Goal: Use online tool/utility: Utilize a website feature to perform a specific function

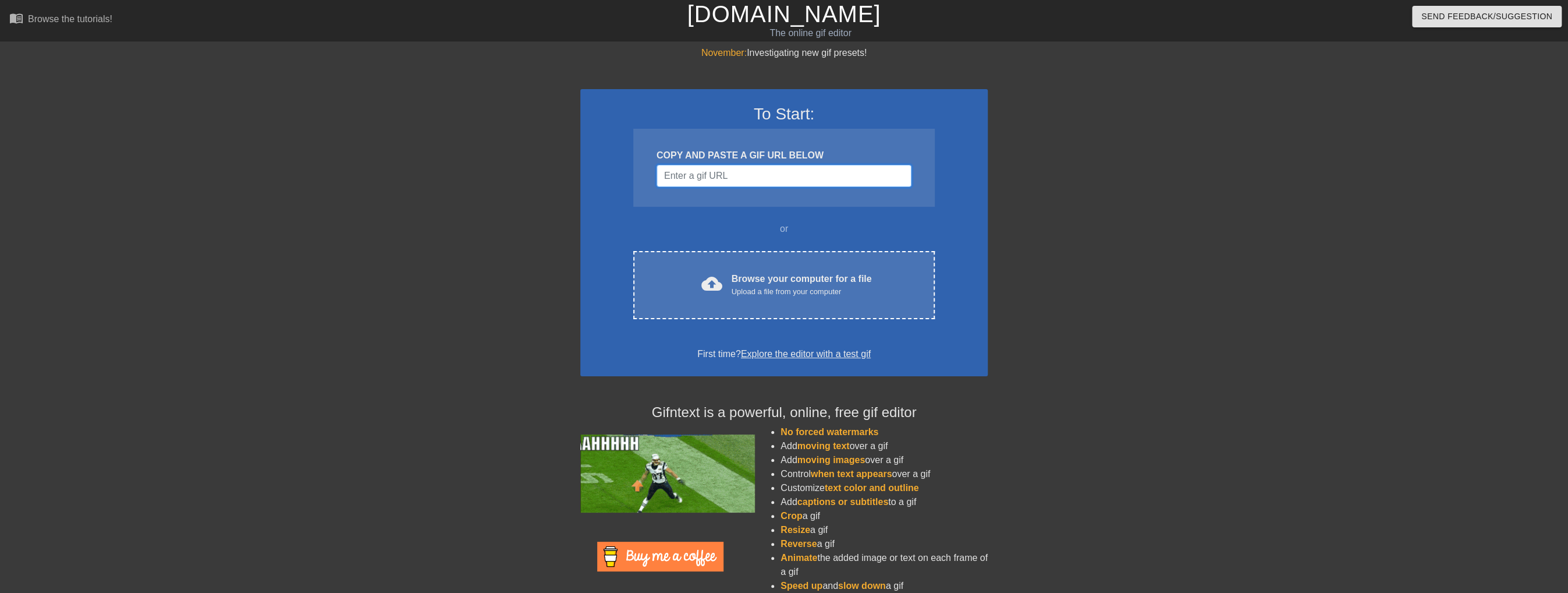
click at [735, 180] on input "Username" at bounding box center [784, 175] width 255 height 22
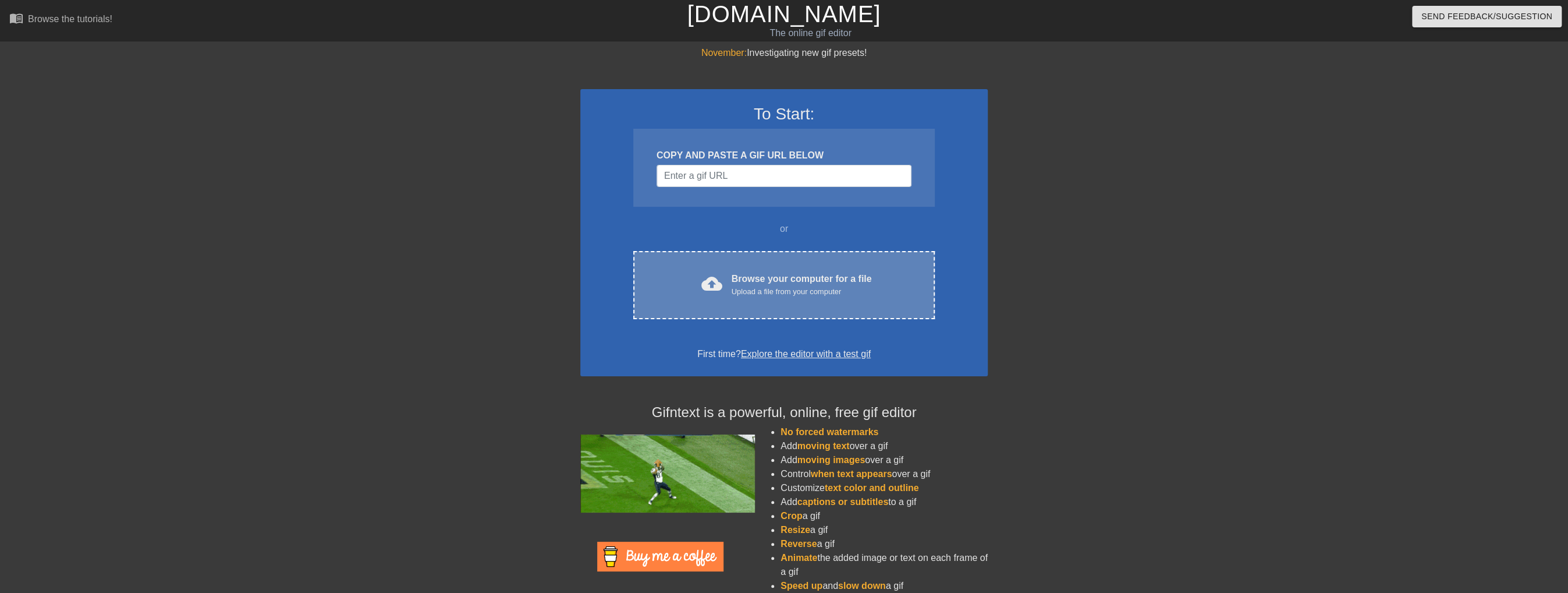
click at [808, 293] on div "Upload a file from your computer" at bounding box center [802, 292] width 140 height 12
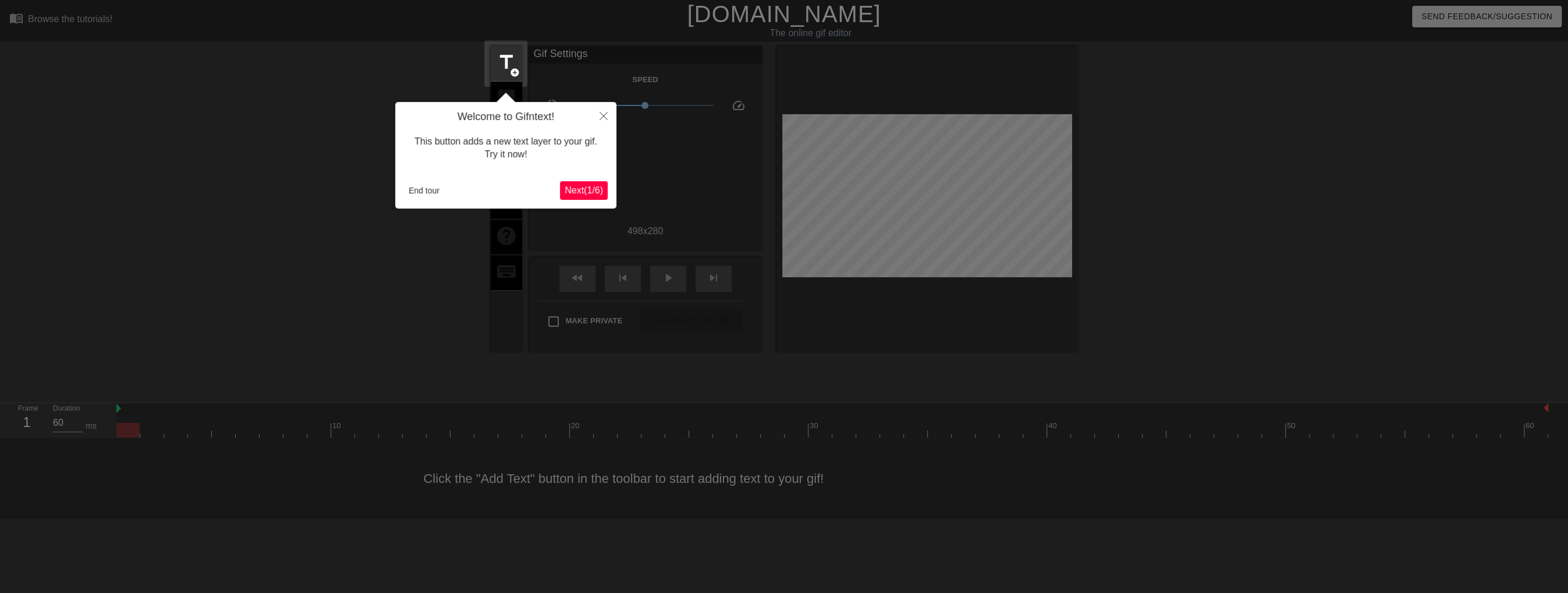
click at [592, 196] on button "Next ( 1 / 6 )" at bounding box center [584, 190] width 48 height 19
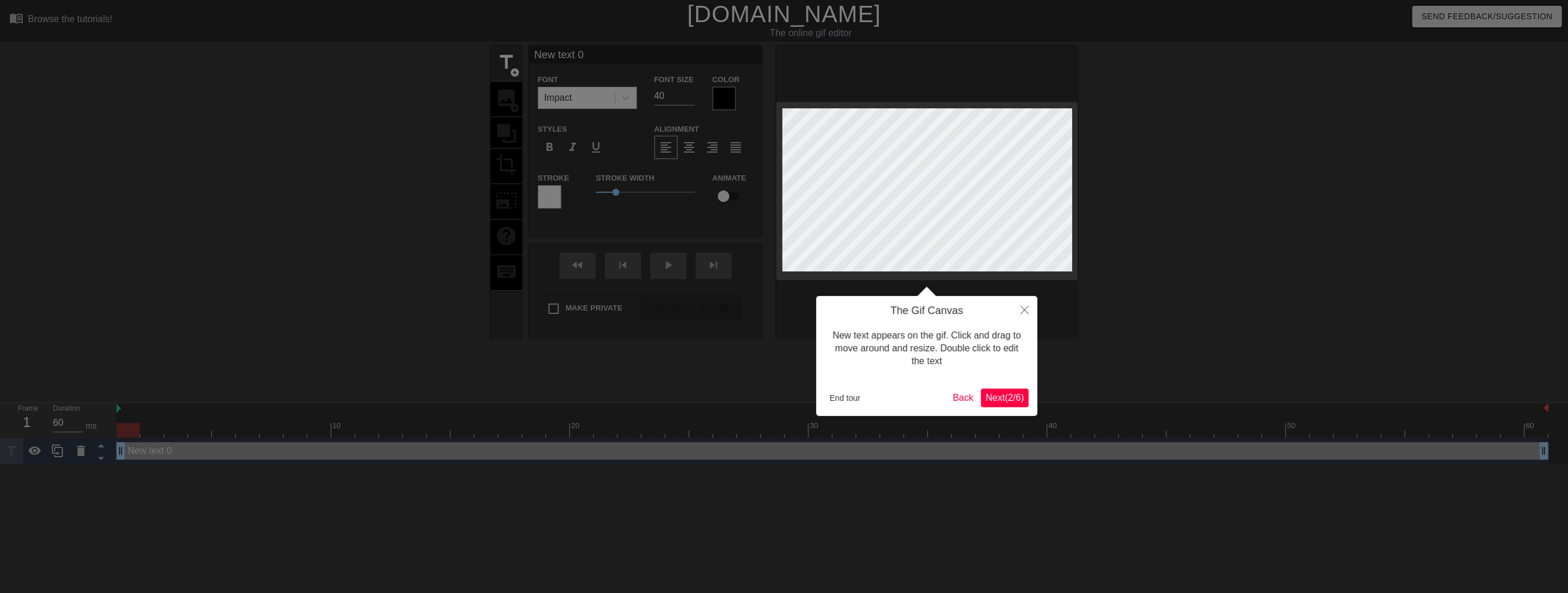
click at [1010, 399] on span "Next ( 2 / 6 )" at bounding box center [1004, 397] width 38 height 10
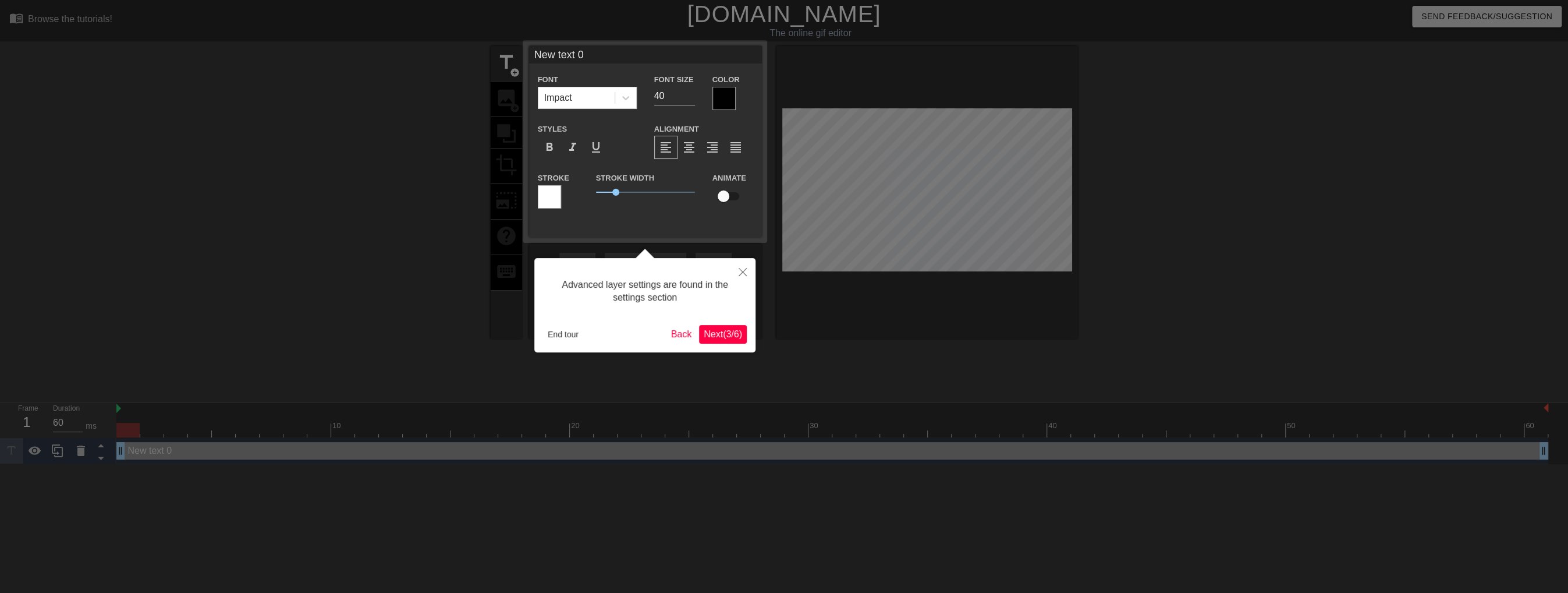
click at [718, 338] on span "Next ( 3 / 6 )" at bounding box center [722, 333] width 38 height 10
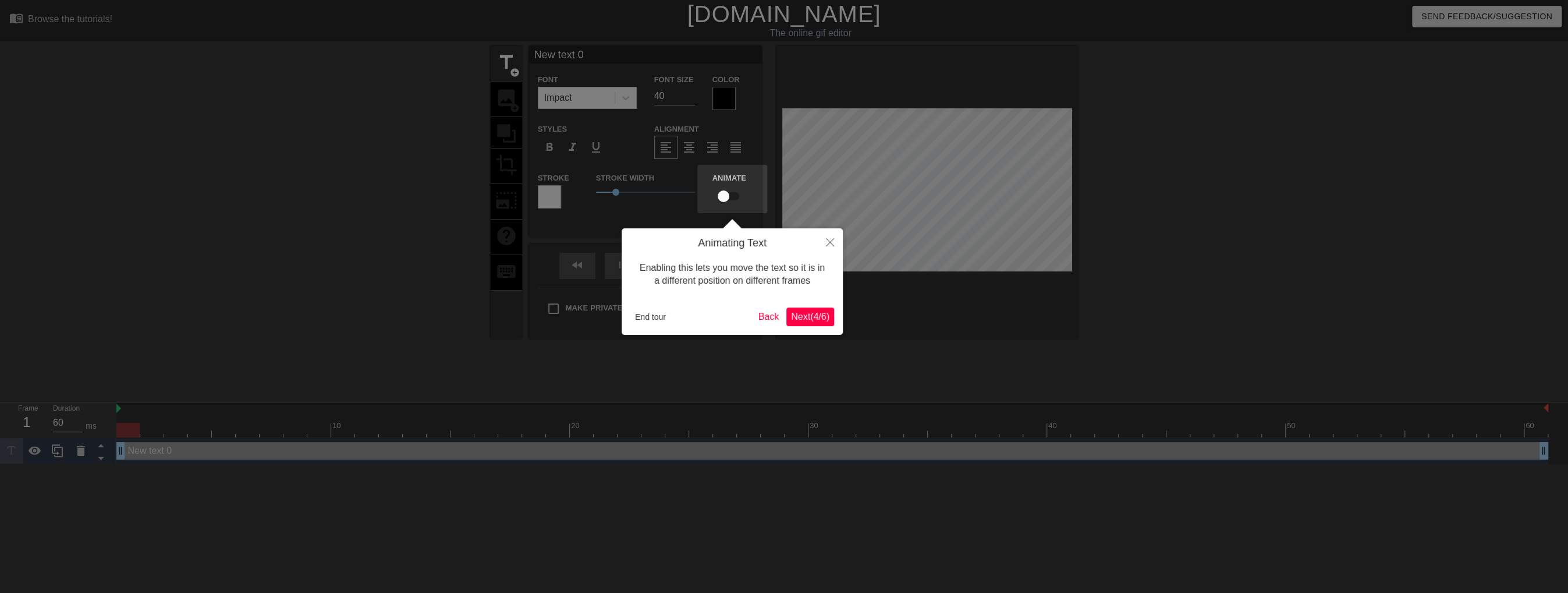
click at [804, 315] on span "Next ( 4 / 6 )" at bounding box center [809, 317] width 38 height 10
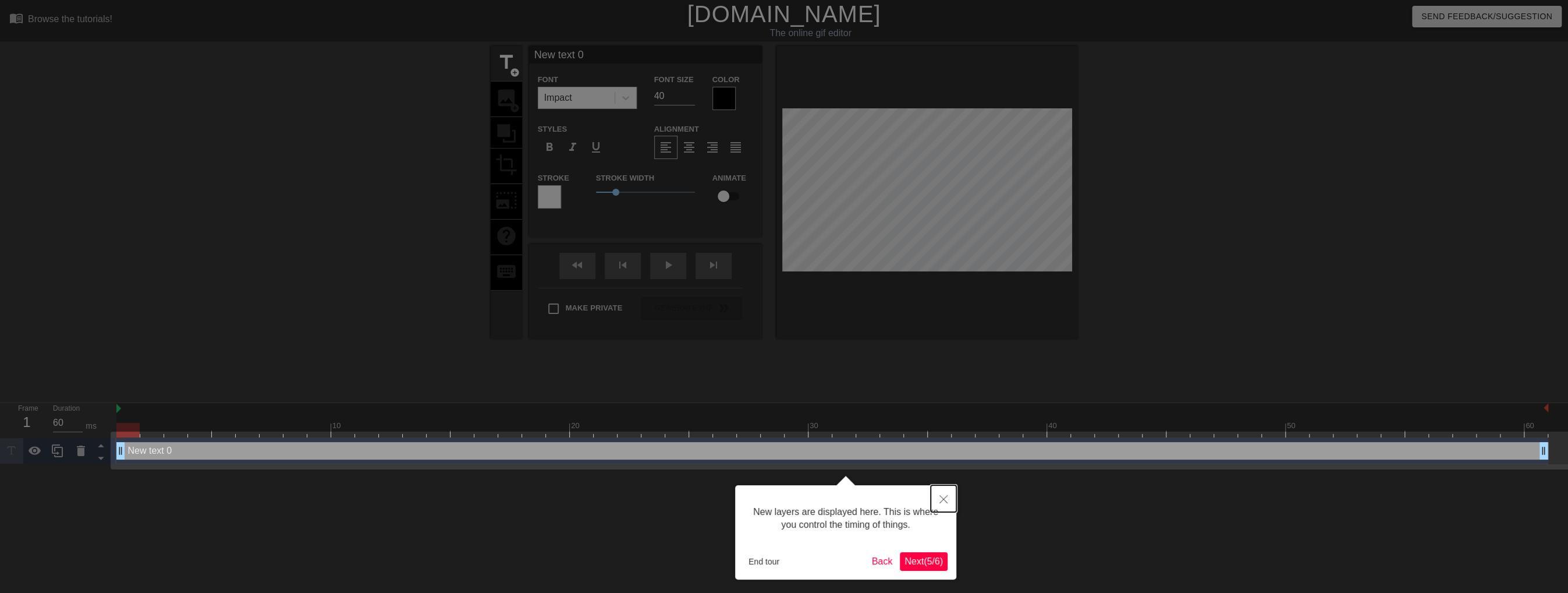
click at [950, 498] on button "Close" at bounding box center [943, 499] width 26 height 27
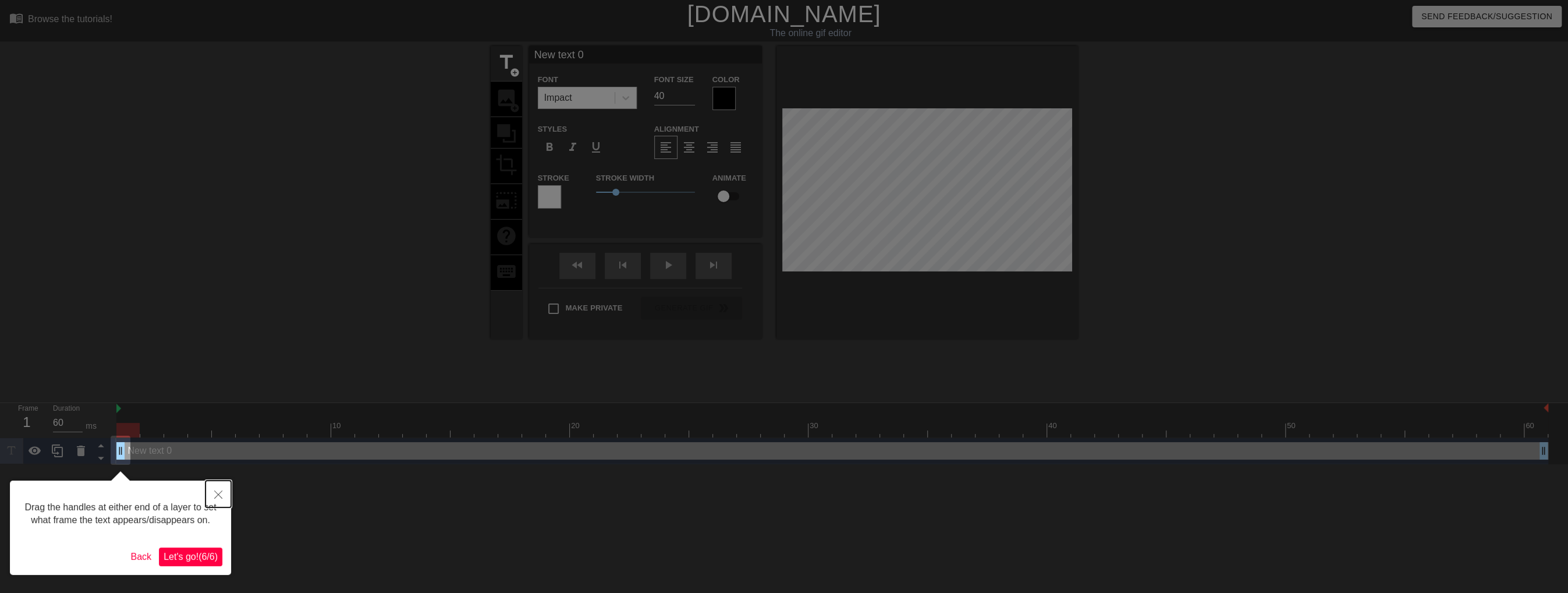
click at [217, 497] on icon "Close" at bounding box center [218, 494] width 8 height 8
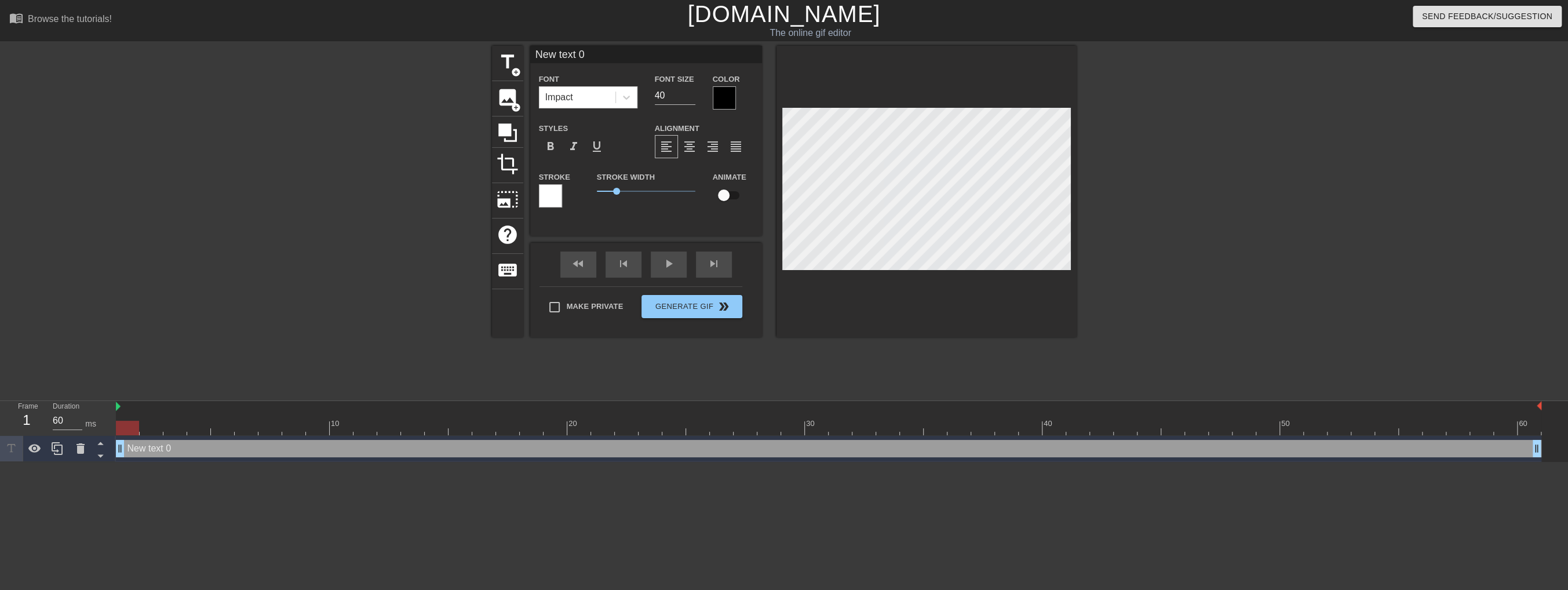
scroll to position [1, 3]
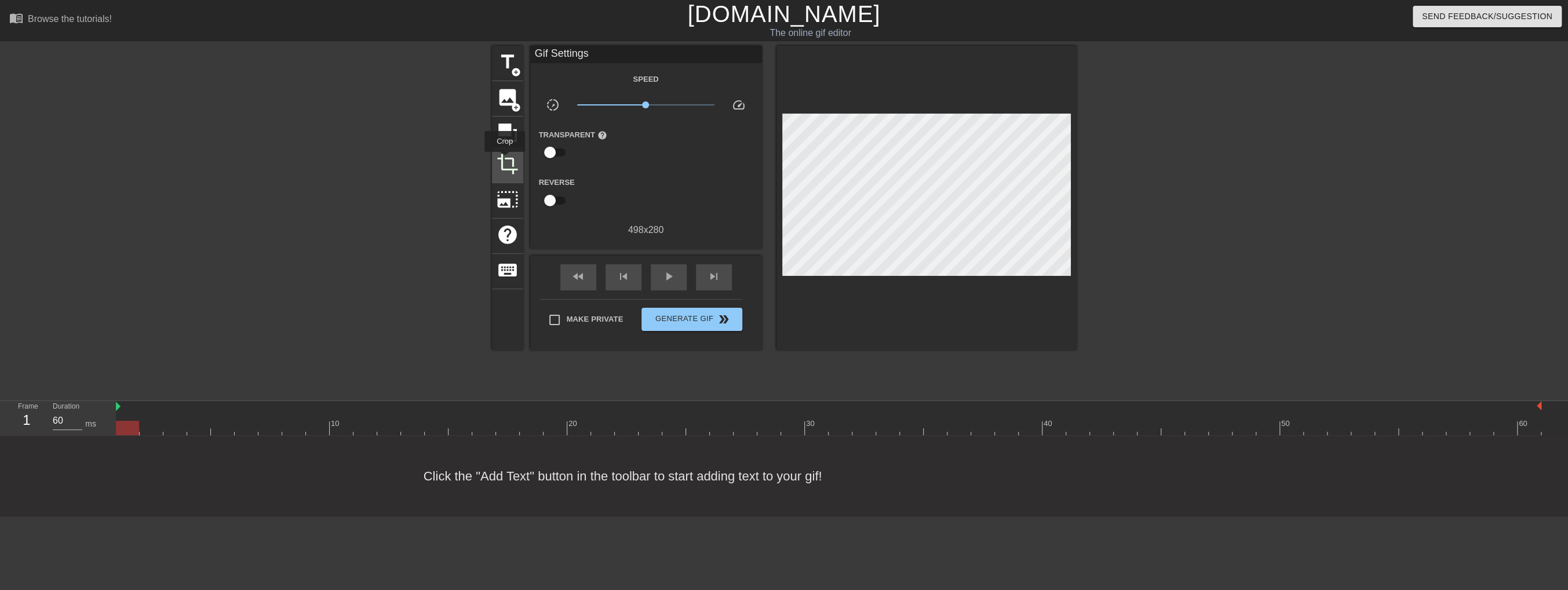
click at [505, 160] on span "crop" at bounding box center [507, 164] width 22 height 22
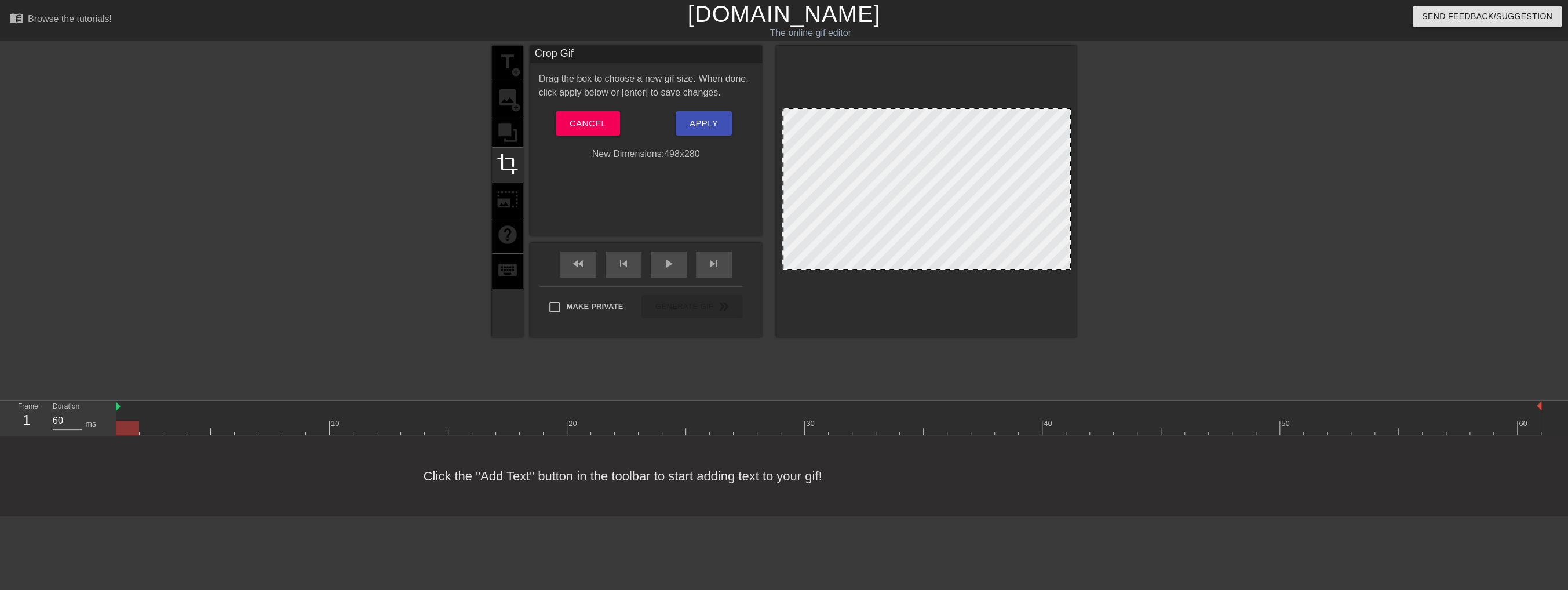
drag, startPoint x: 1067, startPoint y: 266, endPoint x: 1068, endPoint y: 256, distance: 10.0
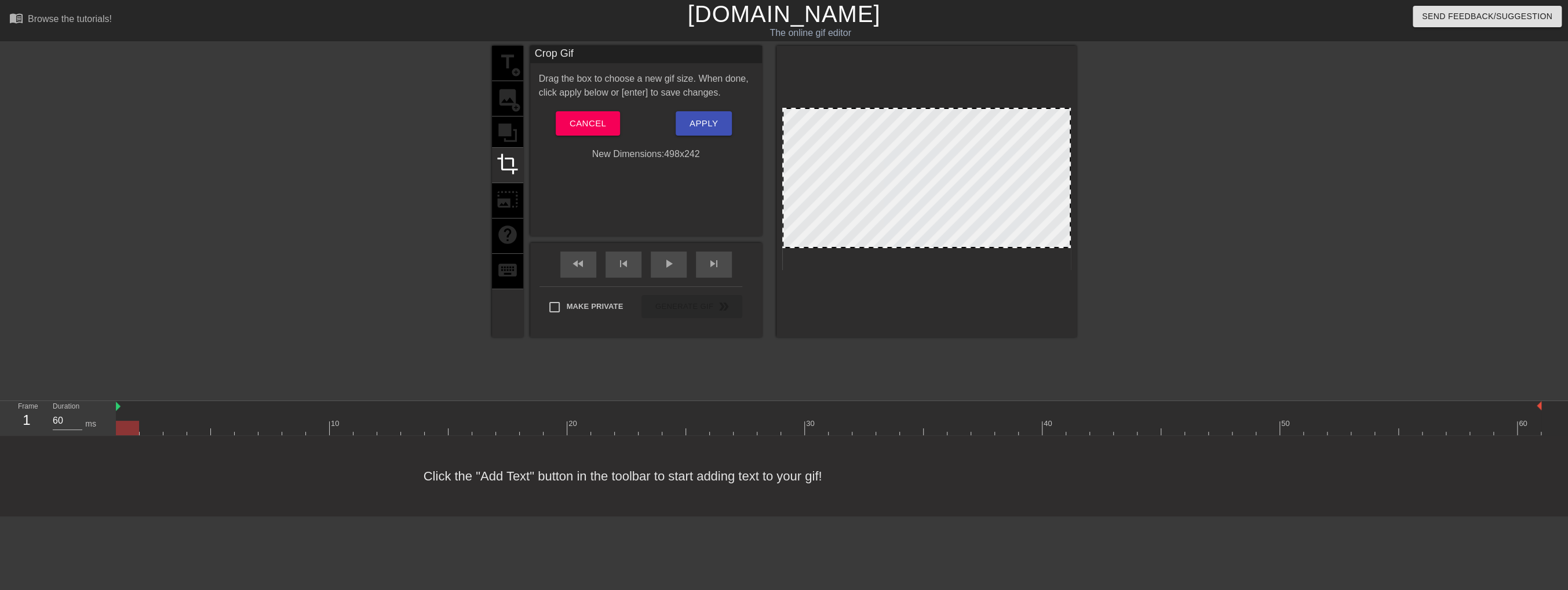
drag, startPoint x: 1061, startPoint y: 266, endPoint x: 1064, endPoint y: 244, distance: 22.2
click at [717, 127] on span "Apply" at bounding box center [704, 123] width 28 height 15
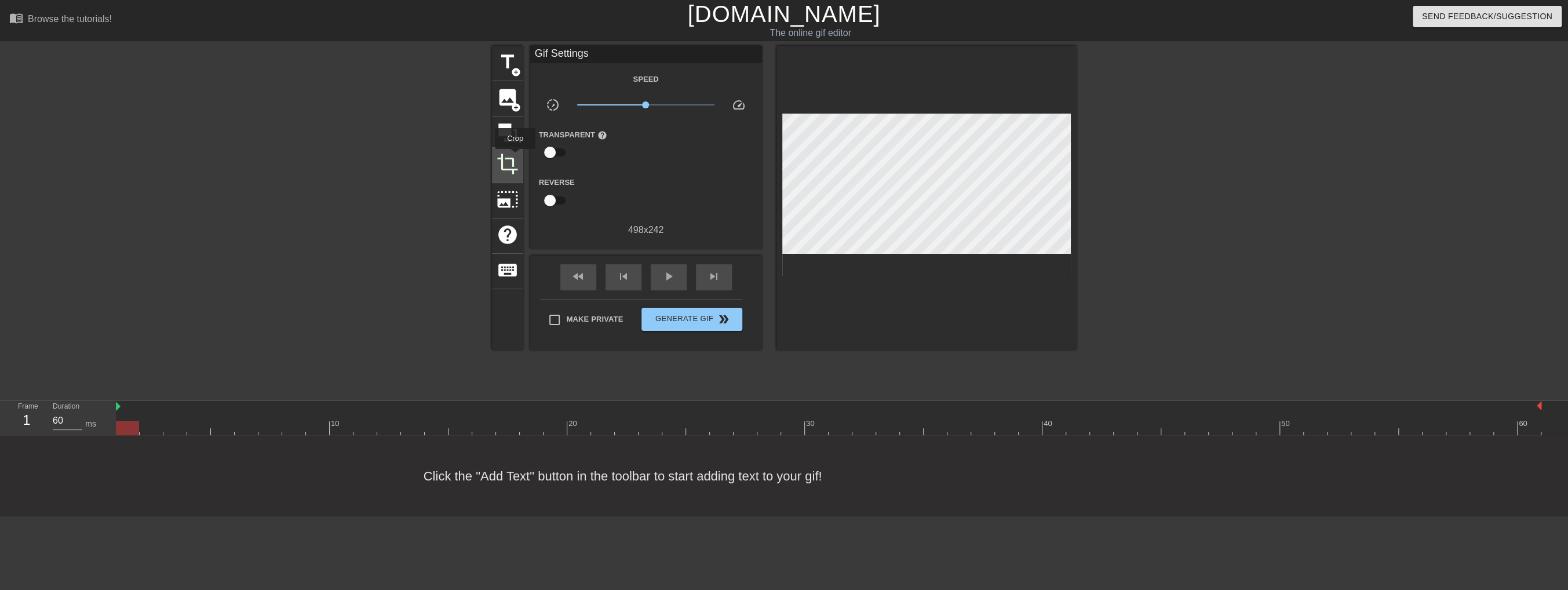
click at [515, 157] on span "crop" at bounding box center [507, 164] width 22 height 22
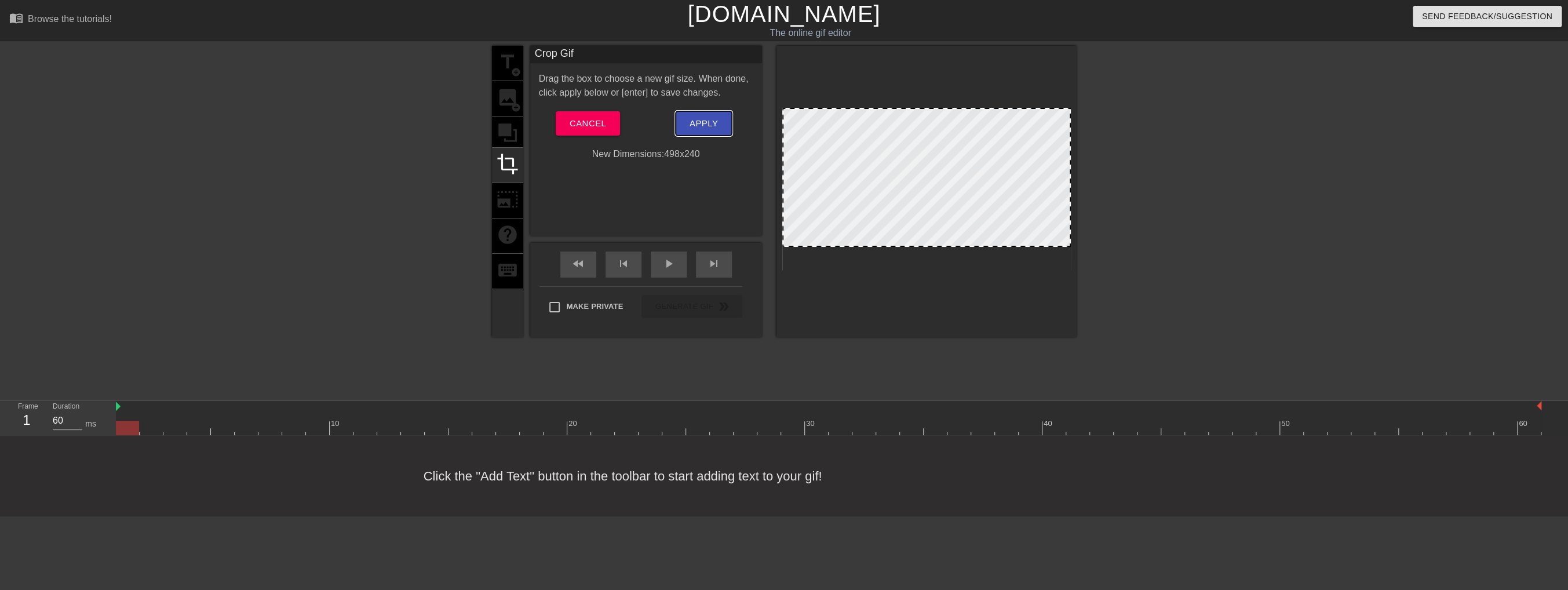
click at [706, 121] on span "Apply" at bounding box center [704, 123] width 28 height 15
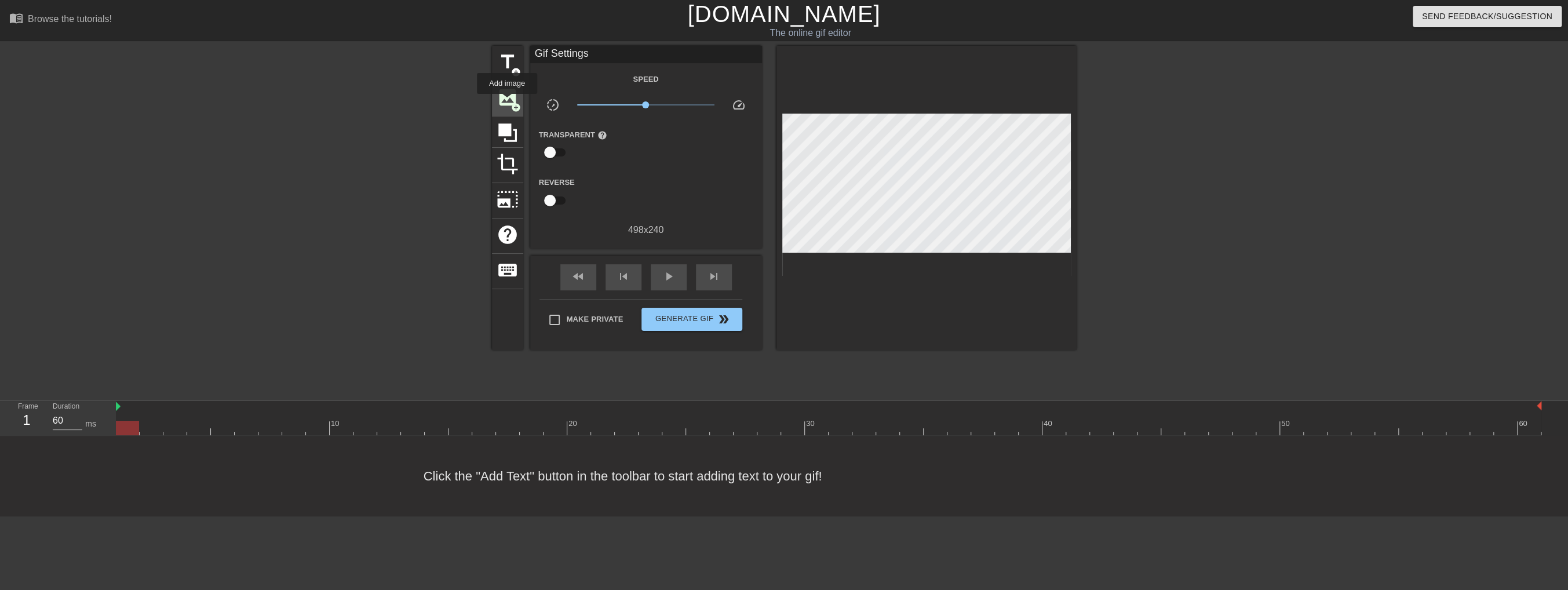
click at [507, 102] on span "image" at bounding box center [507, 97] width 22 height 22
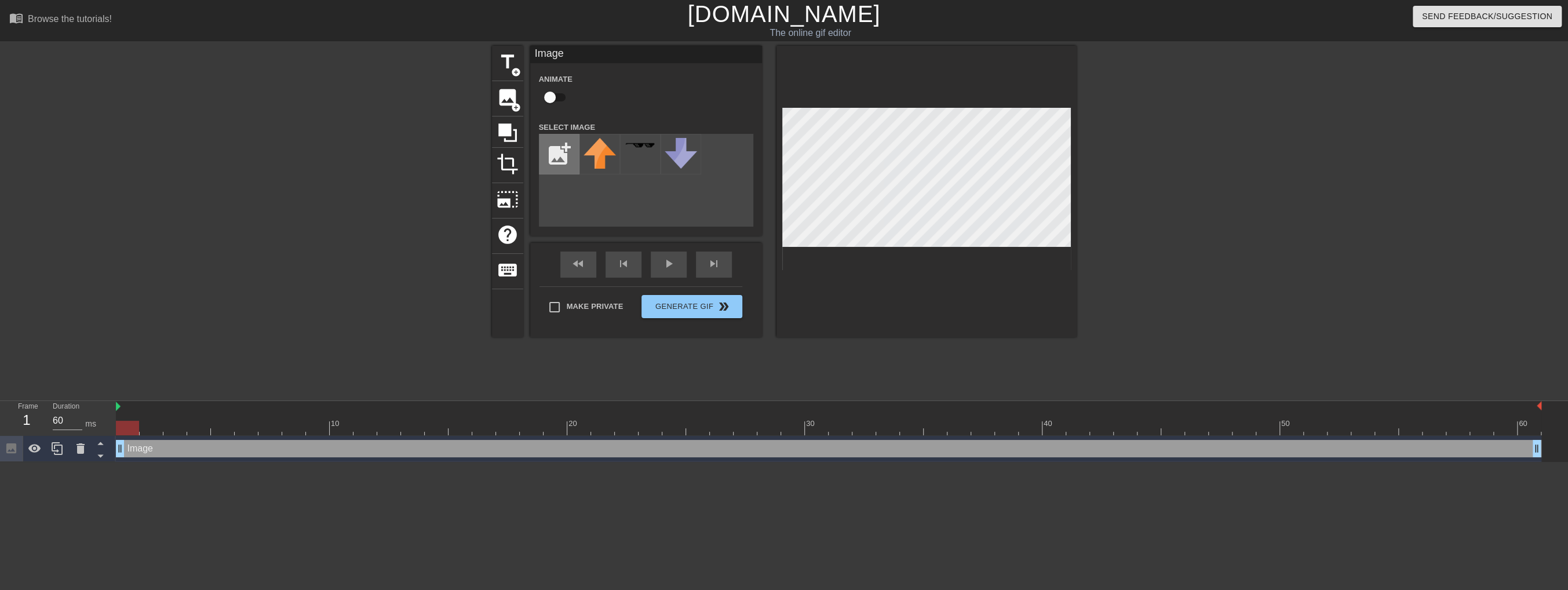
click at [567, 158] on input "file" at bounding box center [559, 154] width 40 height 40
click at [571, 146] on input "file" at bounding box center [559, 154] width 40 height 40
type input "C:\fakepath\cypress_logo_social.png"
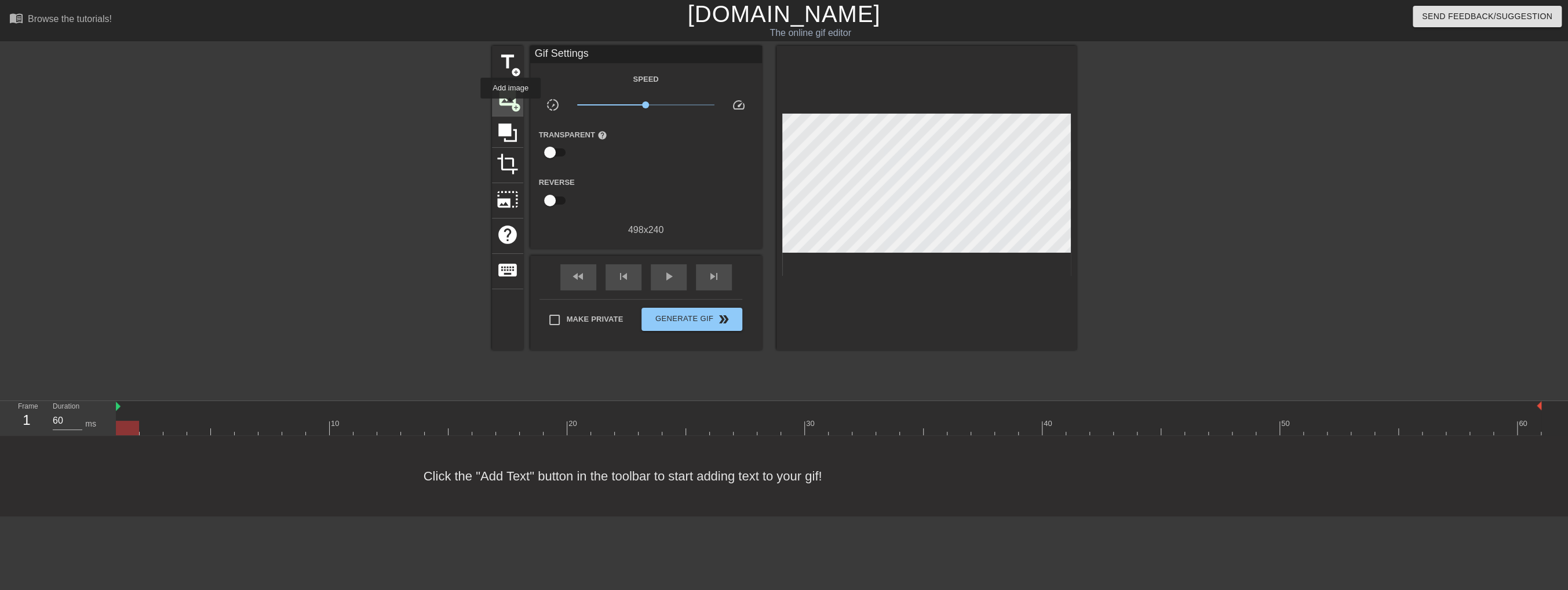
click at [511, 107] on span "add_circle" at bounding box center [516, 107] width 10 height 10
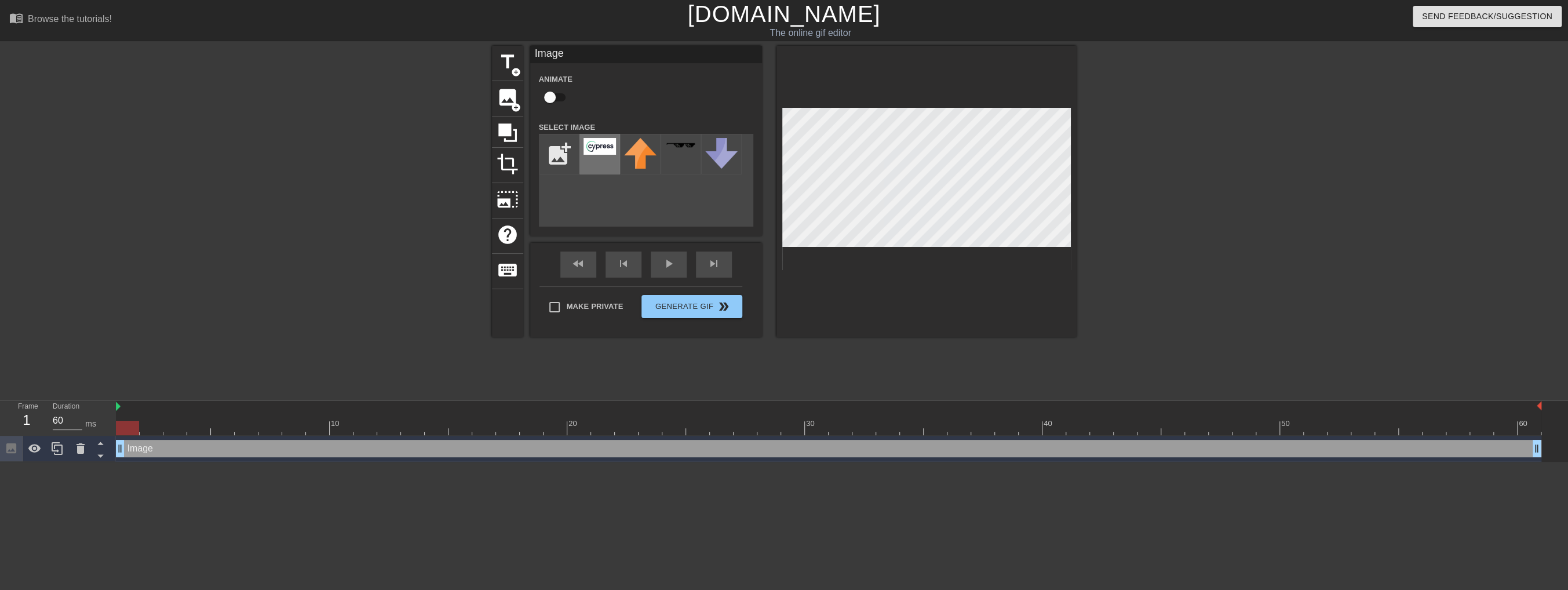
click at [591, 147] on img at bounding box center [600, 146] width 33 height 17
click at [552, 149] on input "file" at bounding box center [559, 154] width 40 height 40
type input "C:\fakepath\playwright-logo.webp"
click at [609, 157] on img at bounding box center [600, 154] width 33 height 33
click at [643, 197] on div "add_photo_alternate" at bounding box center [646, 180] width 214 height 93
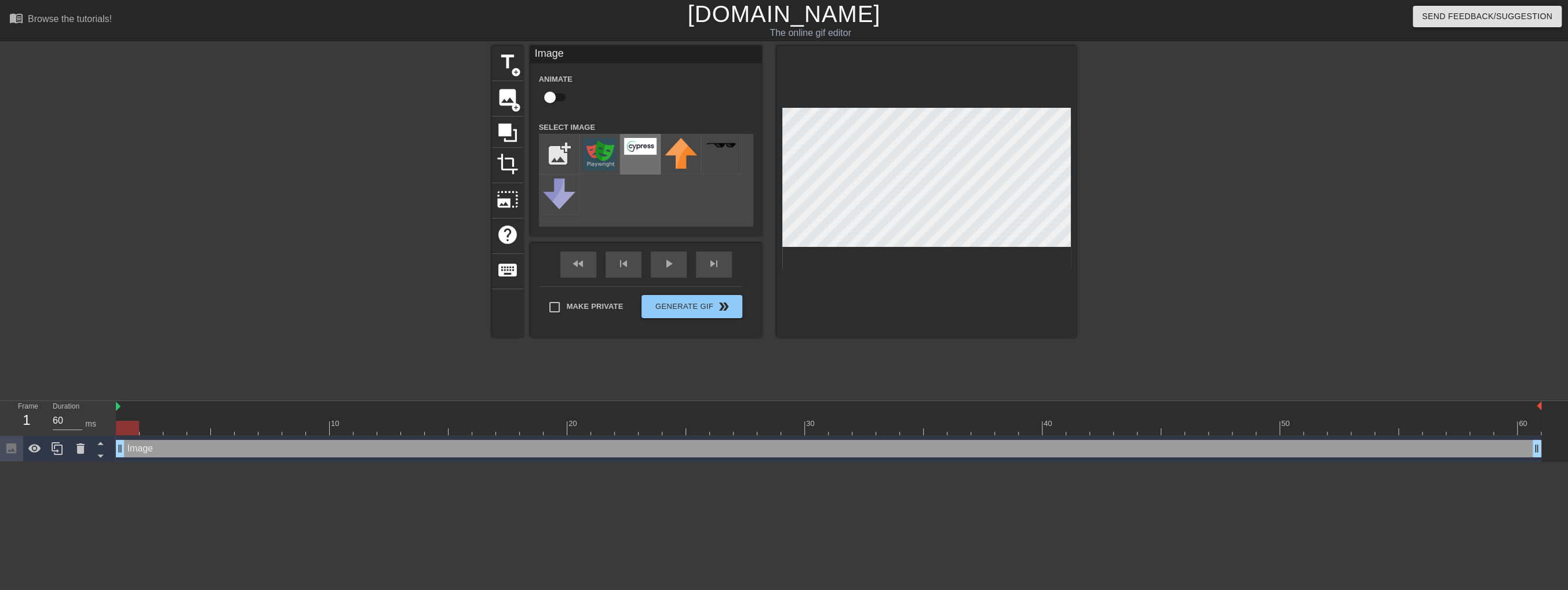
click at [649, 150] on img at bounding box center [640, 146] width 33 height 17
click at [679, 209] on div "add_photo_alternate" at bounding box center [646, 180] width 214 height 93
click at [502, 95] on span "image" at bounding box center [507, 97] width 22 height 22
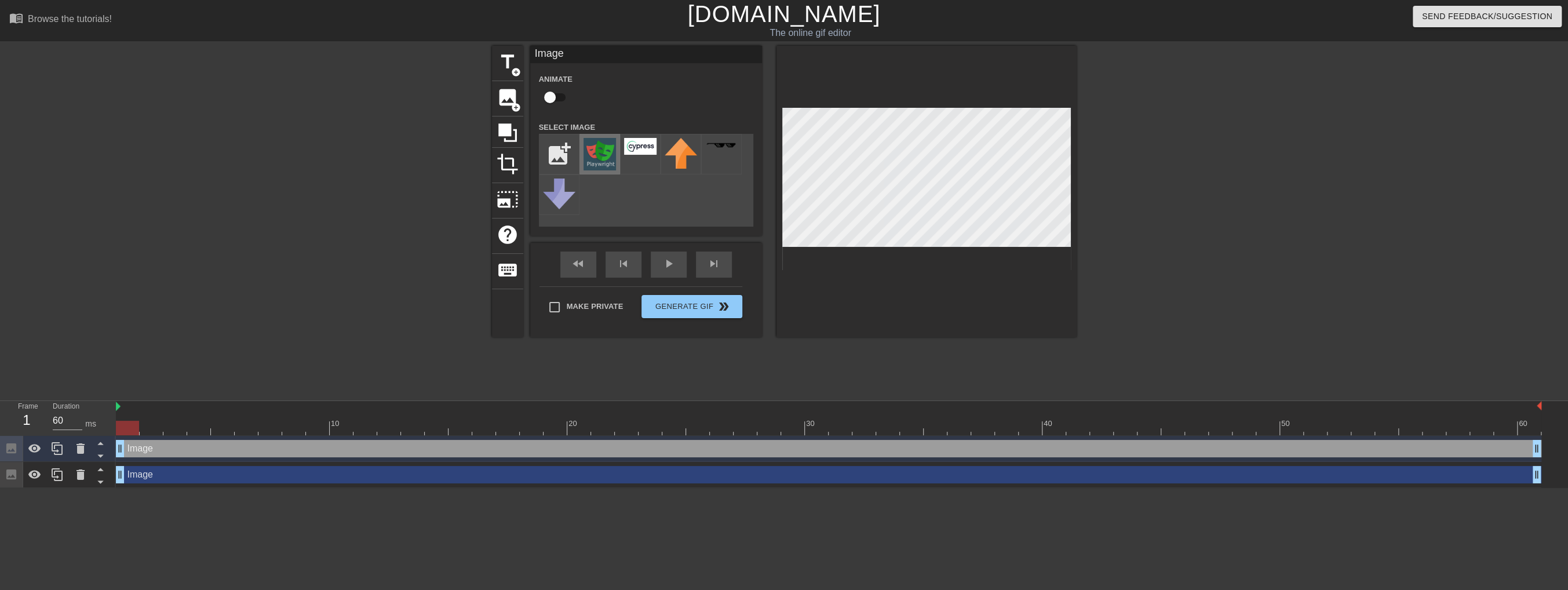
click at [595, 154] on img at bounding box center [600, 154] width 33 height 33
click at [672, 266] on div "play_arrow" at bounding box center [669, 264] width 36 height 26
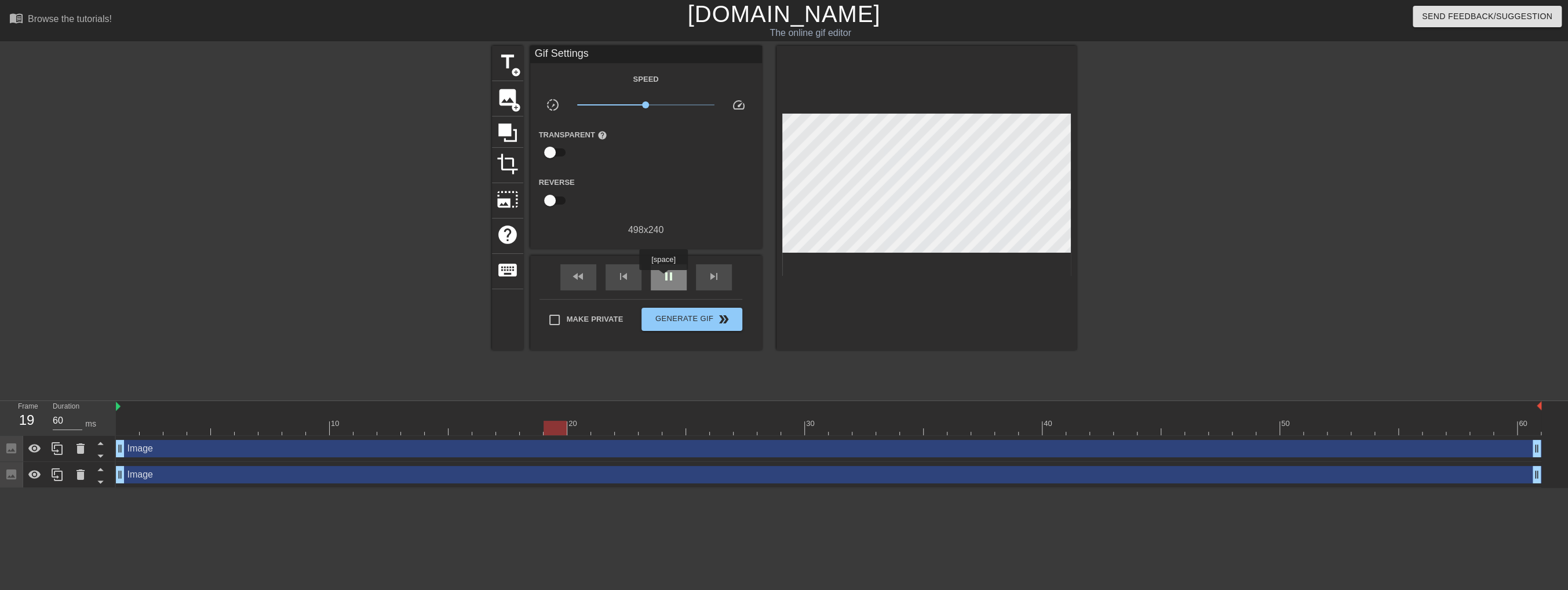
click at [663, 278] on span "pause" at bounding box center [669, 277] width 14 height 14
drag, startPoint x: 626, startPoint y: 426, endPoint x: 1032, endPoint y: 439, distance: 406.2
click at [1032, 439] on div "10 20 30 40 50 60 Image drag_handle drag_handle Image drag_handle drag_handle" at bounding box center [842, 444] width 1452 height 87
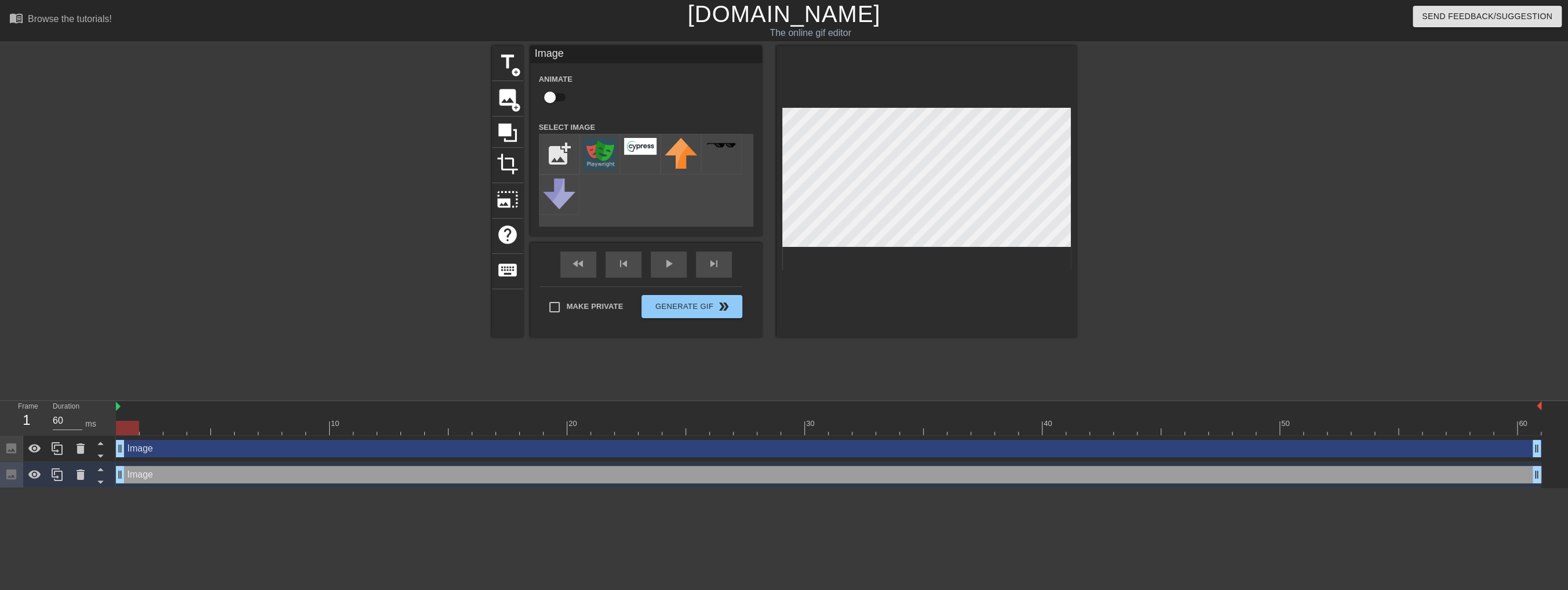
drag, startPoint x: 134, startPoint y: 478, endPoint x: 186, endPoint y: 478, distance: 52.0
click at [186, 478] on div "Image drag_handle drag_handle" at bounding box center [829, 475] width 1426 height 18
drag, startPoint x: 120, startPoint y: 479, endPoint x: 102, endPoint y: 478, distance: 18.0
click at [102, 478] on div "Frame 1 Duration 60 ms 10 20 30 40 50 60 Image drag_handle drag_handle Image dr…" at bounding box center [784, 444] width 1568 height 87
click at [728, 478] on div "Image drag_handle drag_handle" at bounding box center [829, 475] width 1426 height 18
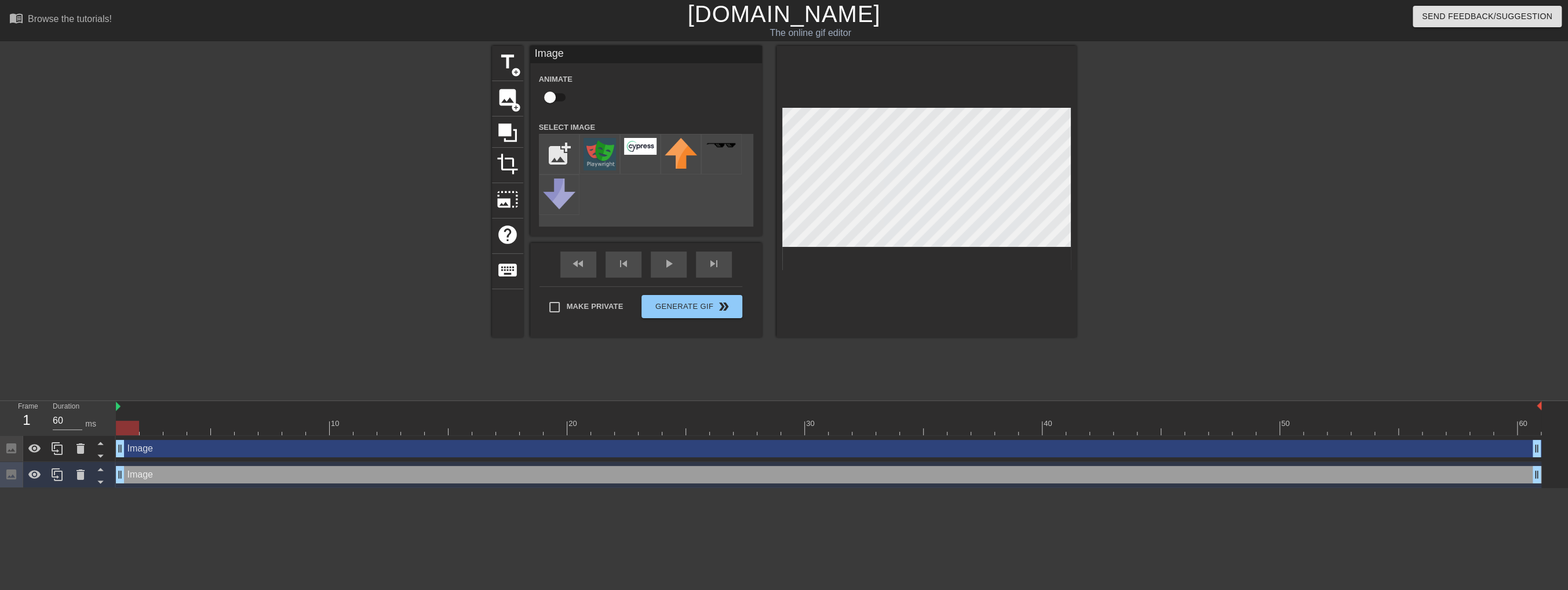
drag, startPoint x: 187, startPoint y: 452, endPoint x: 573, endPoint y: 468, distance: 386.3
click at [602, 463] on div "Image drag_handle drag_handle Image drag_handle drag_handle" at bounding box center [842, 462] width 1452 height 52
drag, startPoint x: 123, startPoint y: 448, endPoint x: 111, endPoint y: 455, distance: 13.9
click at [111, 455] on div "Frame 1 Duration 60 ms 10 20 30 40 50 60 Image drag_handle drag_handle Image dr…" at bounding box center [784, 444] width 1568 height 87
click at [167, 449] on div "Image drag_handle drag_handle" at bounding box center [829, 448] width 1426 height 18
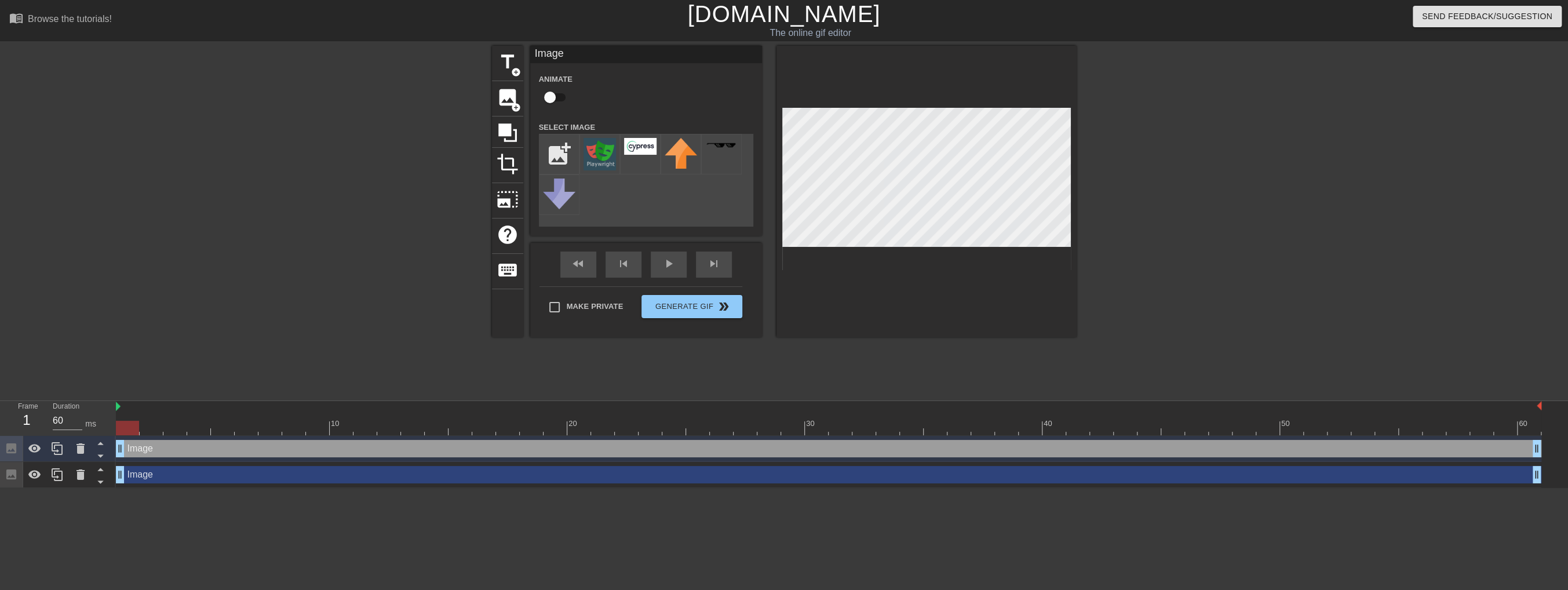
click at [13, 454] on icon at bounding box center [11, 448] width 13 height 13
click at [31, 450] on icon at bounding box center [34, 448] width 12 height 9
click at [31, 450] on icon at bounding box center [34, 448] width 12 height 11
click at [33, 473] on icon at bounding box center [34, 474] width 12 height 9
click at [33, 473] on icon at bounding box center [34, 475] width 12 height 11
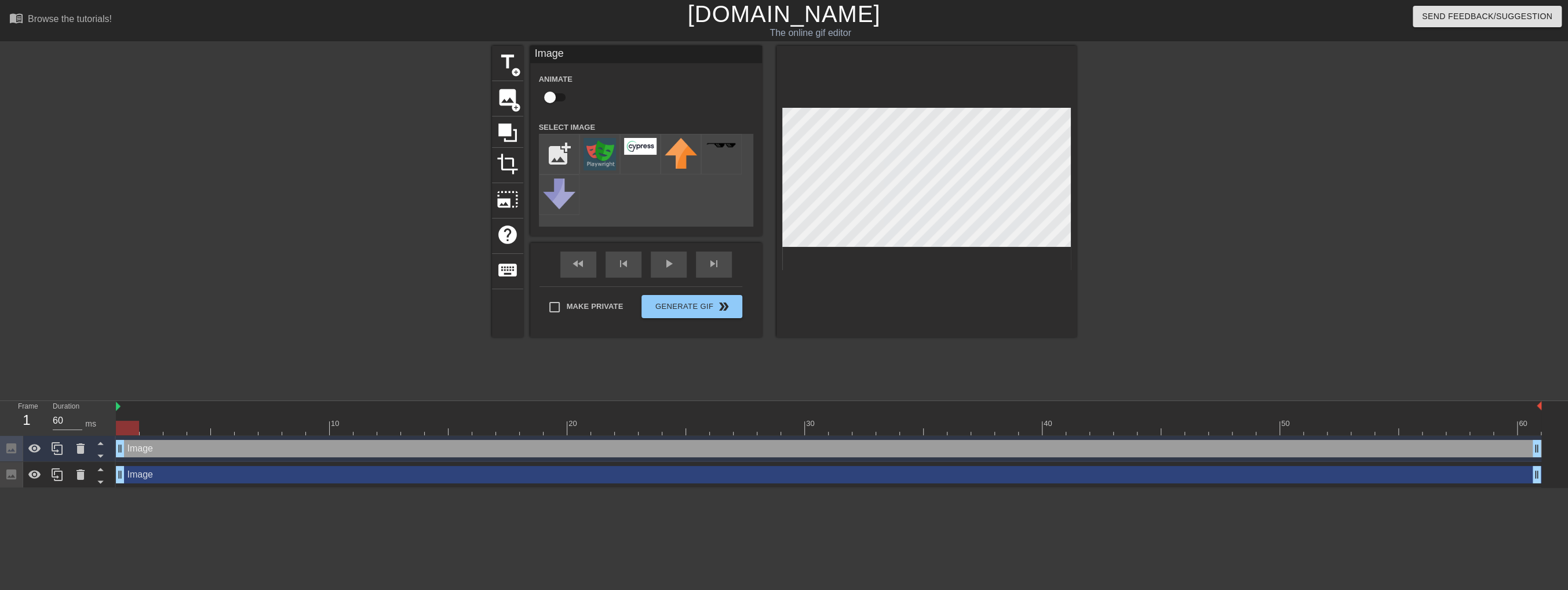
click at [799, 477] on div "Image drag_handle drag_handle" at bounding box center [829, 475] width 1426 height 18
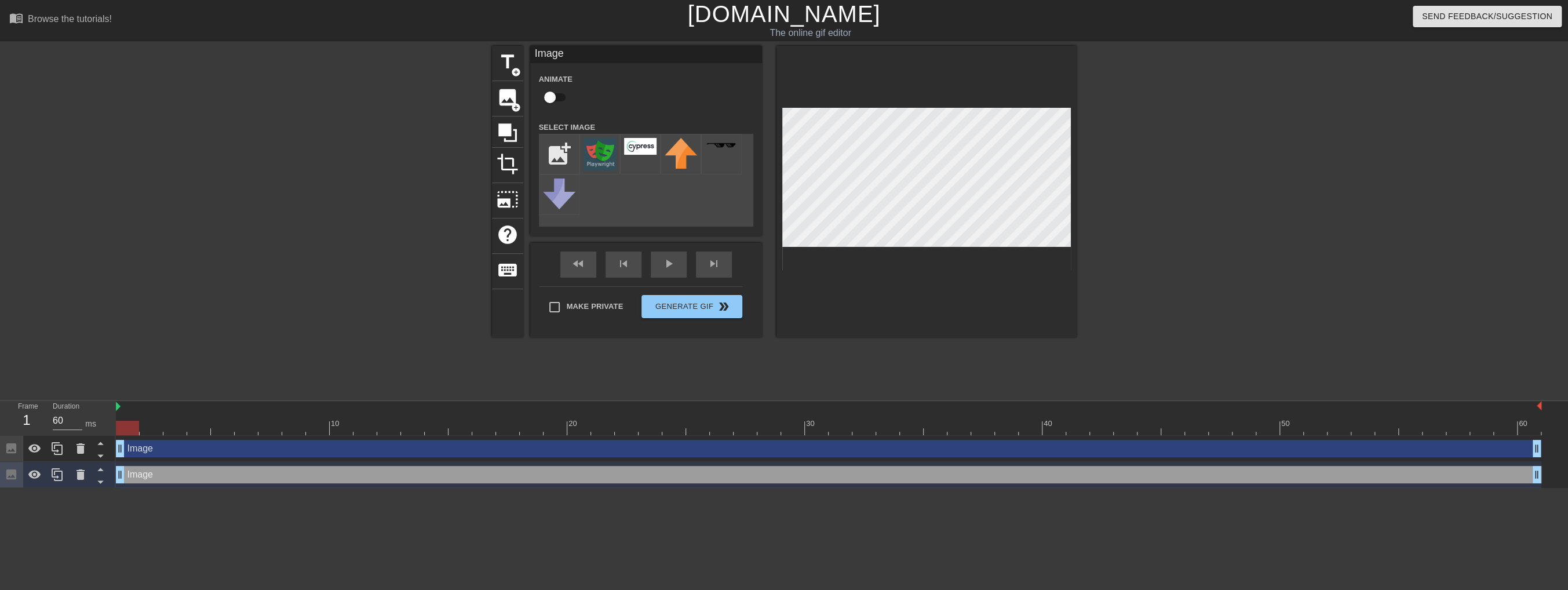
click at [799, 477] on div "Image drag_handle drag_handle" at bounding box center [829, 475] width 1426 height 18
drag, startPoint x: 790, startPoint y: 480, endPoint x: 740, endPoint y: 477, distance: 50.1
click at [740, 477] on div "Image drag_handle drag_handle" at bounding box center [829, 475] width 1426 height 18
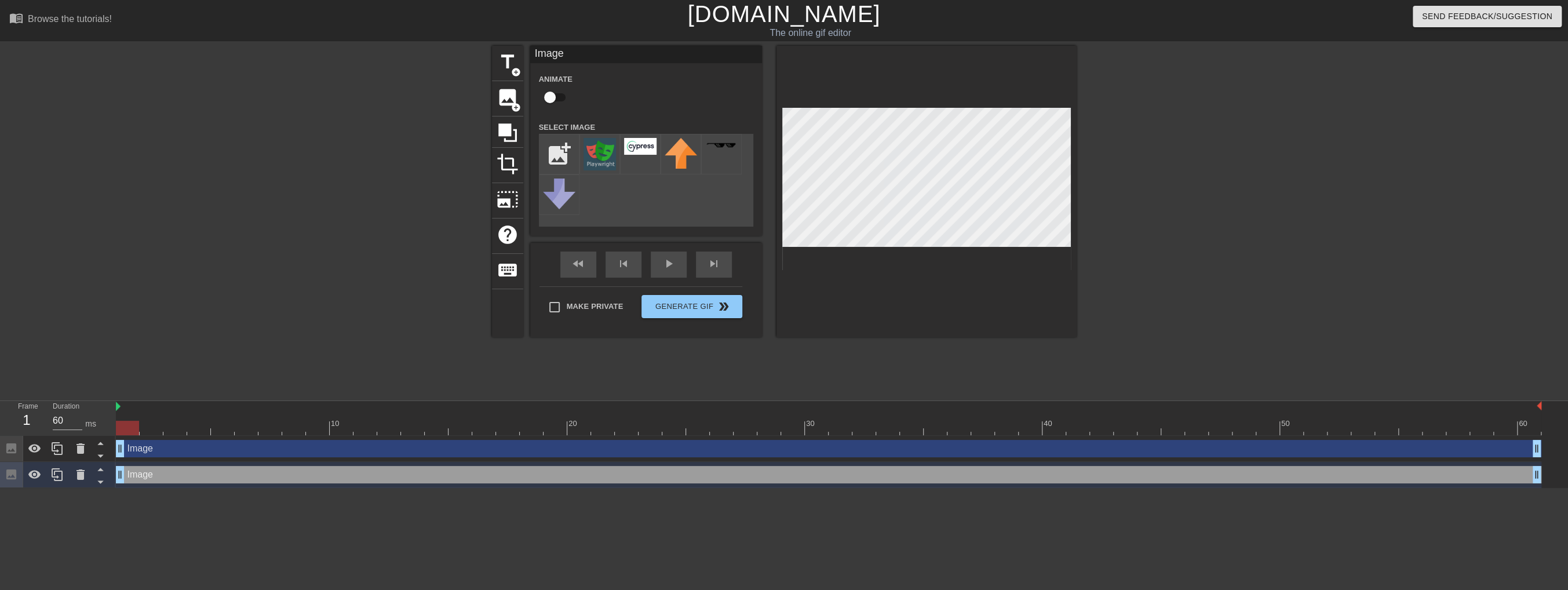
drag, startPoint x: 735, startPoint y: 472, endPoint x: 1082, endPoint y: 471, distance: 347.0
click at [1082, 471] on div "Image drag_handle drag_handle" at bounding box center [829, 475] width 1426 height 18
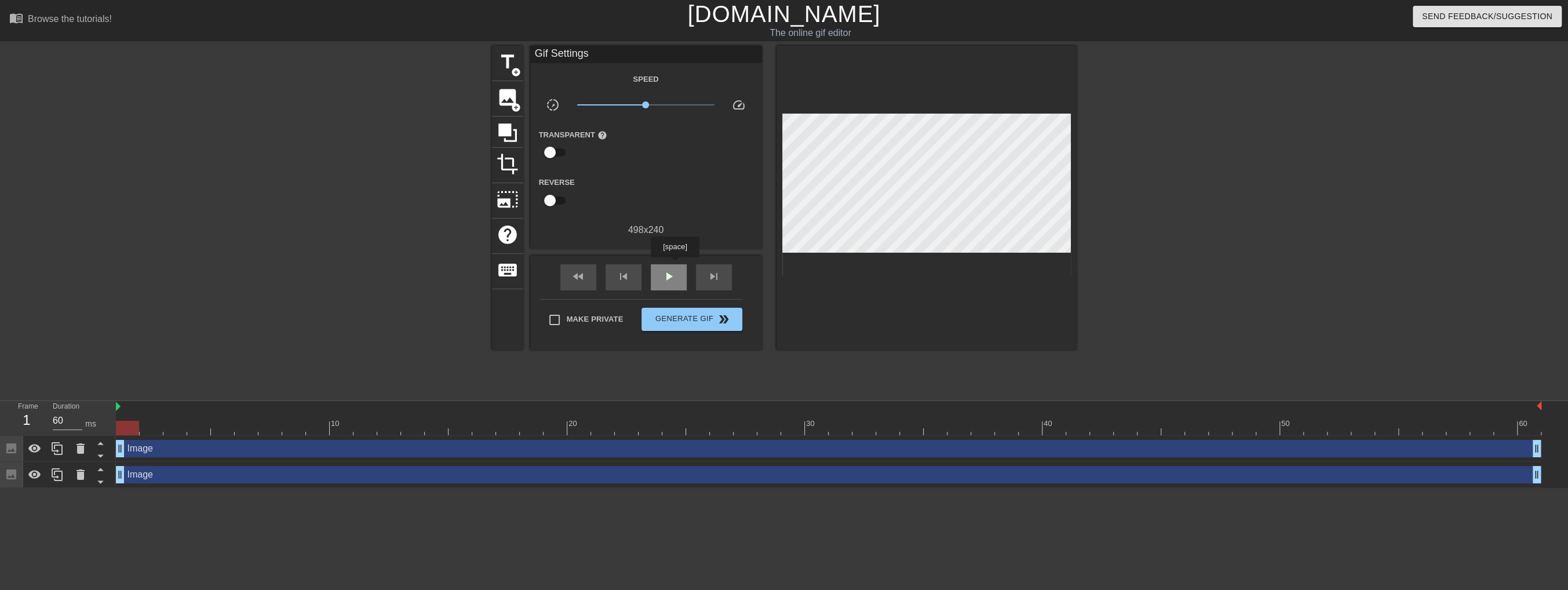
click at [675, 265] on div "play_arrow" at bounding box center [669, 277] width 36 height 26
click at [672, 278] on span "pause" at bounding box center [669, 277] width 14 height 14
click at [672, 278] on span "play_arrow" at bounding box center [669, 277] width 14 height 14
click at [672, 278] on span "pause" at bounding box center [669, 277] width 14 height 14
drag, startPoint x: 1312, startPoint y: 430, endPoint x: 1168, endPoint y: 423, distance: 144.2
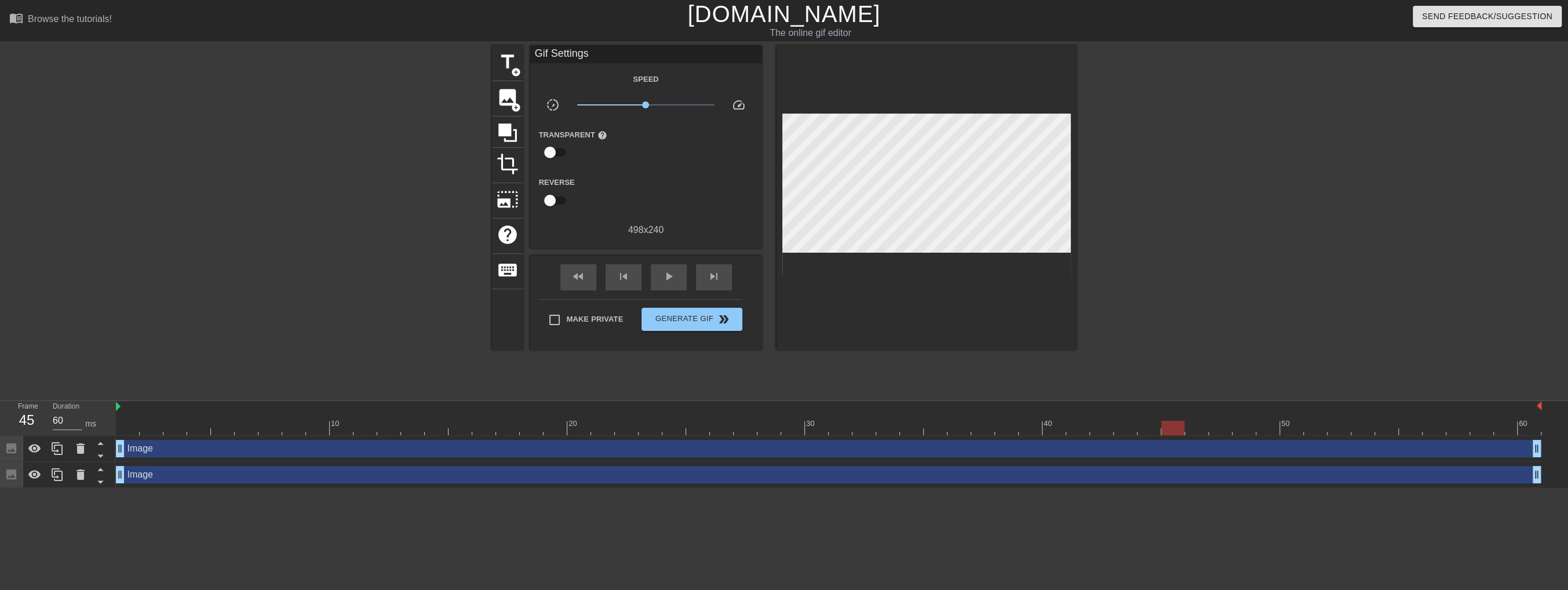
click at [1168, 423] on div at bounding box center [1173, 428] width 23 height 14
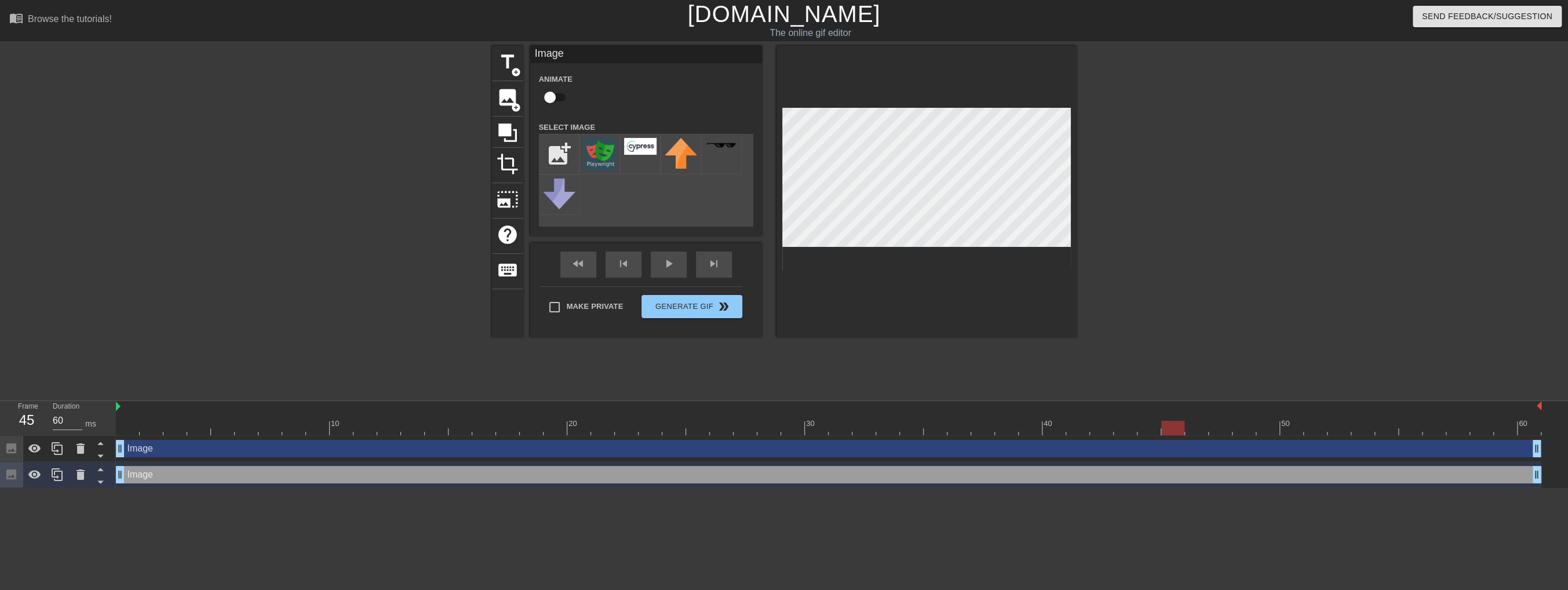
click at [1338, 436] on div "Image drag_handle drag_handle" at bounding box center [829, 448] width 1426 height 26
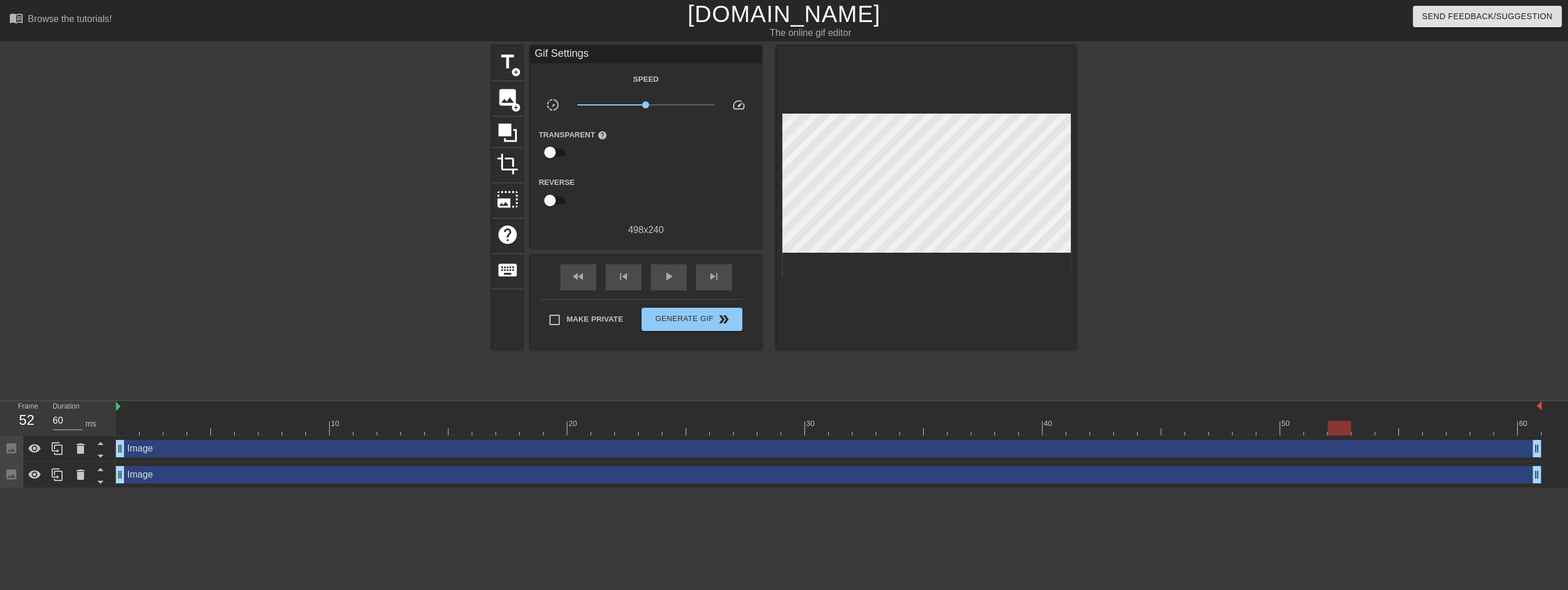
click at [1336, 433] on div at bounding box center [829, 428] width 1426 height 14
click at [1335, 433] on div at bounding box center [1339, 428] width 23 height 14
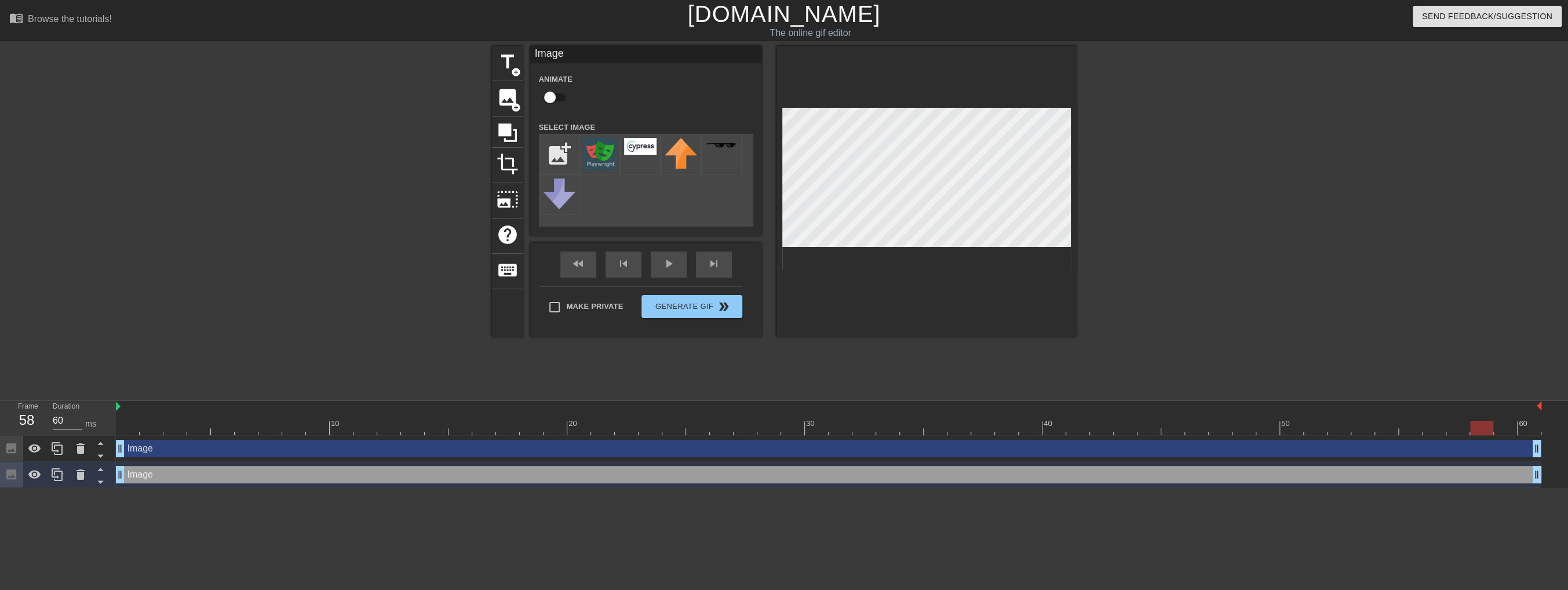
click at [1474, 429] on div at bounding box center [829, 428] width 1426 height 14
click at [821, 282] on div at bounding box center [926, 192] width 300 height 292
click at [654, 269] on div "play_arrow" at bounding box center [669, 264] width 36 height 26
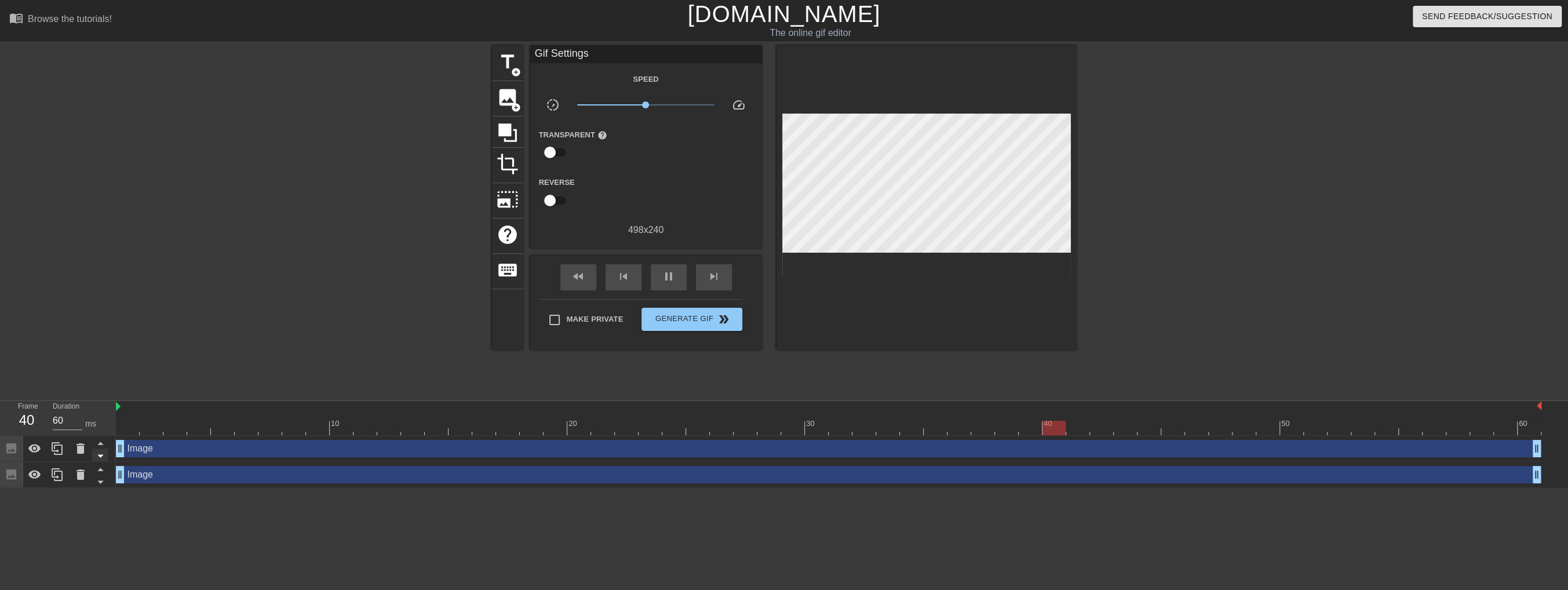
click at [96, 455] on icon at bounding box center [100, 456] width 14 height 14
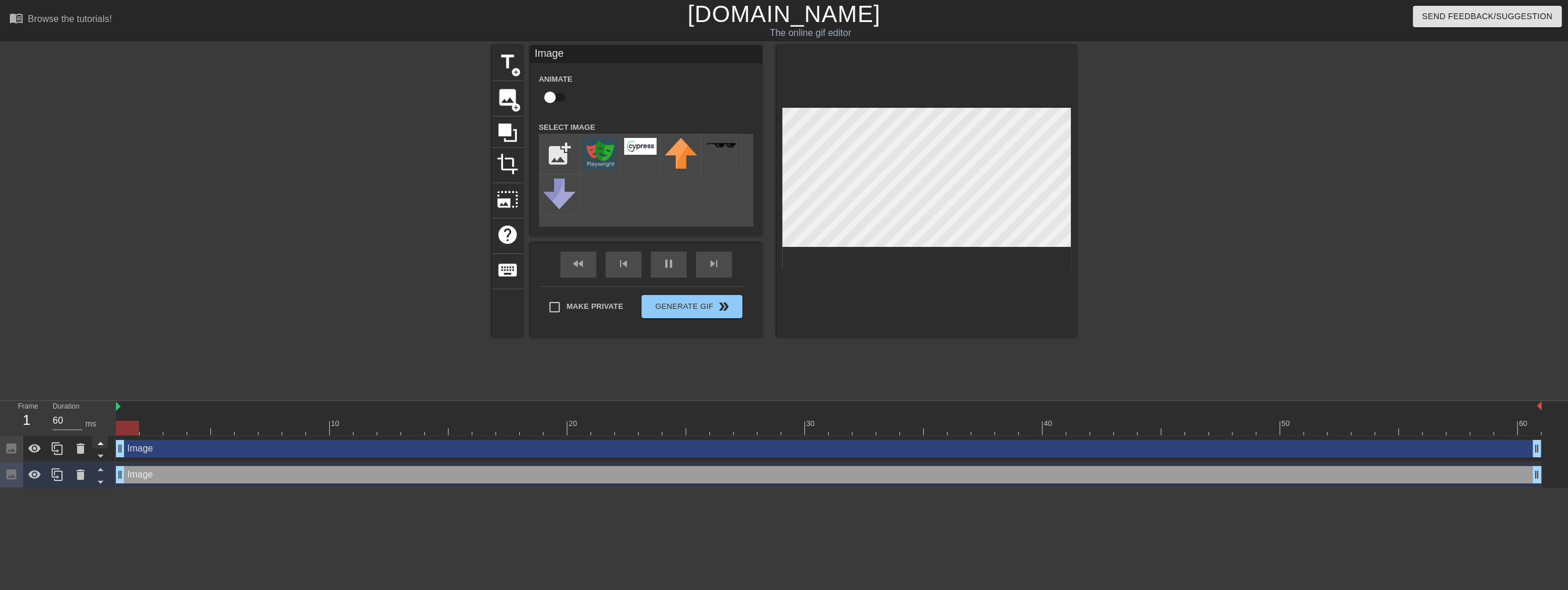
click at [96, 444] on icon at bounding box center [100, 443] width 14 height 14
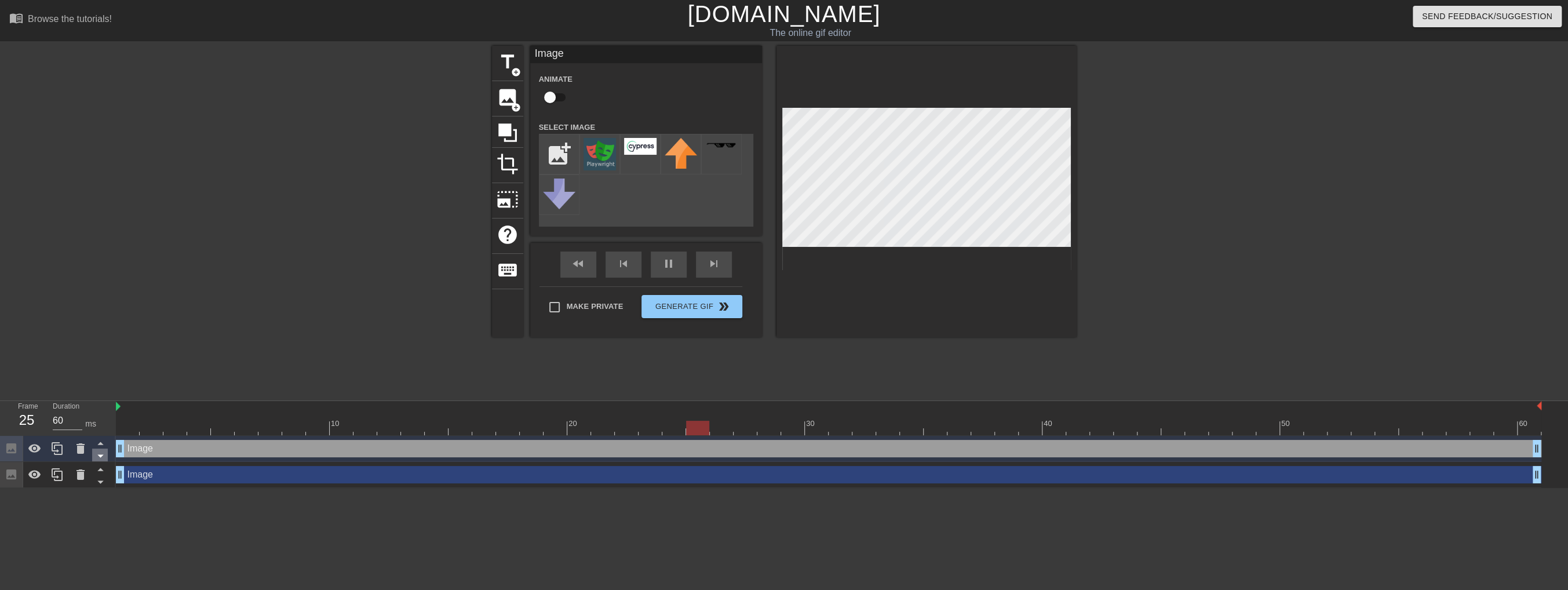
click at [98, 452] on icon at bounding box center [100, 456] width 14 height 14
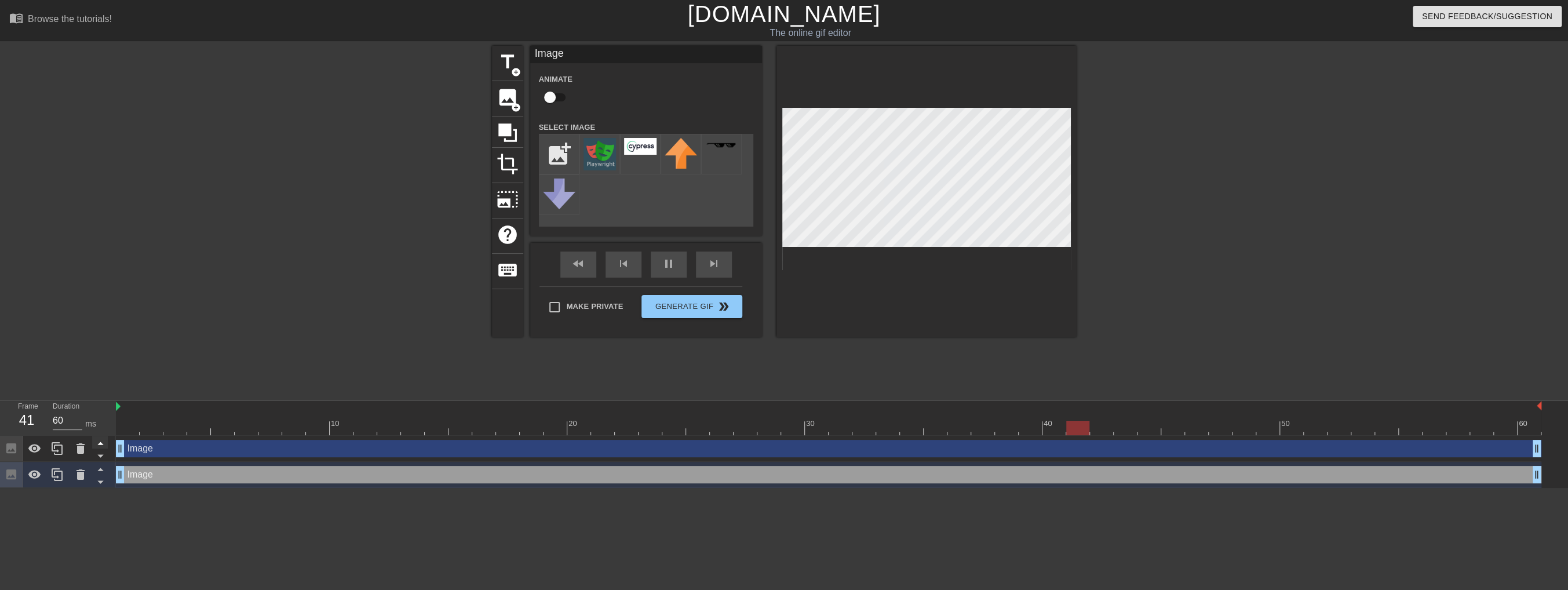
click at [98, 446] on icon at bounding box center [100, 443] width 14 height 14
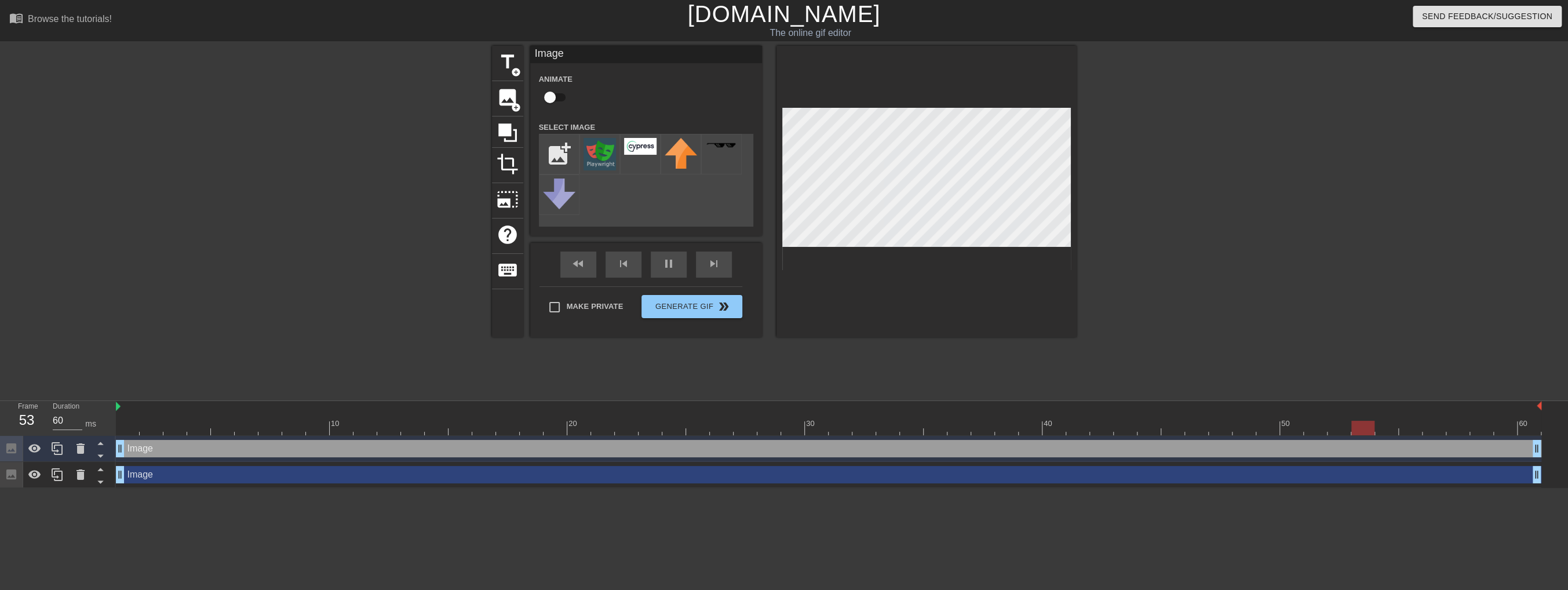
click at [182, 470] on div "Image drag_handle drag_handle" at bounding box center [829, 475] width 1426 height 18
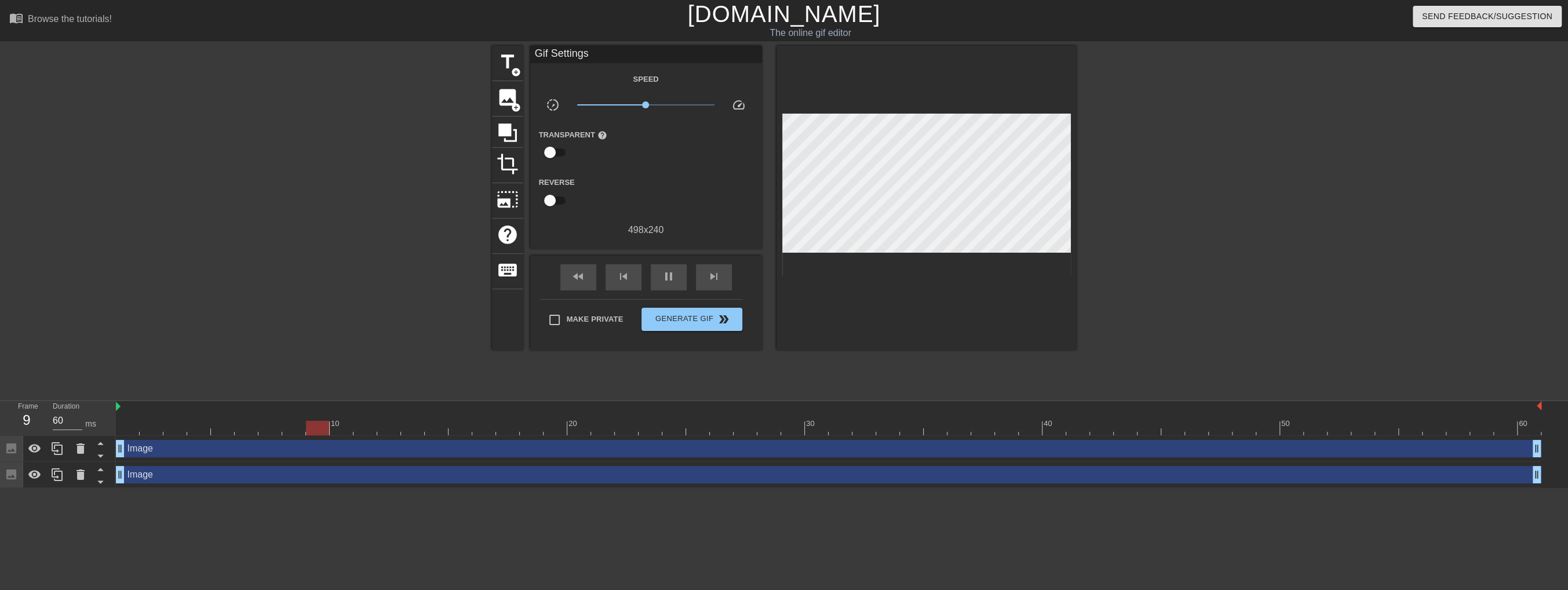
click at [847, 327] on div at bounding box center [926, 198] width 300 height 304
click at [350, 472] on div "Image drag_handle drag_handle" at bounding box center [829, 475] width 1426 height 18
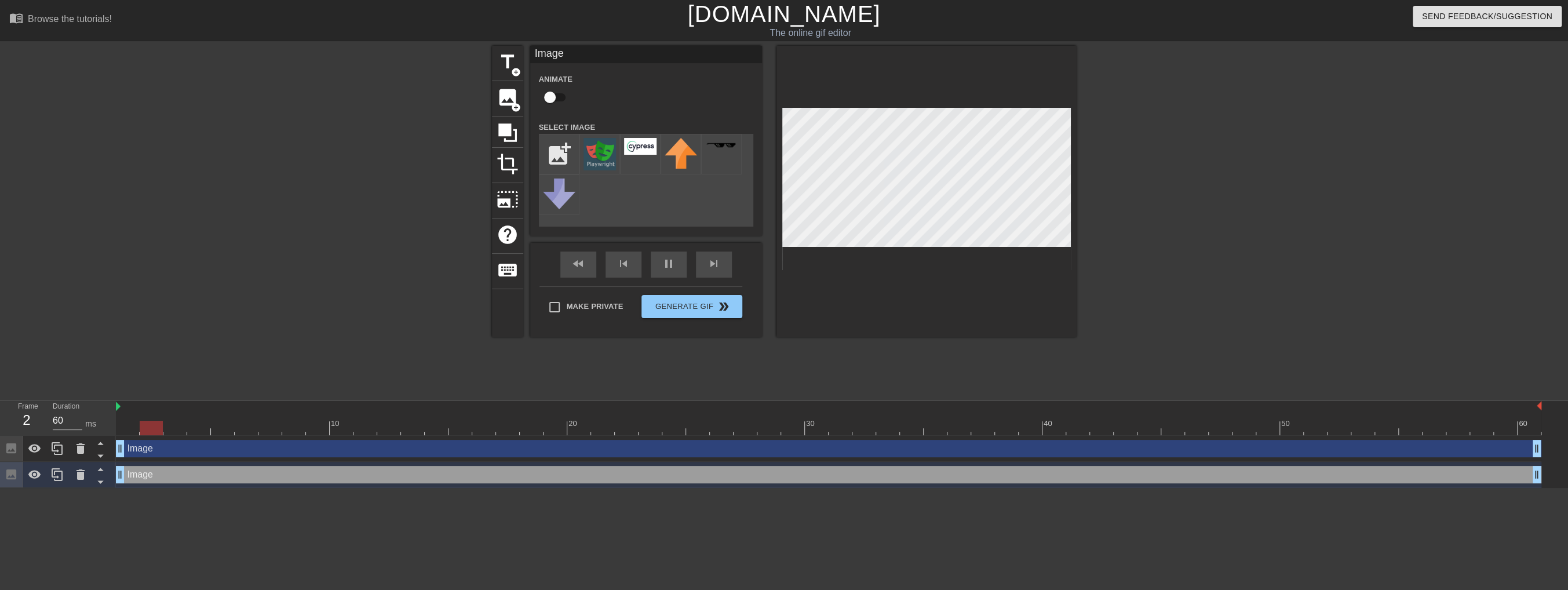
click at [350, 472] on div "Image drag_handle drag_handle" at bounding box center [829, 475] width 1426 height 18
drag, startPoint x: 548, startPoint y: 429, endPoint x: 555, endPoint y: 429, distance: 7.0
click at [543, 429] on div at bounding box center [532, 428] width 23 height 14
click at [556, 433] on div at bounding box center [555, 428] width 23 height 14
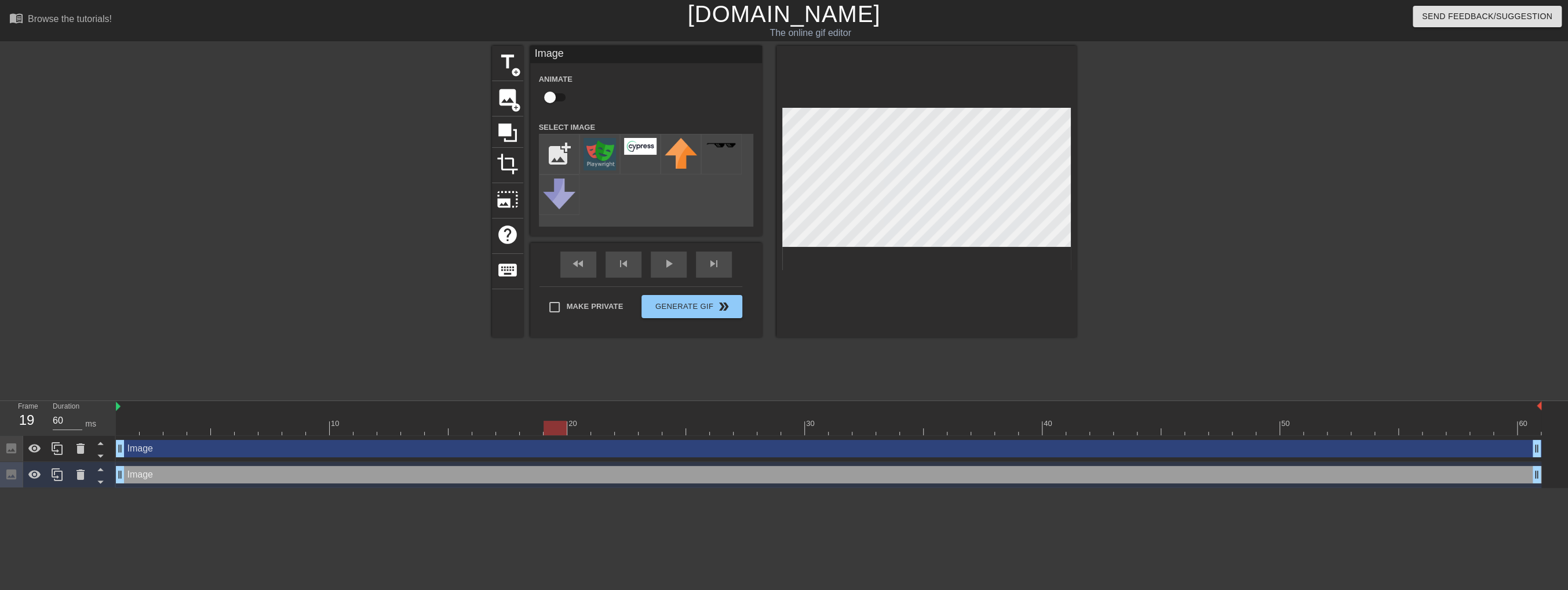
click at [556, 433] on div at bounding box center [555, 428] width 23 height 14
click at [554, 425] on div at bounding box center [555, 428] width 23 height 14
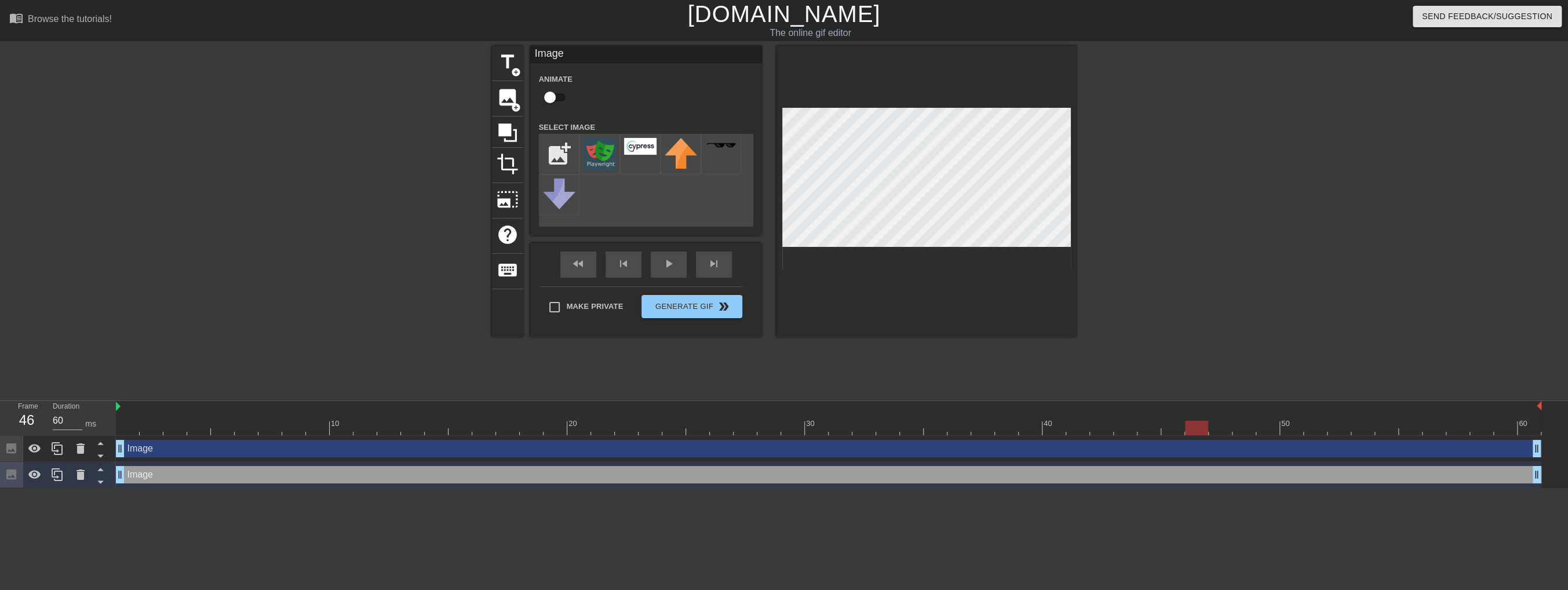
drag, startPoint x: 554, startPoint y: 425, endPoint x: 1192, endPoint y: 415, distance: 638.1
click at [1192, 415] on div "10 20 30 40 50 60" at bounding box center [829, 418] width 1426 height 34
click at [1194, 416] on div at bounding box center [1197, 419] width 24 height 14
drag, startPoint x: 1196, startPoint y: 426, endPoint x: 1136, endPoint y: 419, distance: 60.4
click at [1136, 419] on div "10 20 30 40 50 60" at bounding box center [829, 418] width 1426 height 34
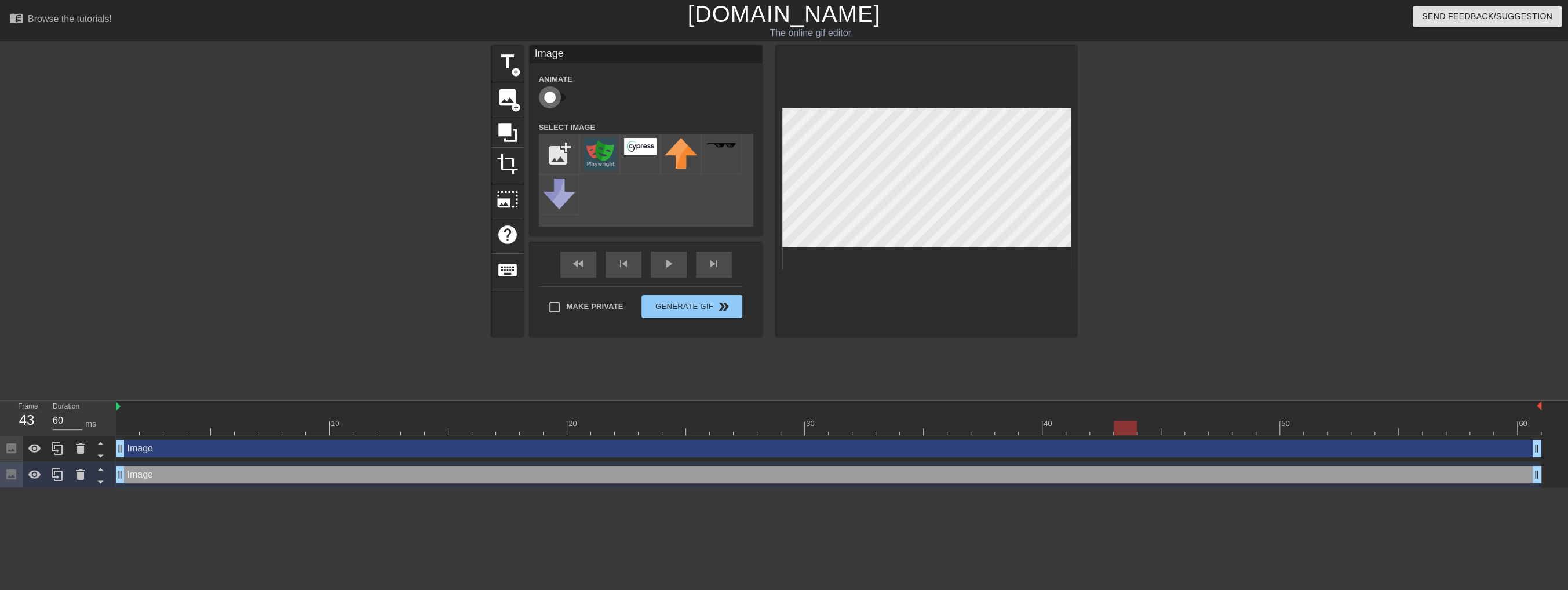
click at [550, 102] on input "checkbox" at bounding box center [549, 97] width 66 height 22
click at [1120, 429] on div at bounding box center [1125, 428] width 23 height 14
click at [1125, 428] on div at bounding box center [1125, 428] width 23 height 14
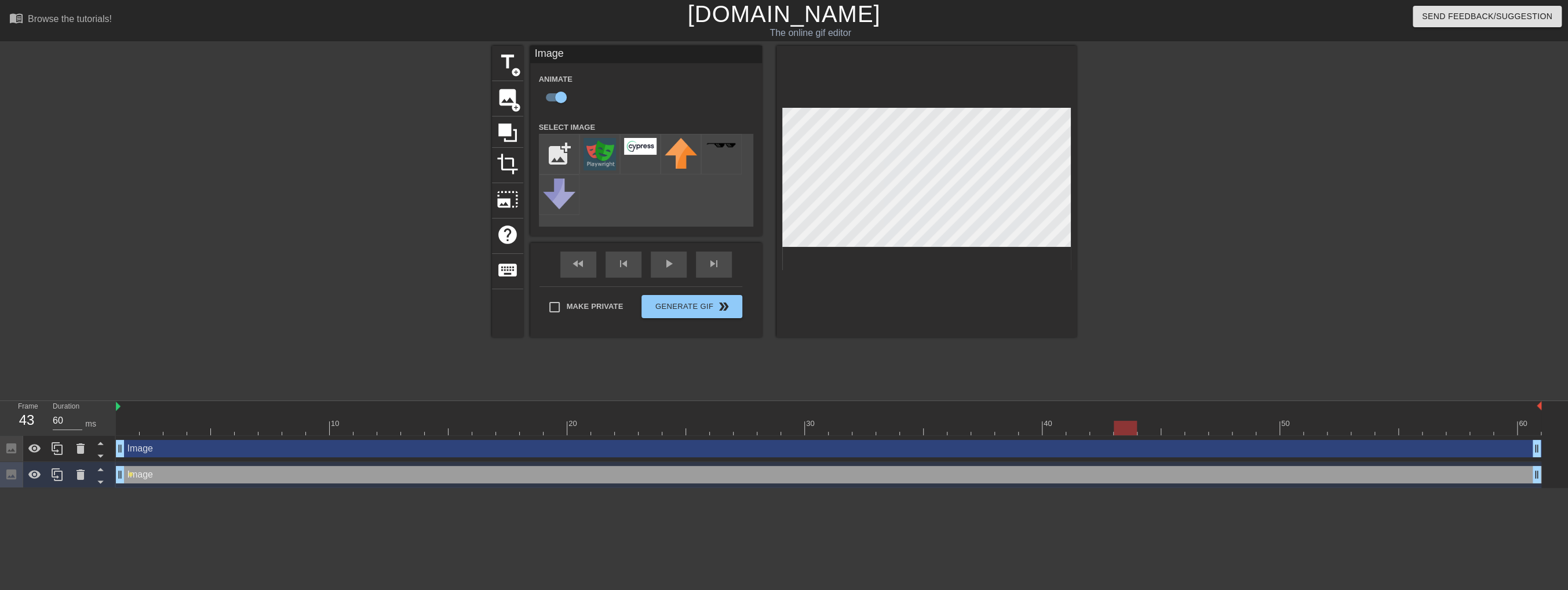
click at [1125, 428] on div at bounding box center [1125, 428] width 23 height 14
drag, startPoint x: 1540, startPoint y: 408, endPoint x: 1567, endPoint y: 410, distance: 27.1
click at [1560, 410] on div "10 20 30 40 50 60 Image drag_handle drag_handle Image drag_handle drag_handle l…" at bounding box center [842, 444] width 1452 height 87
drag, startPoint x: 1538, startPoint y: 453, endPoint x: 1555, endPoint y: 444, distance: 19.2
click at [1555, 444] on div "Image drag_handle drag_handle Image drag_handle drag_handle lens" at bounding box center [842, 462] width 1452 height 52
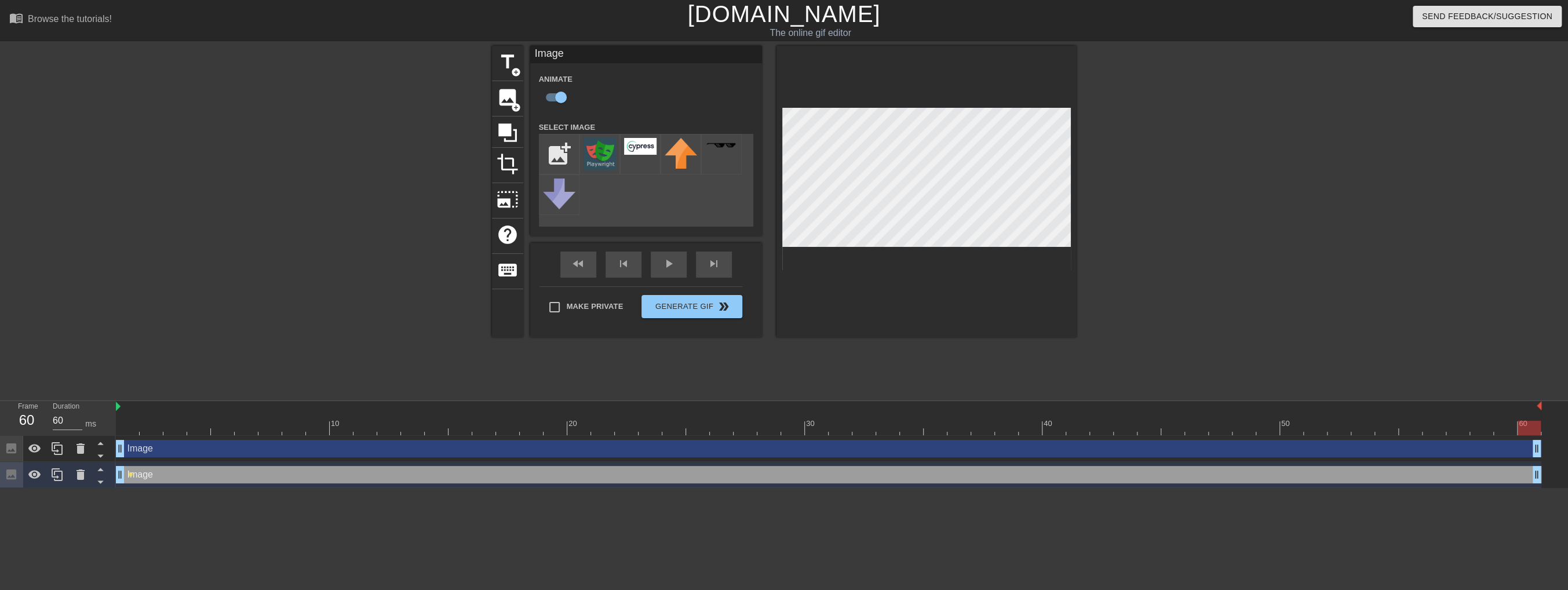
click at [1094, 429] on div at bounding box center [829, 428] width 1426 height 14
drag, startPoint x: 1094, startPoint y: 429, endPoint x: 1109, endPoint y: 433, distance: 15.5
click at [1109, 433] on div at bounding box center [1101, 428] width 23 height 14
click at [27, 418] on div "42" at bounding box center [27, 420] width 18 height 21
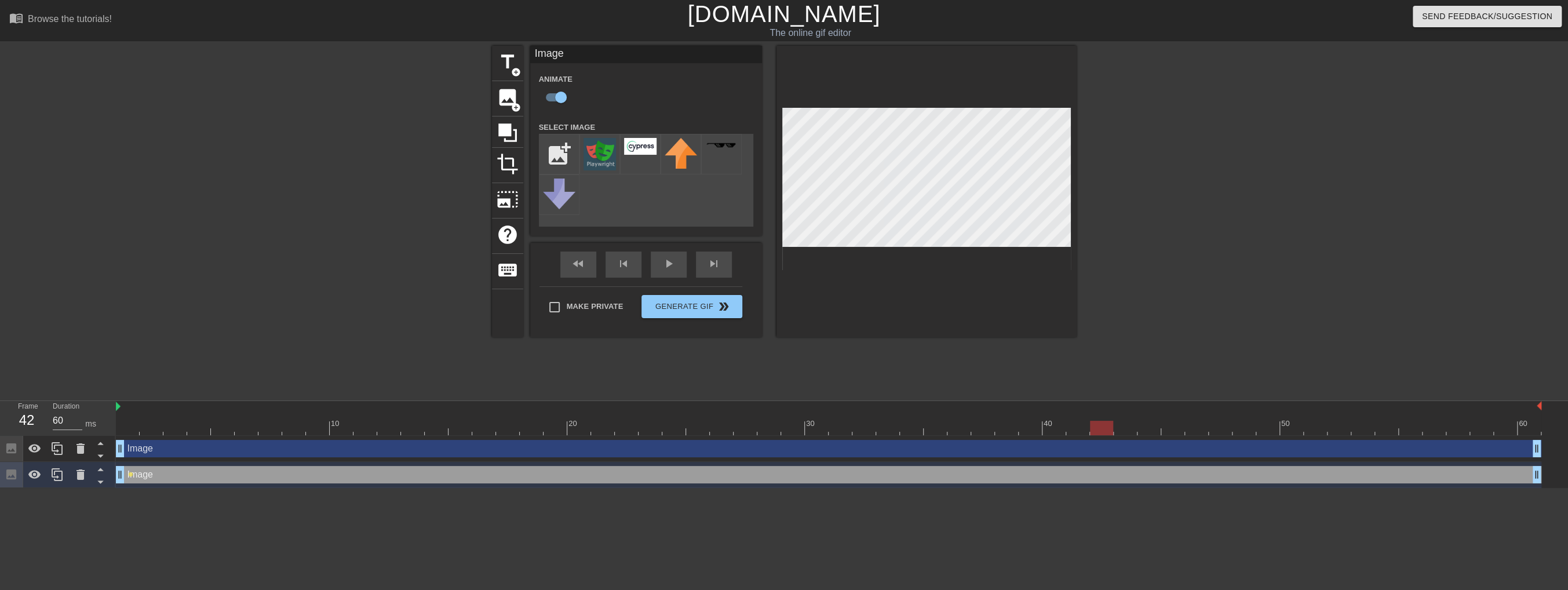
click at [27, 418] on div "42" at bounding box center [27, 420] width 18 height 21
click at [55, 425] on input "60" at bounding box center [67, 420] width 29 height 19
drag, startPoint x: 401, startPoint y: 412, endPoint x: 1011, endPoint y: 409, distance: 610.0
click at [1011, 409] on div "10 20 30 40 50 60" at bounding box center [829, 418] width 1426 height 34
click at [1019, 418] on div at bounding box center [1030, 419] width 24 height 14
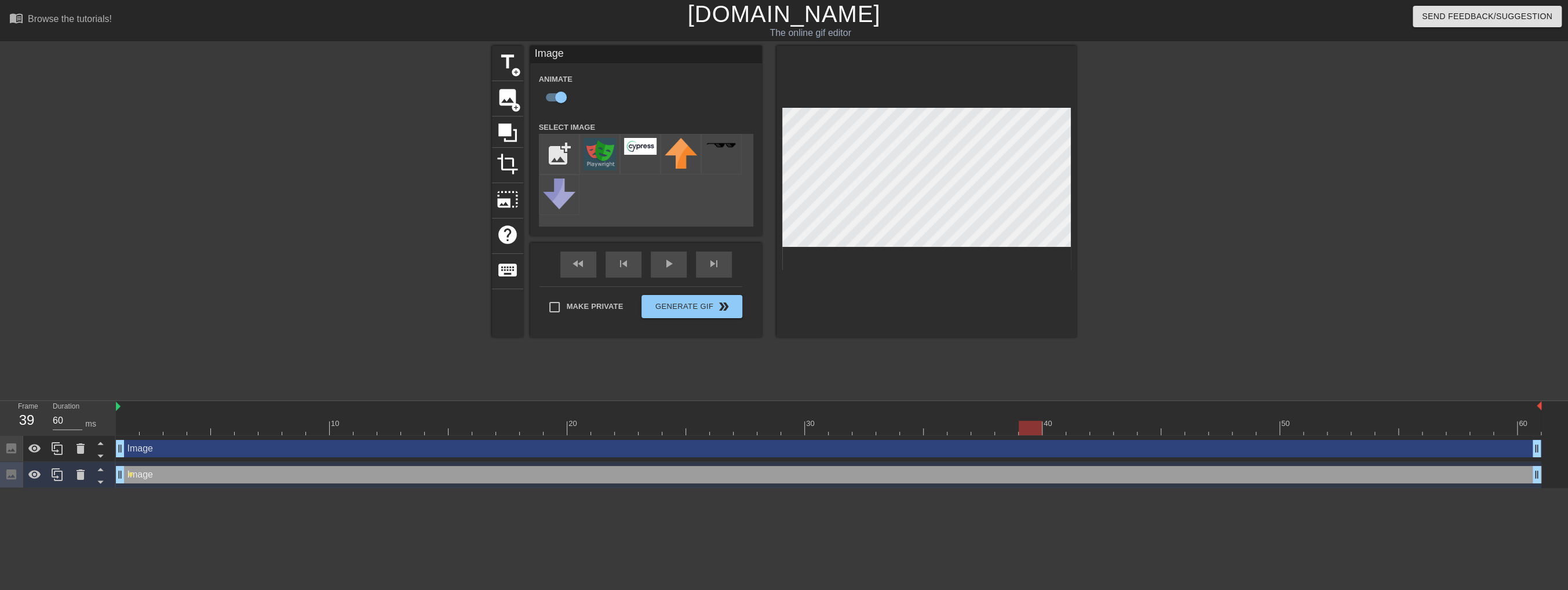
click at [1140, 422] on div at bounding box center [829, 428] width 1426 height 14
click at [1192, 422] on div at bounding box center [829, 428] width 1426 height 14
click at [1235, 425] on div at bounding box center [829, 428] width 1426 height 14
click at [1276, 426] on div at bounding box center [829, 428] width 1426 height 14
drag, startPoint x: 1256, startPoint y: 427, endPoint x: 1142, endPoint y: 437, distance: 114.4
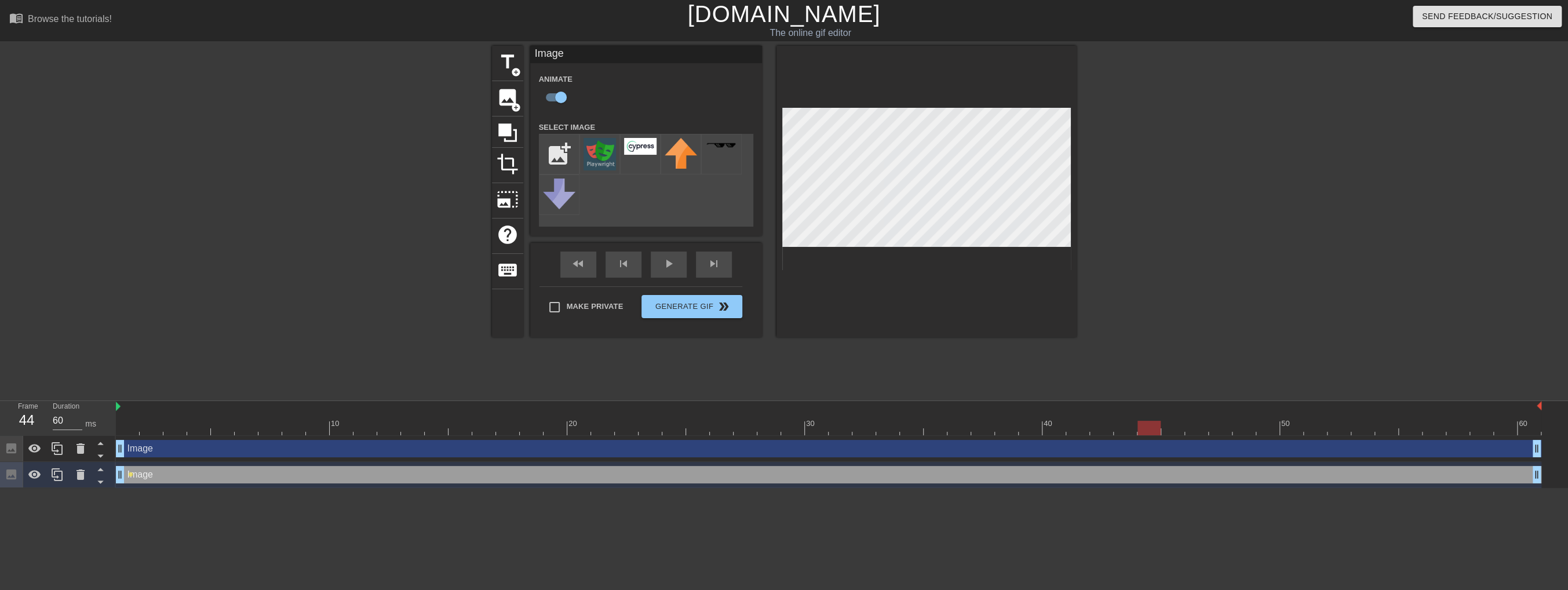
click at [1145, 437] on div "10 20 30 40 50 60 Image drag_handle drag_handle Image drag_handle drag_handle l…" at bounding box center [842, 444] width 1452 height 87
click at [156, 476] on div "Image drag_handle drag_handle" at bounding box center [829, 475] width 1426 height 18
click at [198, 449] on div "Image drag_handle drag_handle" at bounding box center [829, 448] width 1426 height 18
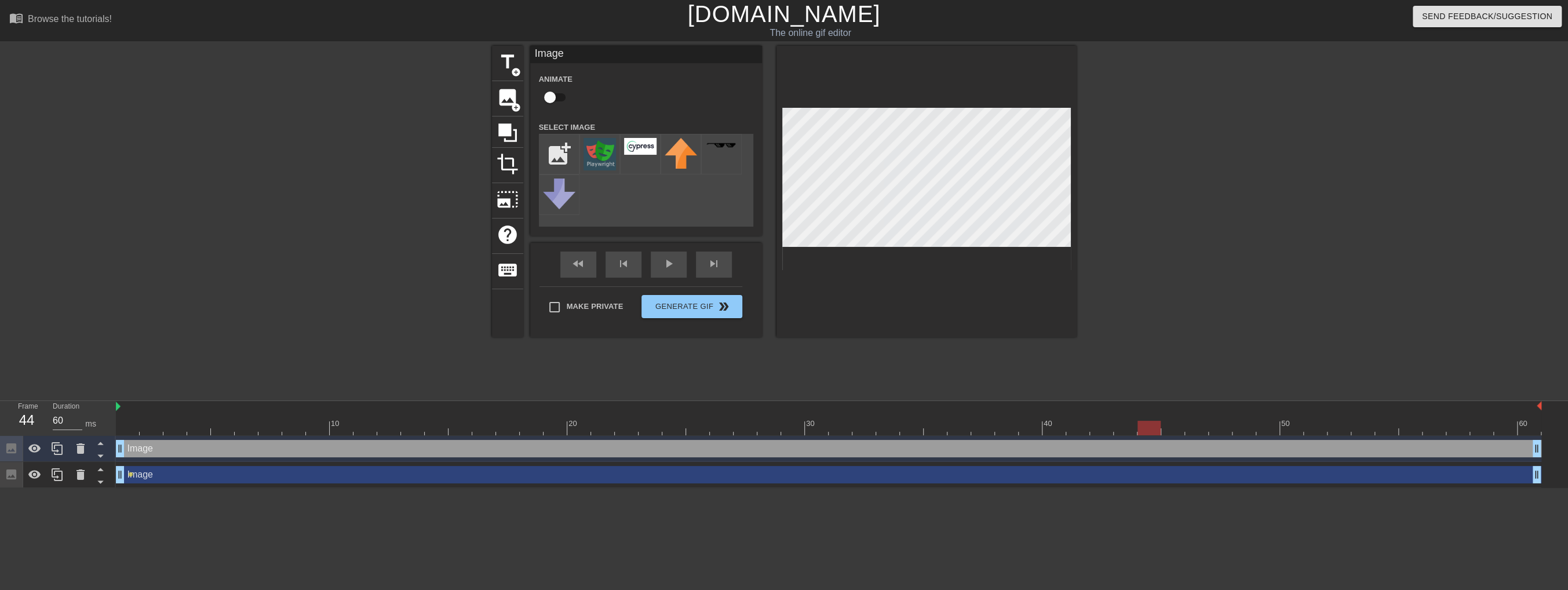
click at [206, 475] on div "Image drag_handle drag_handle" at bounding box center [829, 475] width 1426 height 18
checkbox input "true"
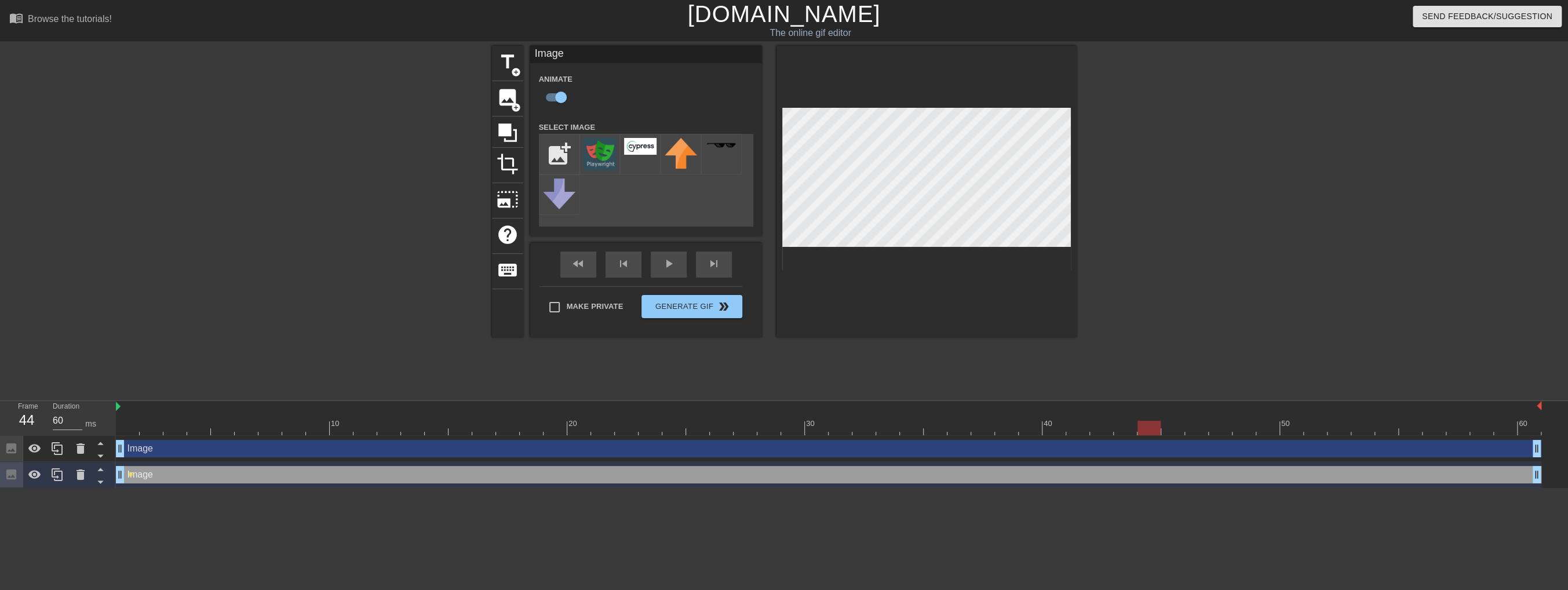
click at [1147, 429] on div at bounding box center [1149, 428] width 23 height 14
drag, startPoint x: 1147, startPoint y: 429, endPoint x: 1047, endPoint y: 429, distance: 100.0
click at [1047, 429] on div at bounding box center [1054, 428] width 23 height 14
drag, startPoint x: 1067, startPoint y: 429, endPoint x: 1164, endPoint y: 429, distance: 97.0
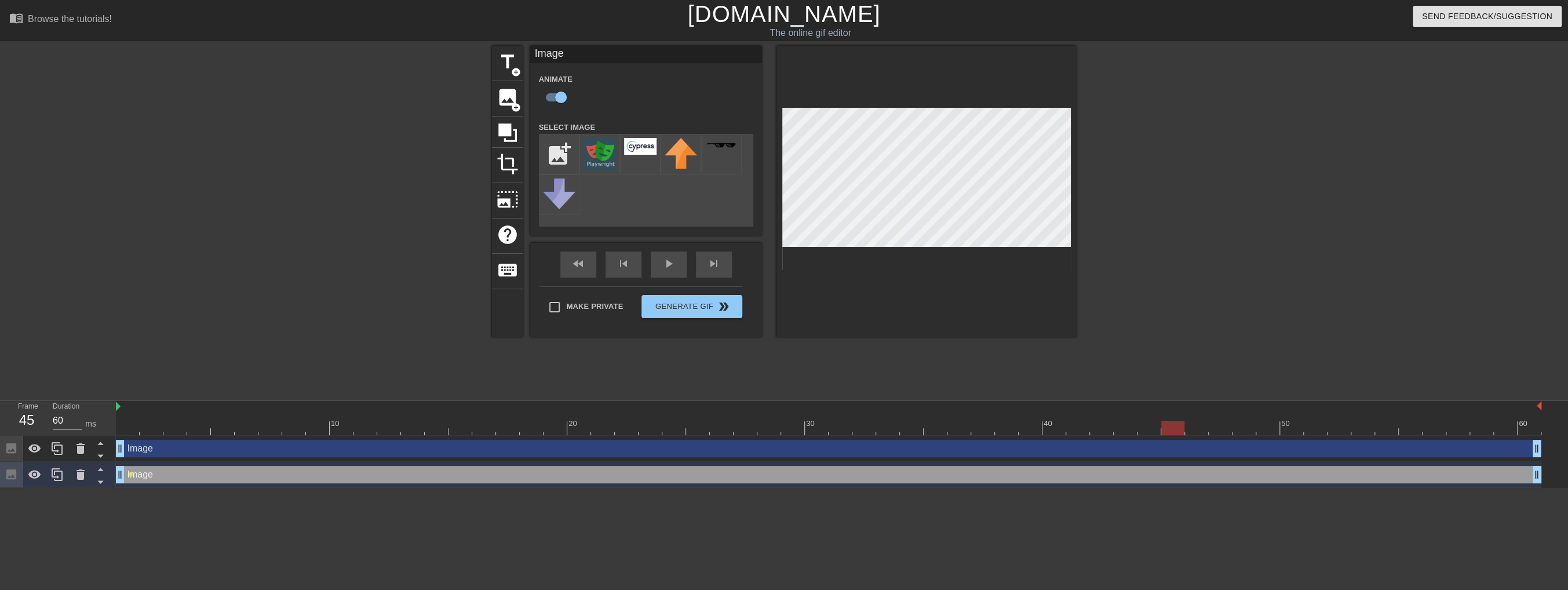
click at [1164, 429] on div at bounding box center [829, 428] width 1426 height 14
drag, startPoint x: 1171, startPoint y: 427, endPoint x: 1194, endPoint y: 418, distance: 24.7
click at [1194, 418] on div "10 20 30 40 50 60" at bounding box center [829, 418] width 1426 height 34
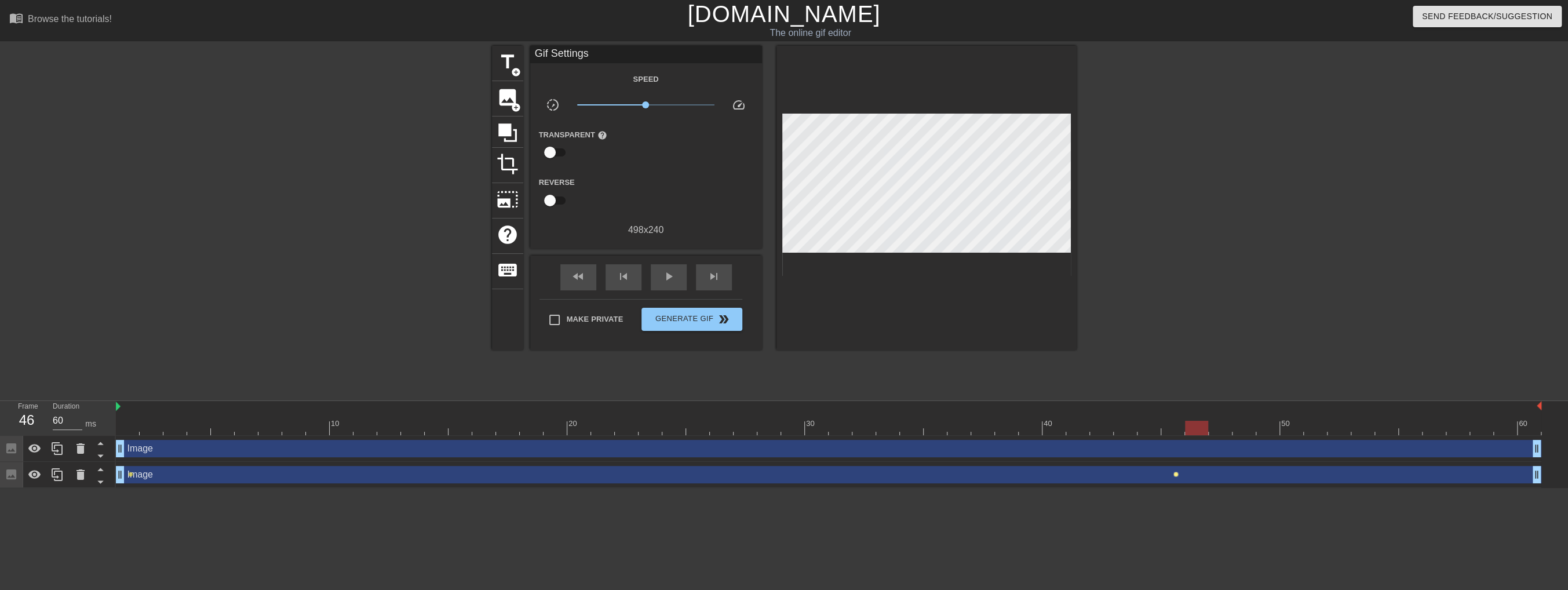
click at [1177, 474] on span "lens" at bounding box center [1176, 474] width 5 height 5
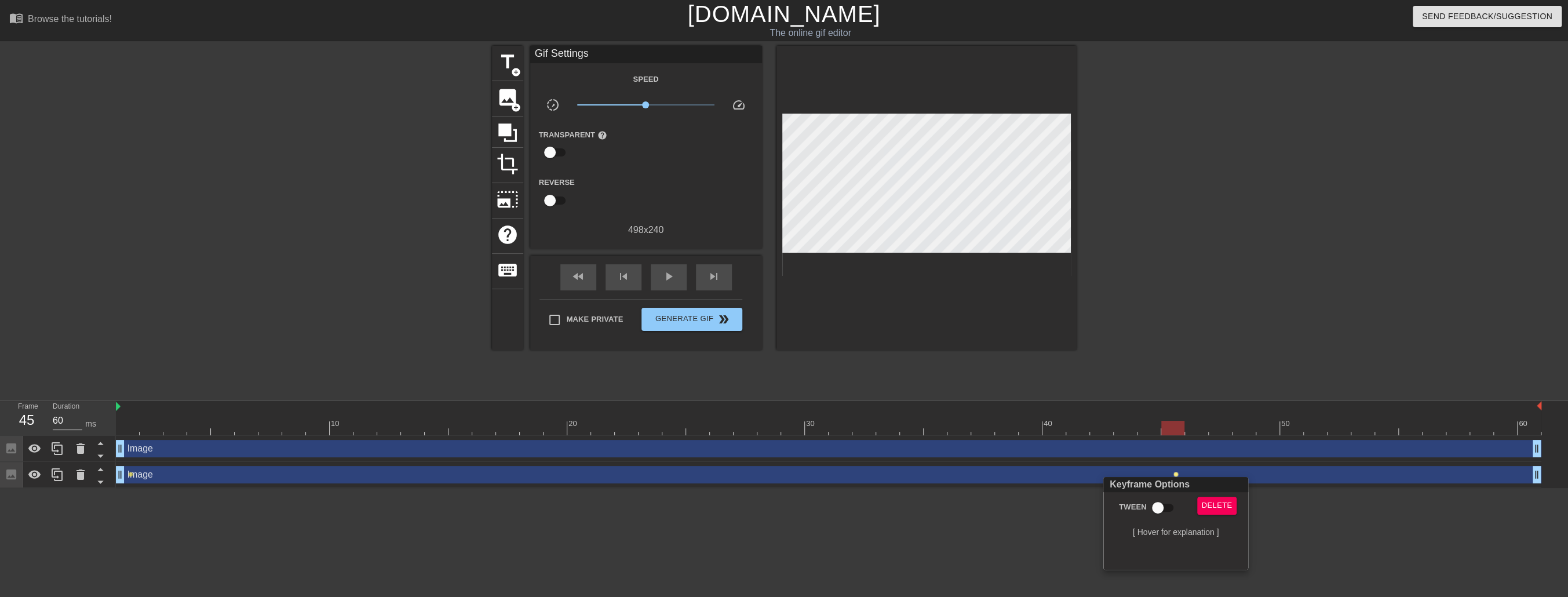
click at [1024, 525] on div at bounding box center [784, 298] width 1568 height 597
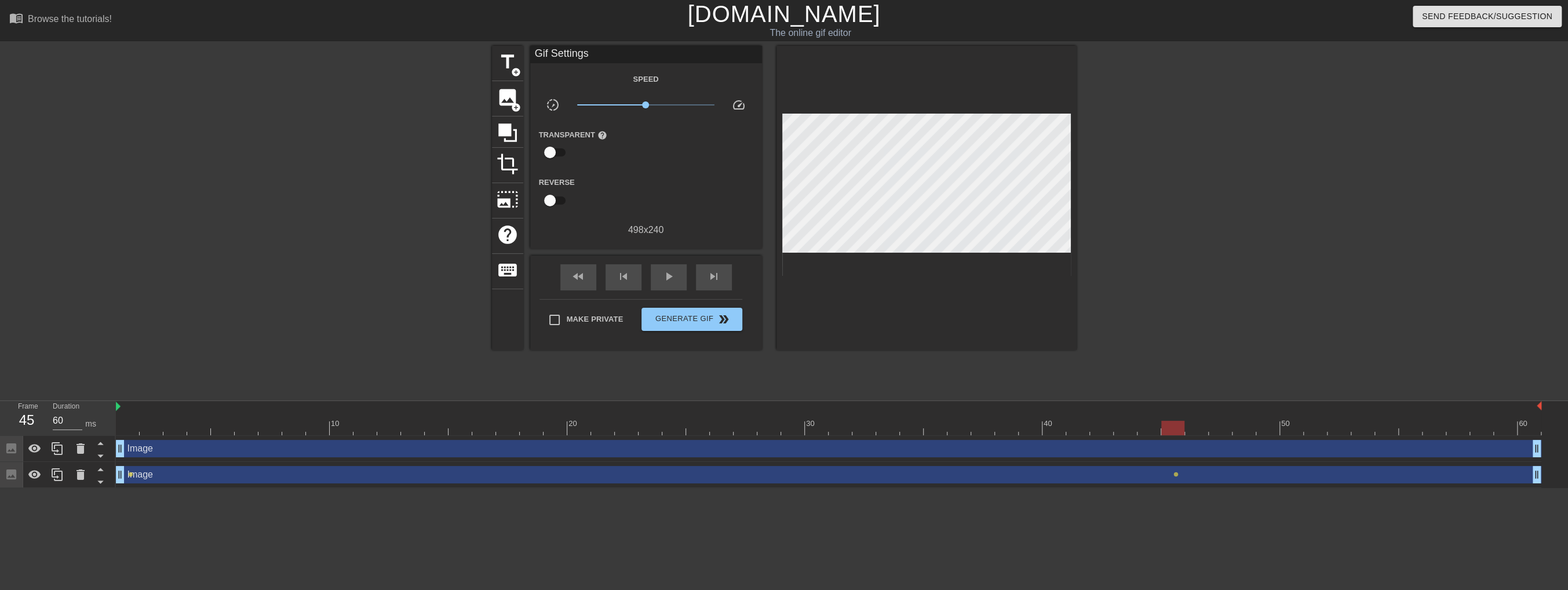
click at [1294, 478] on div "Image drag_handle drag_handle" at bounding box center [829, 475] width 1426 height 18
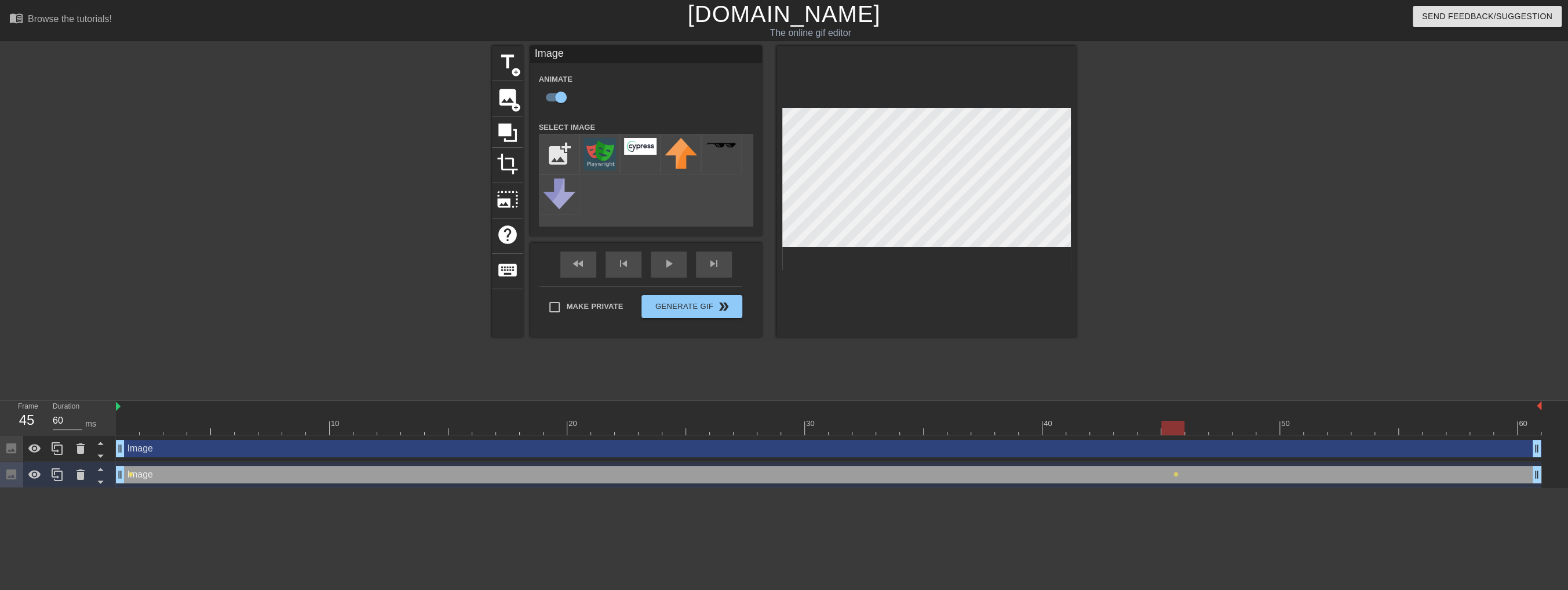
click at [1295, 475] on div "Image drag_handle drag_handle" at bounding box center [829, 475] width 1426 height 18
click at [1251, 478] on div "Image drag_handle drag_handle" at bounding box center [829, 475] width 1426 height 18
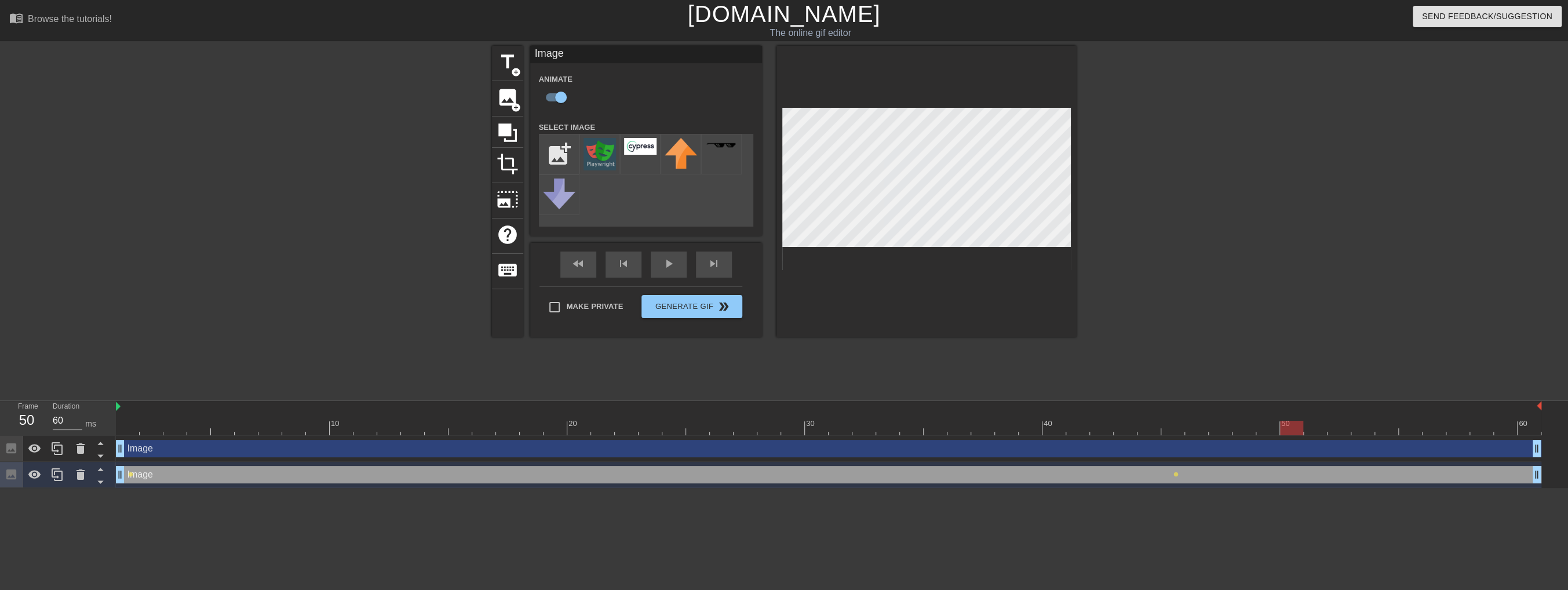
drag, startPoint x: 1166, startPoint y: 425, endPoint x: 1295, endPoint y: 431, distance: 129.1
click at [1295, 431] on div at bounding box center [1291, 428] width 23 height 14
click at [1291, 428] on div at bounding box center [1291, 428] width 23 height 14
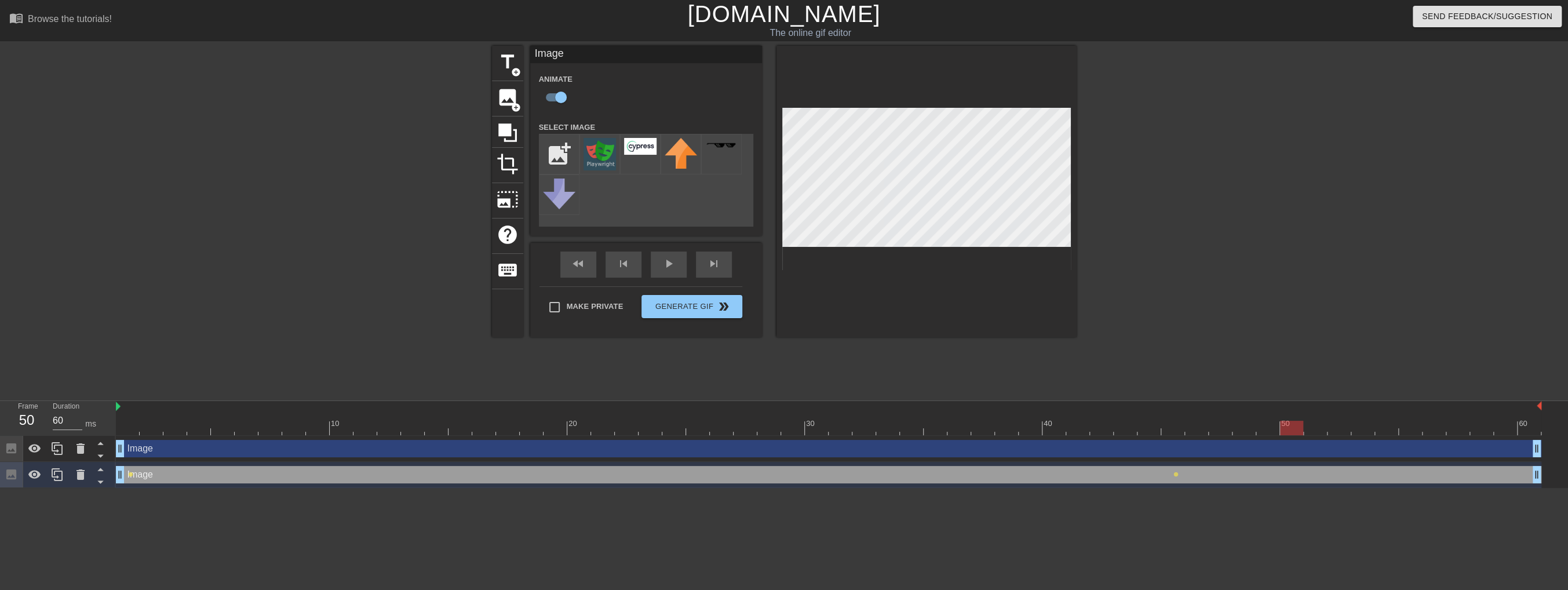
click at [1291, 428] on div at bounding box center [1291, 428] width 23 height 14
click at [1297, 475] on div "Image drag_handle drag_handle" at bounding box center [829, 475] width 1426 height 18
click at [1296, 475] on div "Image drag_handle drag_handle" at bounding box center [829, 475] width 1426 height 18
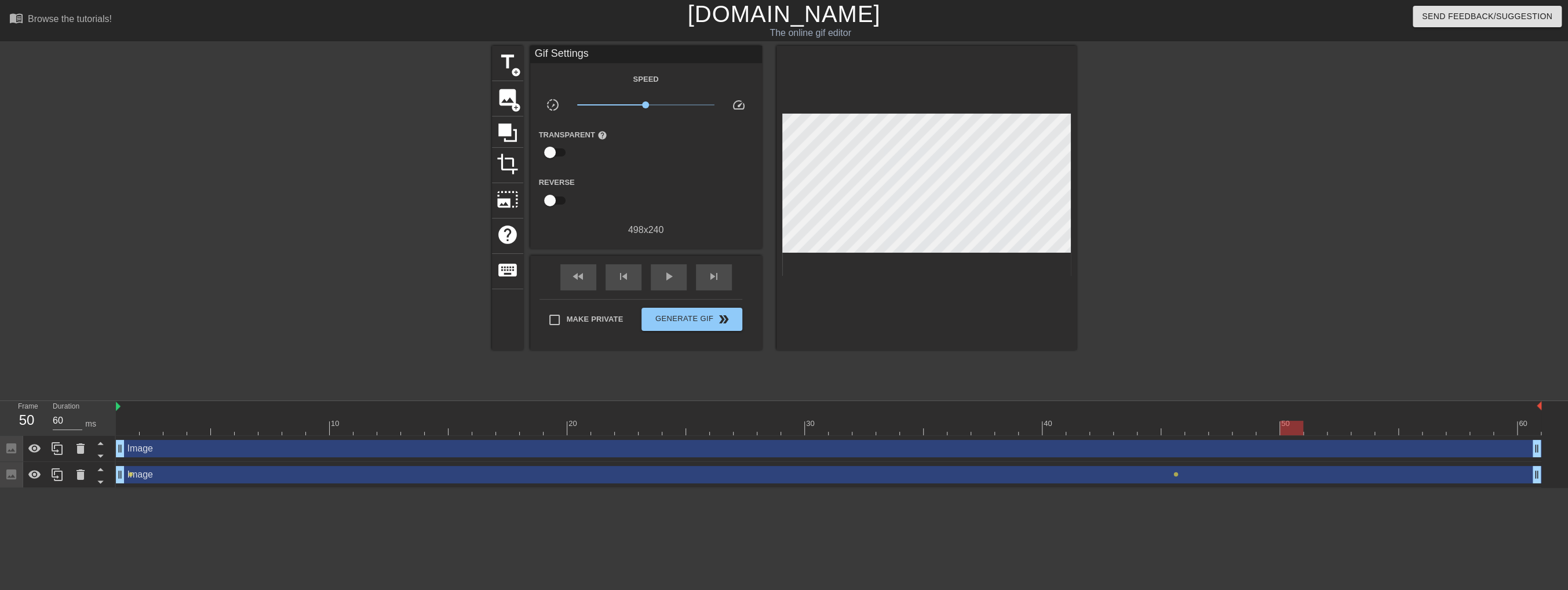
drag, startPoint x: 130, startPoint y: 473, endPoint x: 218, endPoint y: 475, distance: 88.0
click at [218, 475] on div "Image drag_handle drag_handle lens lens" at bounding box center [829, 475] width 1426 height 18
click at [128, 474] on span "lens" at bounding box center [131, 474] width 5 height 5
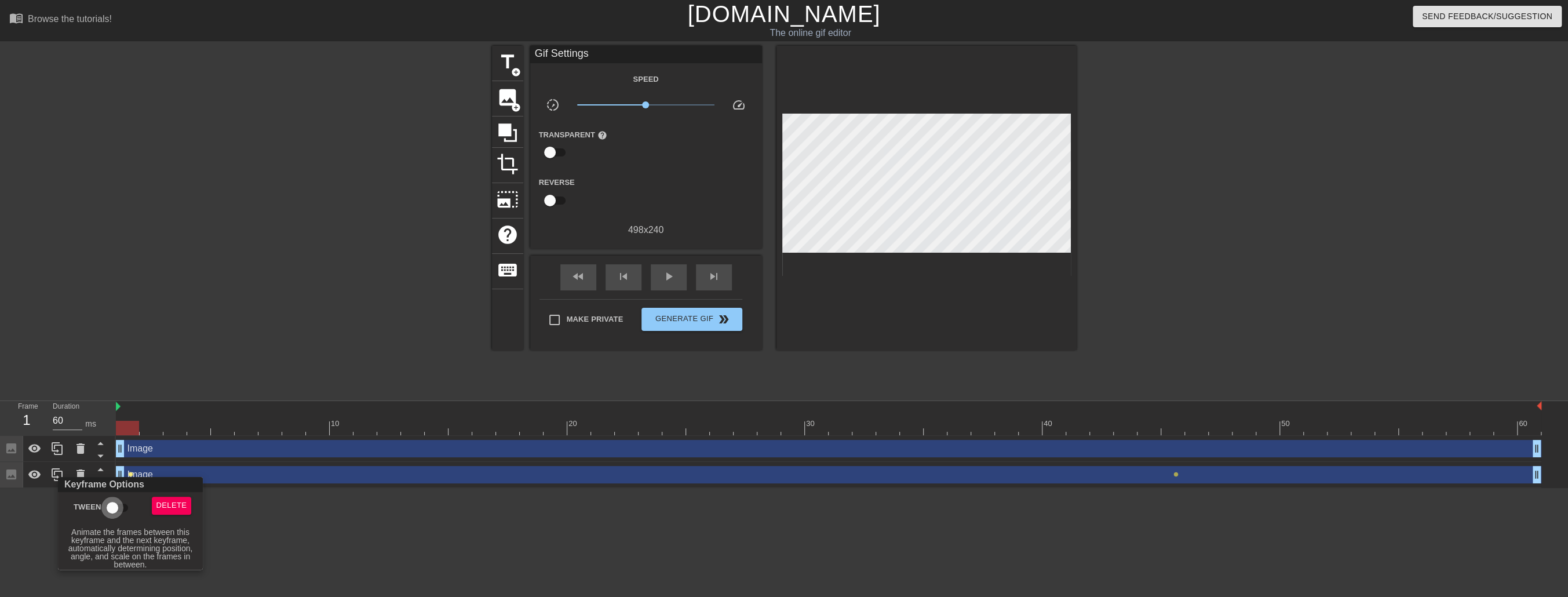
click at [110, 505] on input "Tween" at bounding box center [112, 507] width 66 height 22
checkbox input "true"
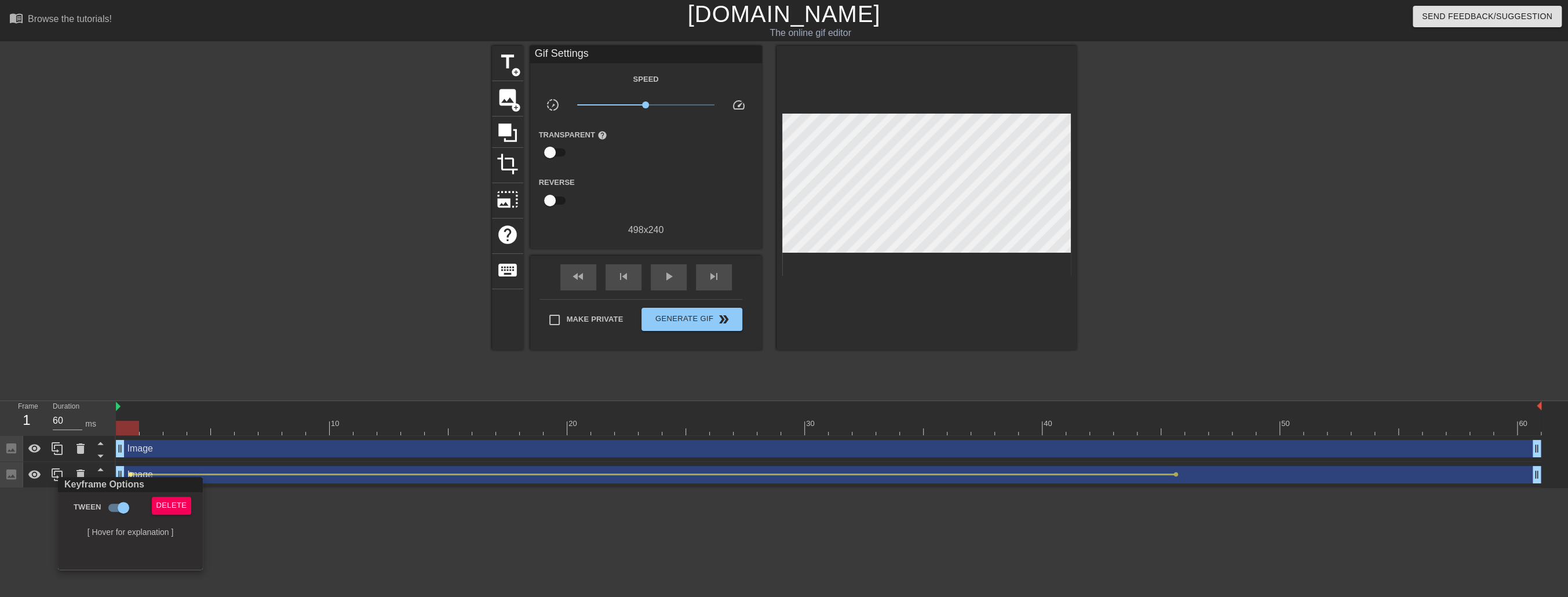
drag, startPoint x: 133, startPoint y: 474, endPoint x: 246, endPoint y: 473, distance: 113.0
click at [246, 473] on div at bounding box center [784, 298] width 1568 height 597
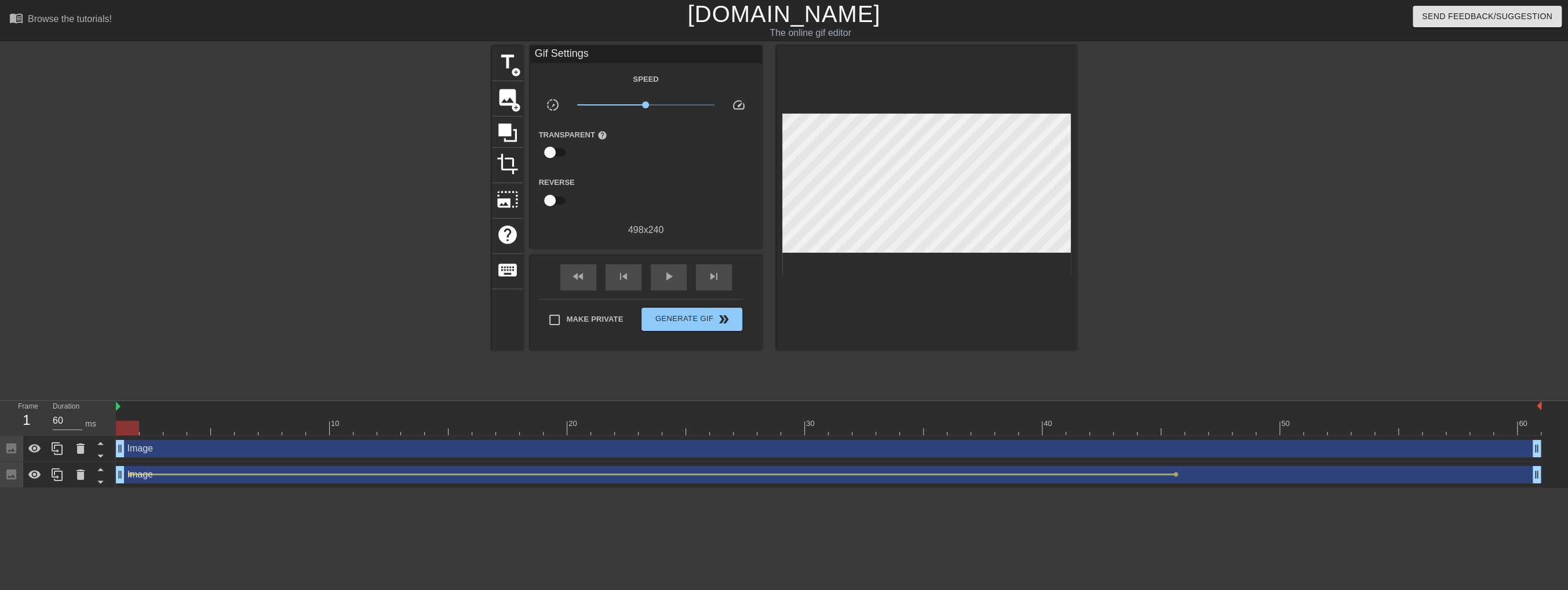
drag, startPoint x: 154, startPoint y: 473, endPoint x: 614, endPoint y: 487, distance: 460.2
click at [313, 479] on div "Image drag_handle drag_handle lens lens" at bounding box center [829, 475] width 1426 height 18
drag, startPoint x: 1174, startPoint y: 475, endPoint x: 1209, endPoint y: 475, distance: 35.0
click at [1210, 475] on div "Image drag_handle drag_handle lens lens" at bounding box center [829, 475] width 1426 height 18
click at [1175, 474] on span "lens" at bounding box center [1176, 474] width 5 height 5
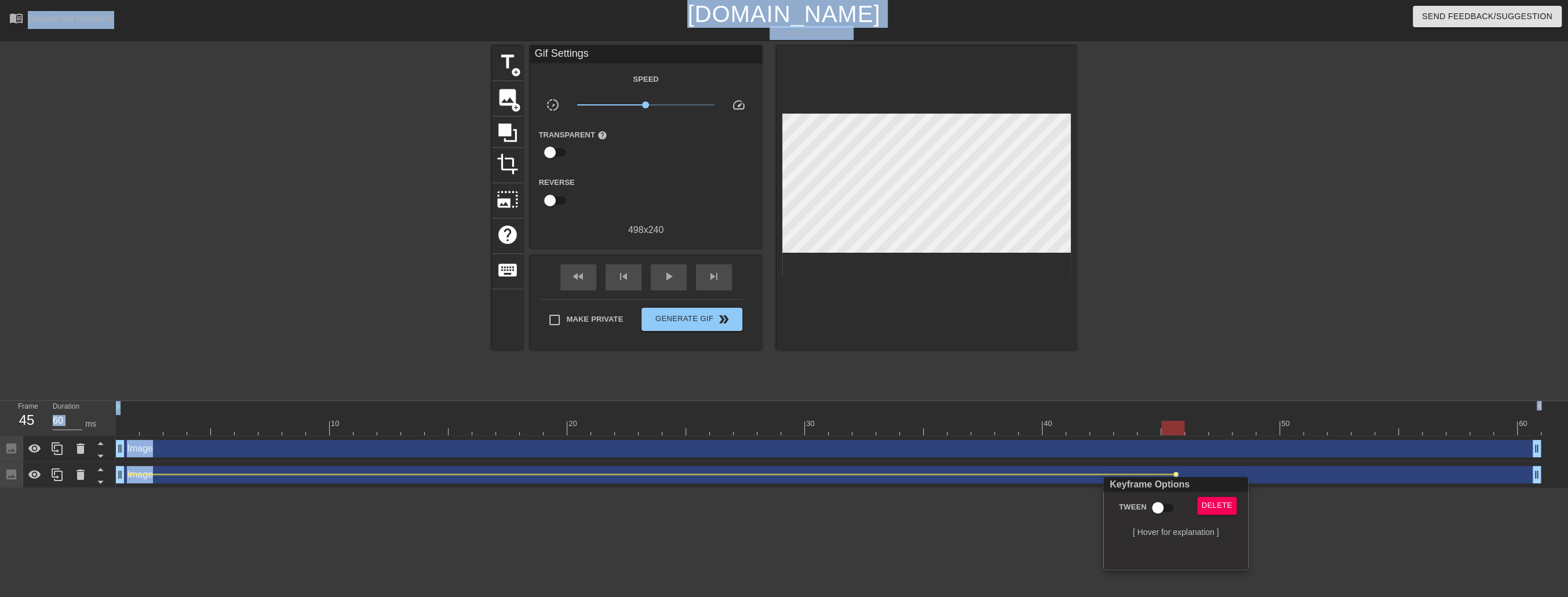
click at [1175, 474] on div at bounding box center [784, 298] width 1568 height 597
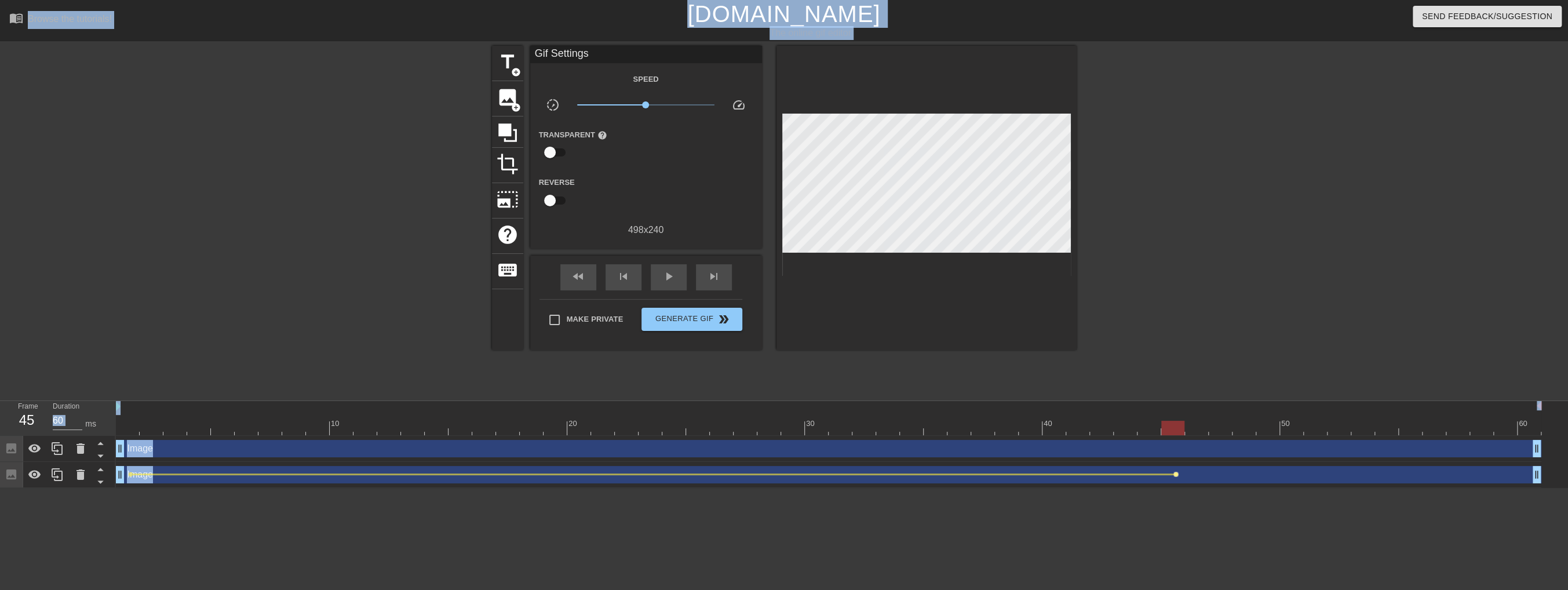
click at [1175, 475] on span "lens" at bounding box center [1176, 474] width 5 height 5
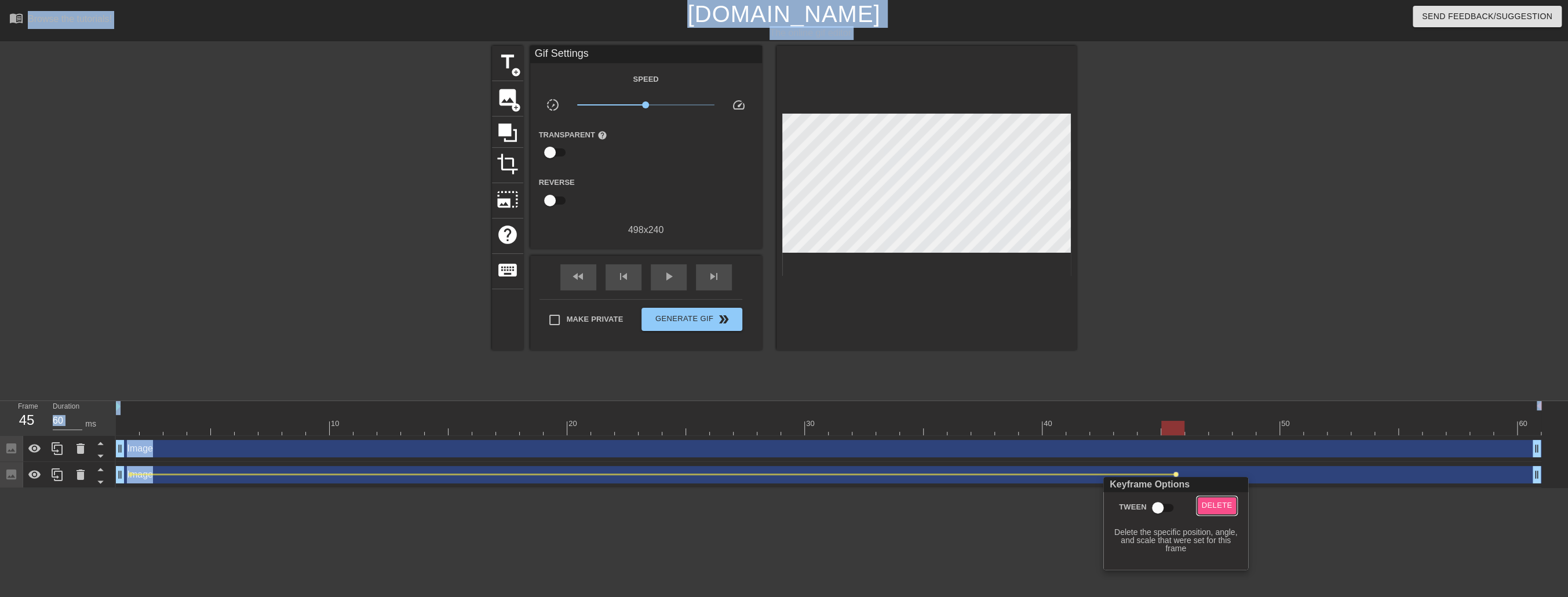
click at [1214, 505] on span "Delete" at bounding box center [1217, 505] width 31 height 13
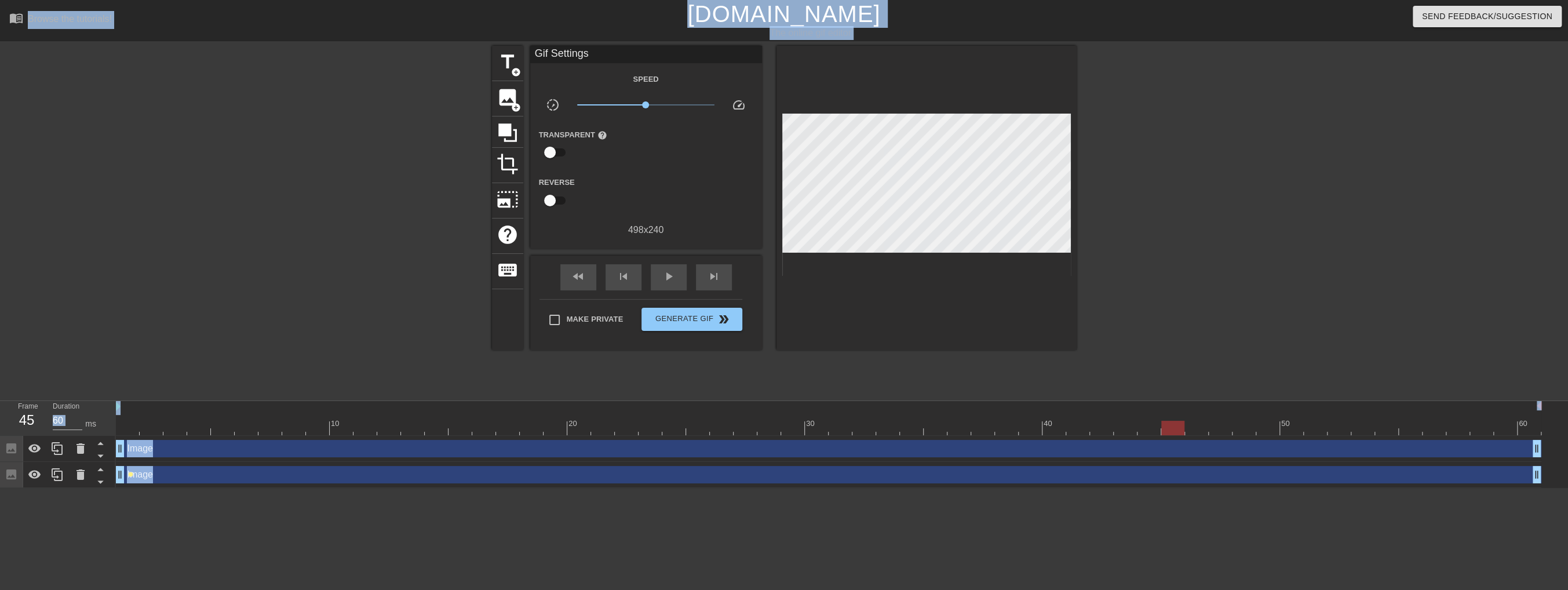
click at [129, 474] on span "lens" at bounding box center [131, 474] width 5 height 5
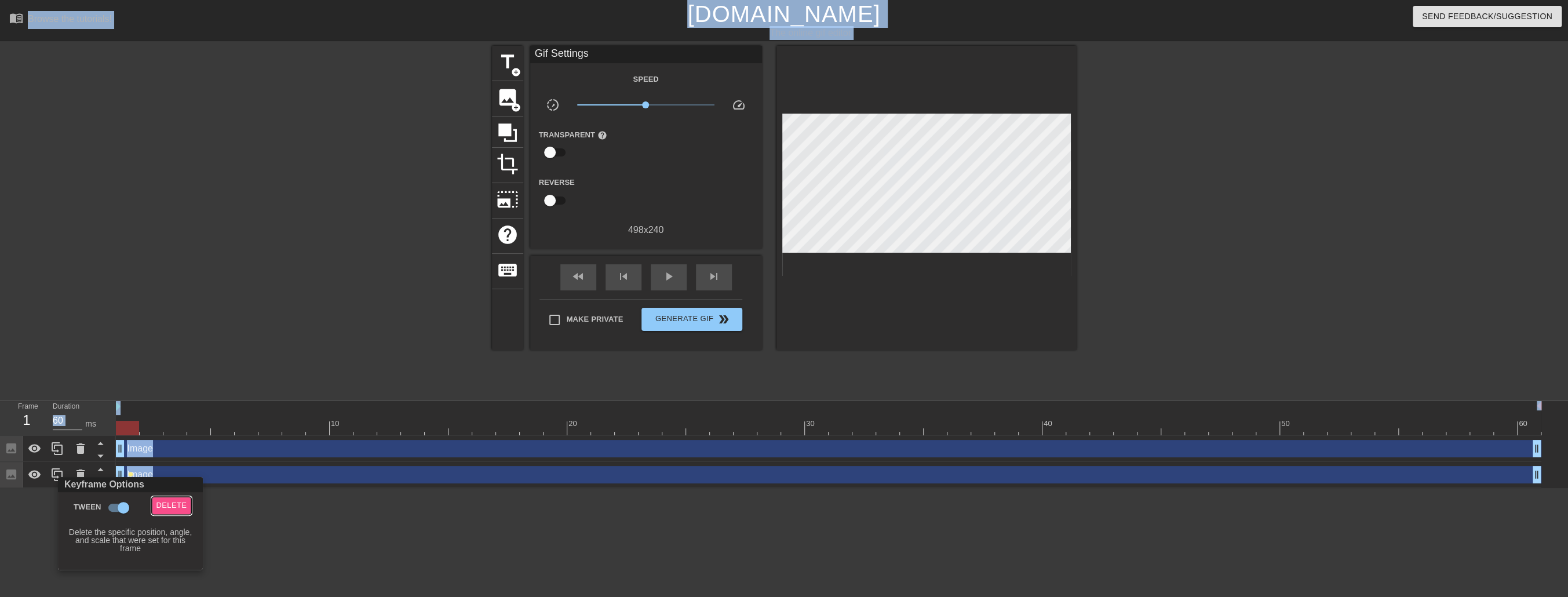
click at [164, 507] on span "Delete" at bounding box center [172, 505] width 31 height 13
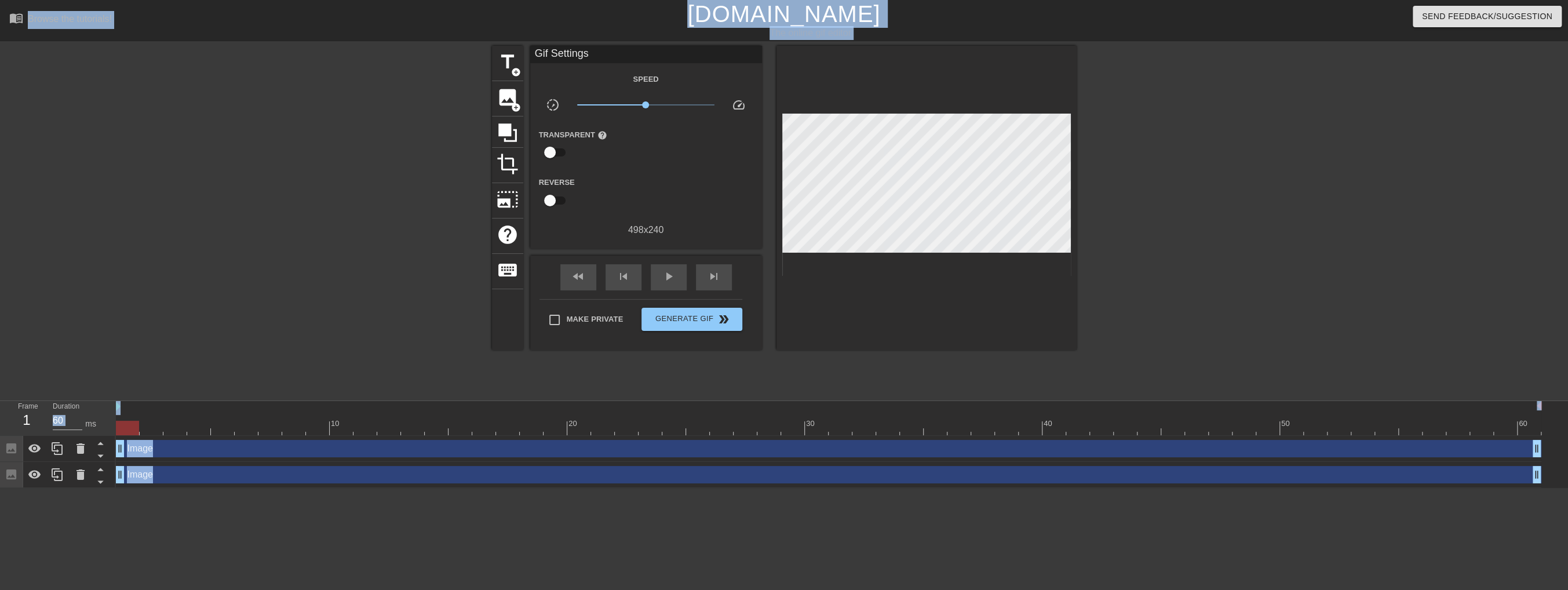
click at [1166, 450] on div "Image drag_handle drag_handle" at bounding box center [829, 448] width 1426 height 18
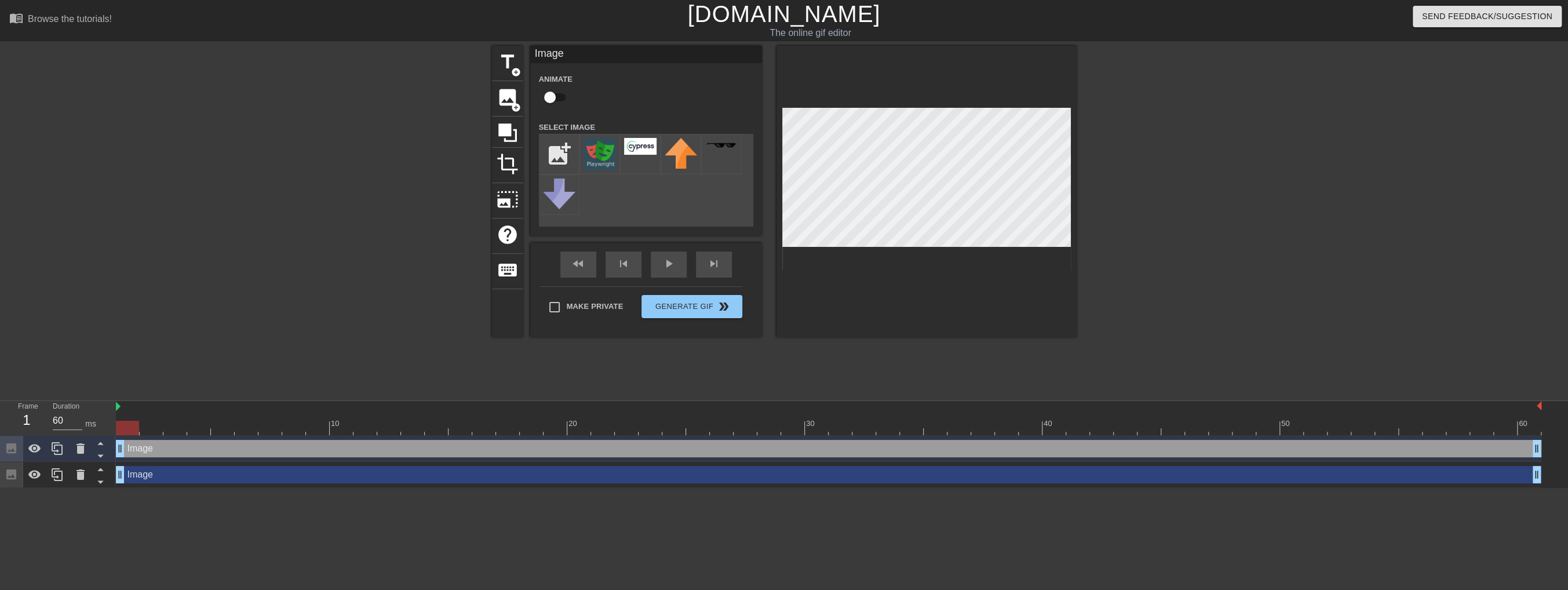
click at [289, 473] on div "Image drag_handle drag_handle" at bounding box center [829, 475] width 1426 height 18
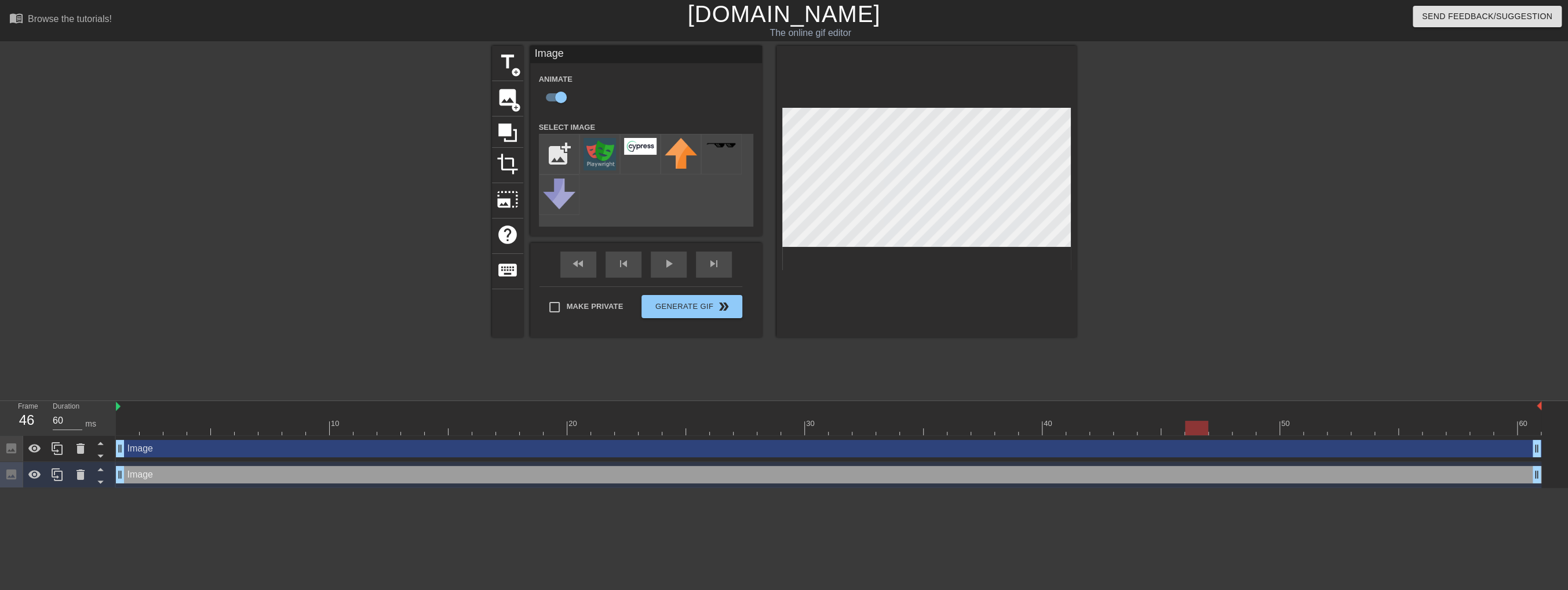
drag, startPoint x: 130, startPoint y: 431, endPoint x: 1197, endPoint y: 442, distance: 1067.1
click at [1197, 442] on div "10 20 30 40 50 60 Image drag_handle drag_handle Image drag_handle drag_handle" at bounding box center [842, 444] width 1452 height 87
click at [551, 101] on input "checkbox" at bounding box center [561, 97] width 66 height 22
click at [552, 100] on input "checkbox" at bounding box center [549, 97] width 66 height 22
checkbox input "true"
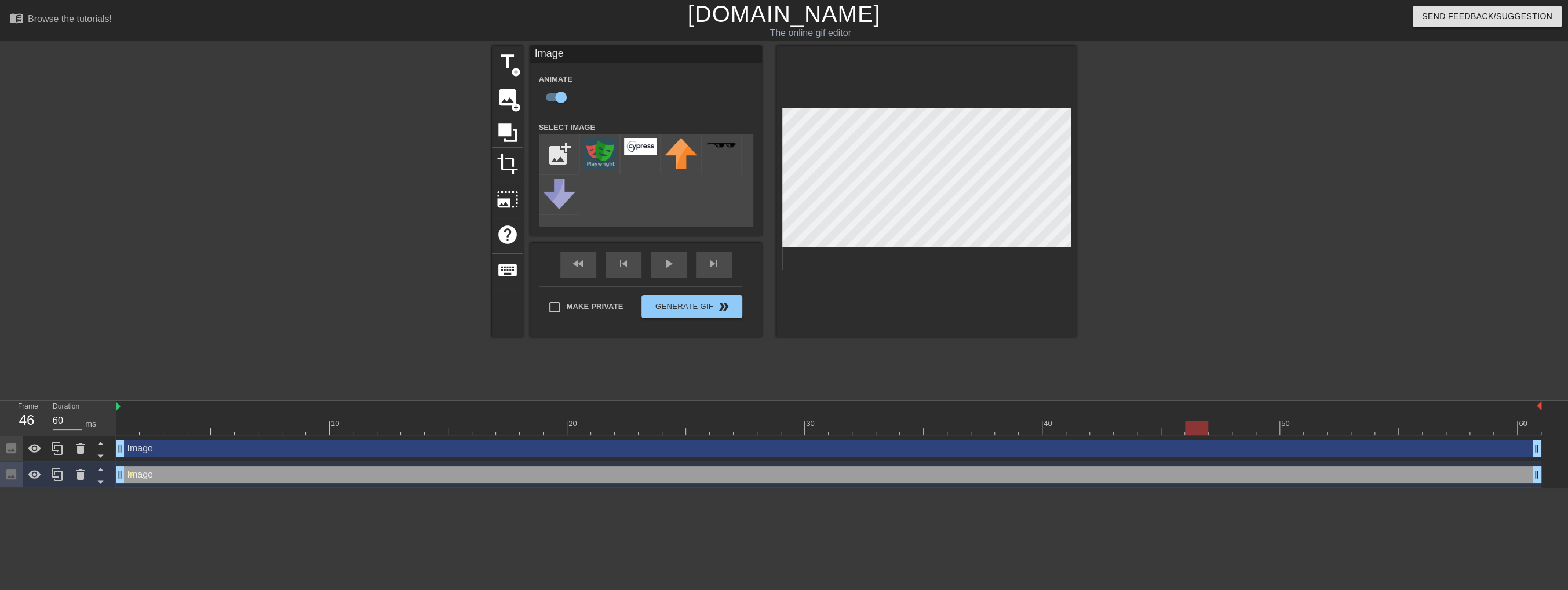
click at [1135, 475] on div "Image drag_handle drag_handle" at bounding box center [829, 475] width 1426 height 18
click at [1183, 479] on div "Image drag_handle drag_handle" at bounding box center [829, 475] width 1426 height 18
click at [130, 475] on span "lens" at bounding box center [131, 474] width 5 height 5
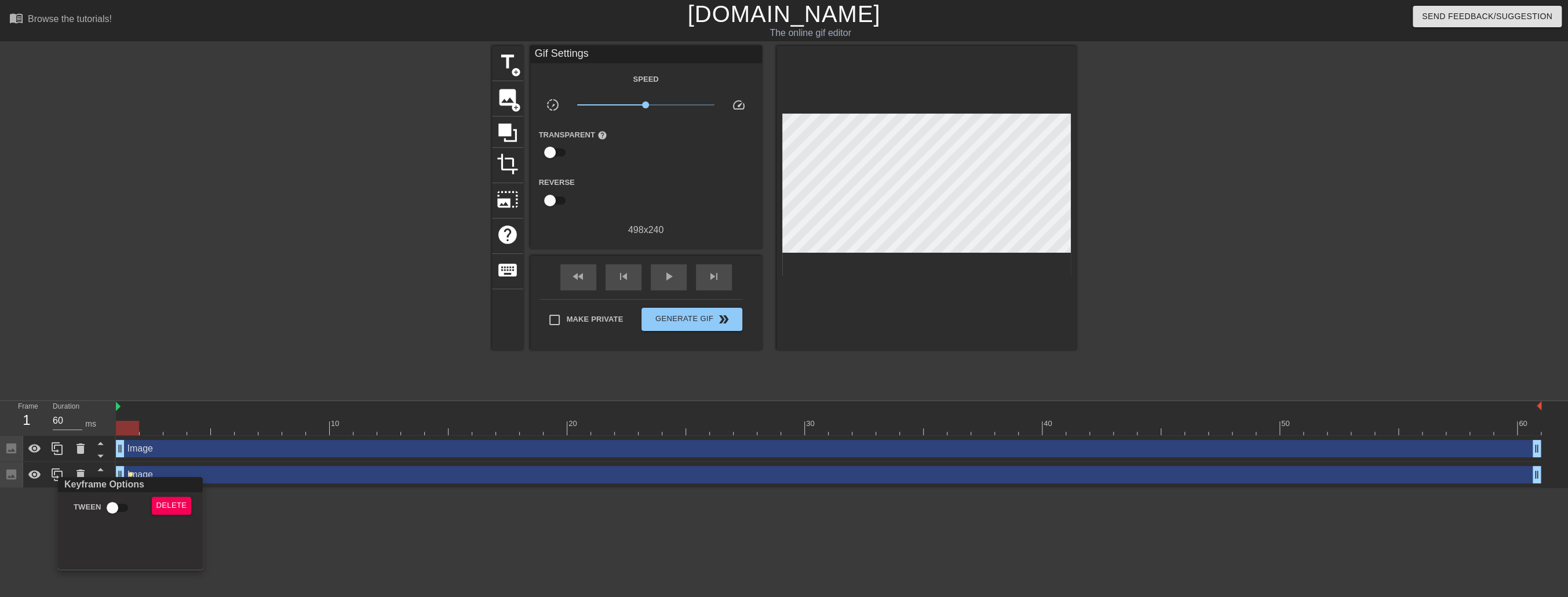
click at [130, 475] on div at bounding box center [784, 298] width 1568 height 597
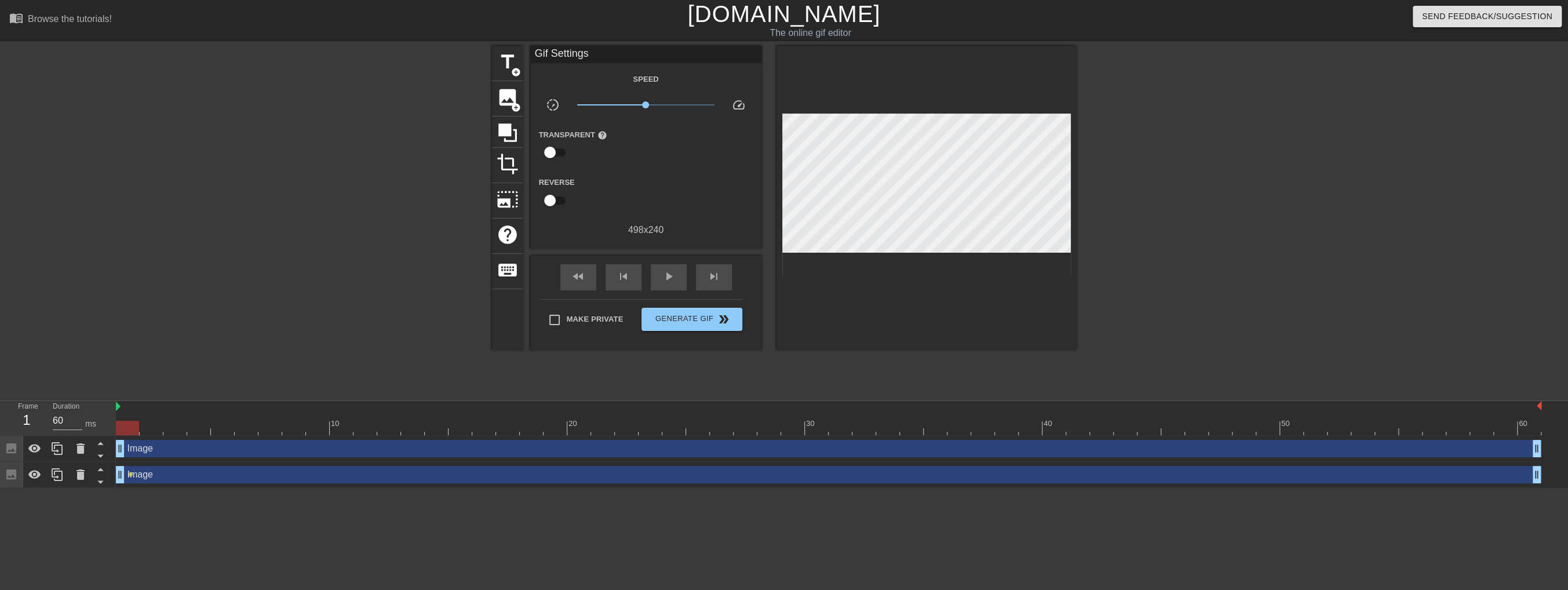
drag, startPoint x: 130, startPoint y: 474, endPoint x: 169, endPoint y: 476, distance: 39.1
click at [172, 475] on div "Image drag_handle drag_handle lens" at bounding box center [829, 475] width 1426 height 18
drag, startPoint x: 130, startPoint y: 471, endPoint x: 180, endPoint y: 471, distance: 50.0
click at [180, 471] on div "Image drag_handle drag_handle lens" at bounding box center [829, 475] width 1426 height 18
click at [1192, 475] on div "Image drag_handle drag_handle" at bounding box center [829, 475] width 1426 height 18
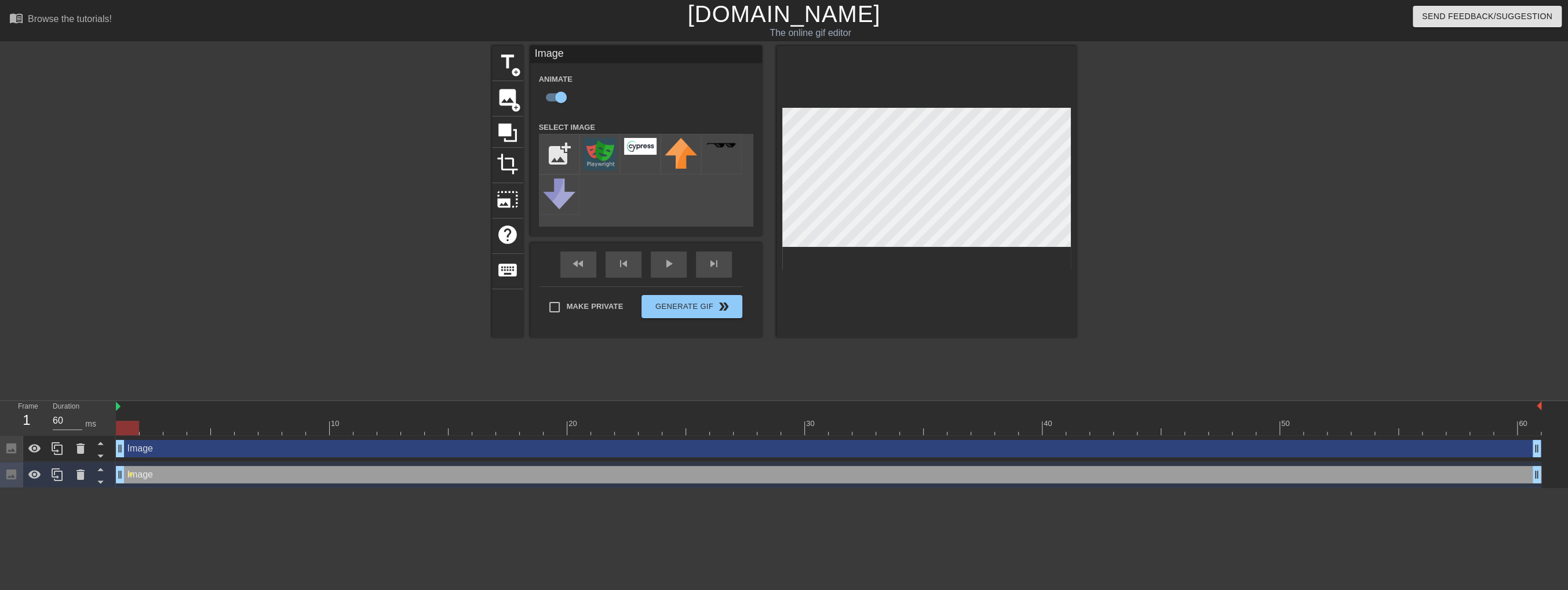
click at [1192, 475] on div "Image drag_handle drag_handle" at bounding box center [829, 475] width 1426 height 18
click at [1161, 451] on div "Image drag_handle drag_handle" at bounding box center [829, 448] width 1426 height 18
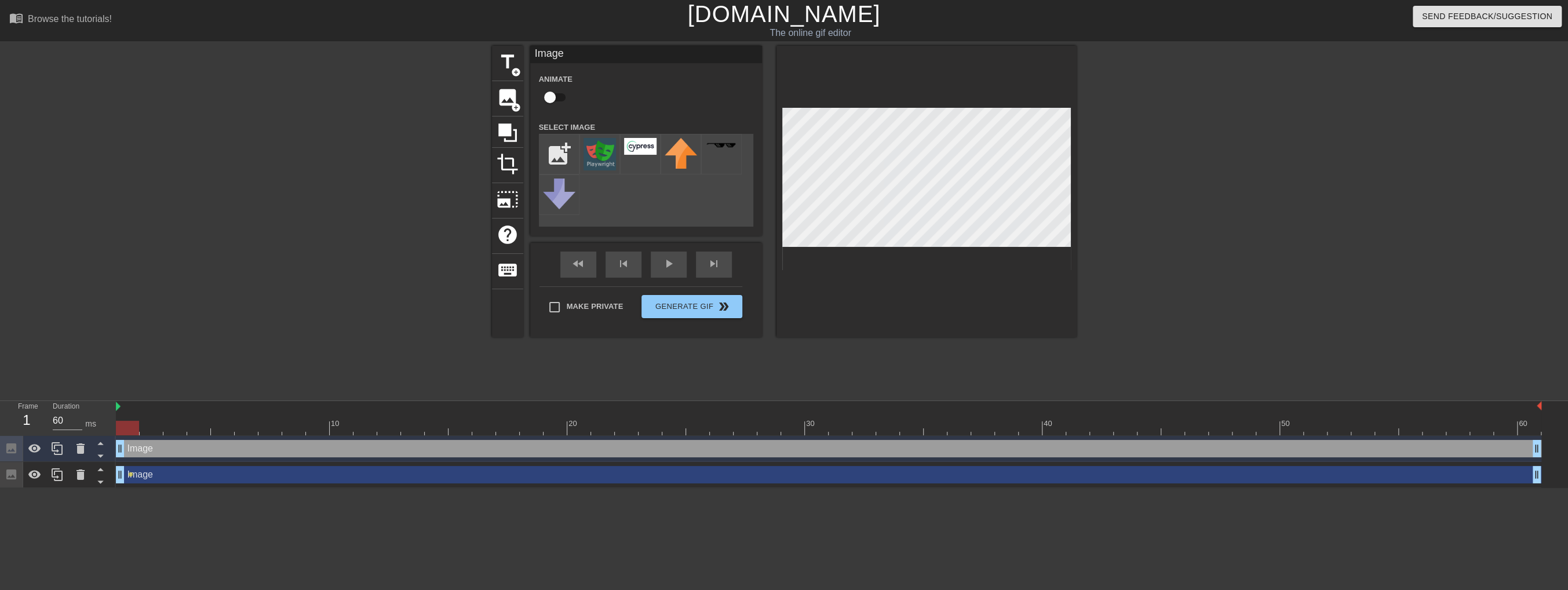
click at [1178, 448] on div "Image drag_handle drag_handle" at bounding box center [829, 448] width 1426 height 18
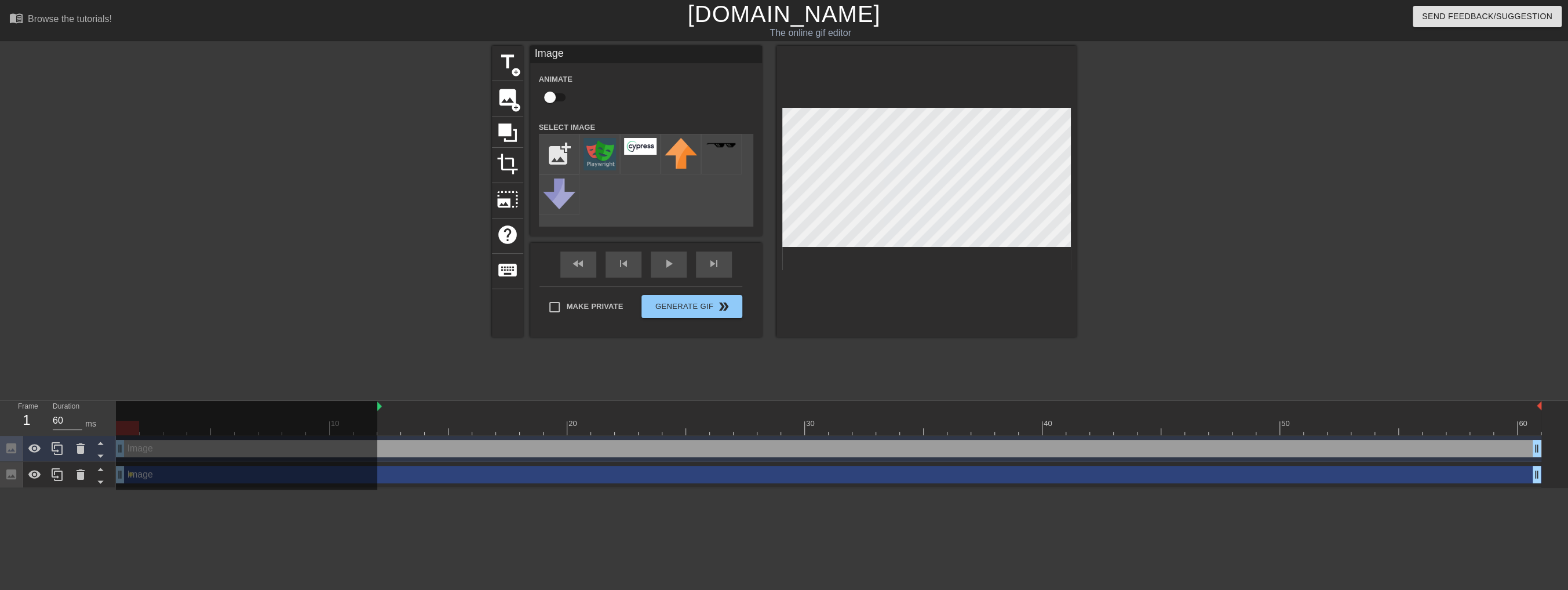
drag, startPoint x: 116, startPoint y: 410, endPoint x: 376, endPoint y: 406, distance: 260.0
click at [376, 406] on div "10 20 30 40 50 60" at bounding box center [829, 418] width 1426 height 34
click at [574, 471] on div "Image drag_handle drag_handle" at bounding box center [829, 475] width 1426 height 18
checkbox input "true"
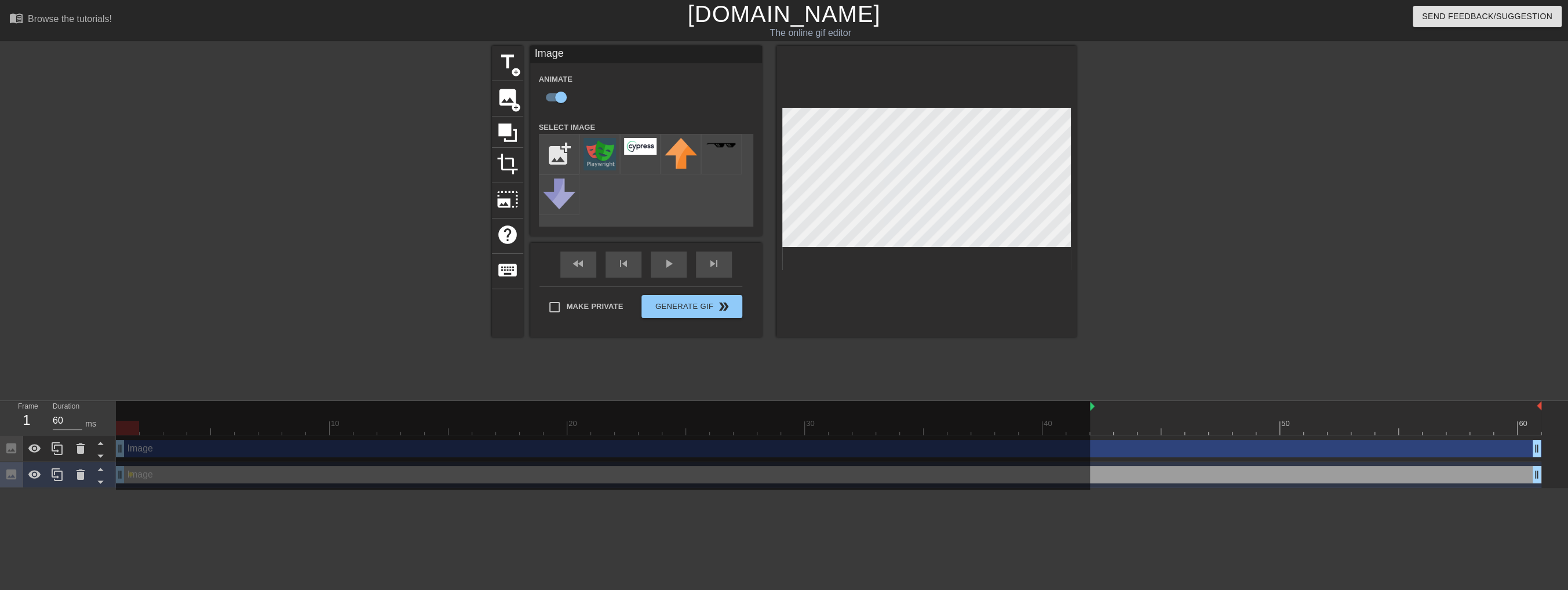
drag, startPoint x: 378, startPoint y: 408, endPoint x: 1080, endPoint y: 420, distance: 702.1
click at [1080, 420] on div "10 20 30 40 50 60" at bounding box center [829, 418] width 1426 height 34
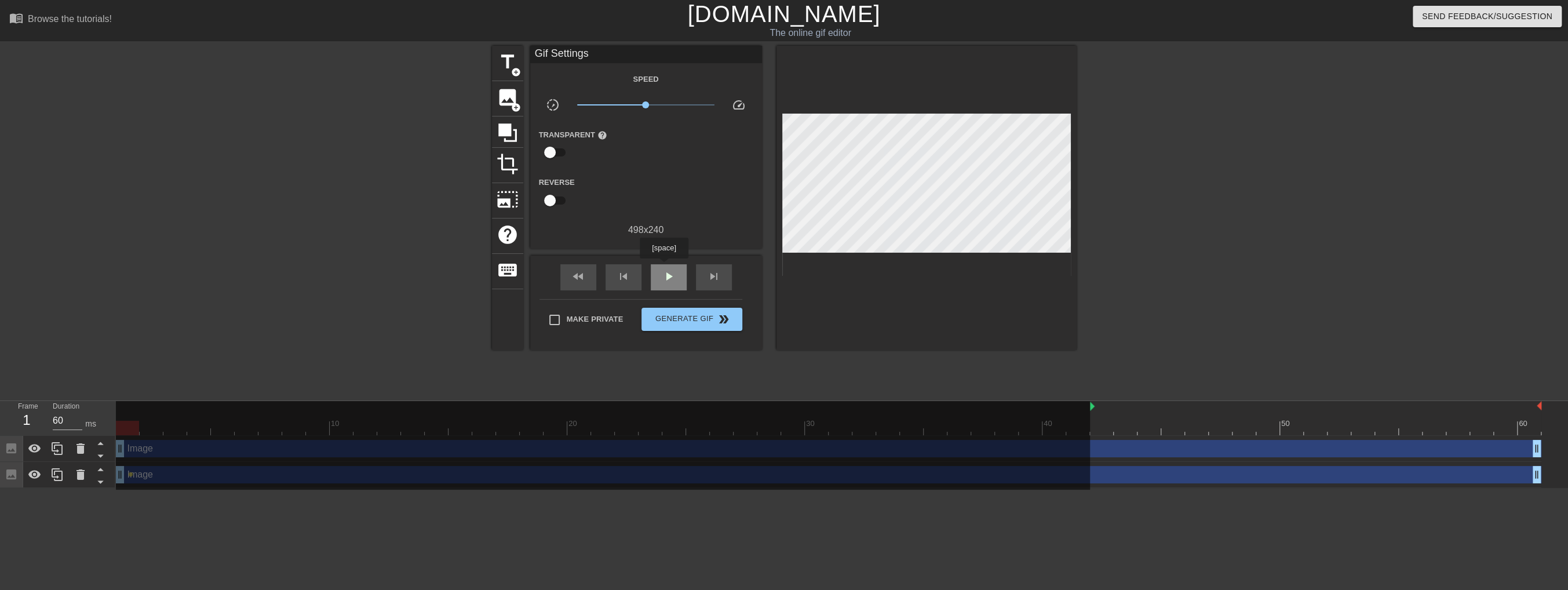
click at [664, 266] on div "play_arrow" at bounding box center [669, 277] width 36 height 26
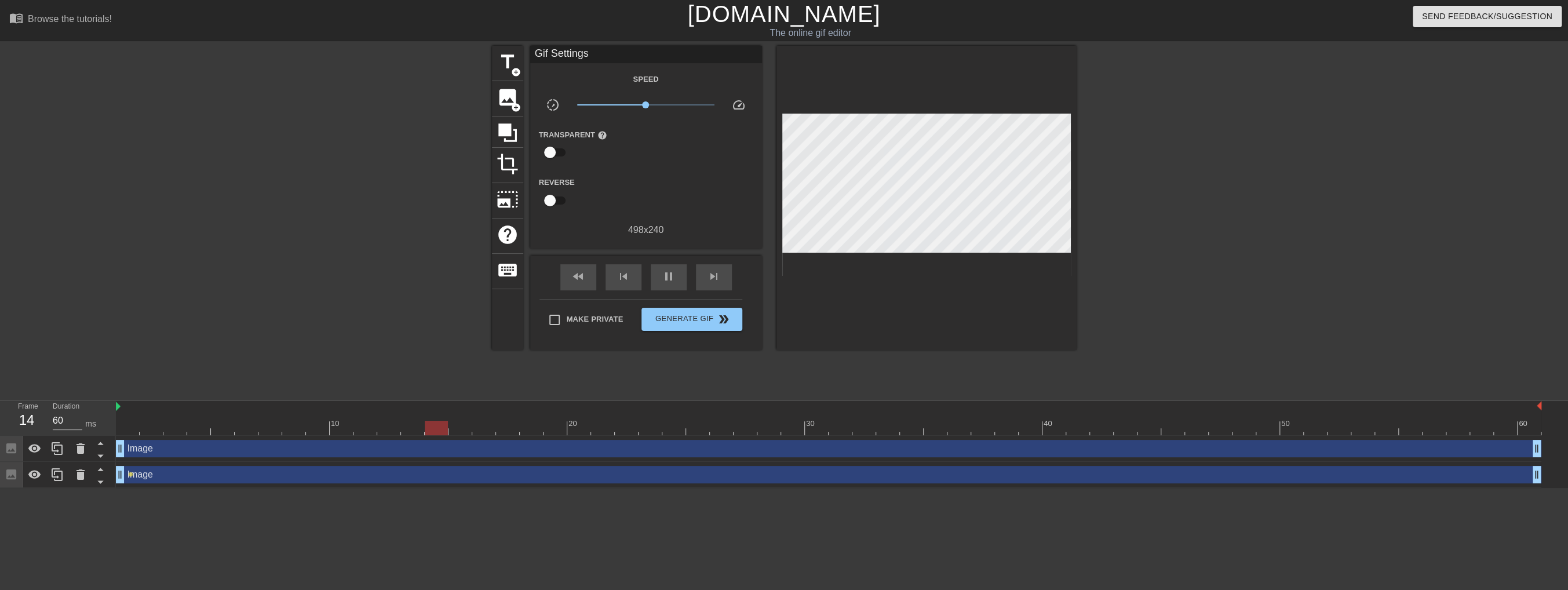
drag, startPoint x: 1092, startPoint y: 406, endPoint x: 96, endPoint y: 404, distance: 996.0
click at [96, 404] on div "Frame 14 Duration 60 ms 10 20 30 40 50 60 Image drag_handle drag_handle Image d…" at bounding box center [784, 444] width 1568 height 87
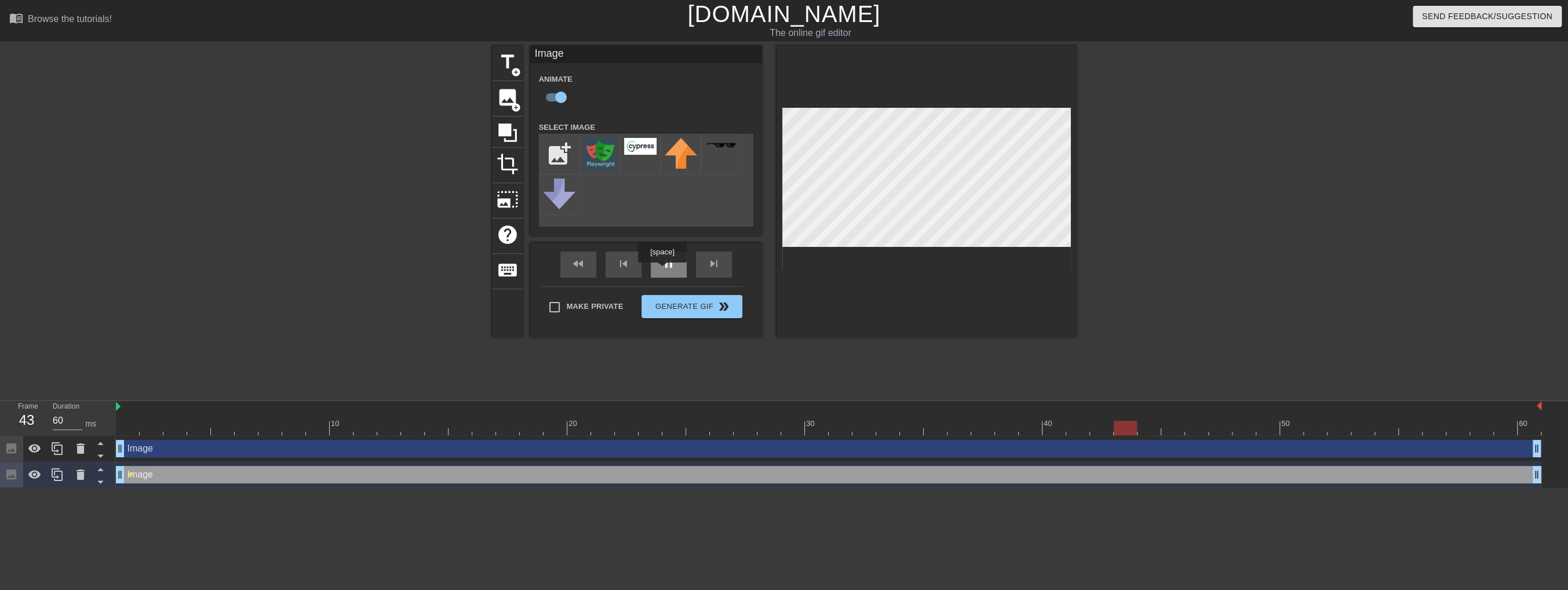
click at [662, 271] on div "pause" at bounding box center [669, 264] width 36 height 26
click at [550, 100] on input "checkbox" at bounding box center [561, 97] width 66 height 22
click at [550, 100] on input "checkbox" at bounding box center [549, 97] width 66 height 22
checkbox input "true"
click at [130, 473] on span "lens" at bounding box center [131, 474] width 5 height 5
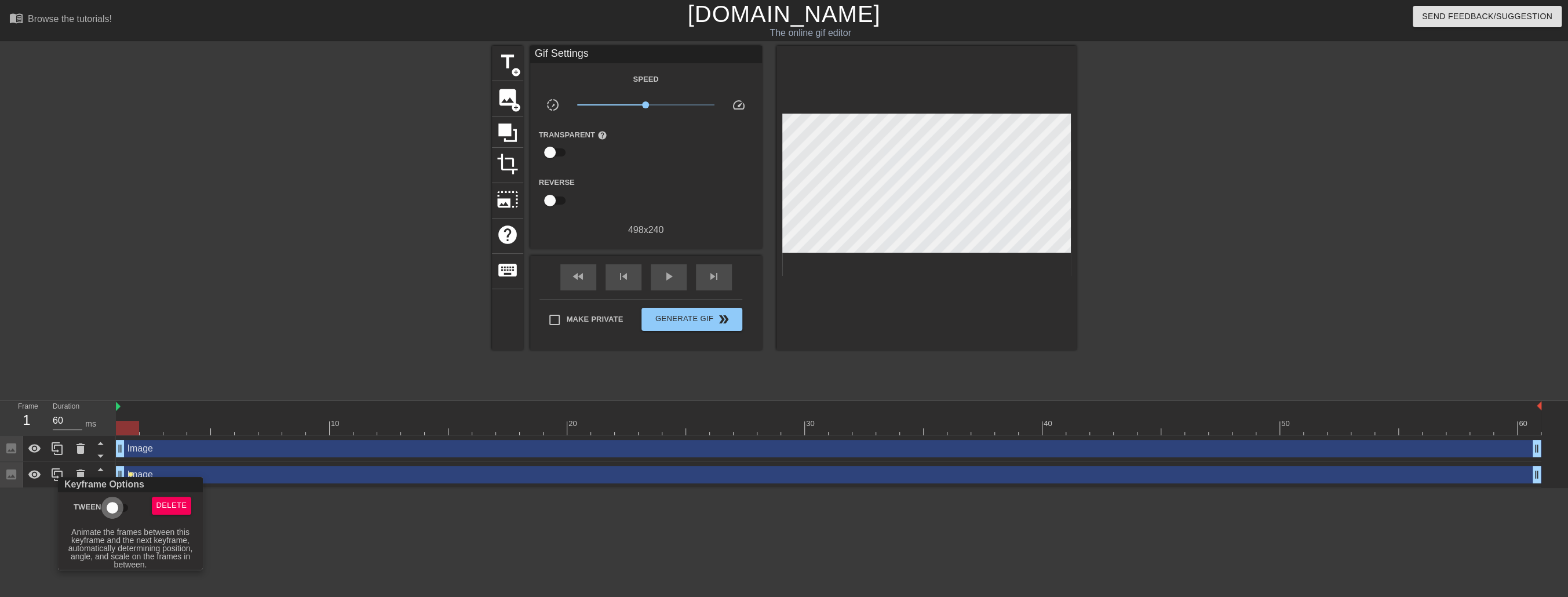
click at [119, 510] on input "Tween" at bounding box center [112, 507] width 66 height 22
checkbox input "true"
drag, startPoint x: 302, startPoint y: 517, endPoint x: 236, endPoint y: 492, distance: 70.6
click at [302, 517] on div at bounding box center [784, 298] width 1568 height 597
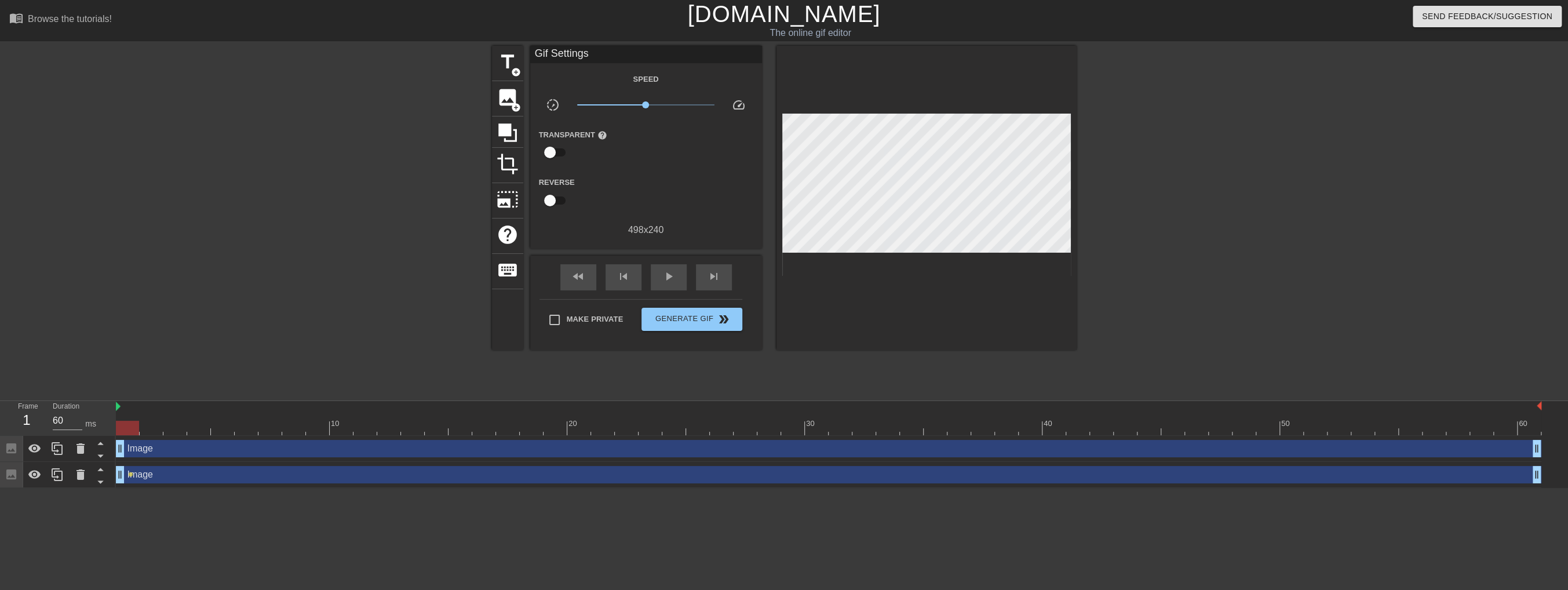
click at [1321, 478] on div "Image drag_handle drag_handle" at bounding box center [829, 475] width 1426 height 18
click at [131, 474] on span "lens" at bounding box center [131, 474] width 5 height 5
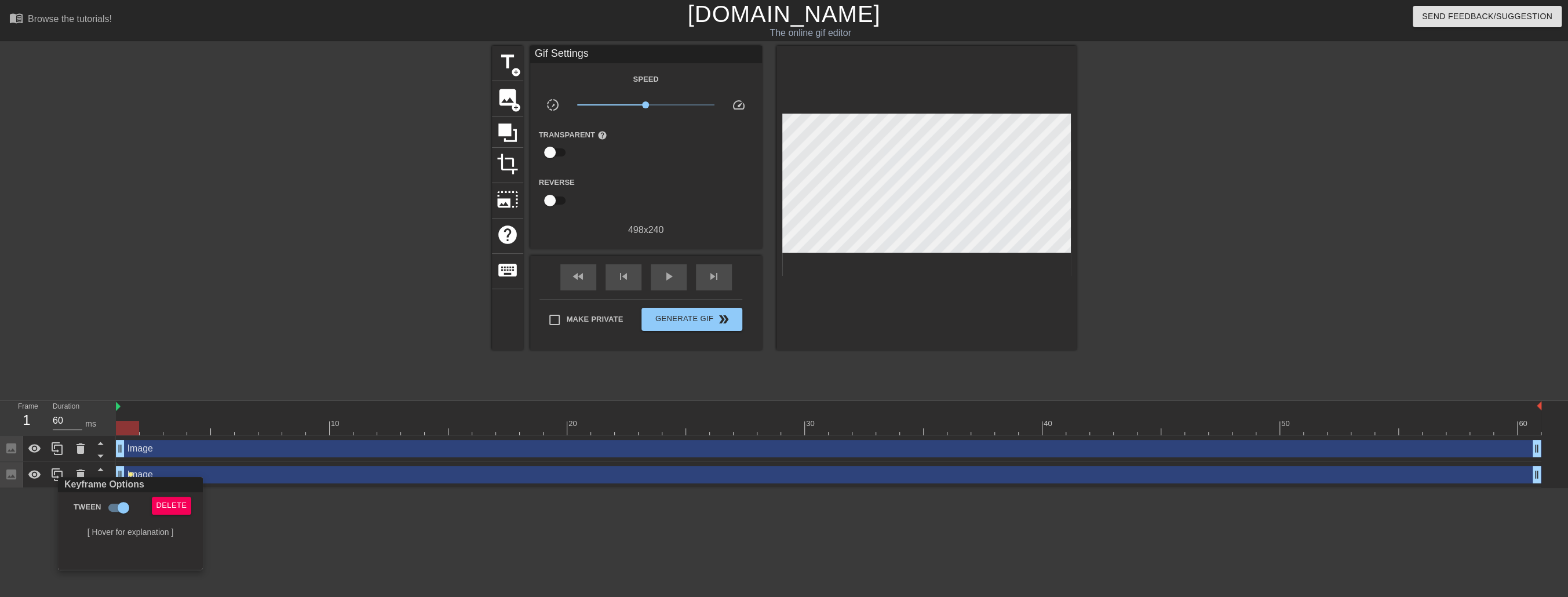
click at [355, 521] on div at bounding box center [784, 298] width 1568 height 597
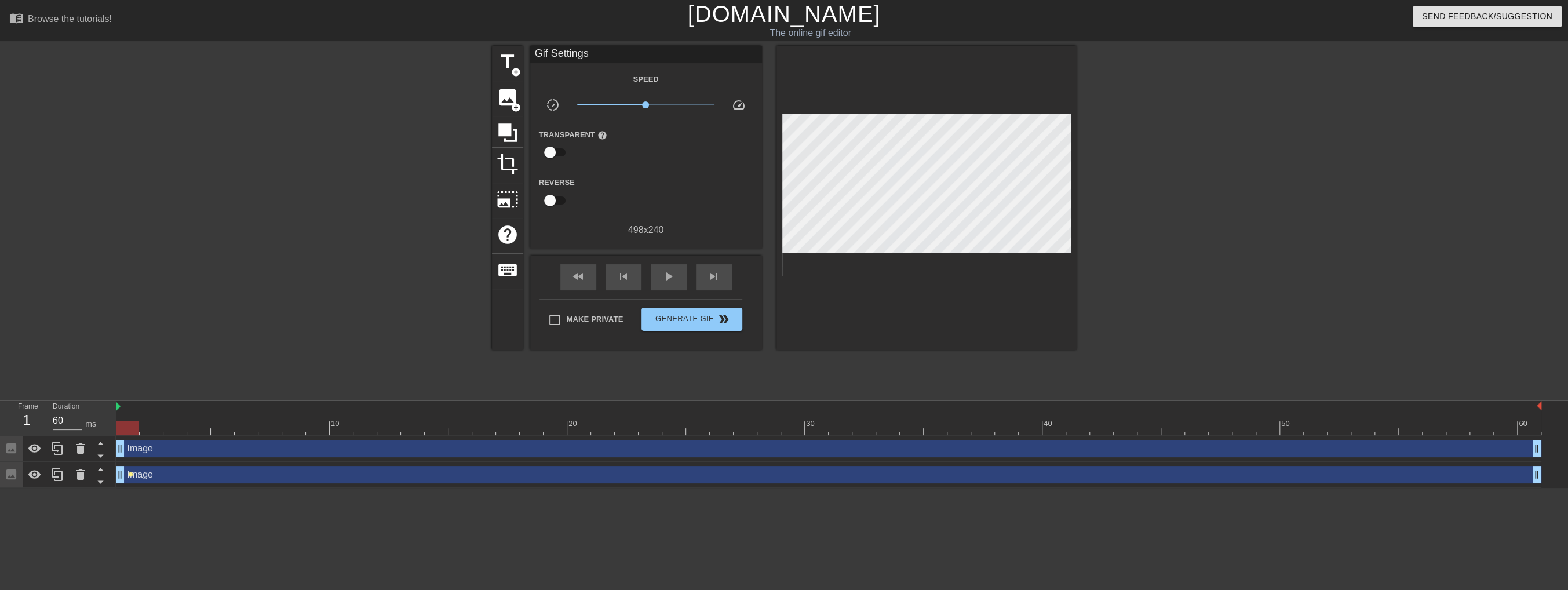
click at [130, 475] on span "lens" at bounding box center [131, 474] width 5 height 5
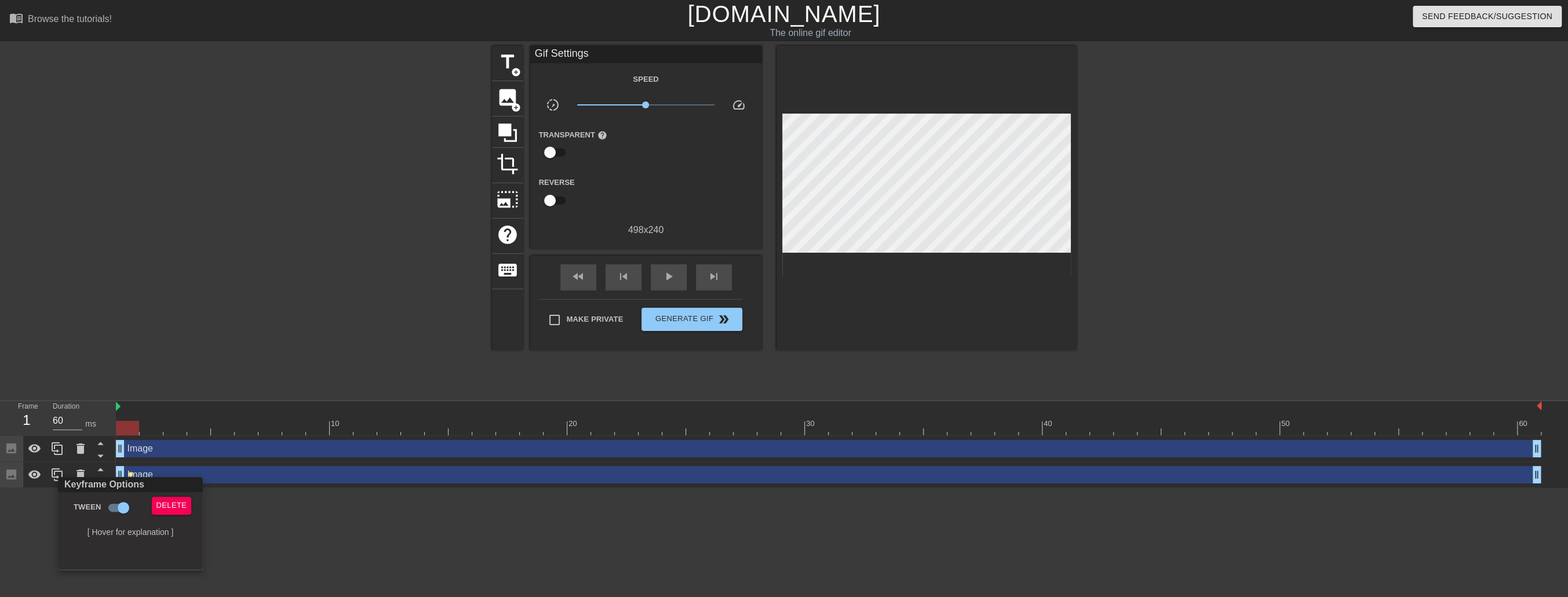
click at [130, 475] on div at bounding box center [784, 298] width 1568 height 597
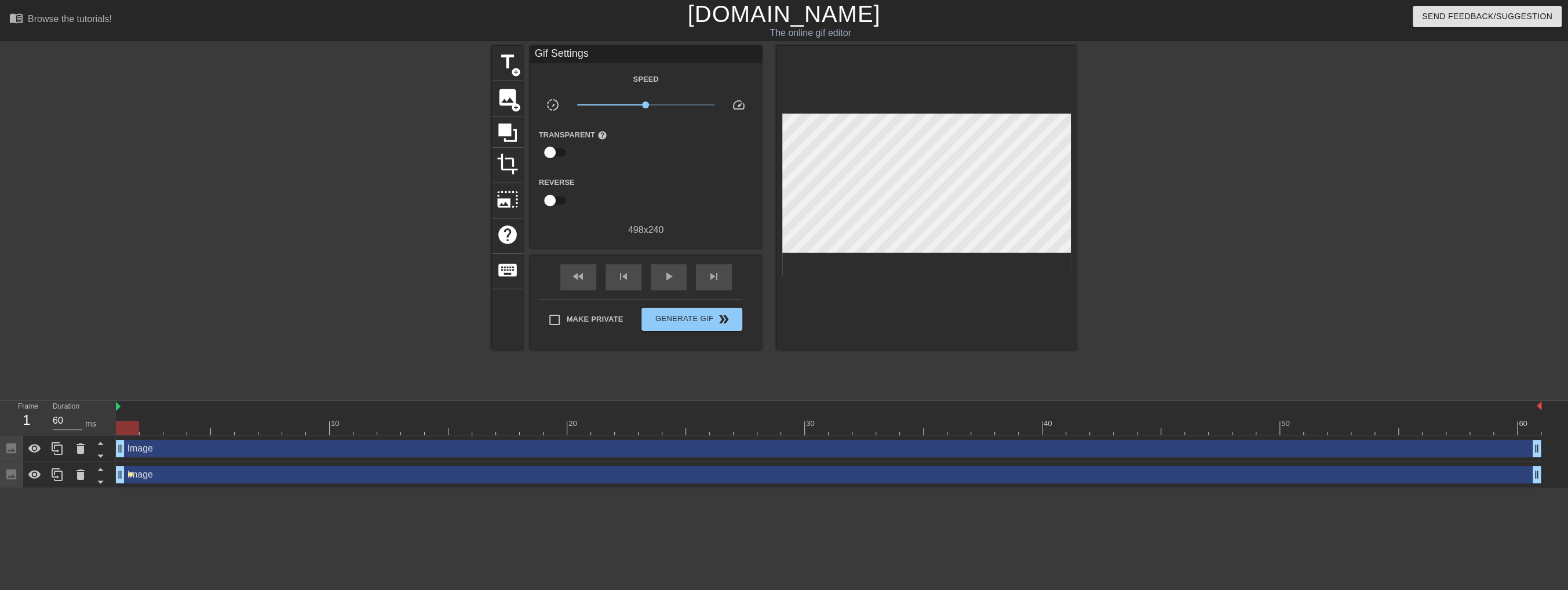
click at [130, 475] on span "lens" at bounding box center [131, 474] width 5 height 5
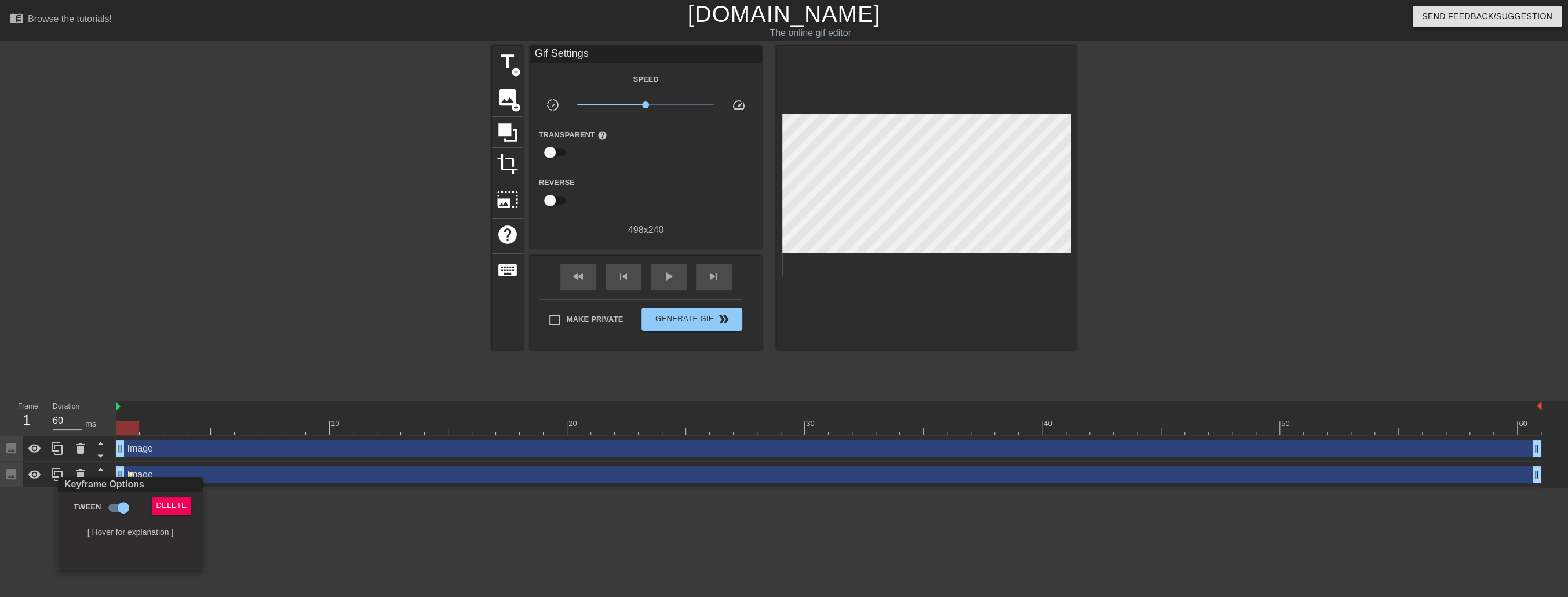
click at [133, 475] on div at bounding box center [784, 298] width 1568 height 597
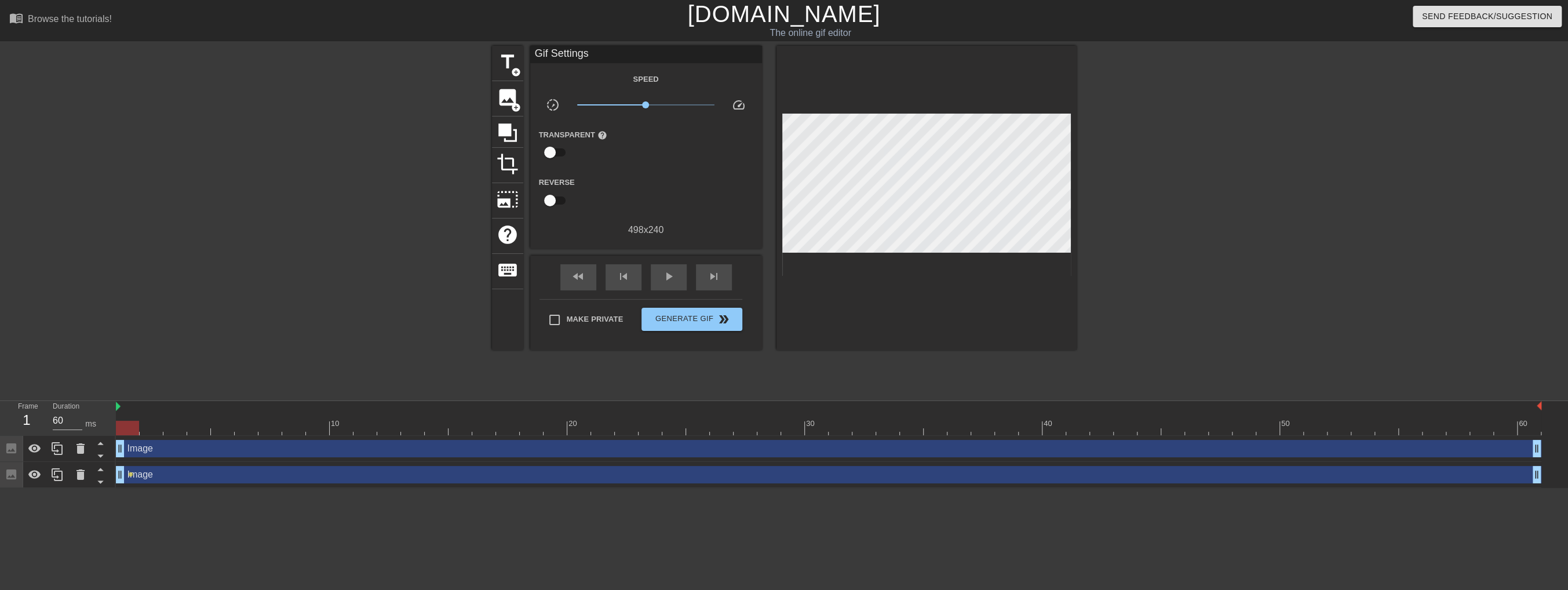
drag, startPoint x: 130, startPoint y: 474, endPoint x: 1068, endPoint y: 473, distance: 938.0
click at [1068, 473] on div "Image drag_handle drag_handle lens" at bounding box center [829, 475] width 1426 height 18
click at [1070, 473] on div "Image drag_handle drag_handle" at bounding box center [829, 475] width 1426 height 18
click at [1071, 473] on div "Image drag_handle drag_handle" at bounding box center [829, 475] width 1426 height 18
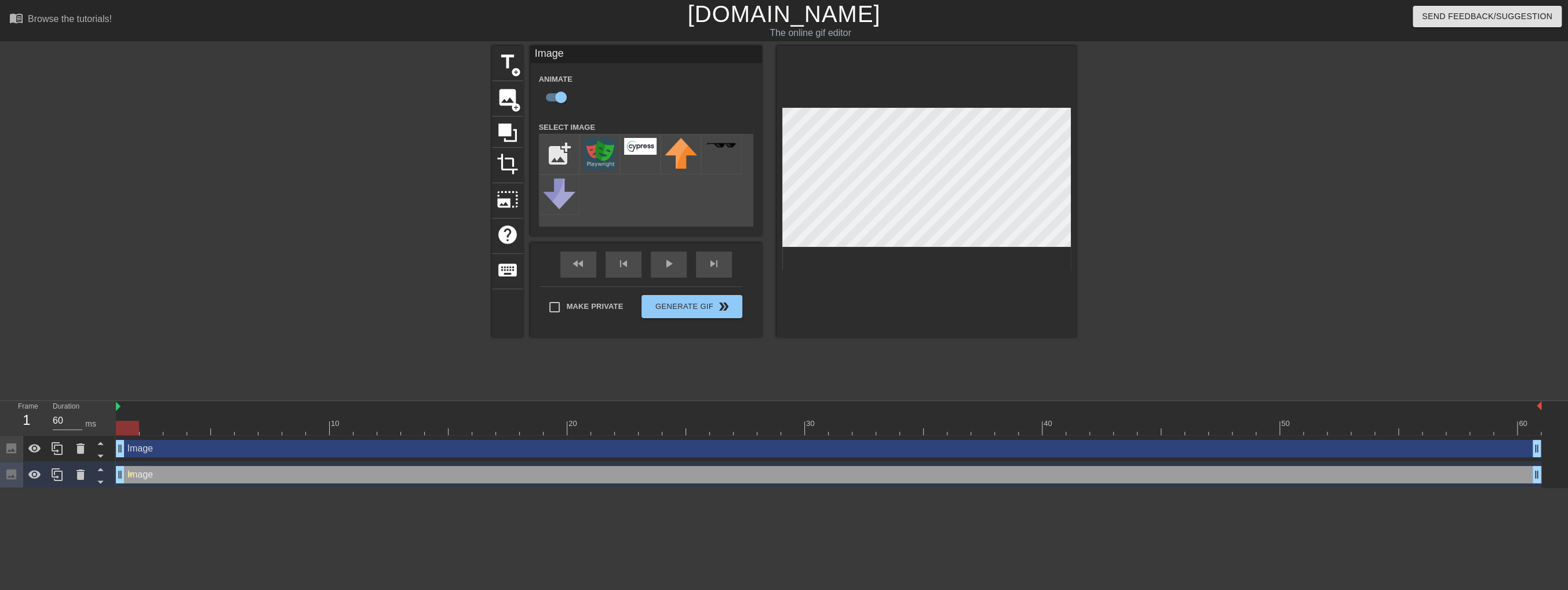
click at [1071, 473] on div "Image drag_handle drag_handle" at bounding box center [829, 475] width 1426 height 18
drag, startPoint x: 1071, startPoint y: 473, endPoint x: 1043, endPoint y: 471, distance: 28.1
click at [1043, 471] on div "Image drag_handle drag_handle" at bounding box center [829, 475] width 1426 height 18
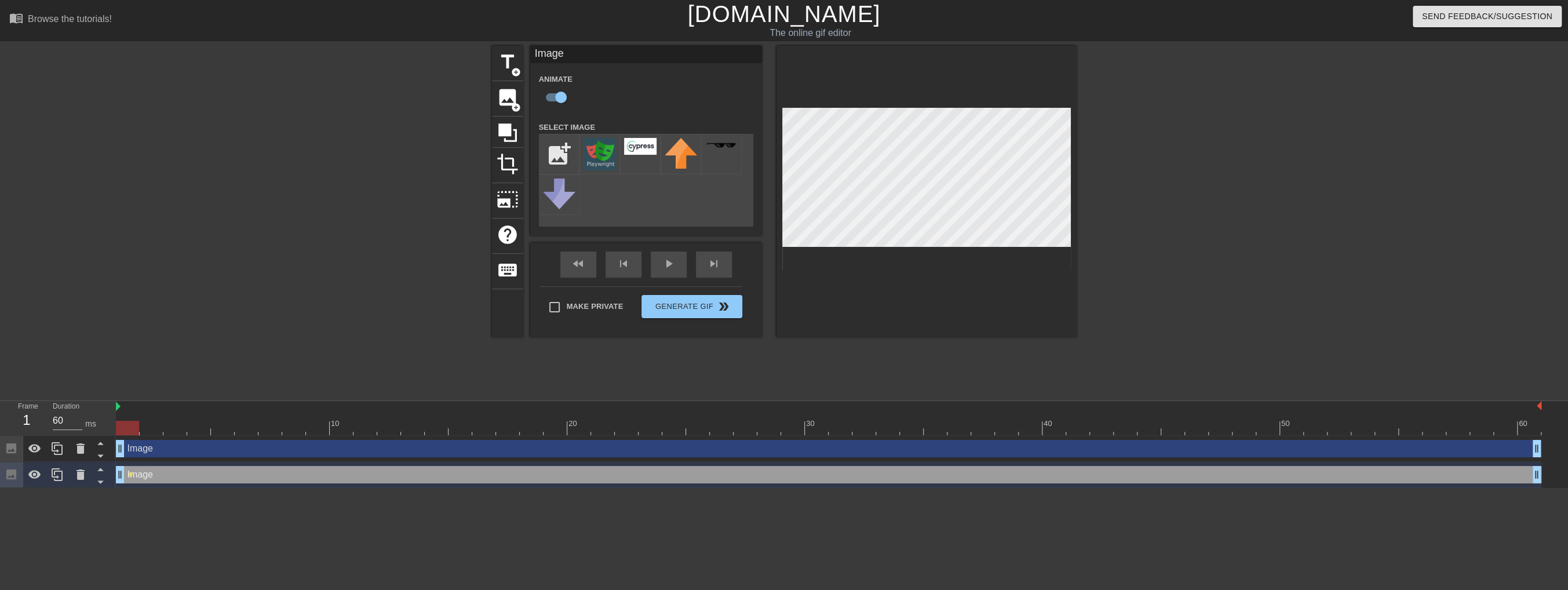
click at [1043, 471] on div "Image drag_handle drag_handle" at bounding box center [829, 475] width 1426 height 18
click at [1103, 474] on span "lens" at bounding box center [1105, 474] width 5 height 5
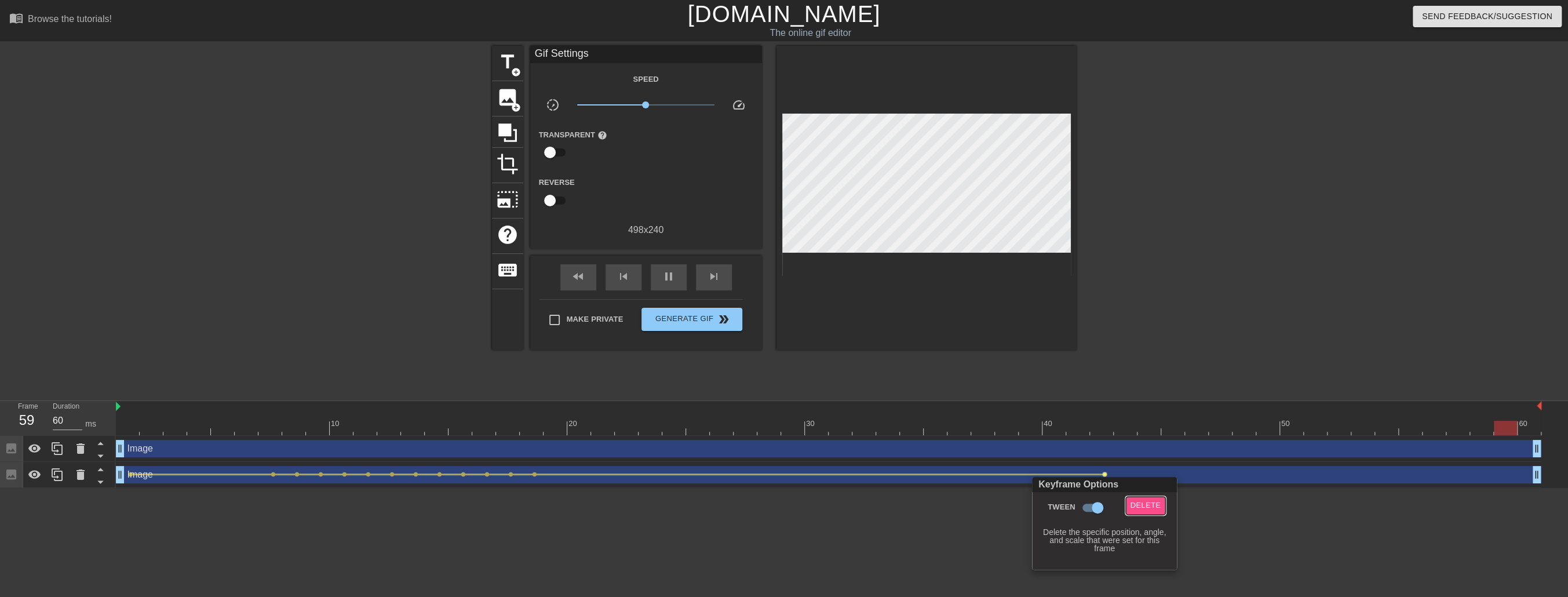
click at [1147, 505] on span "Delete" at bounding box center [1145, 505] width 31 height 13
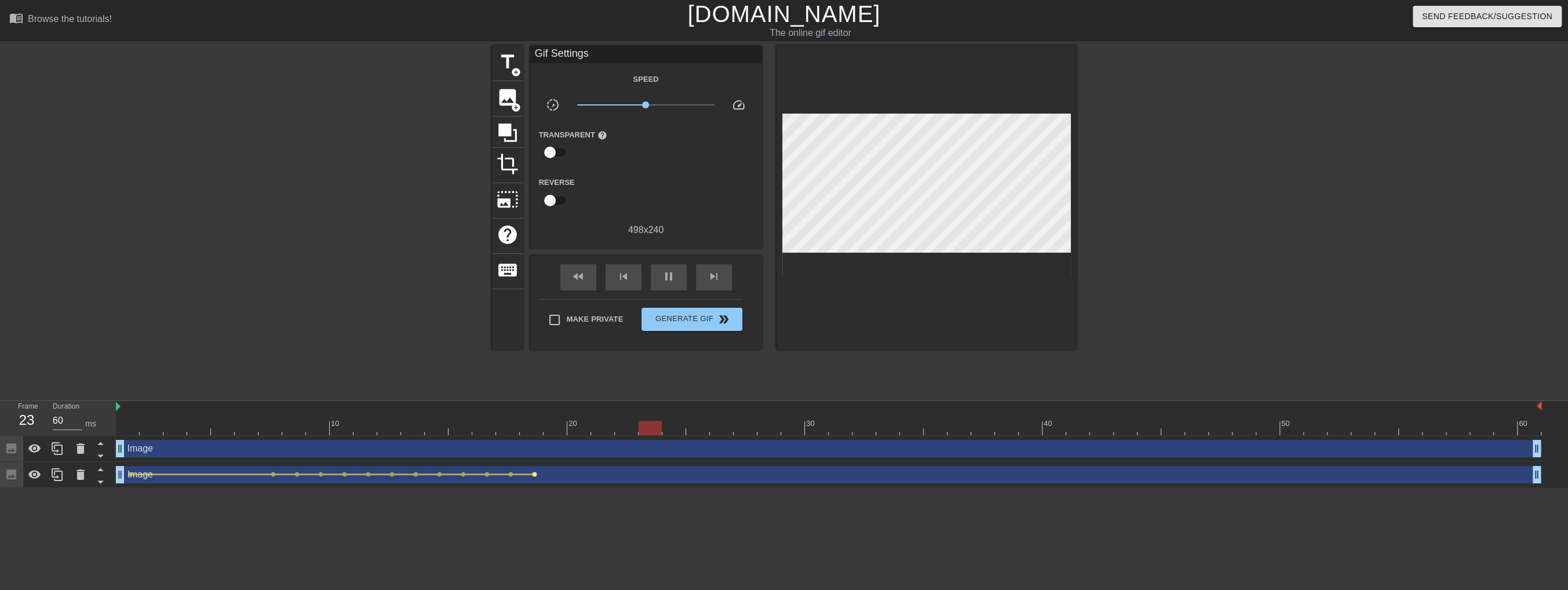
click at [533, 474] on span "lens" at bounding box center [534, 474] width 5 height 5
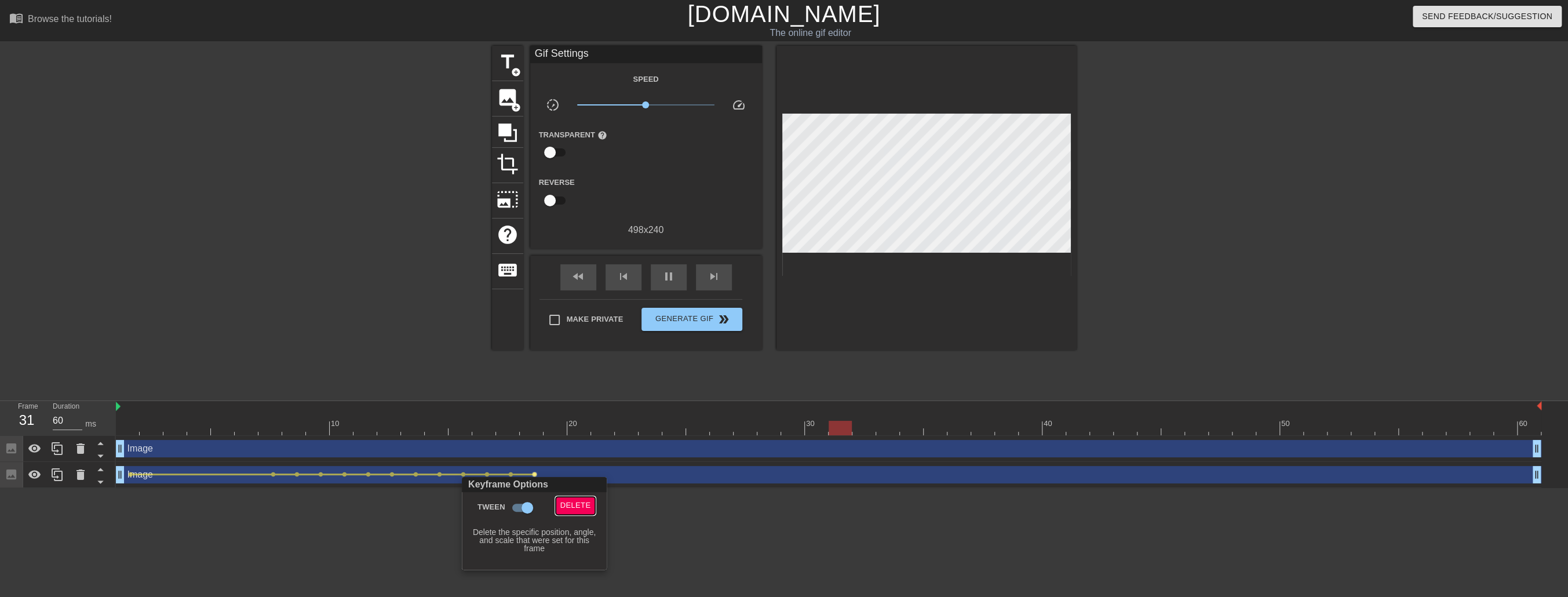
click at [585, 505] on span "Delete" at bounding box center [576, 505] width 31 height 13
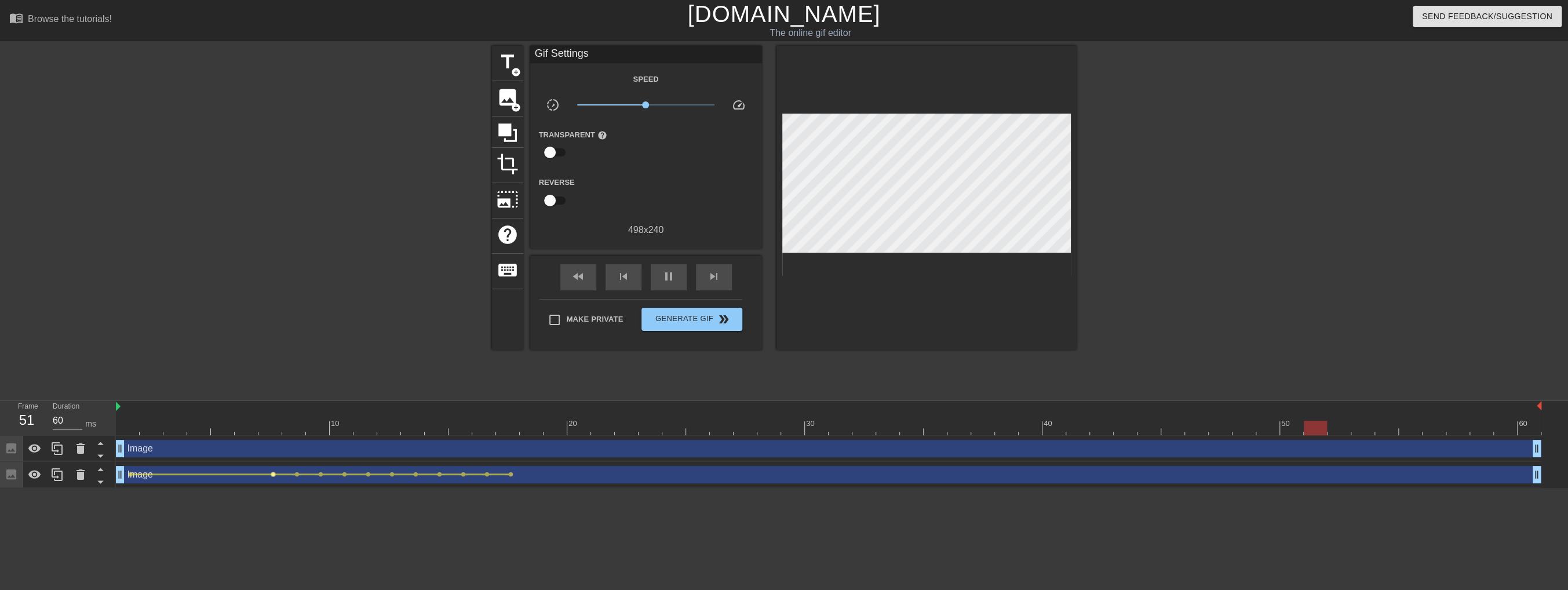
click at [272, 475] on span "lens" at bounding box center [273, 474] width 5 height 5
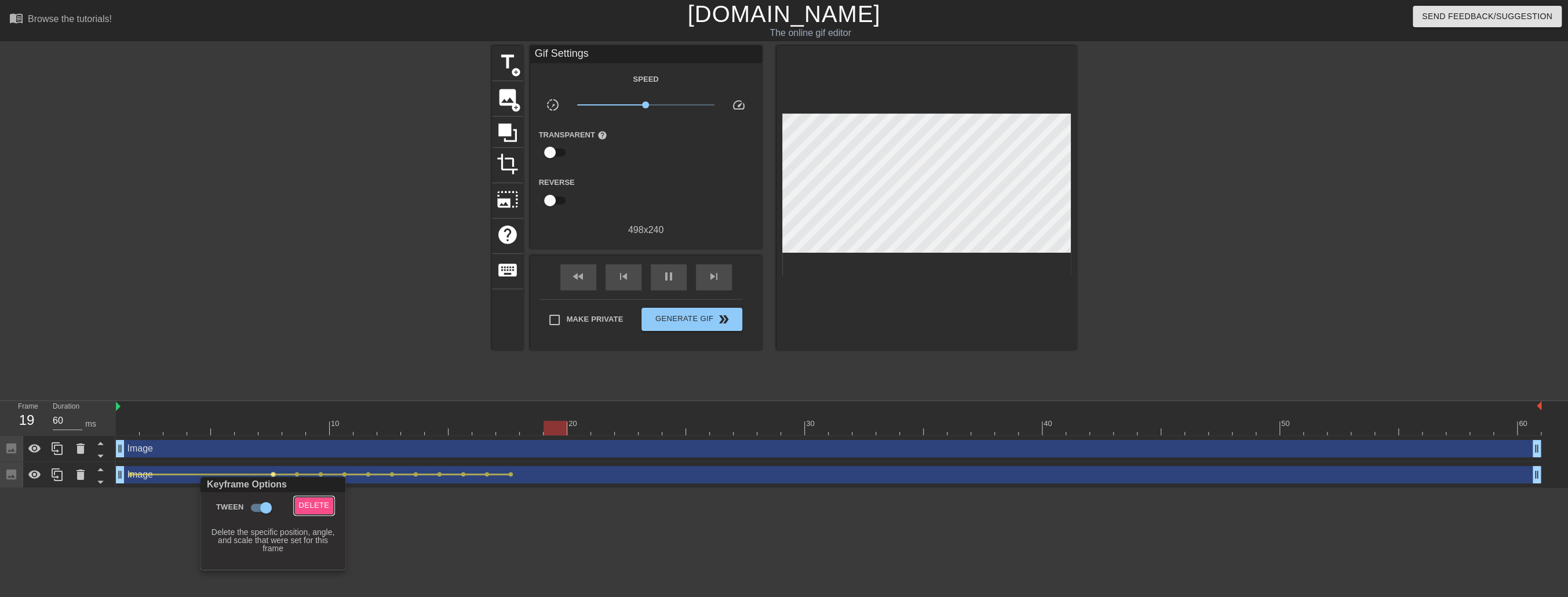
click at [326, 501] on span "Delete" at bounding box center [314, 505] width 31 height 13
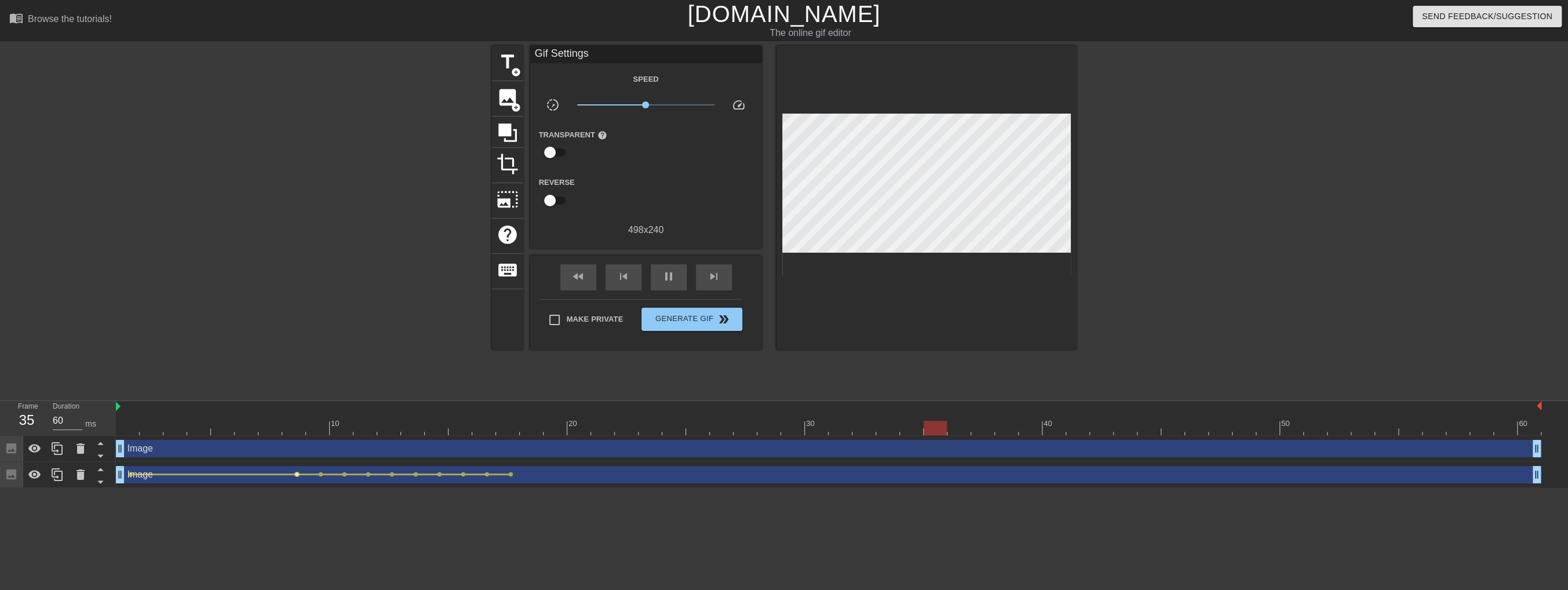
click at [296, 475] on span "lens" at bounding box center [297, 474] width 5 height 5
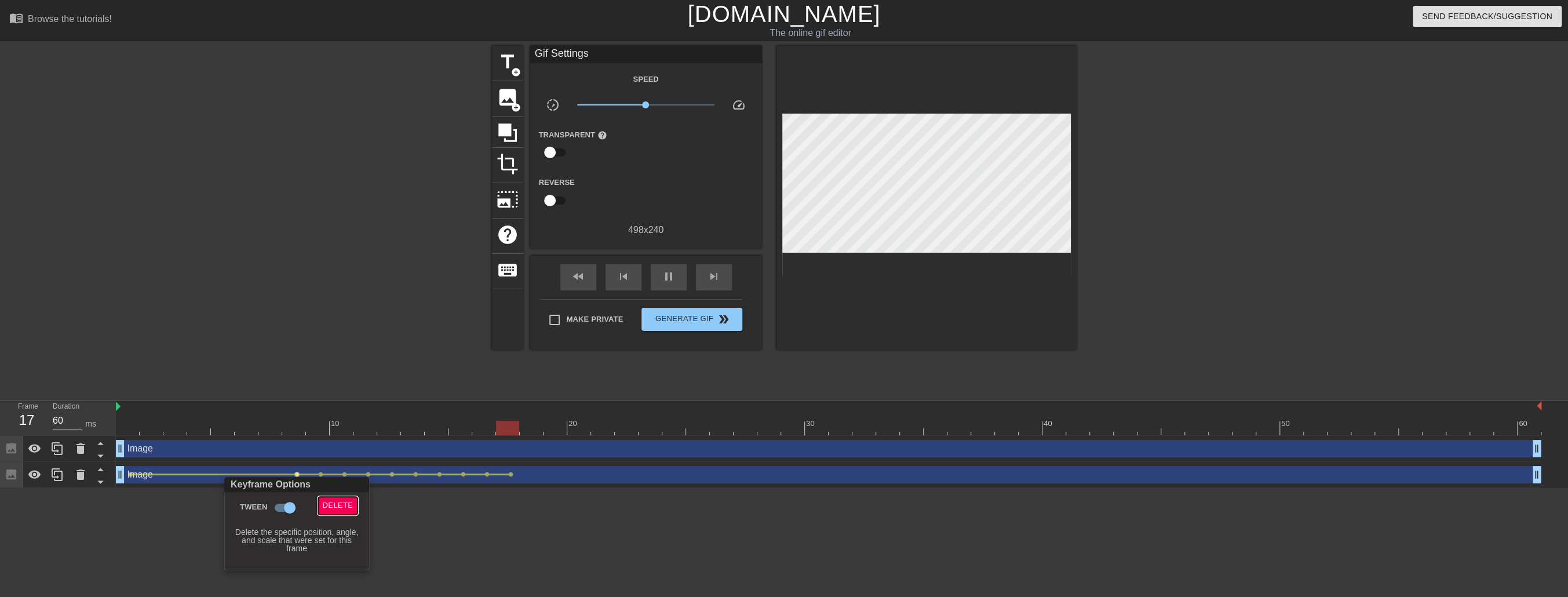
click at [347, 505] on span "Delete" at bounding box center [338, 505] width 31 height 13
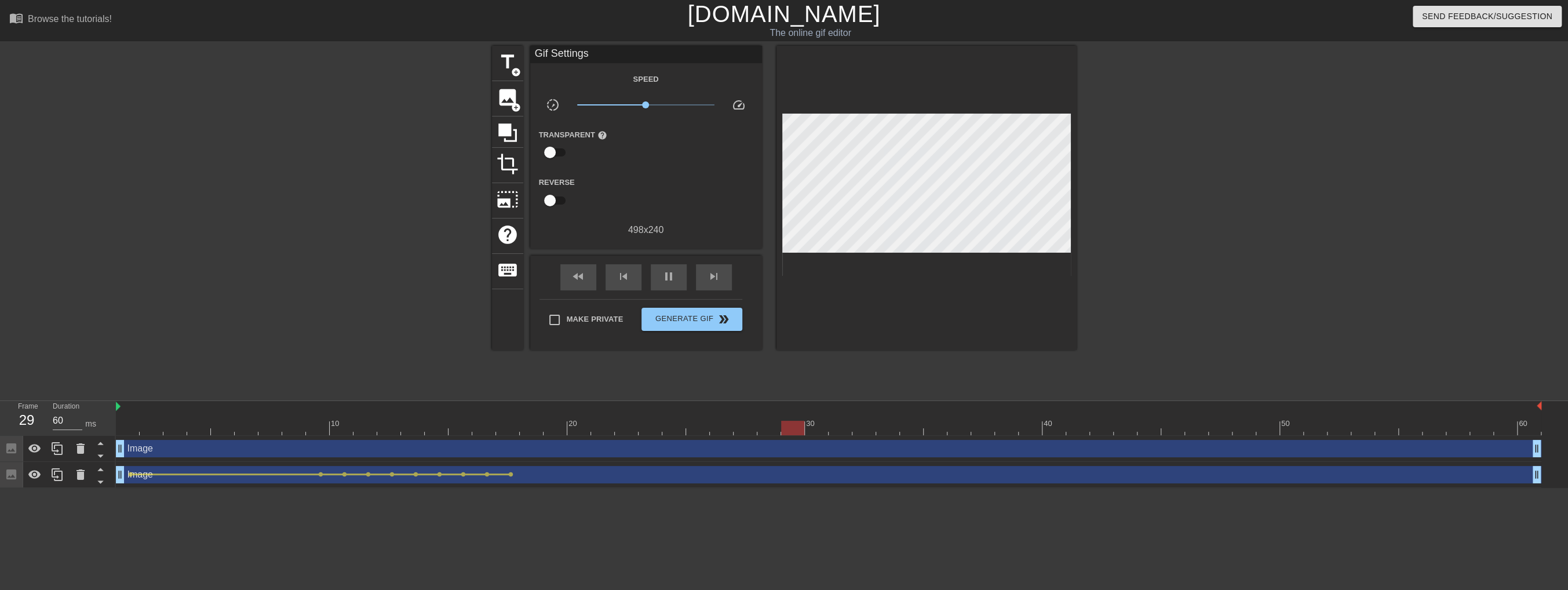
click at [320, 477] on div "Image drag_handle drag_handle" at bounding box center [829, 475] width 1426 height 18
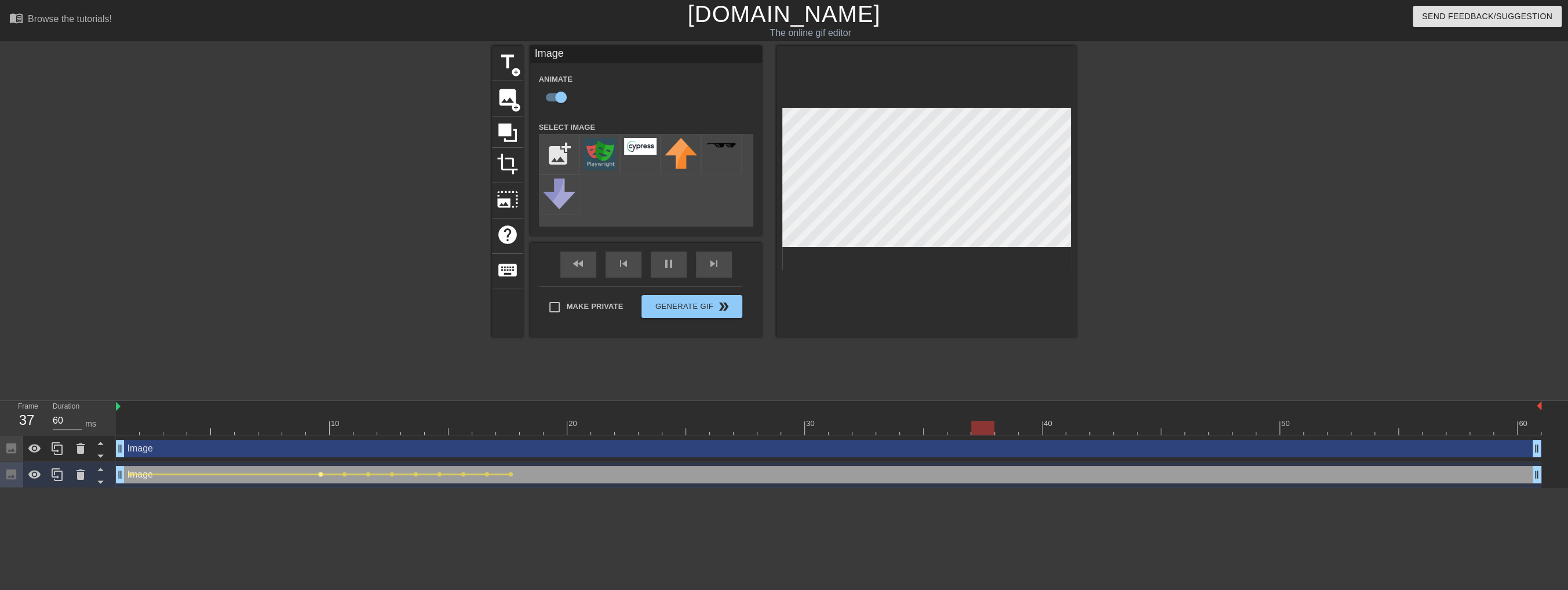
click at [321, 475] on span "lens" at bounding box center [321, 474] width 5 height 5
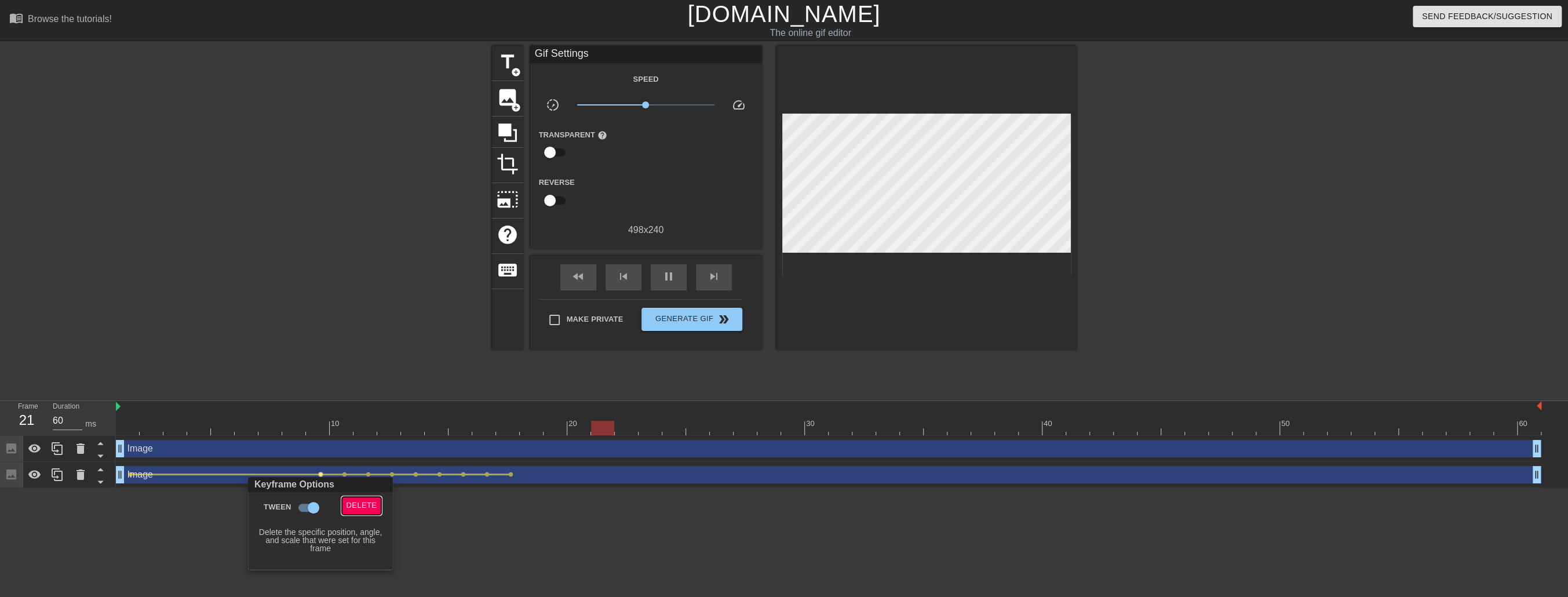
click at [375, 501] on span "Delete" at bounding box center [362, 505] width 31 height 13
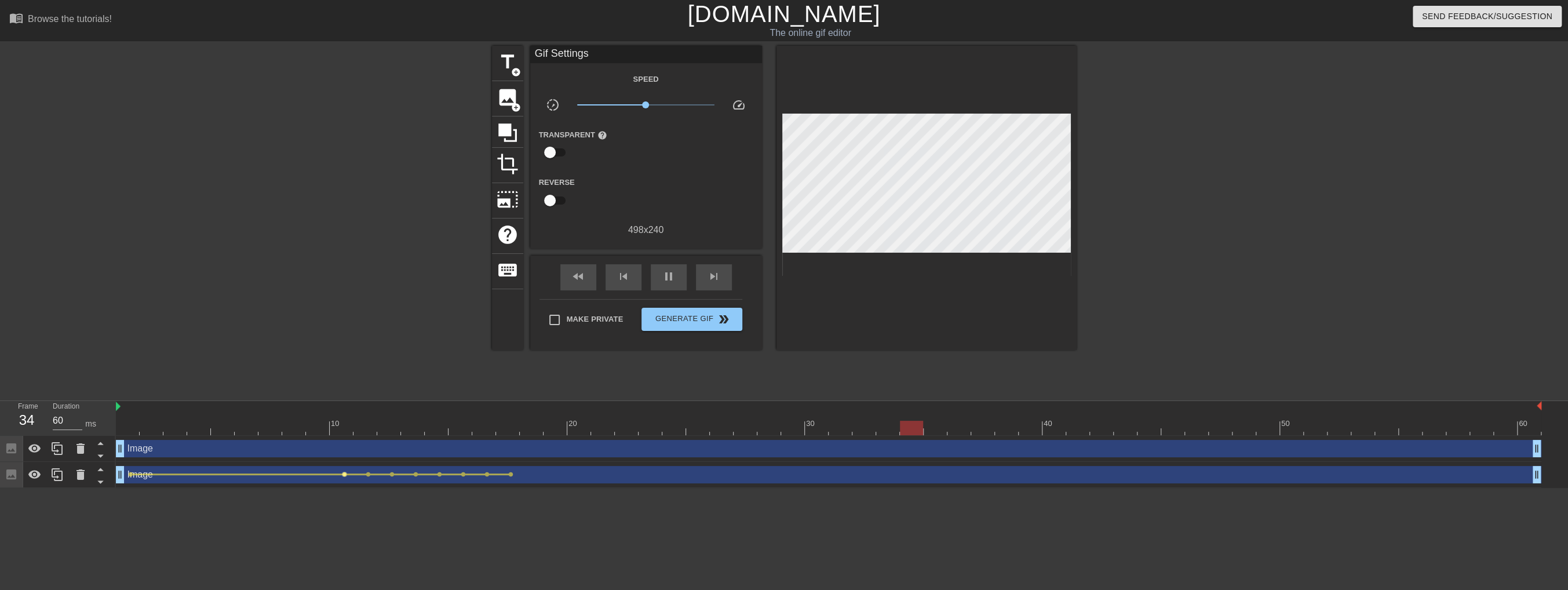
click at [343, 477] on span "lens" at bounding box center [345, 474] width 5 height 5
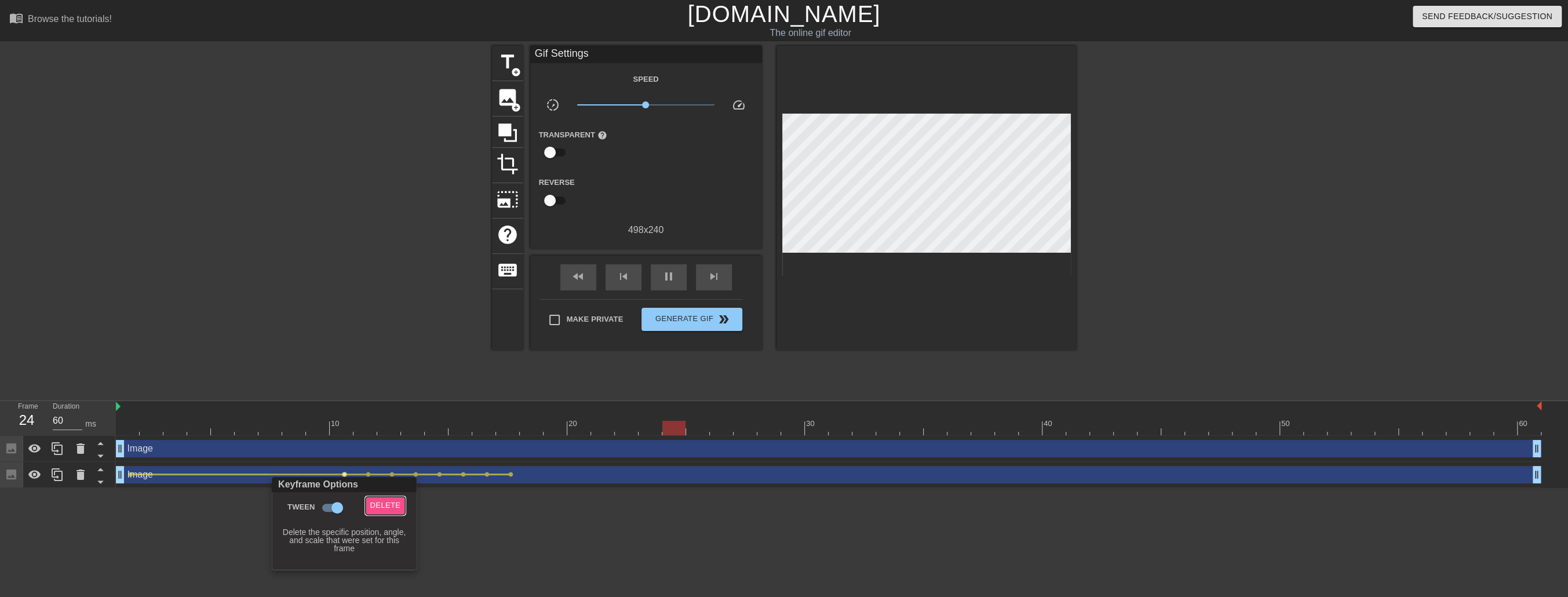
click at [376, 503] on span "Delete" at bounding box center [386, 505] width 31 height 13
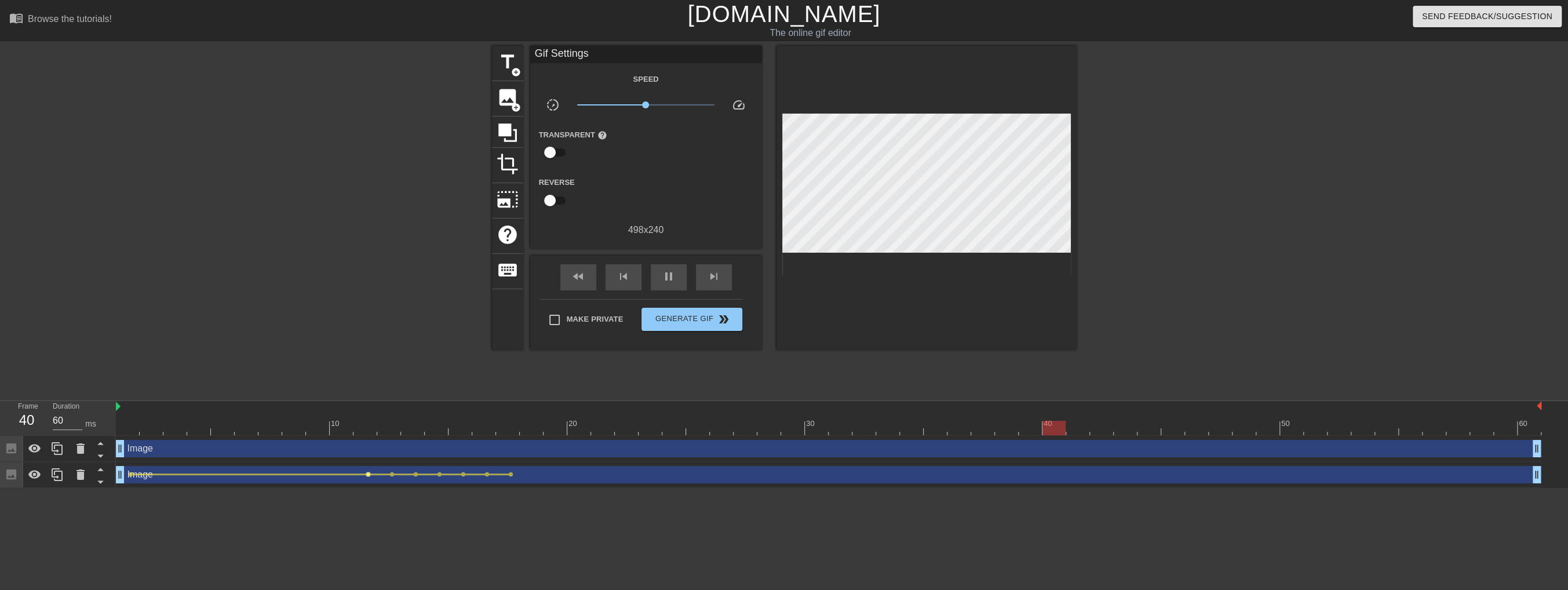
click at [366, 474] on span "lens" at bounding box center [368, 474] width 5 height 5
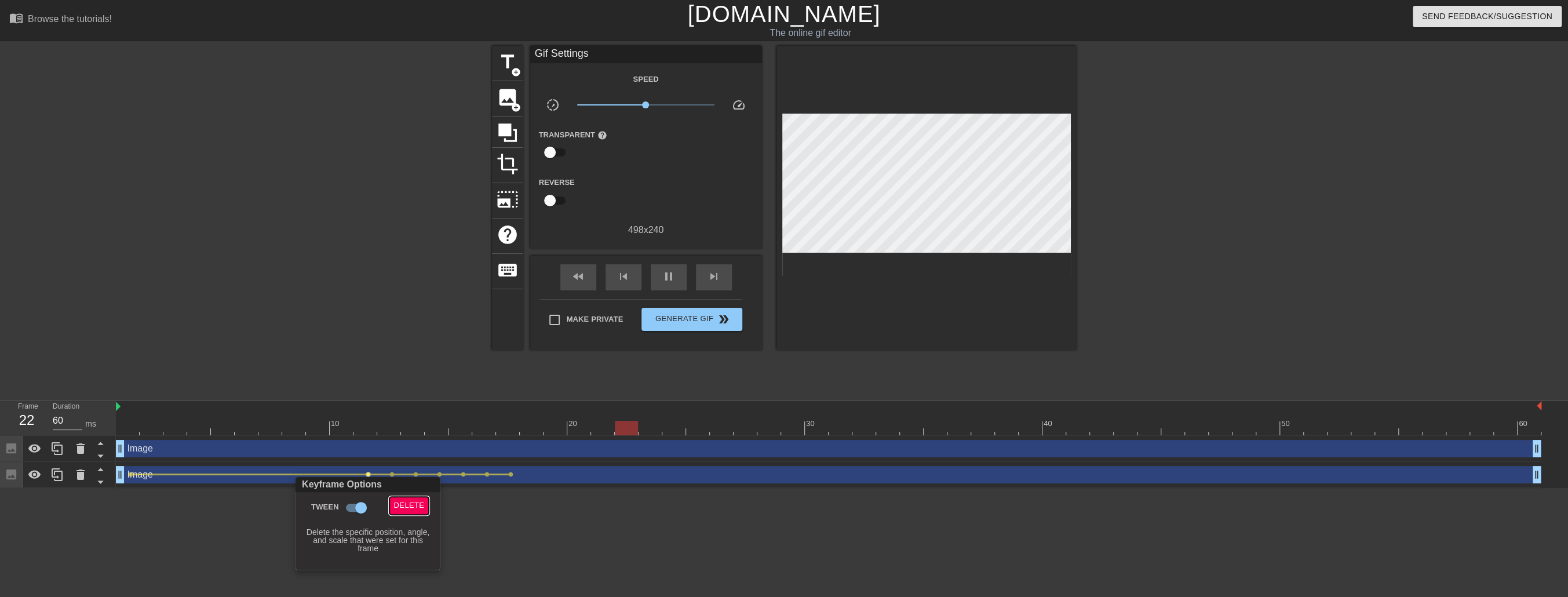
click at [403, 508] on span "Delete" at bounding box center [409, 505] width 31 height 13
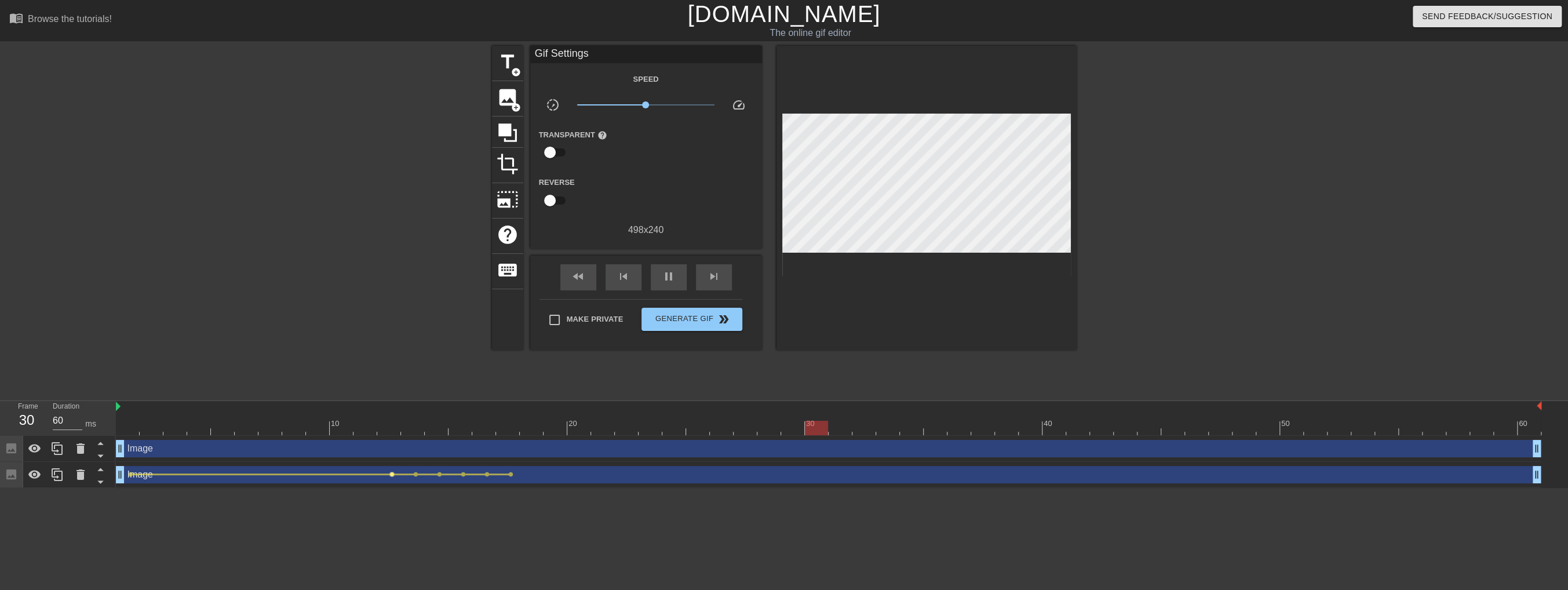
click at [391, 474] on span "lens" at bounding box center [392, 474] width 5 height 5
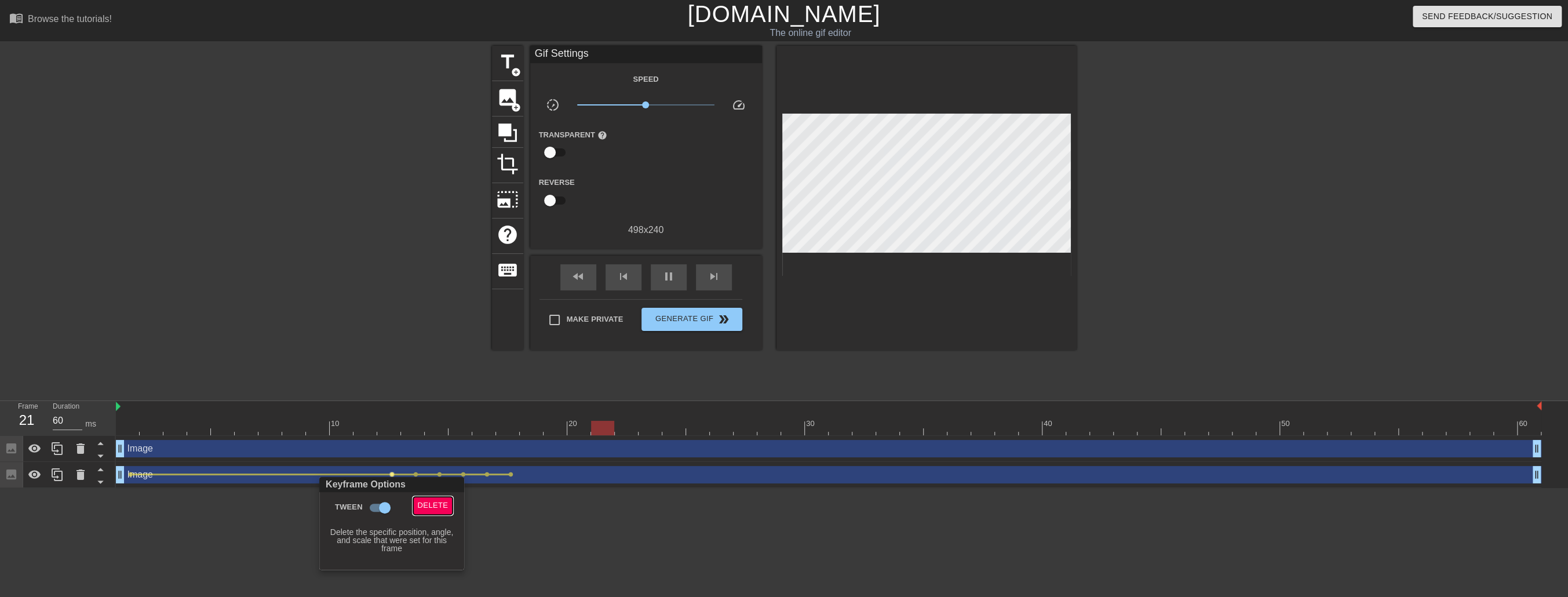
click at [432, 503] on span "Delete" at bounding box center [432, 505] width 31 height 13
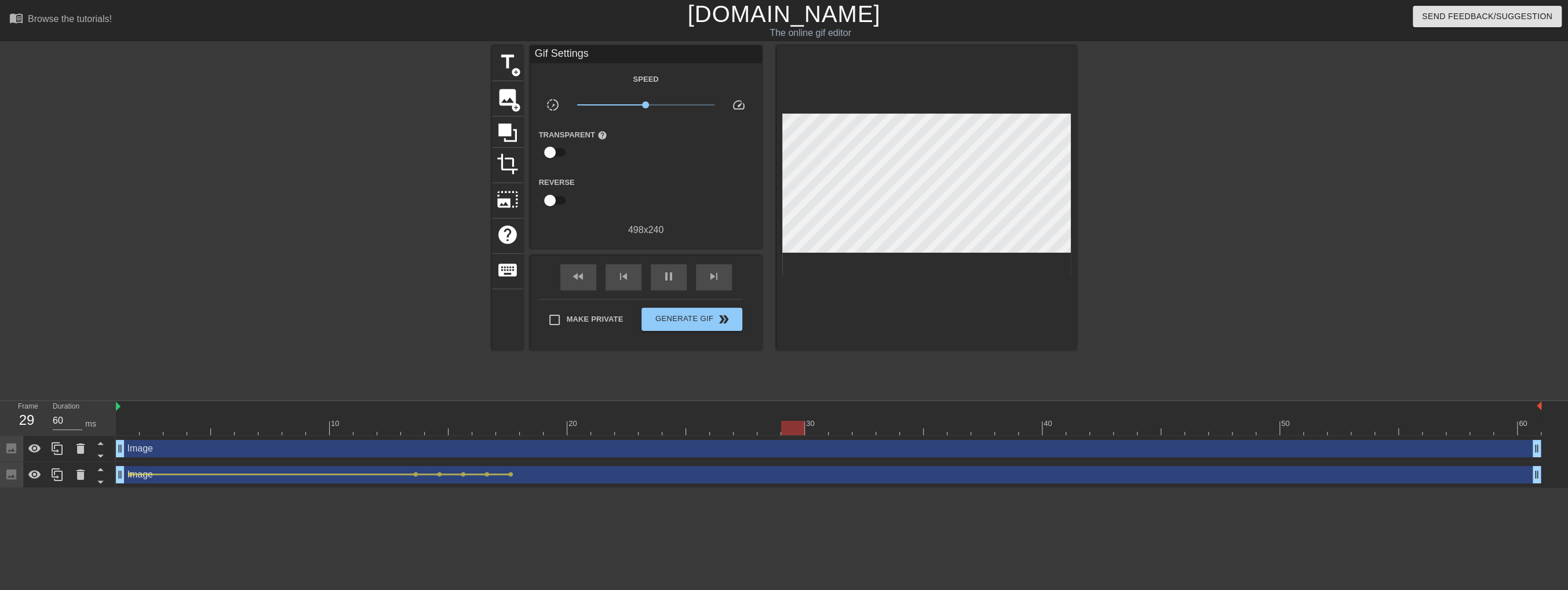
click at [414, 478] on div "Image drag_handle drag_handle" at bounding box center [829, 475] width 1426 height 18
click at [414, 475] on span "lens" at bounding box center [416, 474] width 5 height 5
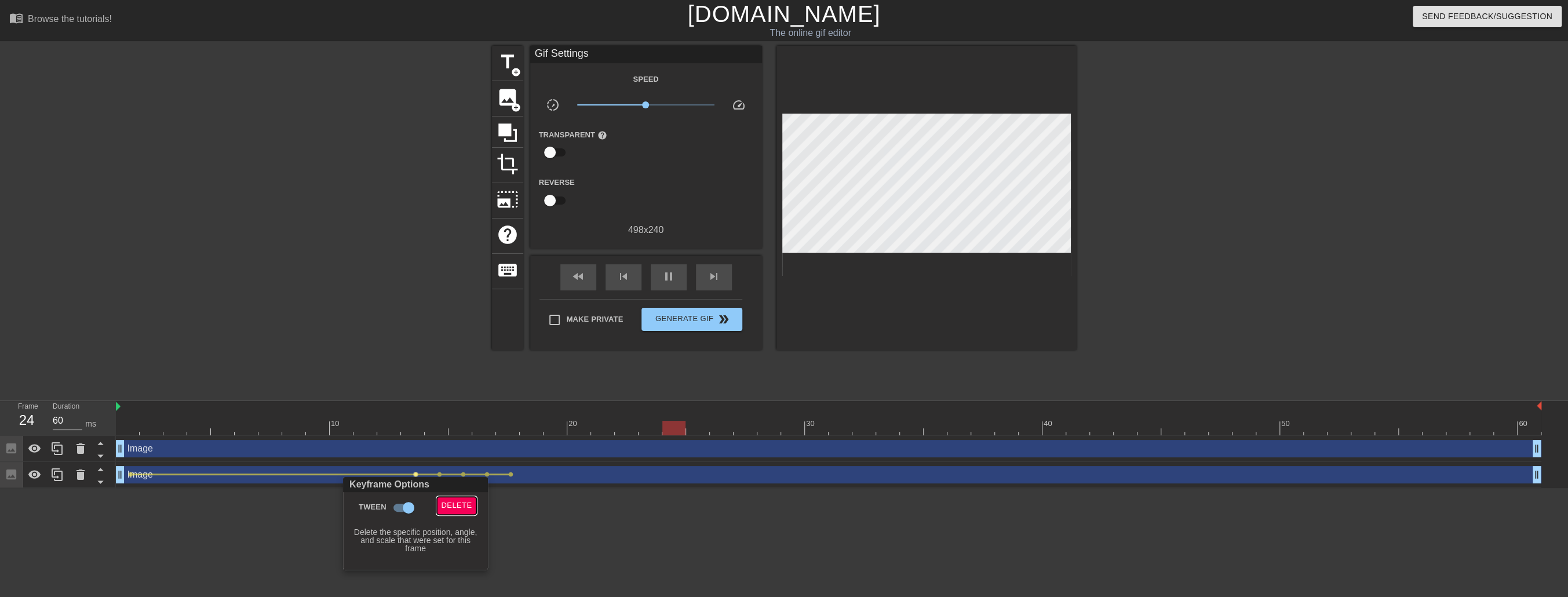
click at [454, 509] on span "Delete" at bounding box center [456, 505] width 31 height 13
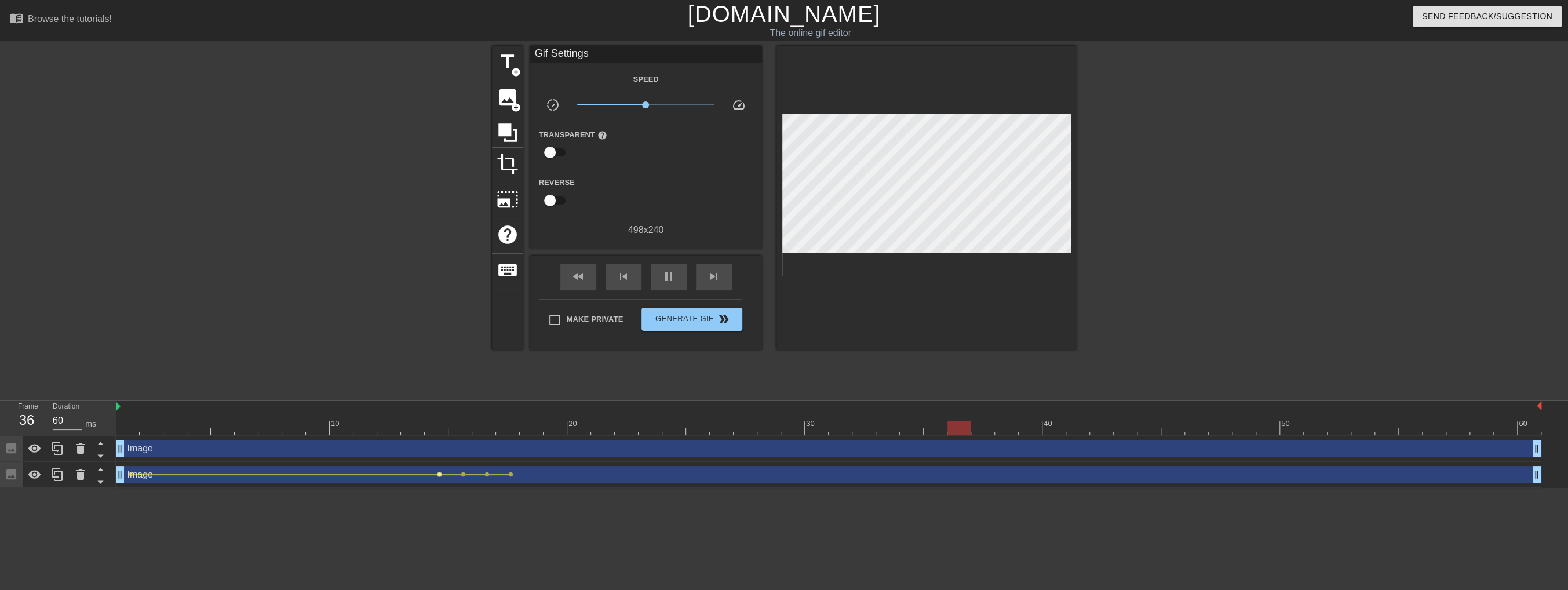
click at [438, 473] on span "lens" at bounding box center [440, 474] width 5 height 5
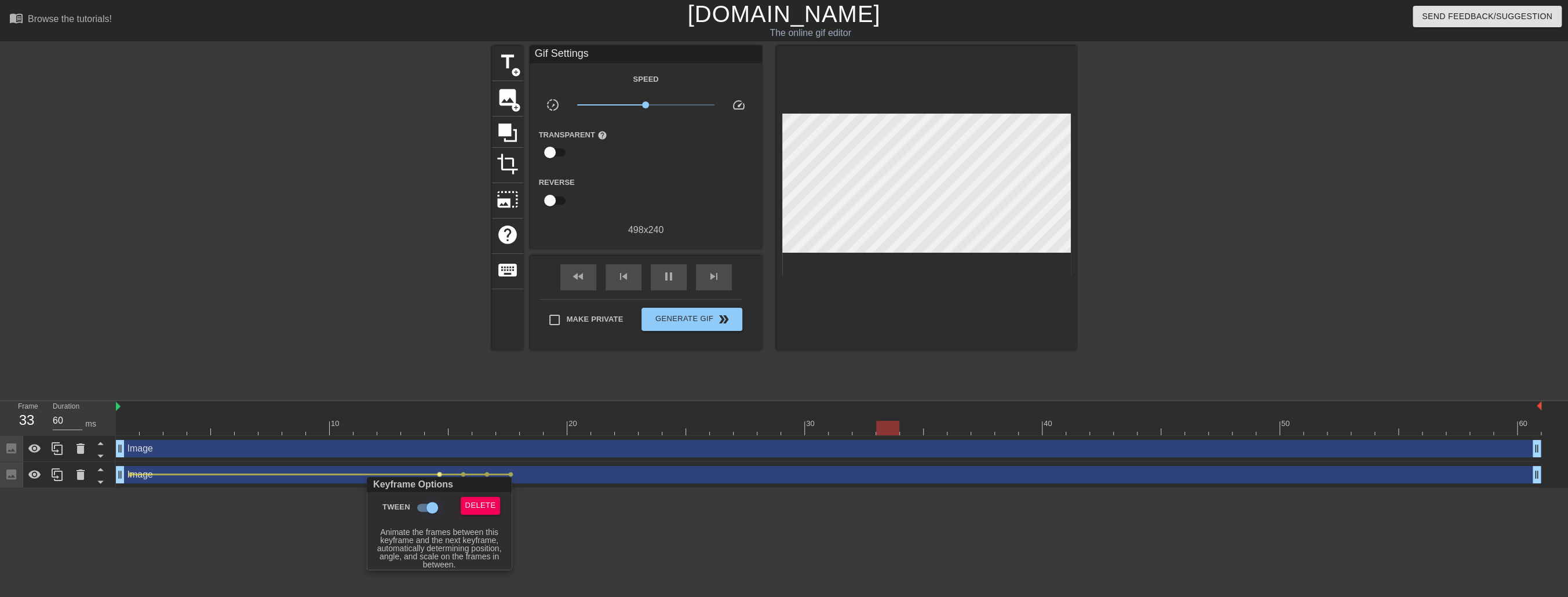
click at [431, 509] on input "Tween" at bounding box center [432, 507] width 66 height 22
click at [418, 507] on input "Tween" at bounding box center [421, 507] width 66 height 22
checkbox input "true"
click at [470, 505] on span "Delete" at bounding box center [480, 505] width 31 height 13
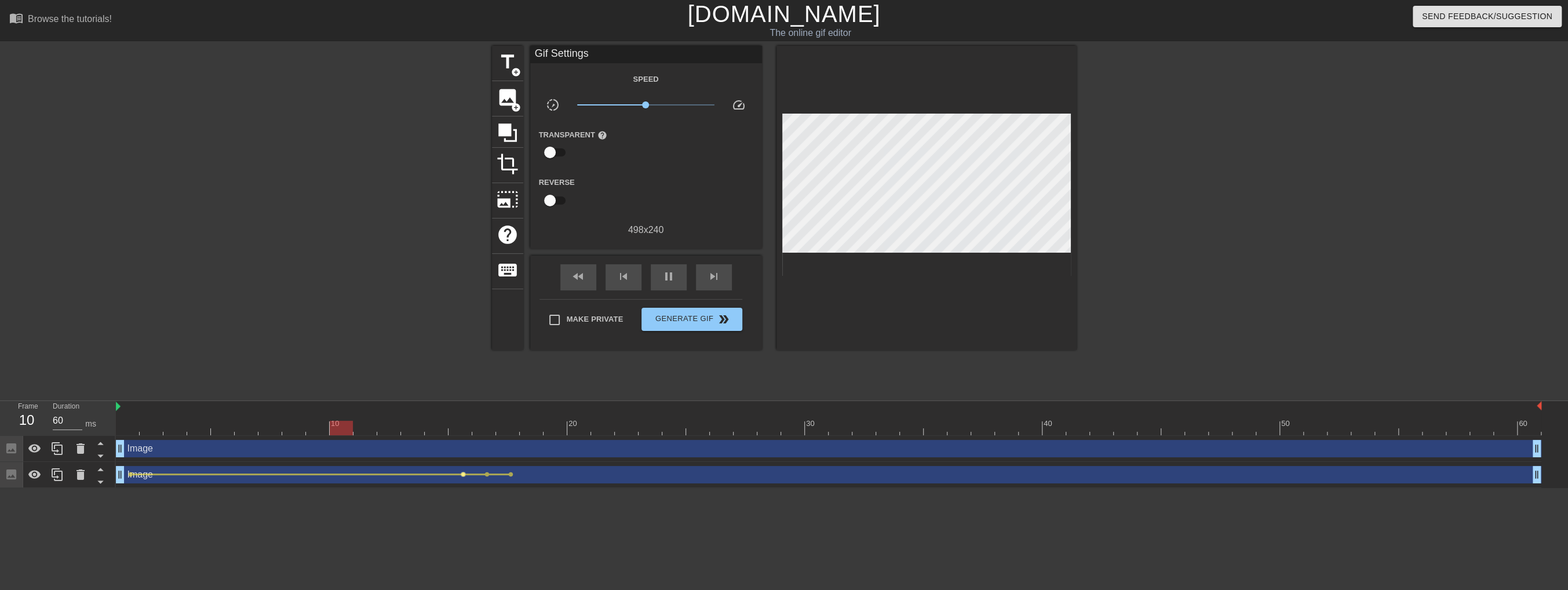
click at [463, 475] on span "lens" at bounding box center [463, 474] width 5 height 5
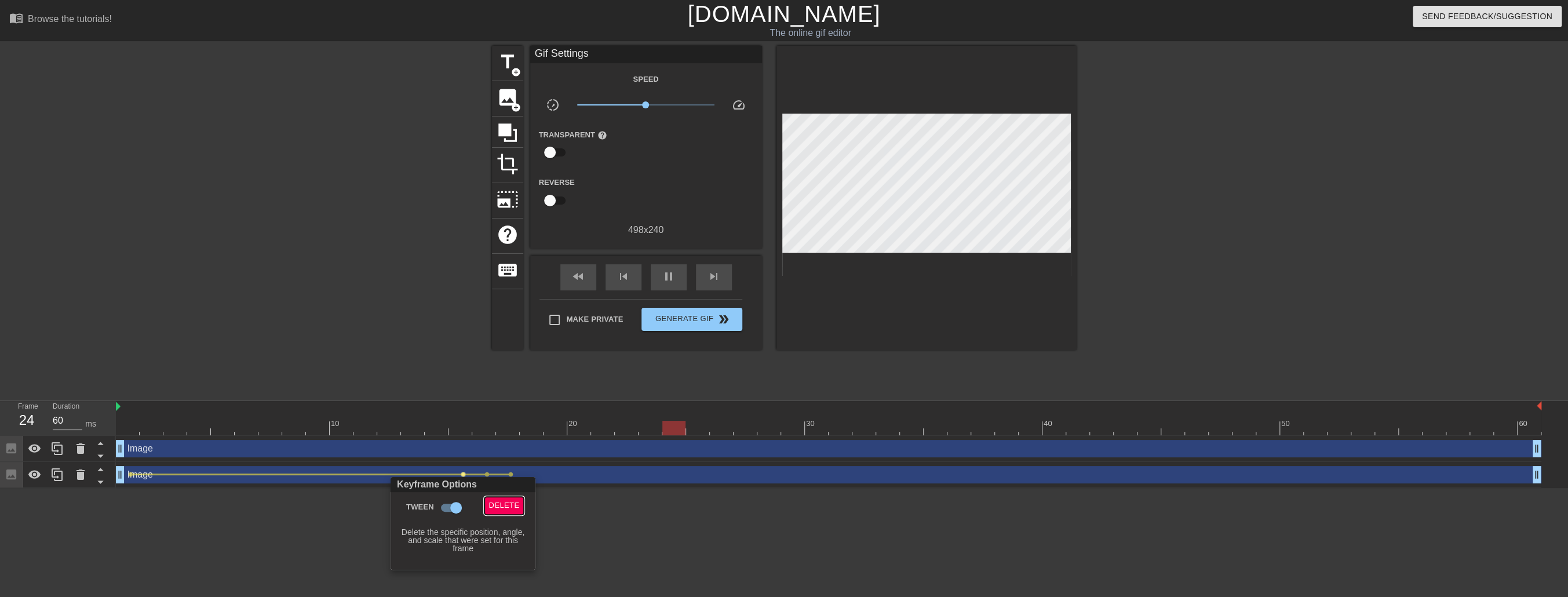
click at [493, 503] on span "Delete" at bounding box center [504, 505] width 31 height 13
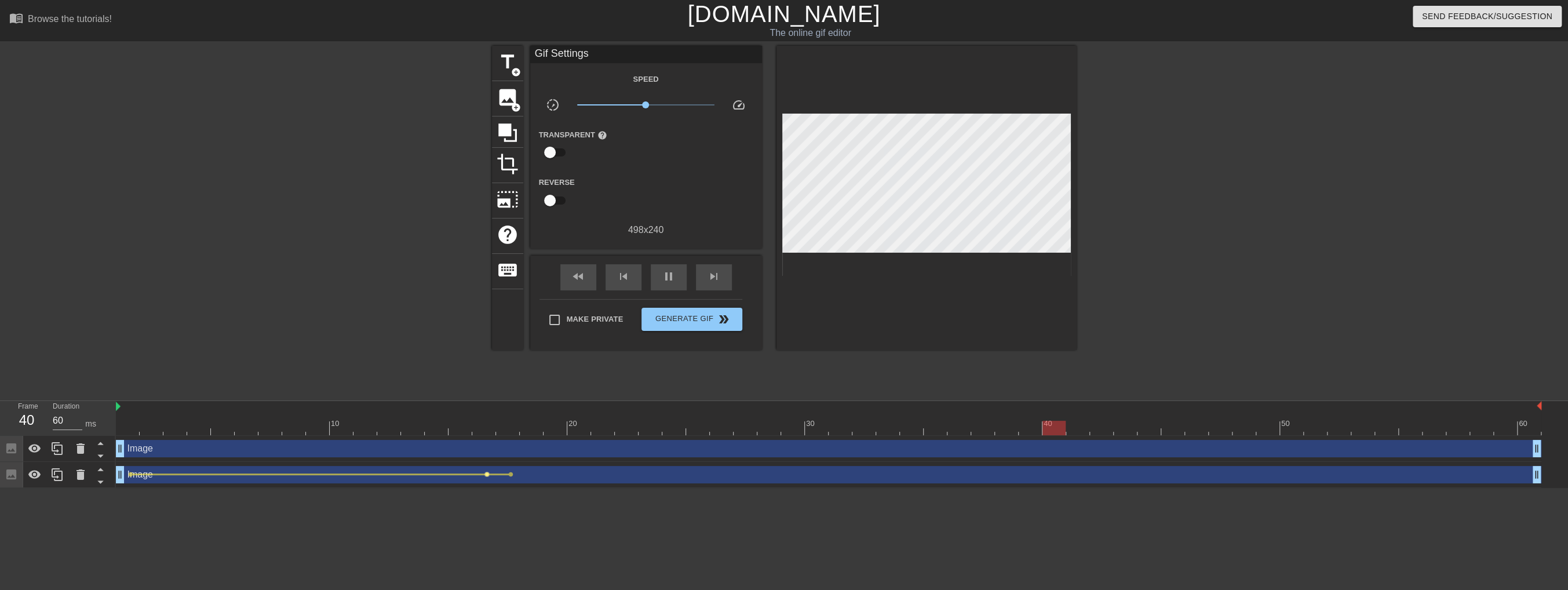
click at [486, 474] on span "lens" at bounding box center [487, 474] width 5 height 5
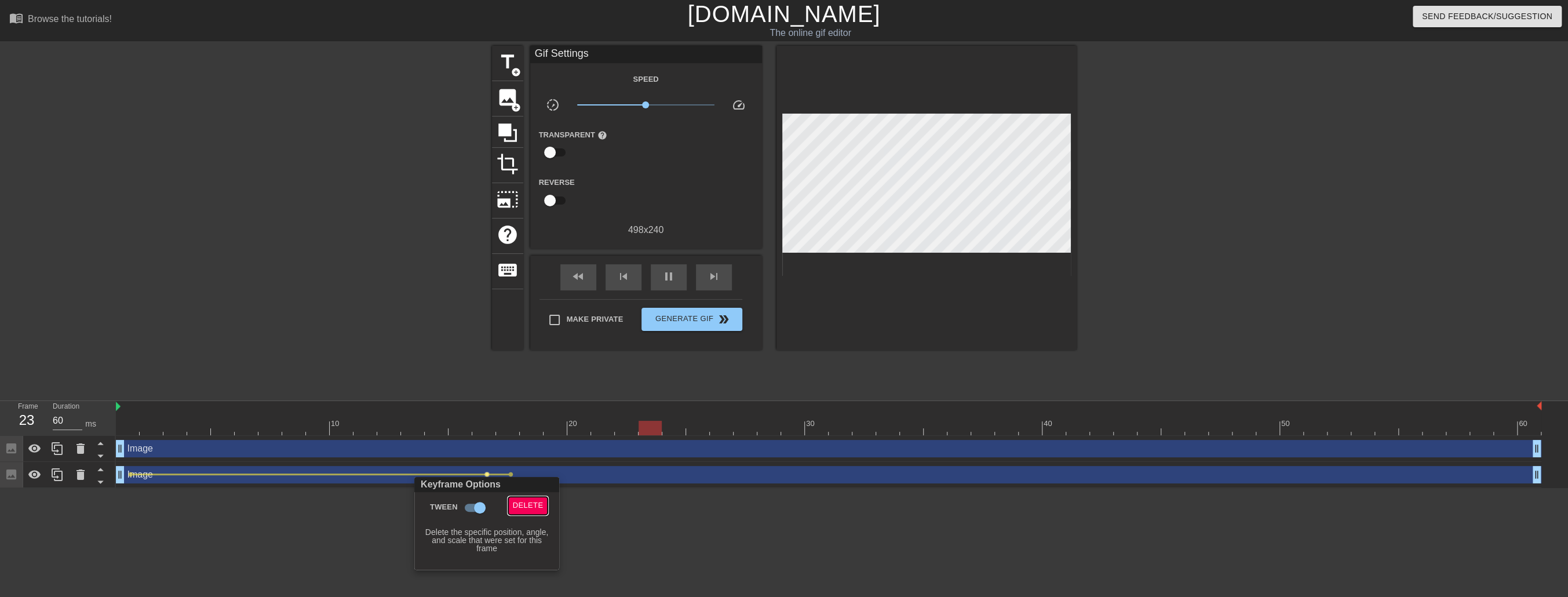
click at [516, 503] on span "Delete" at bounding box center [528, 505] width 31 height 13
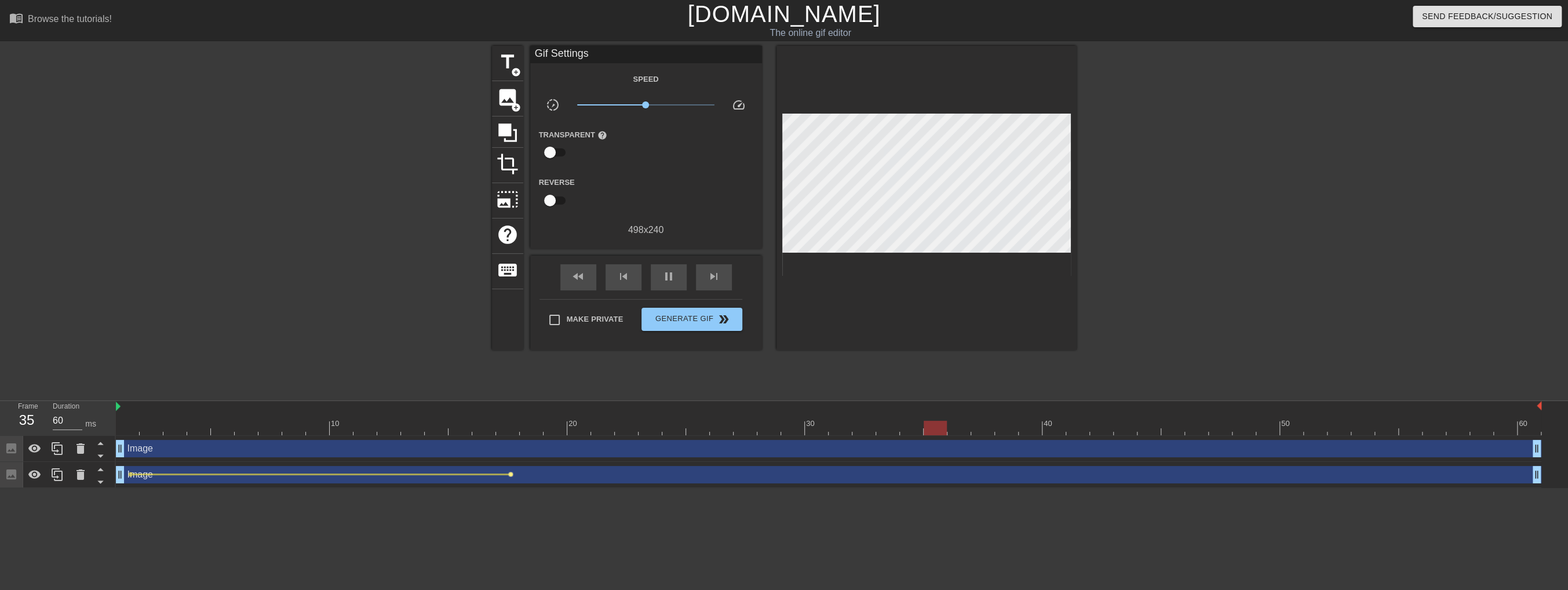
click at [510, 474] on span "lens" at bounding box center [511, 474] width 5 height 5
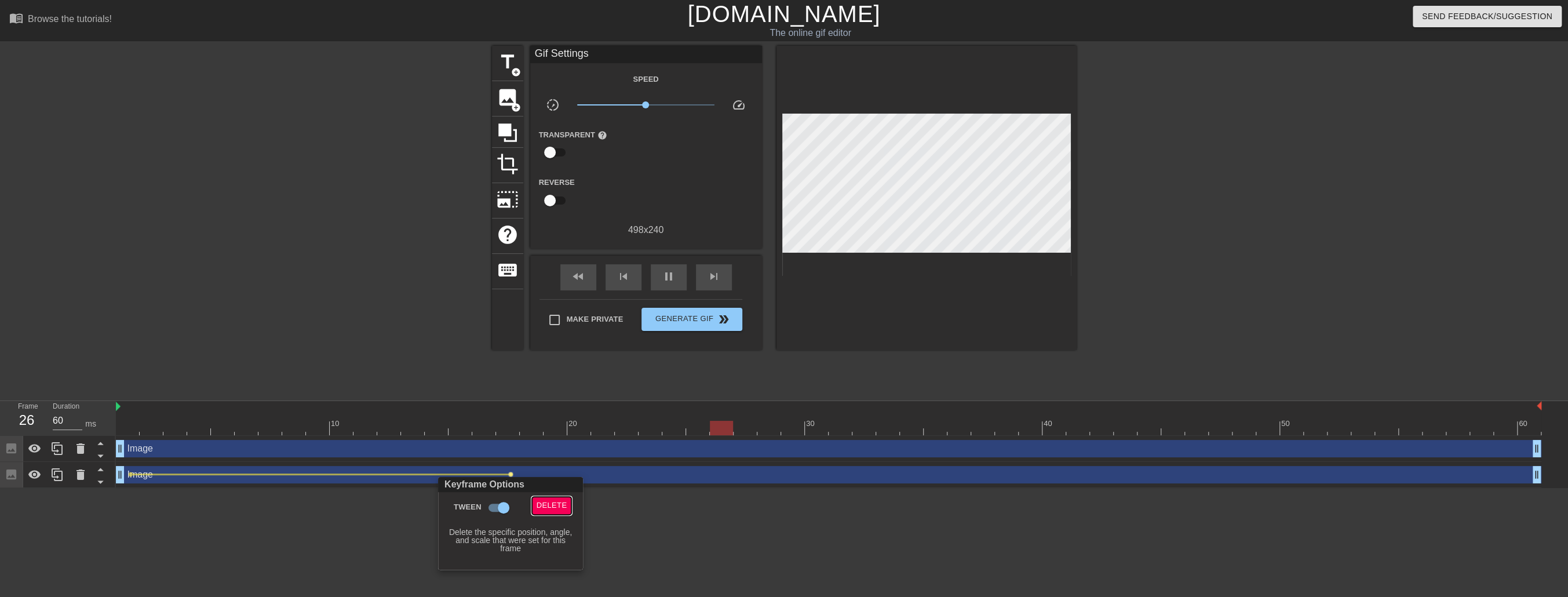
click at [545, 502] on span "Delete" at bounding box center [552, 505] width 31 height 13
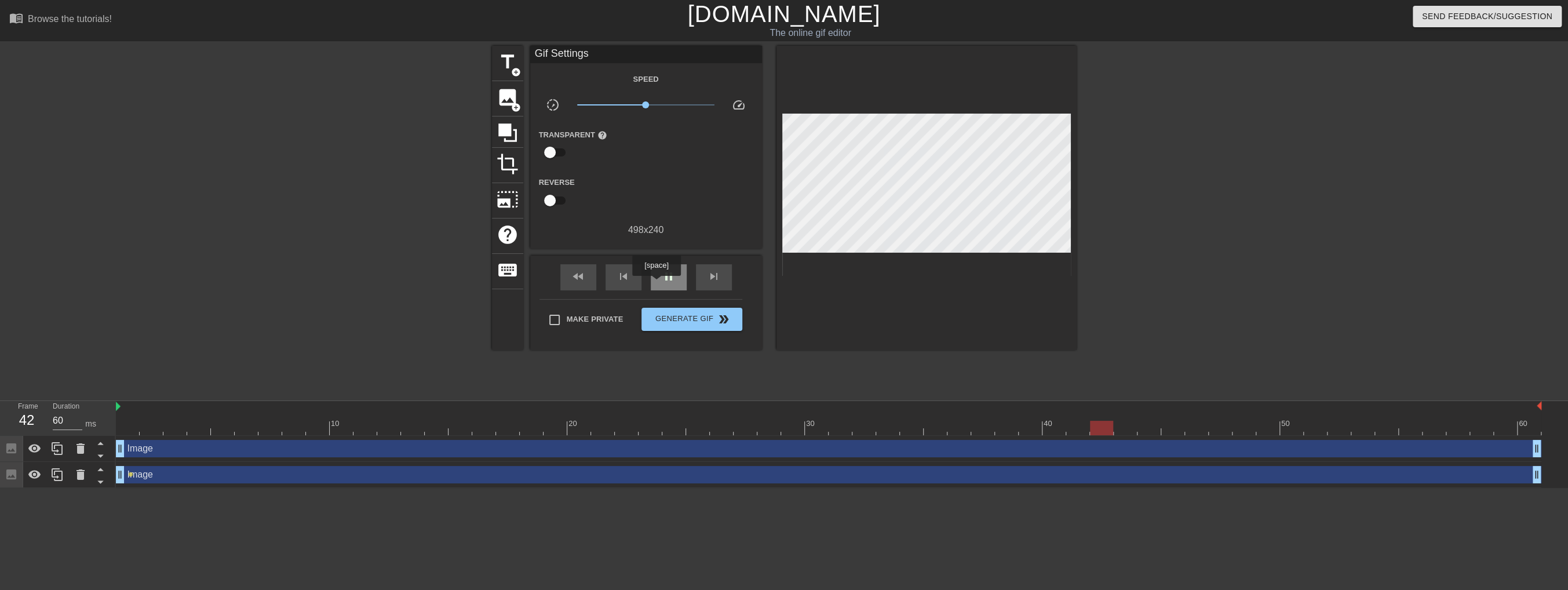
click at [656, 284] on div "pause" at bounding box center [669, 277] width 36 height 26
click at [678, 263] on div "fast_rewind skip_previous play_arrow skip_next" at bounding box center [646, 277] width 189 height 43
click at [677, 278] on div "play_arrow" at bounding box center [669, 277] width 36 height 26
click at [673, 280] on span "pause" at bounding box center [669, 277] width 14 height 14
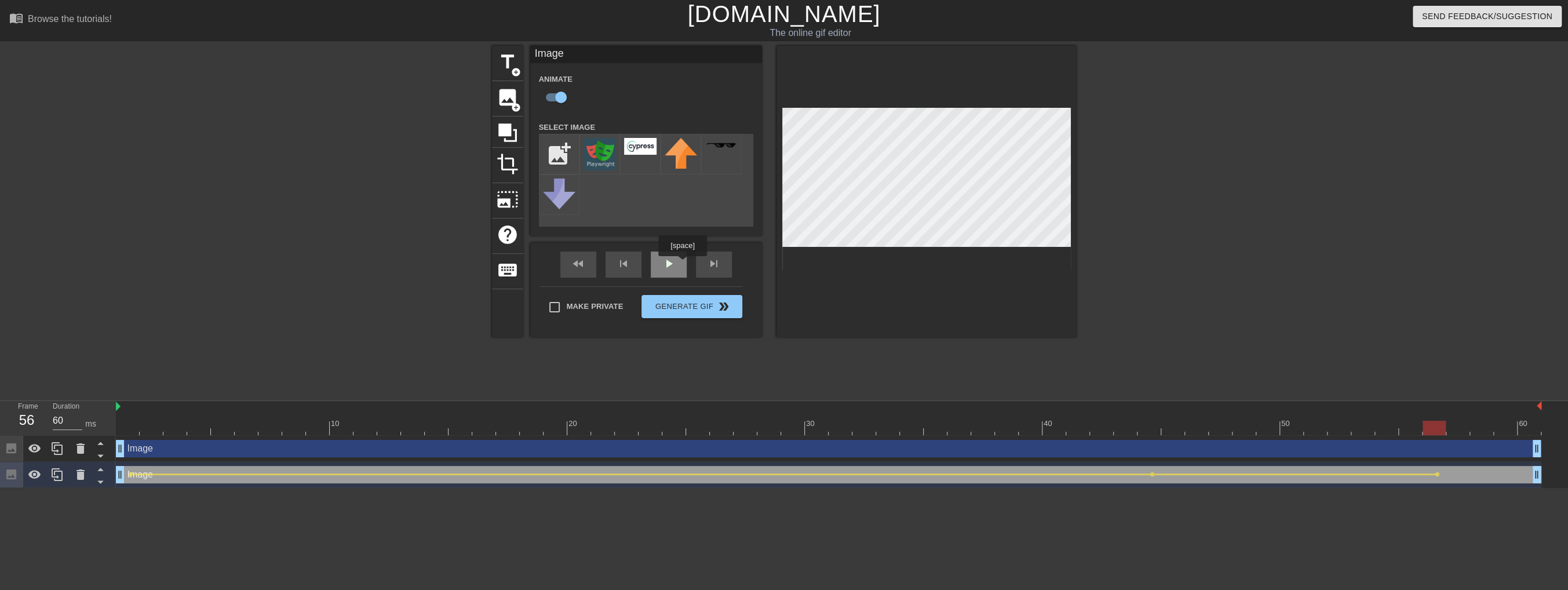
click at [683, 264] on div "play_arrow" at bounding box center [669, 264] width 36 height 26
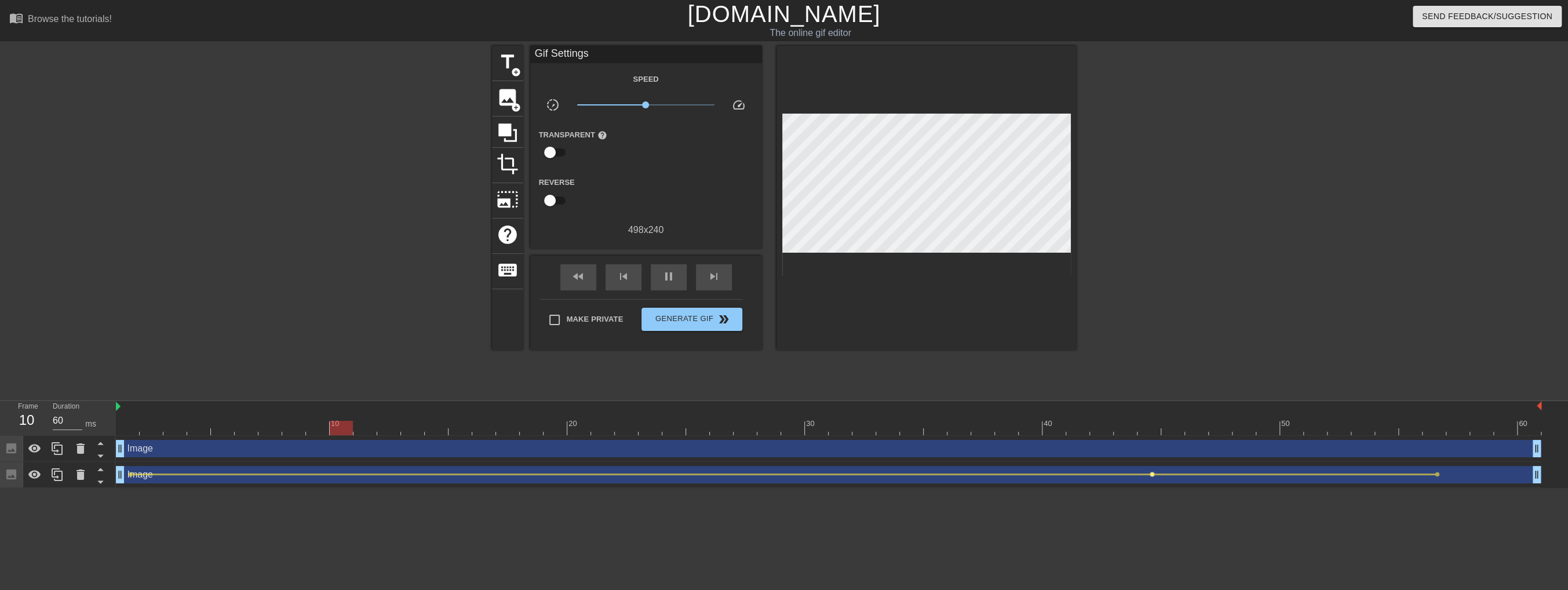
click at [1151, 475] on span "lens" at bounding box center [1152, 474] width 5 height 5
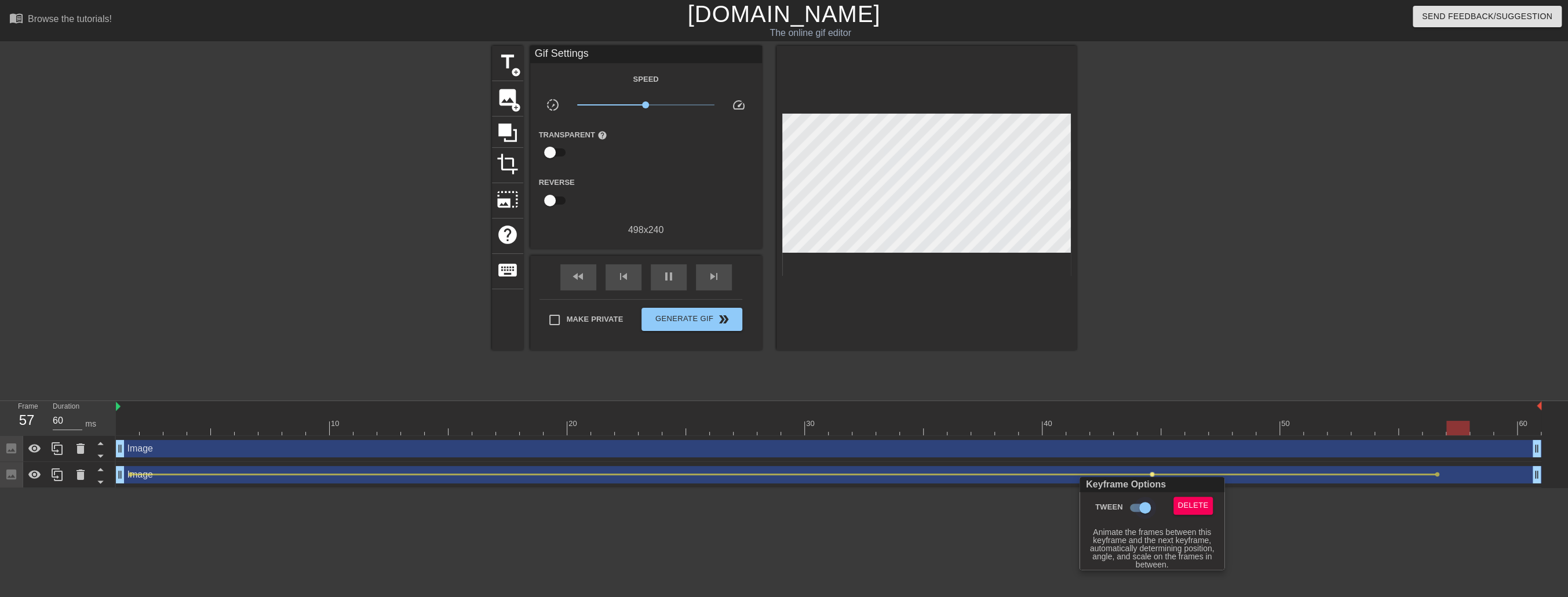
click at [1143, 504] on input "Tween" at bounding box center [1144, 507] width 66 height 22
click at [1138, 509] on input "Tween" at bounding box center [1134, 507] width 66 height 22
checkbox input "true"
click at [132, 473] on div at bounding box center [784, 298] width 1568 height 597
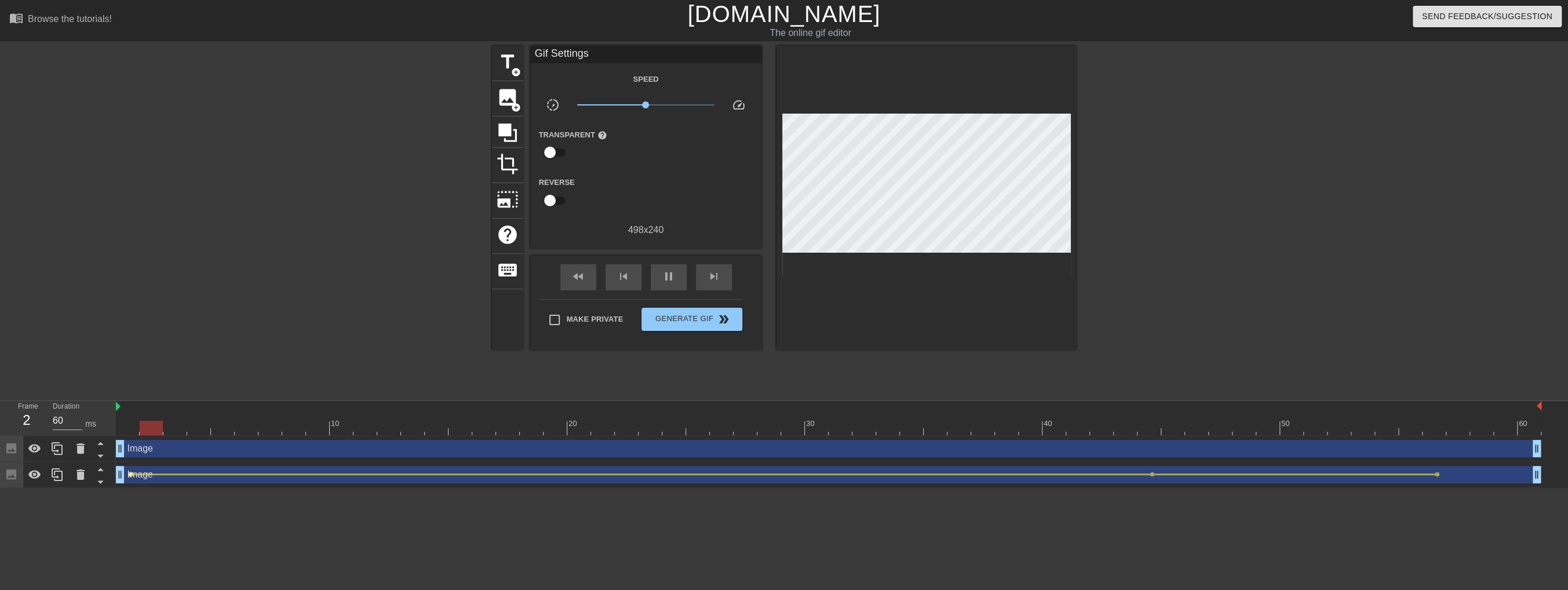
click at [130, 473] on span "lens" at bounding box center [131, 474] width 5 height 5
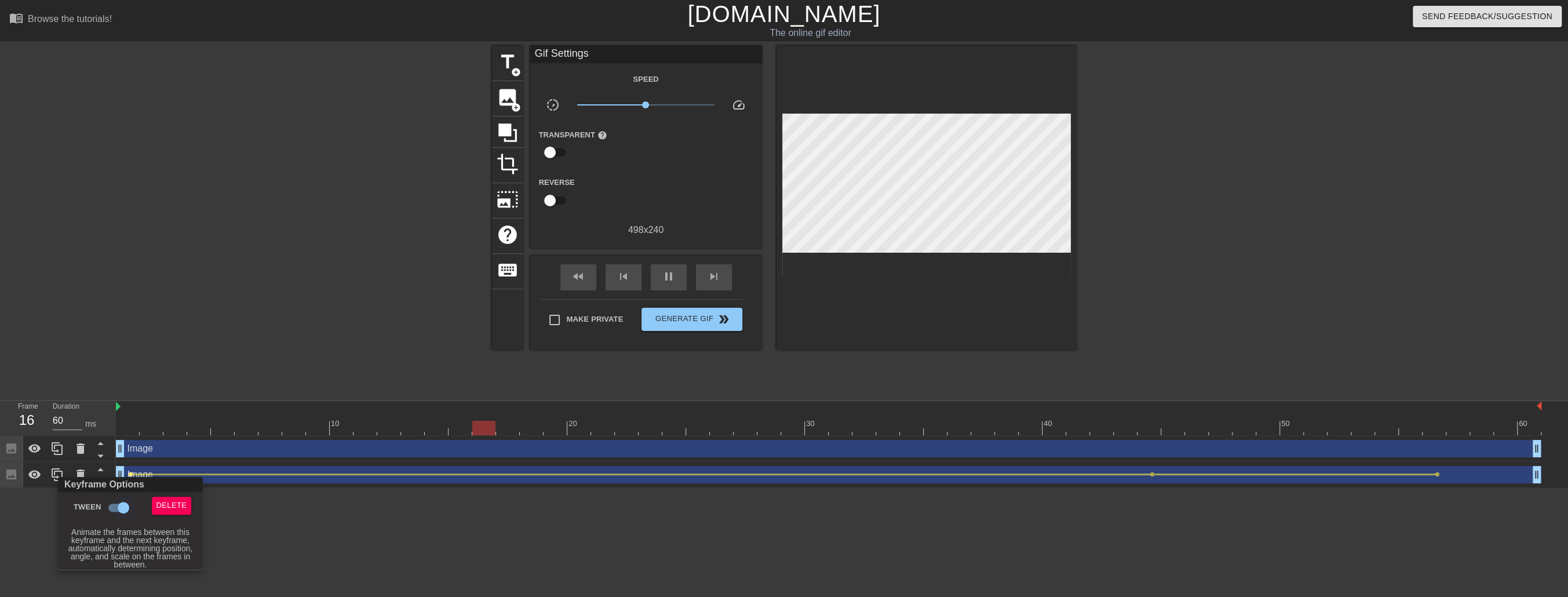
click at [119, 509] on input "Tween" at bounding box center [123, 507] width 66 height 22
checkbox input "false"
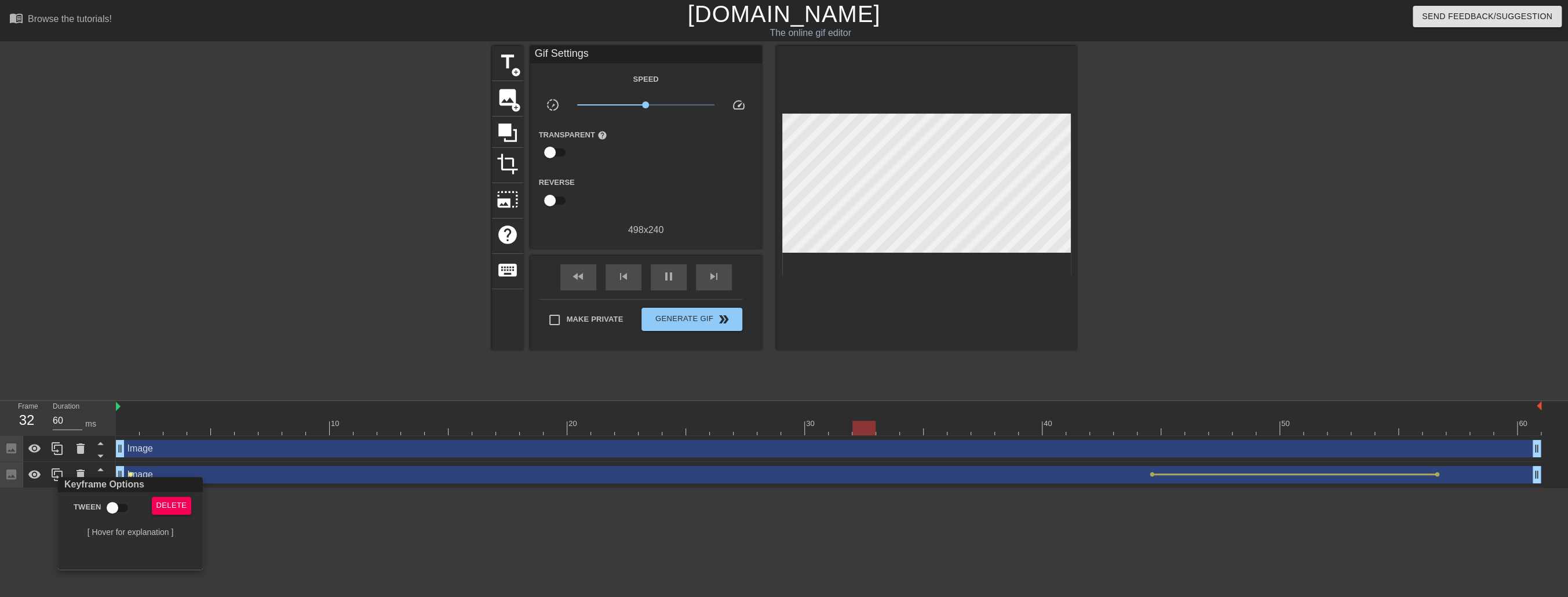
click at [1439, 473] on div at bounding box center [784, 298] width 1568 height 597
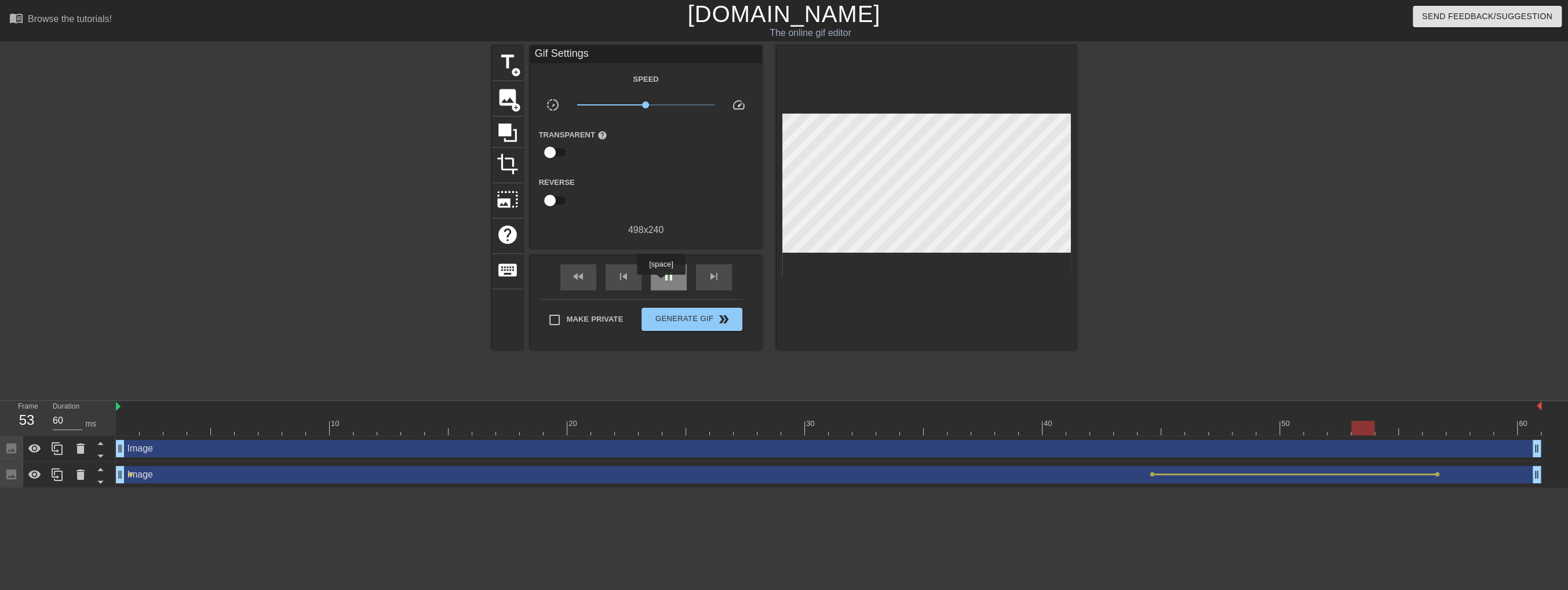
click at [662, 283] on span "pause" at bounding box center [669, 277] width 14 height 14
click at [675, 269] on div "play_arrow" at bounding box center [669, 277] width 36 height 26
click at [677, 327] on button "Generate Gif double_arrow" at bounding box center [691, 319] width 100 height 23
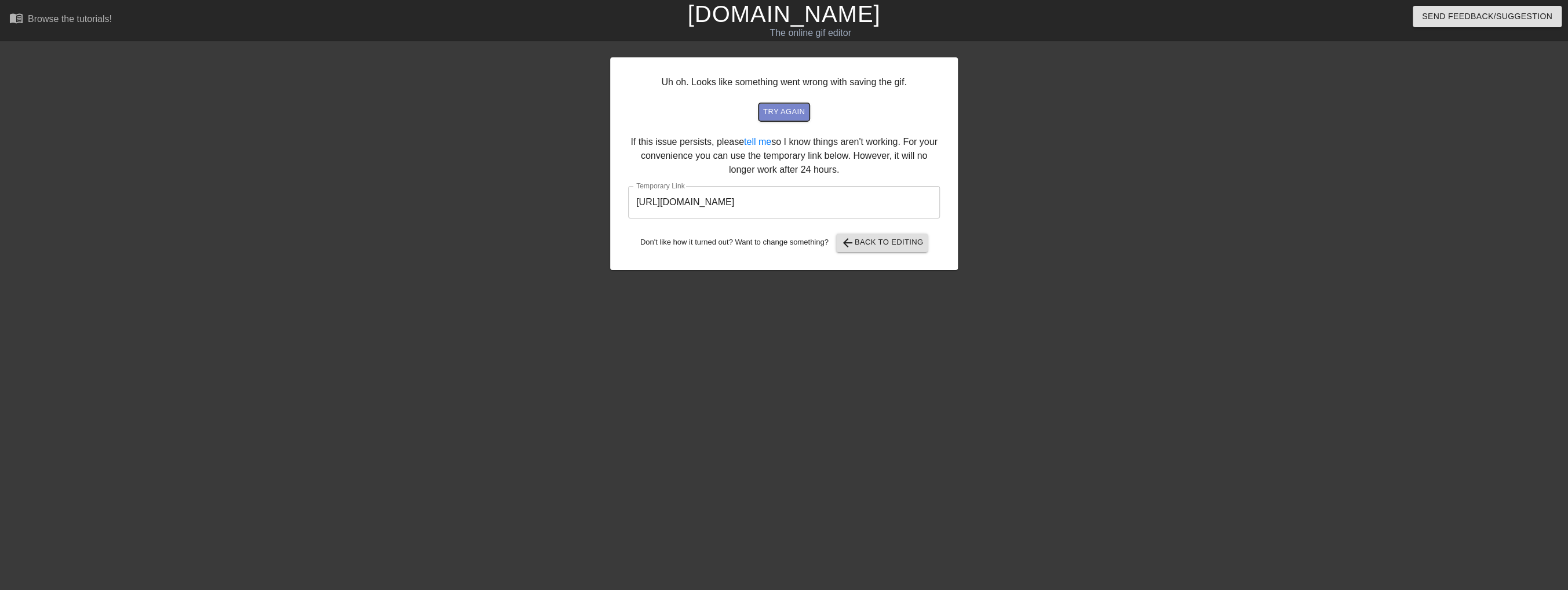
click at [797, 107] on span "try again" at bounding box center [784, 111] width 42 height 13
click at [862, 197] on input "https://www.gifntext.com/temp_generations/iMayKq9F.gif" at bounding box center [784, 202] width 311 height 33
click at [841, 241] on span "arrow_back" at bounding box center [848, 243] width 14 height 14
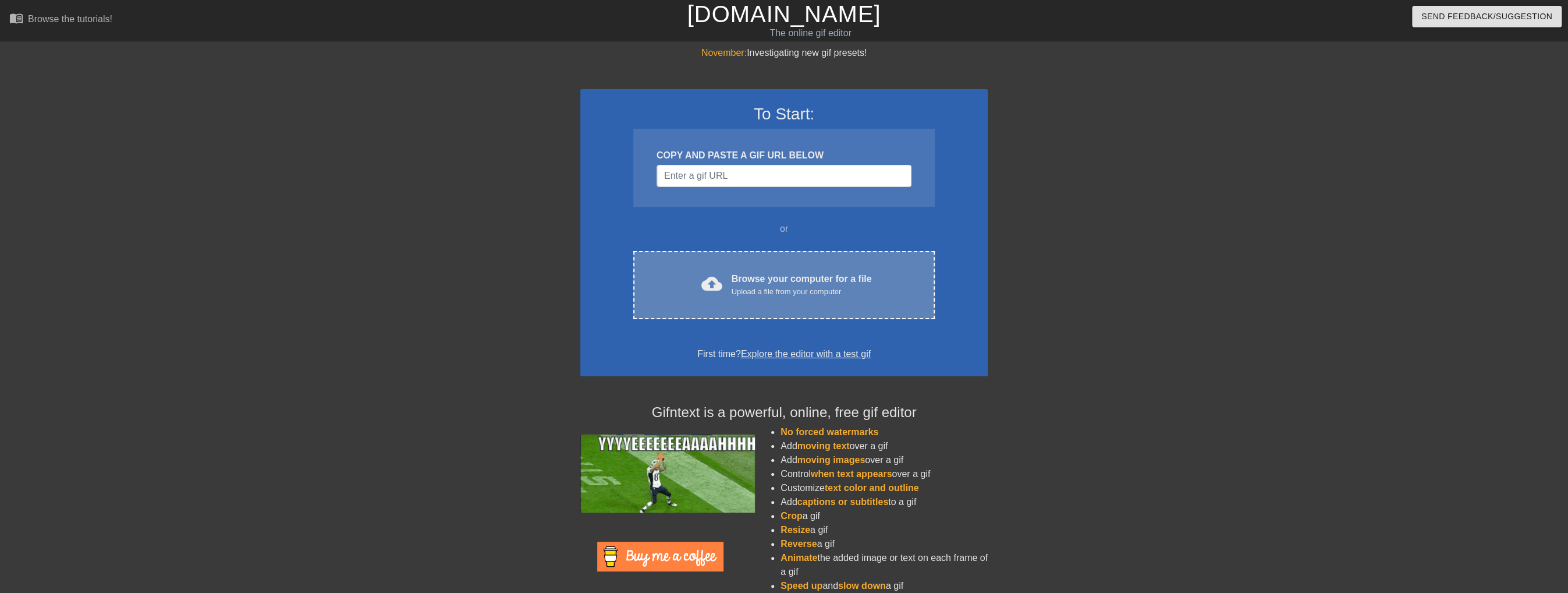
click at [759, 298] on div "cloud_upload Browse your computer for a file Upload a file from your computer C…" at bounding box center [784, 284] width 301 height 68
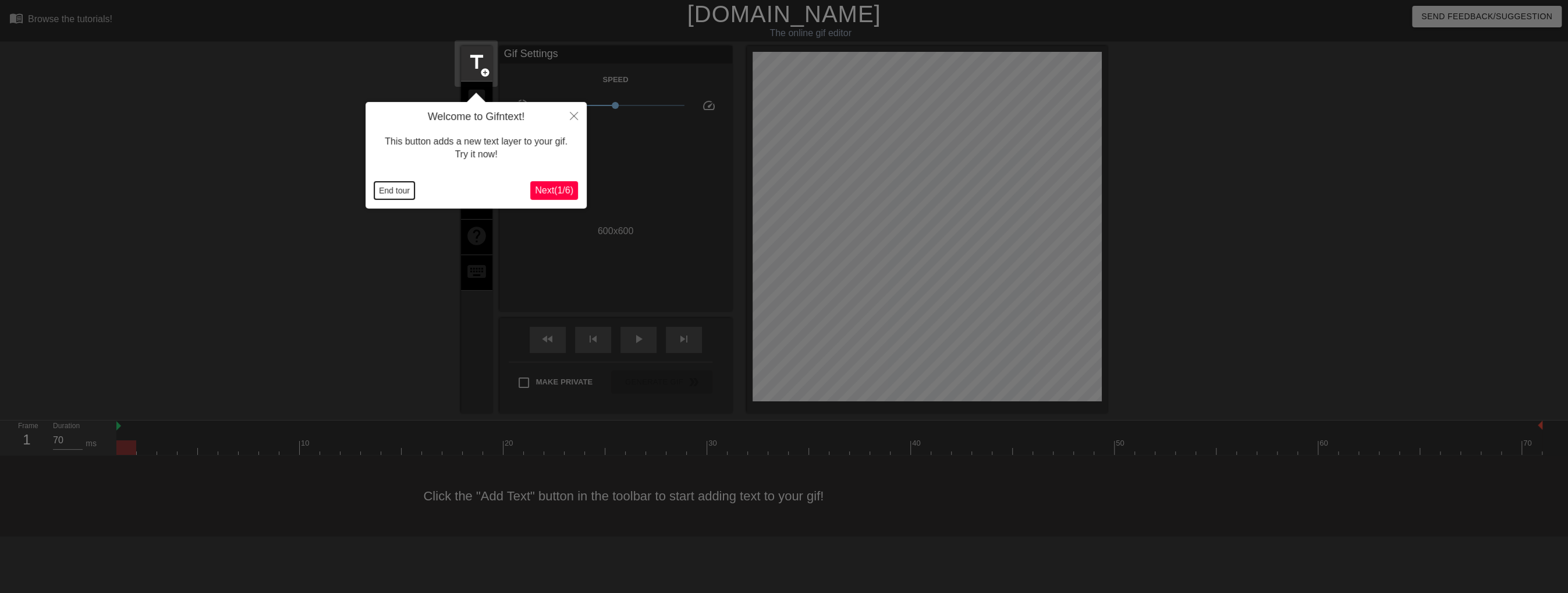
click at [402, 191] on button "End tour" at bounding box center [394, 190] width 40 height 18
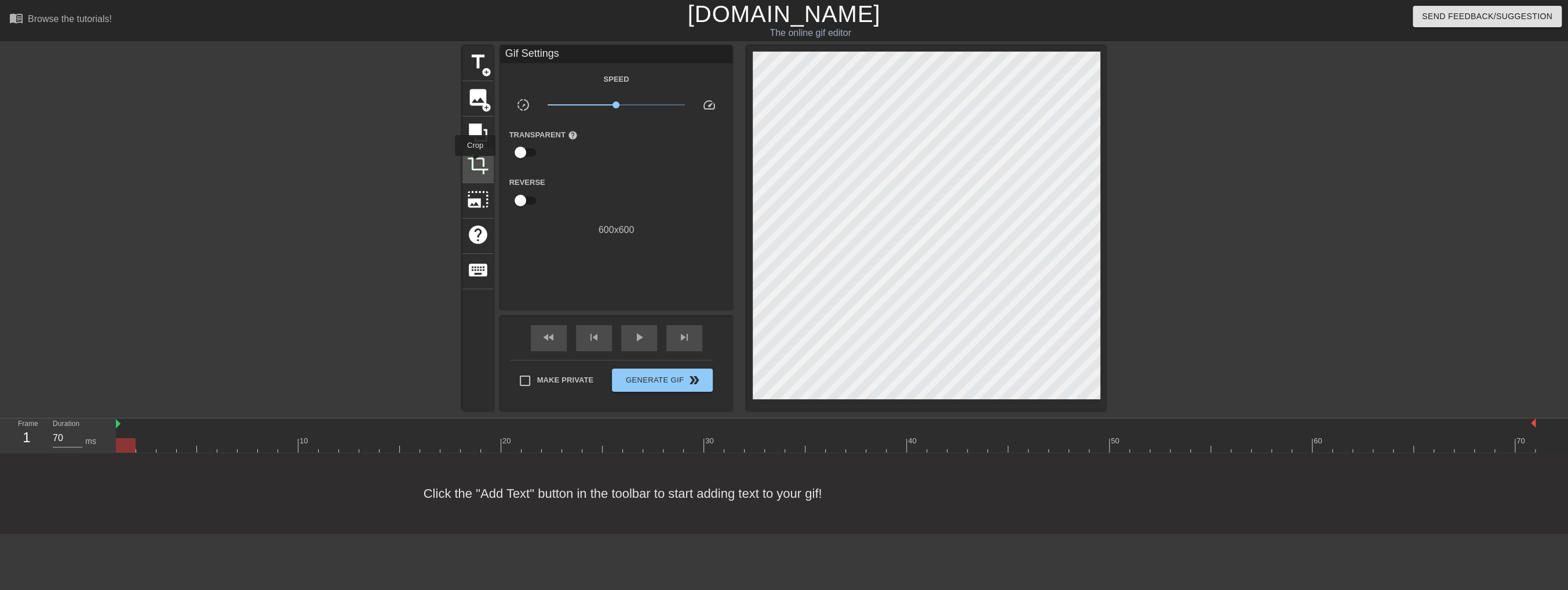
click at [475, 164] on span "crop" at bounding box center [478, 164] width 22 height 22
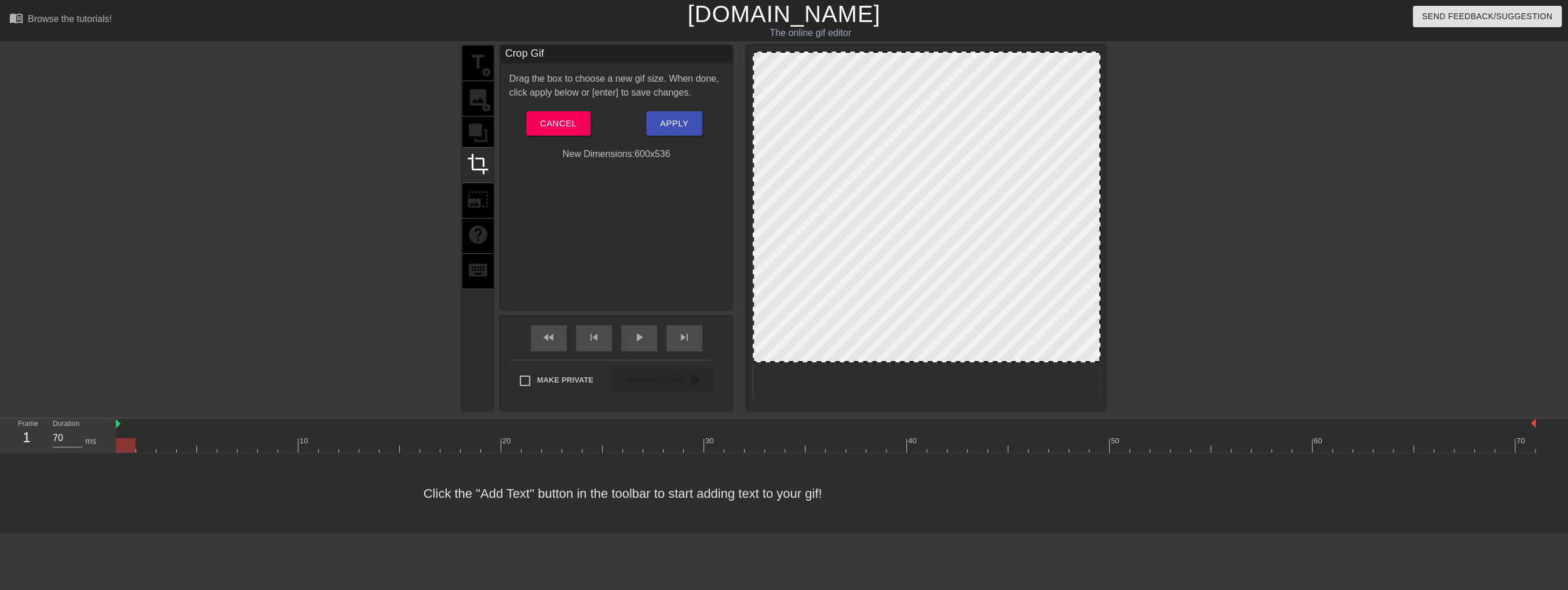
drag, startPoint x: 1069, startPoint y: 397, endPoint x: 1069, endPoint y: 360, distance: 37.0
click at [696, 127] on button "Apply" at bounding box center [674, 124] width 57 height 25
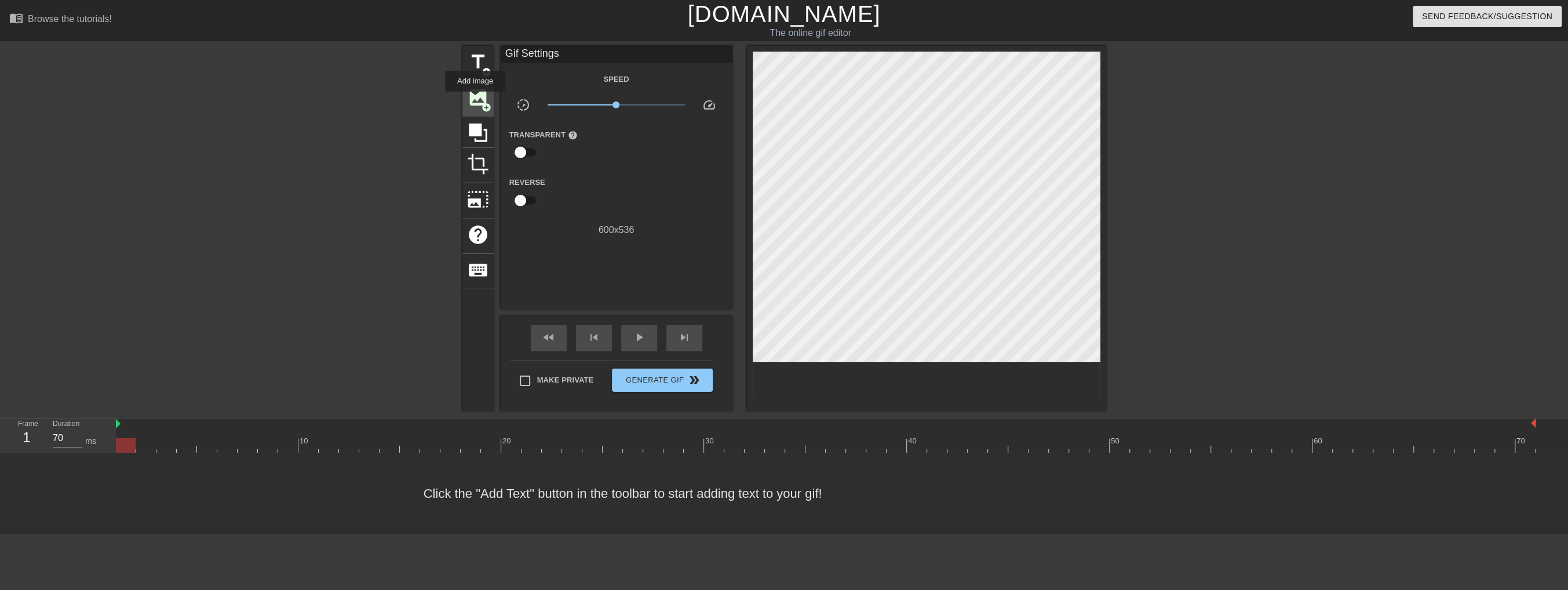
click at [475, 100] on span "image" at bounding box center [478, 97] width 22 height 22
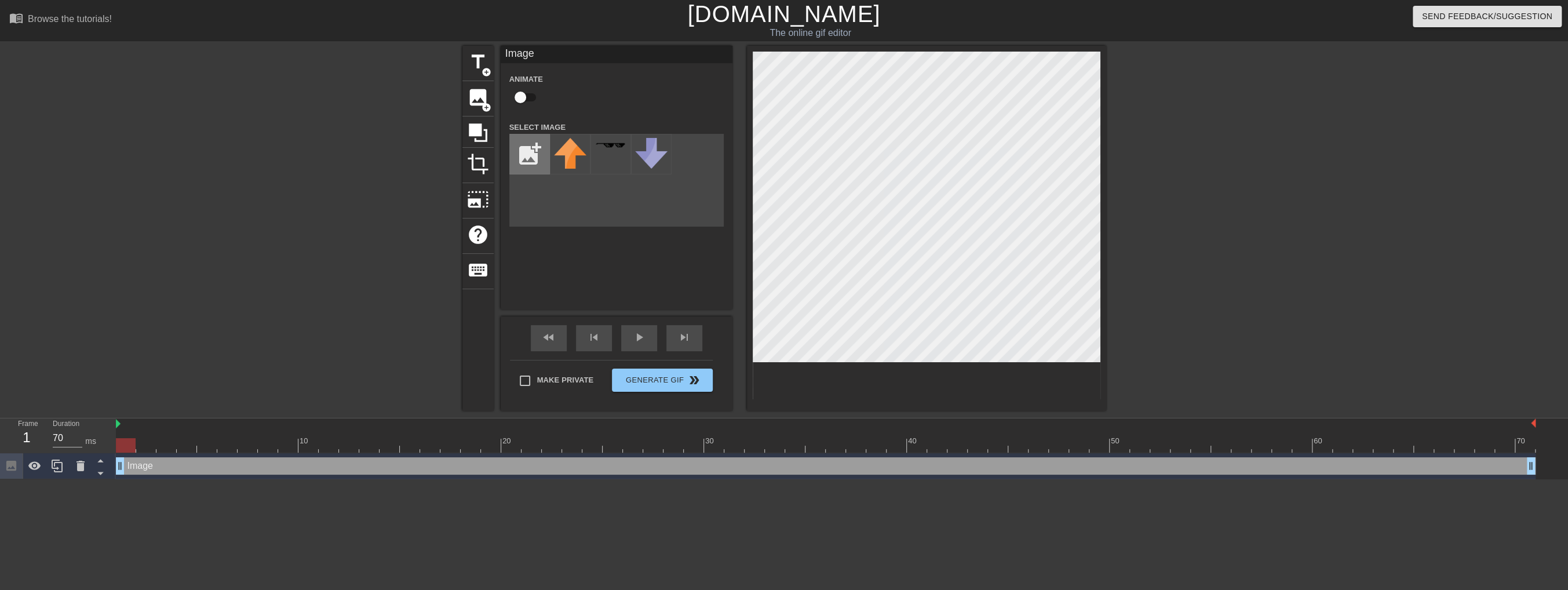
click at [524, 148] on input "file" at bounding box center [530, 154] width 40 height 40
type input "C:\fakepath\cypress_logo_social.png"
click at [569, 156] on div at bounding box center [570, 154] width 41 height 41
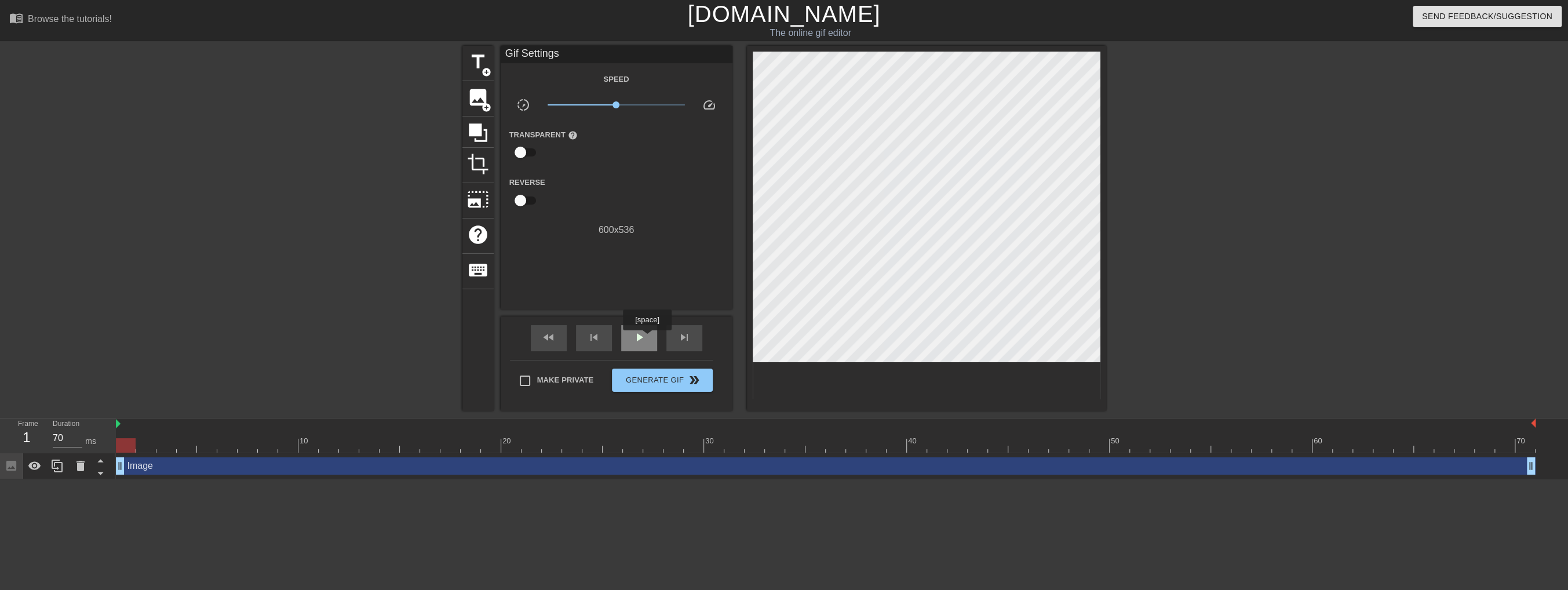
click at [647, 339] on div "play_arrow" at bounding box center [639, 338] width 36 height 26
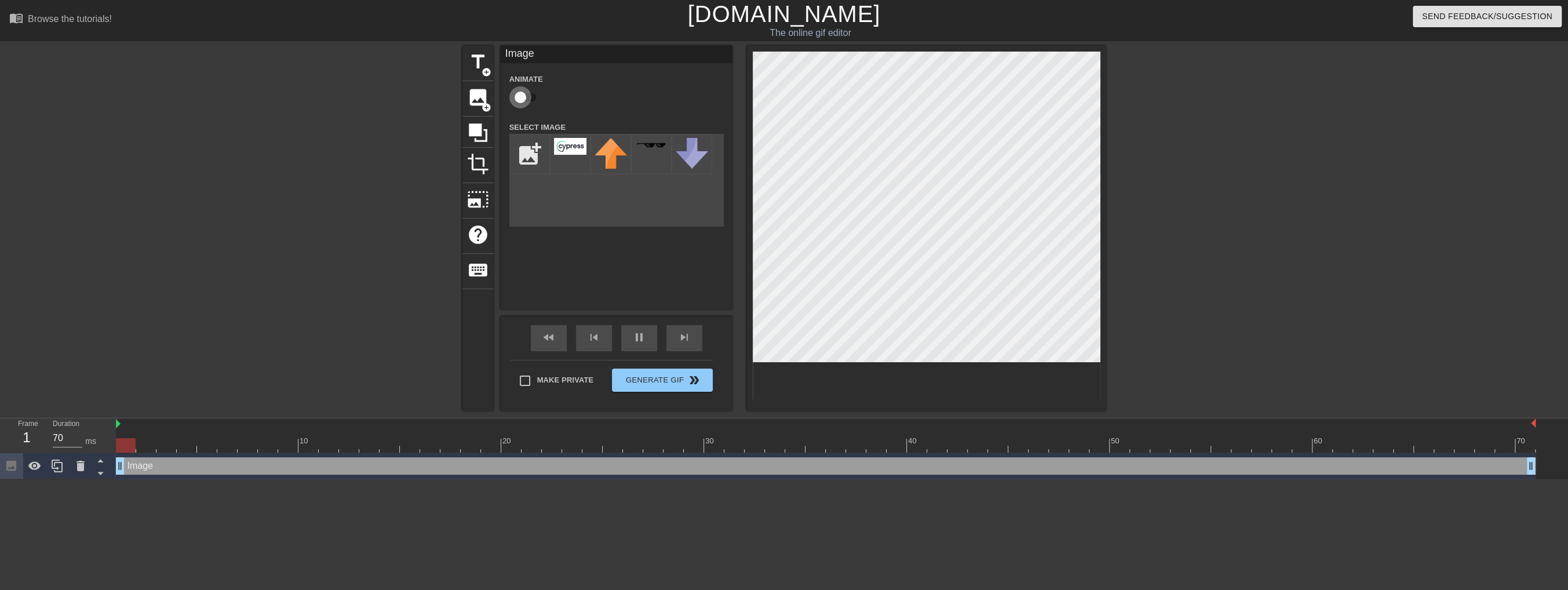
type input "60"
click at [523, 93] on input "checkbox" at bounding box center [520, 97] width 66 height 22
checkbox input "true"
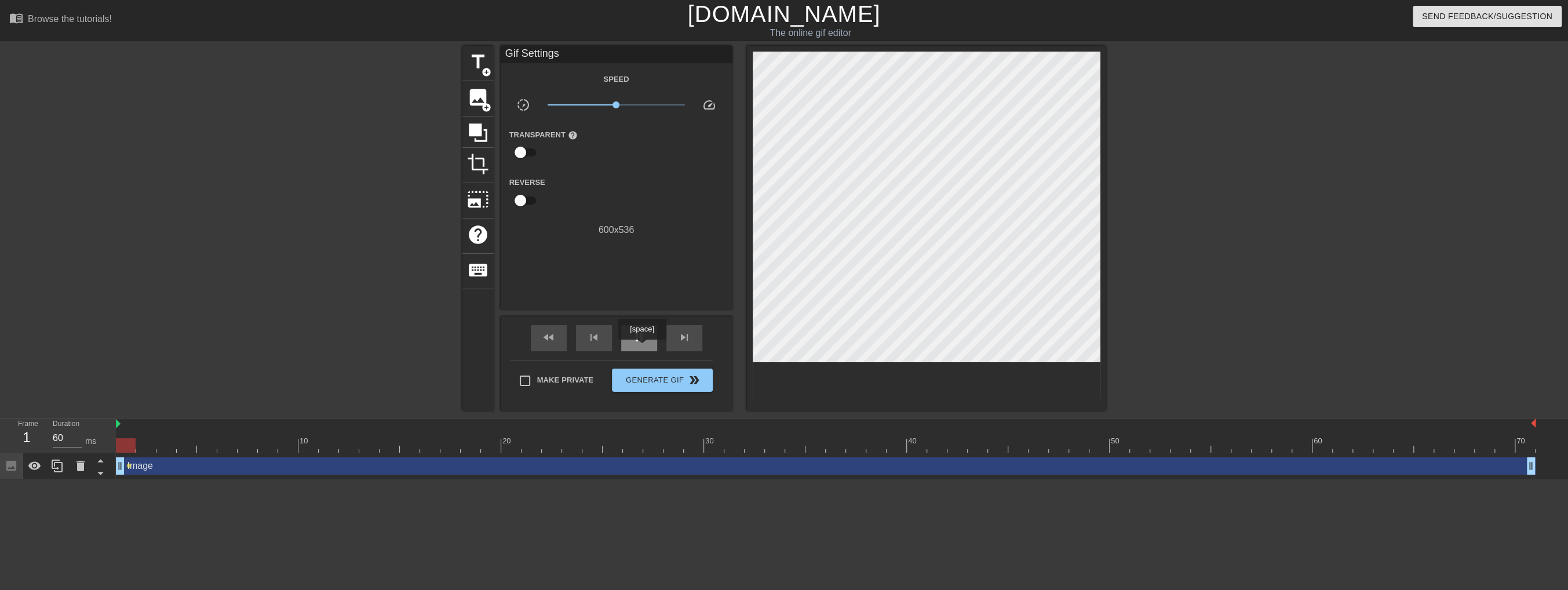
click at [642, 348] on div "pause" at bounding box center [639, 338] width 36 height 26
drag, startPoint x: 150, startPoint y: 444, endPoint x: 1521, endPoint y: 413, distance: 1371.4
click at [1521, 413] on div "menu_book Browse the tutorials! [DOMAIN_NAME] The online gif editor Send Feedba…" at bounding box center [784, 240] width 1568 height 479
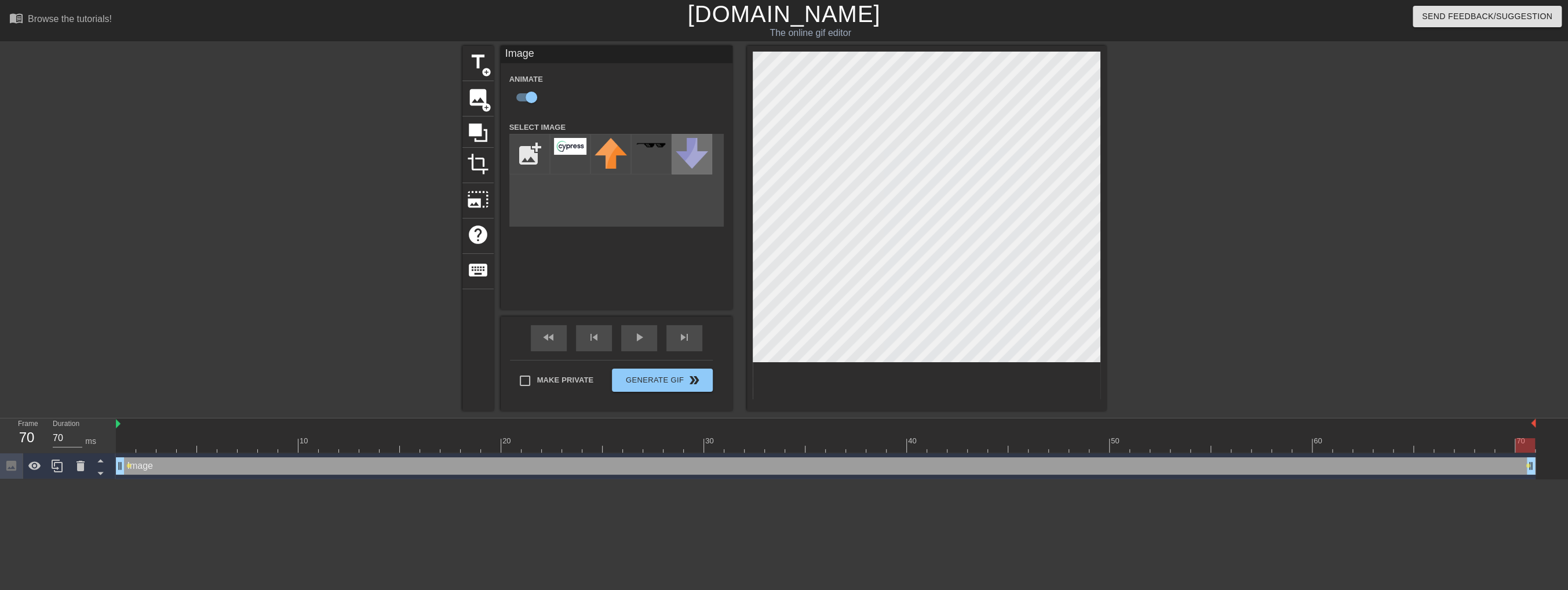
click at [694, 168] on div "title add_circle image add_circle crop photo_size_select_large help keyboard Im…" at bounding box center [784, 228] width 644 height 365
click at [629, 341] on div "play_arrow" at bounding box center [639, 338] width 36 height 26
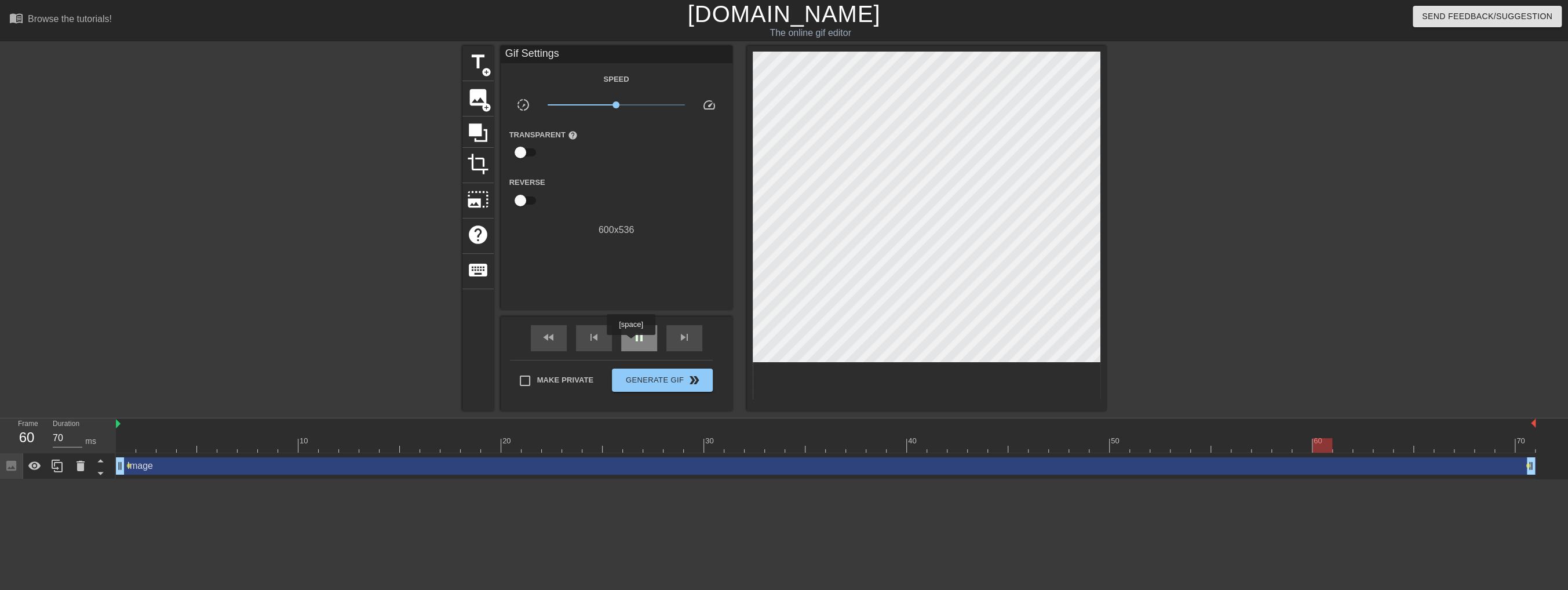
click at [632, 343] on span "pause" at bounding box center [639, 337] width 14 height 14
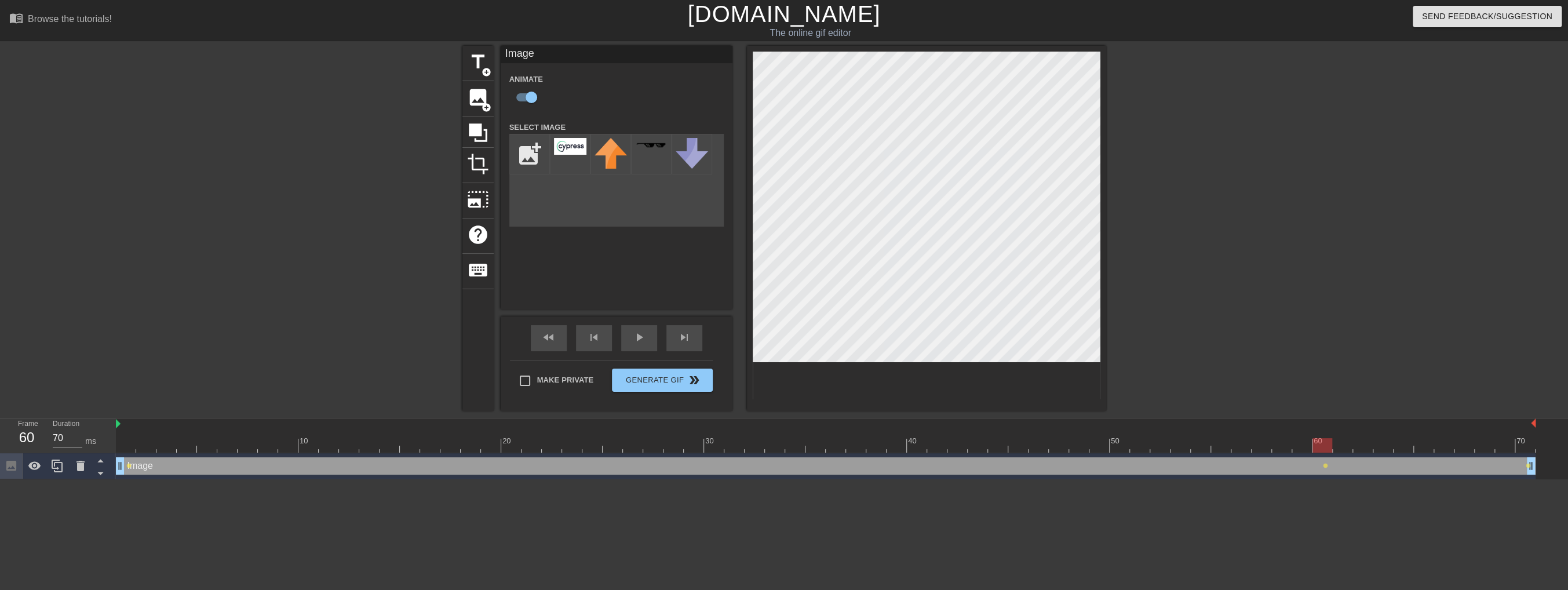
click at [718, 135] on div "title add_circle image add_circle crop photo_size_select_large help keyboard Im…" at bounding box center [784, 228] width 644 height 365
drag, startPoint x: 1321, startPoint y: 445, endPoint x: 1530, endPoint y: 444, distance: 209.0
click at [1530, 444] on div at bounding box center [1525, 445] width 19 height 14
click at [643, 344] on div "play_arrow" at bounding box center [639, 338] width 36 height 26
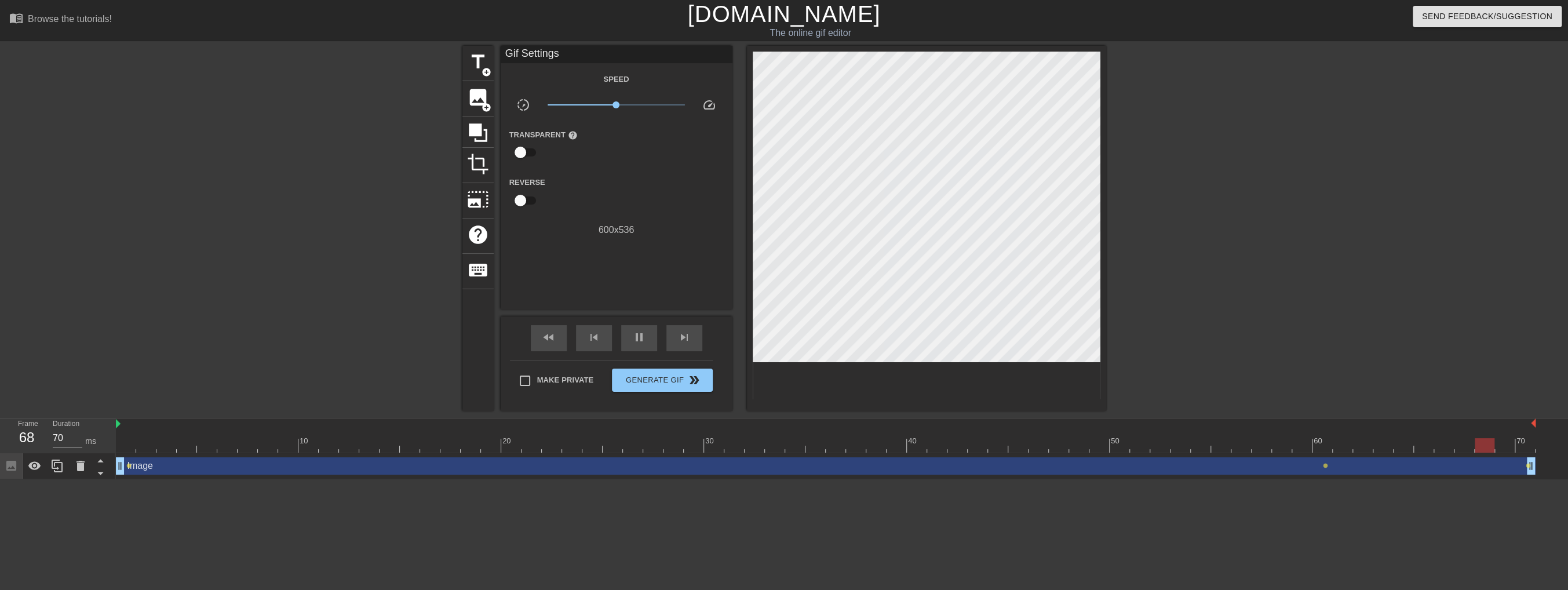
click at [1212, 468] on div "Image drag_handle drag_handle" at bounding box center [825, 466] width 1419 height 18
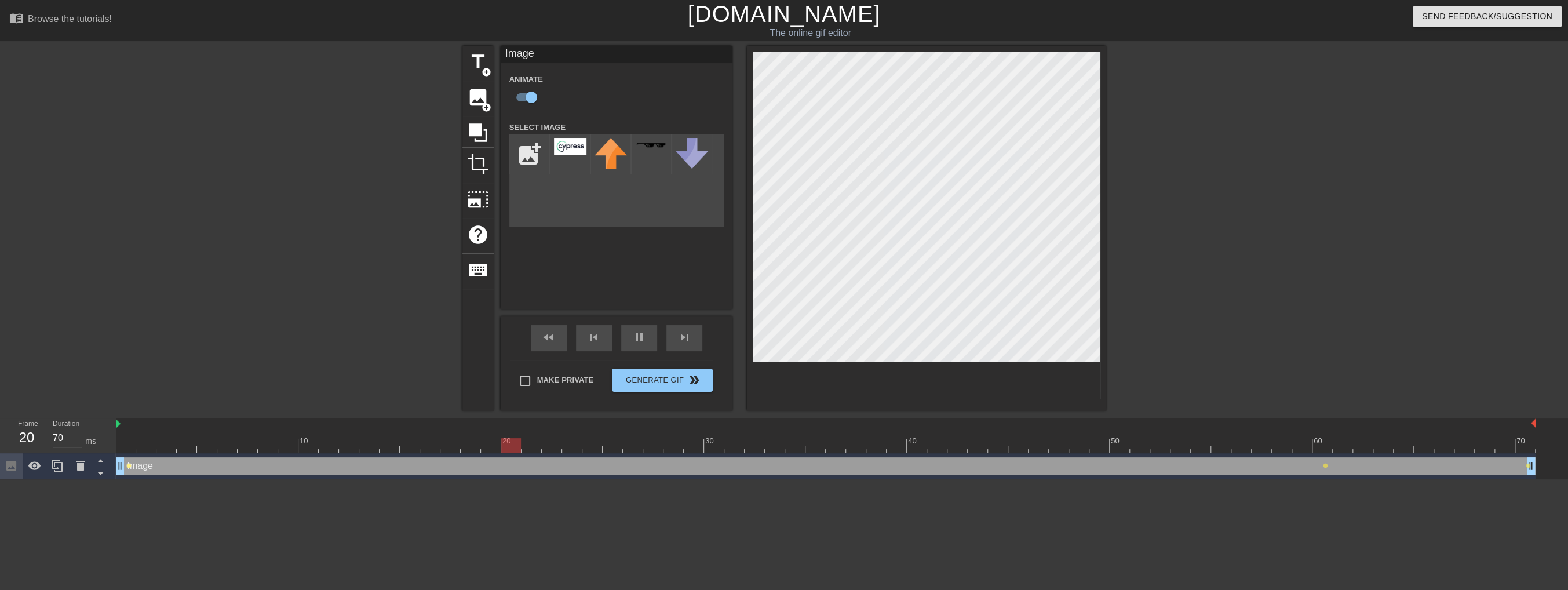
click at [128, 466] on span "lens" at bounding box center [129, 465] width 5 height 5
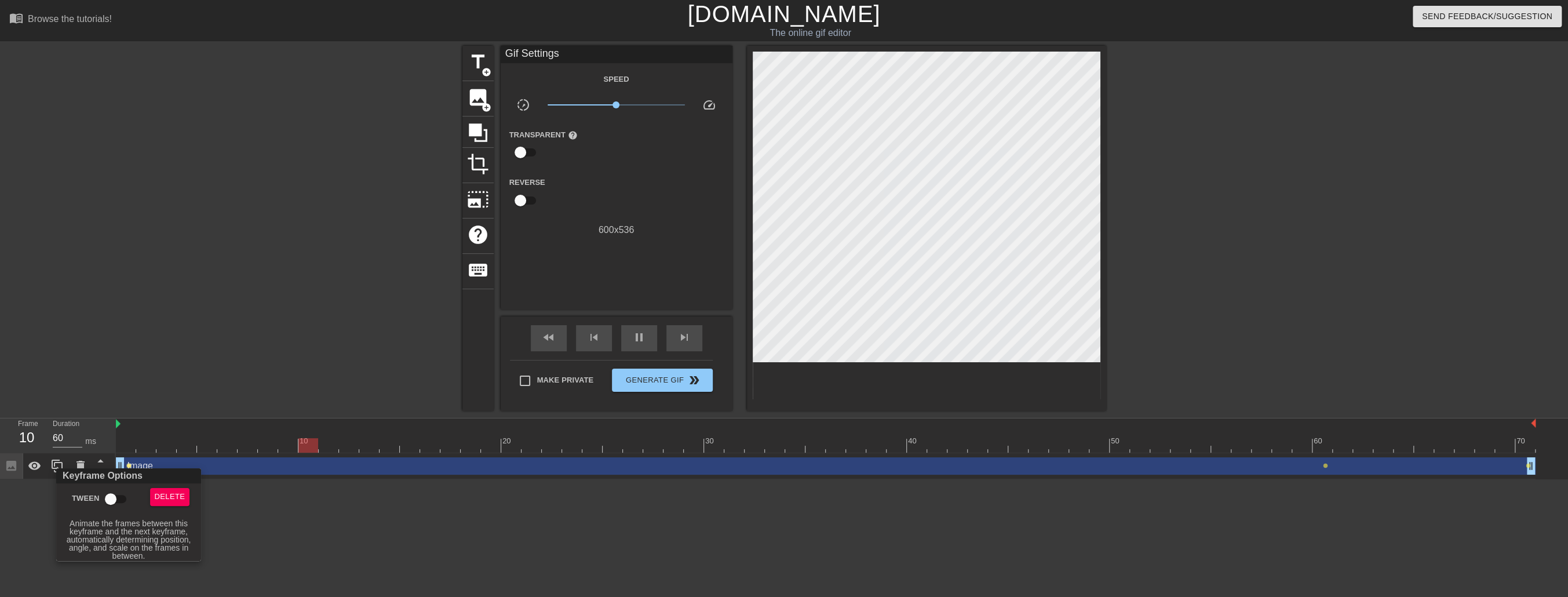
type input "70"
click at [123, 501] on input "Tween" at bounding box center [111, 499] width 66 height 22
checkbox input "true"
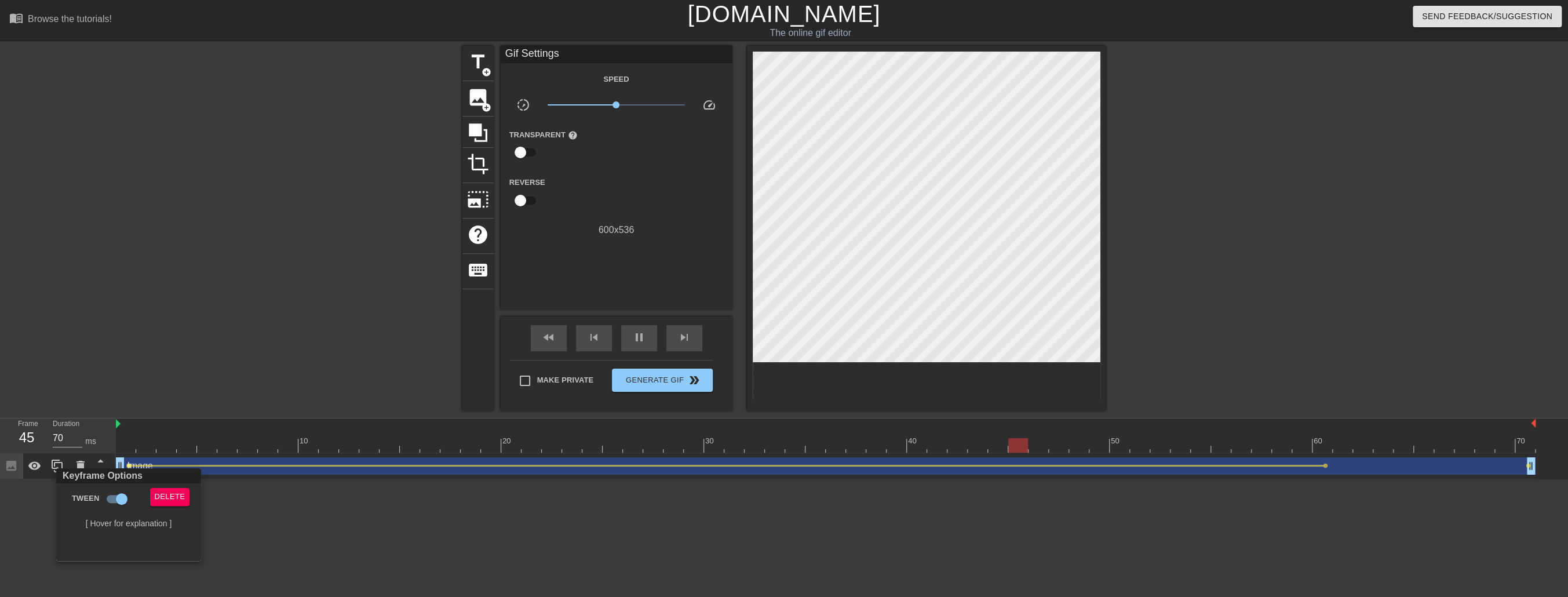
click at [1528, 466] on div at bounding box center [784, 298] width 1568 height 597
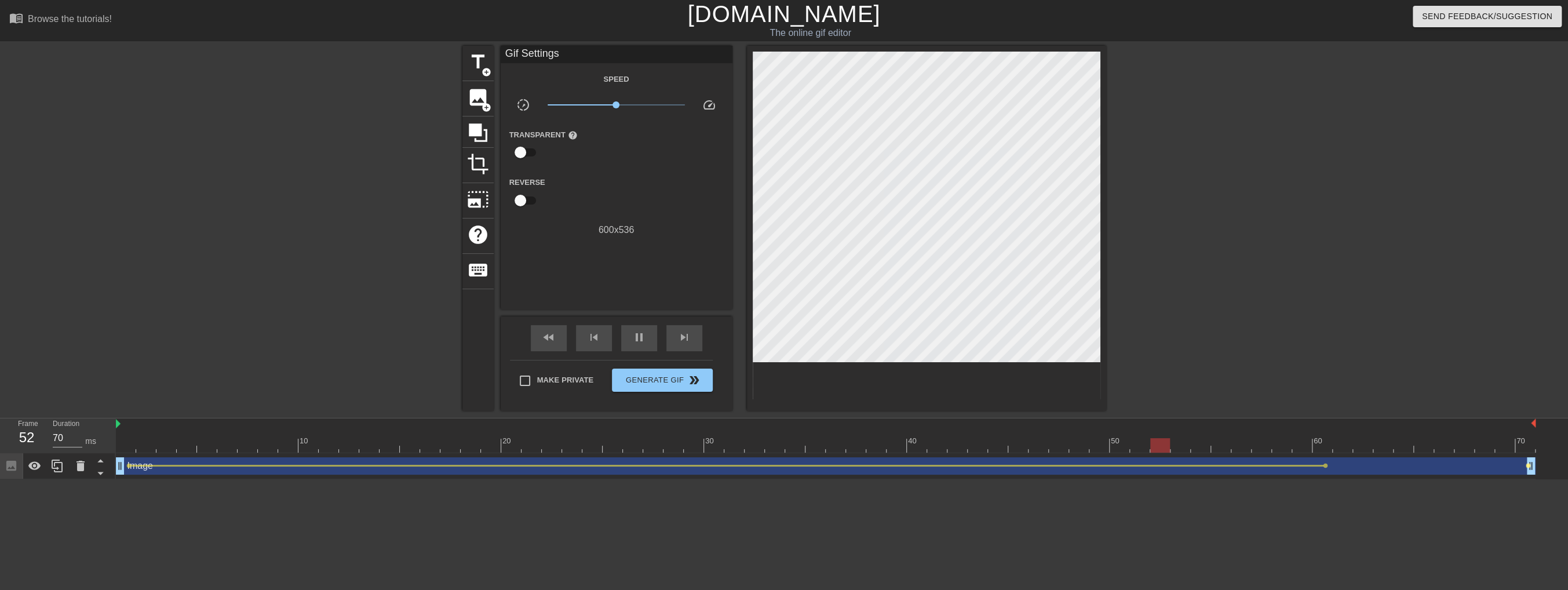
click at [1528, 465] on span "lens" at bounding box center [1528, 465] width 5 height 5
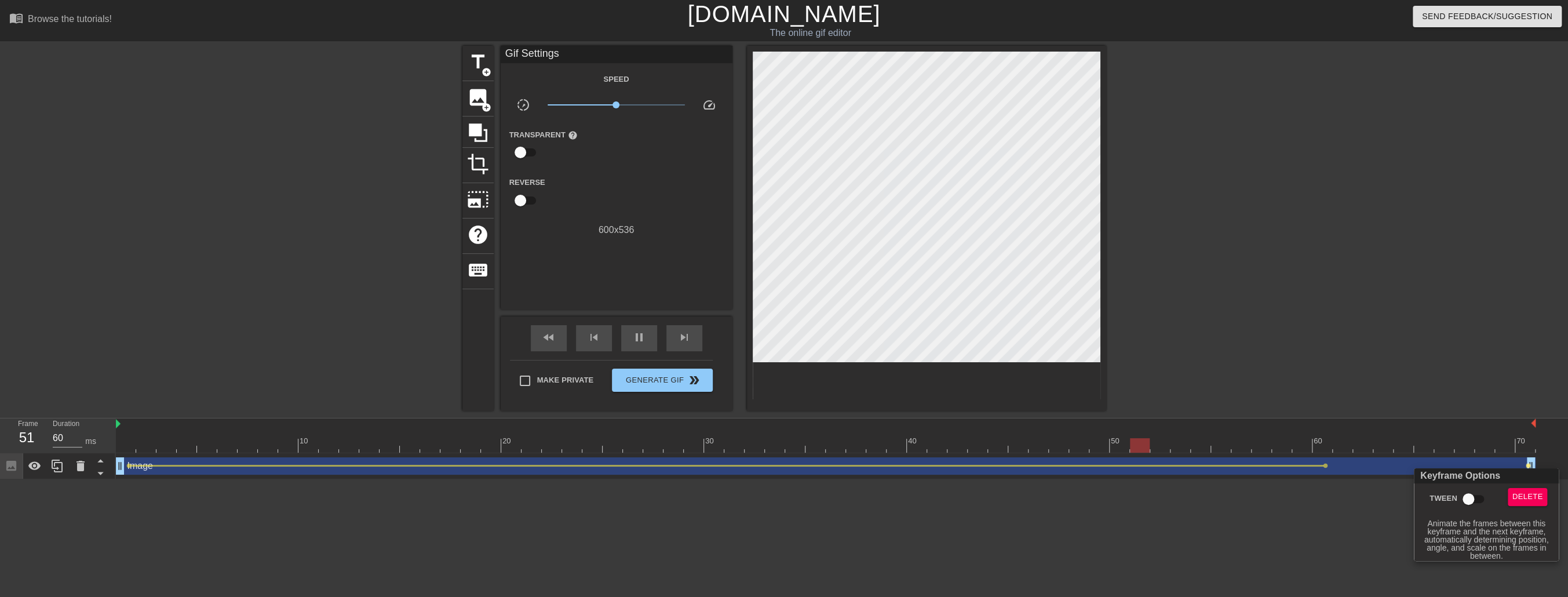
type input "70"
click at [1468, 499] on input "Tween" at bounding box center [1468, 499] width 66 height 22
checkbox input "true"
click at [1362, 518] on div at bounding box center [784, 298] width 1568 height 597
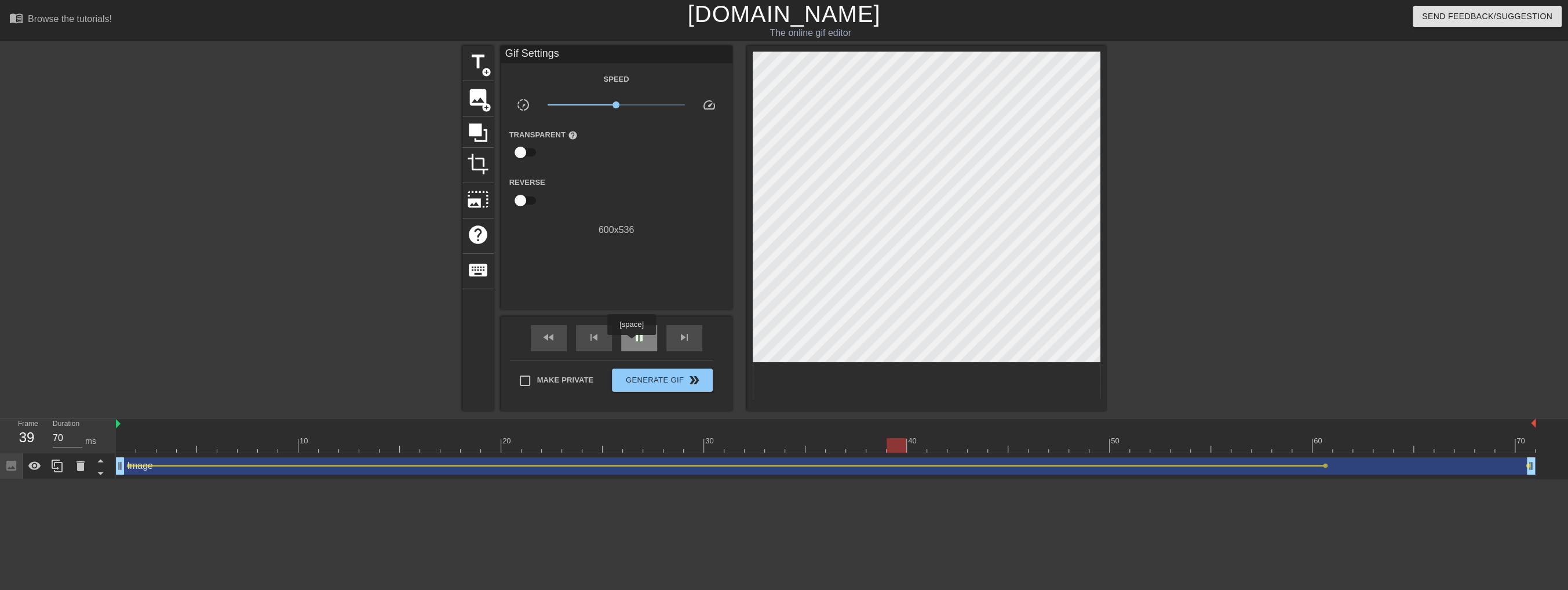
click at [632, 343] on span "pause" at bounding box center [639, 337] width 14 height 14
drag, startPoint x: 899, startPoint y: 443, endPoint x: 255, endPoint y: 444, distance: 644.0
click at [255, 444] on div at bounding box center [248, 445] width 19 height 14
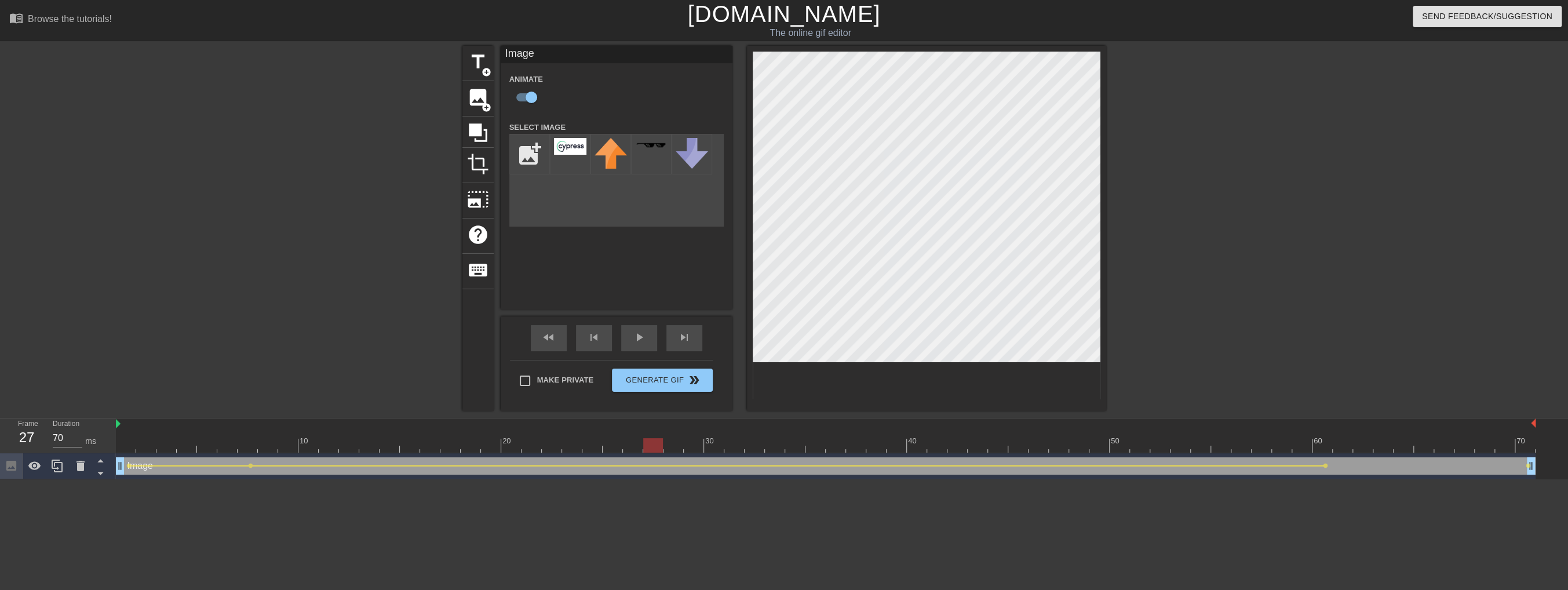
drag, startPoint x: 250, startPoint y: 441, endPoint x: 657, endPoint y: 434, distance: 407.1
click at [654, 438] on div at bounding box center [653, 445] width 19 height 14
drag, startPoint x: 656, startPoint y: 448, endPoint x: 1332, endPoint y: 443, distance: 676.0
click at [1332, 443] on div at bounding box center [825, 445] width 1419 height 14
click at [635, 341] on span "play_arrow" at bounding box center [639, 337] width 14 height 14
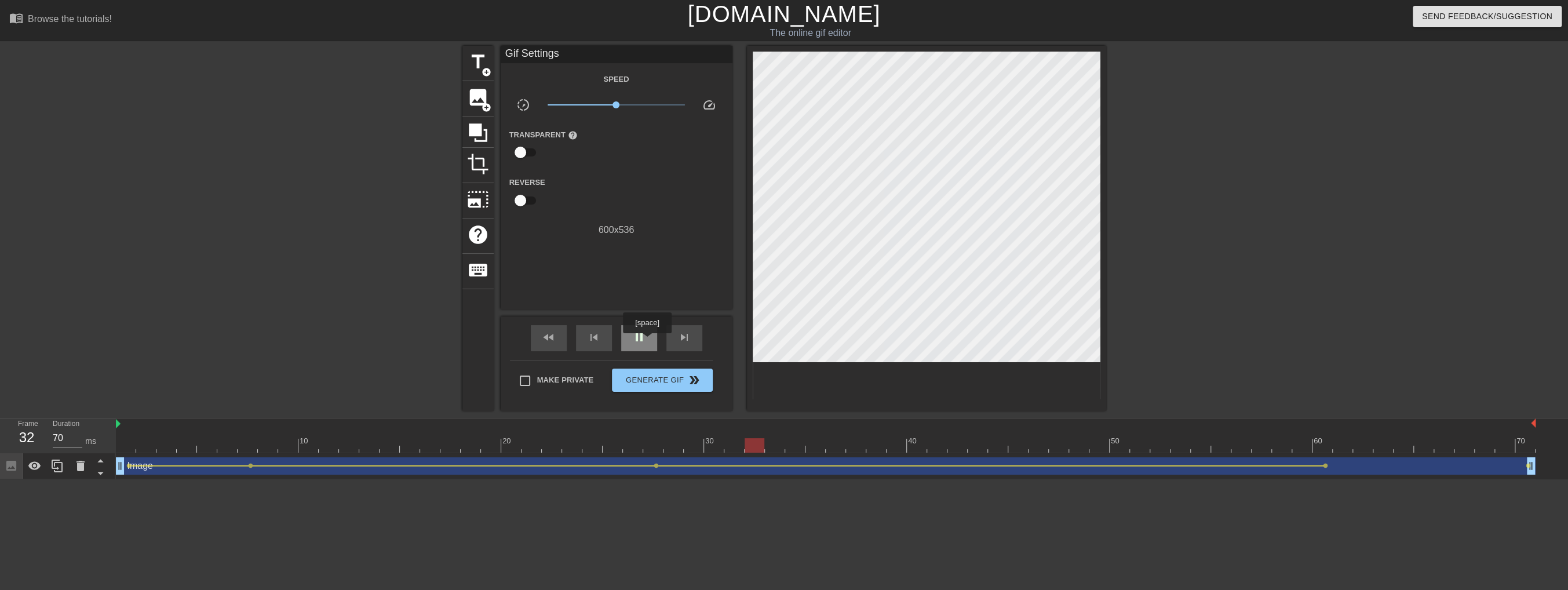
click at [646, 341] on div "pause" at bounding box center [639, 338] width 36 height 26
drag, startPoint x: 793, startPoint y: 445, endPoint x: 1260, endPoint y: 456, distance: 467.1
click at [1260, 456] on div "10 20 30 40 50 60 70 Image drag_handle drag_handle lens lens lens lens lens" at bounding box center [842, 448] width 1452 height 61
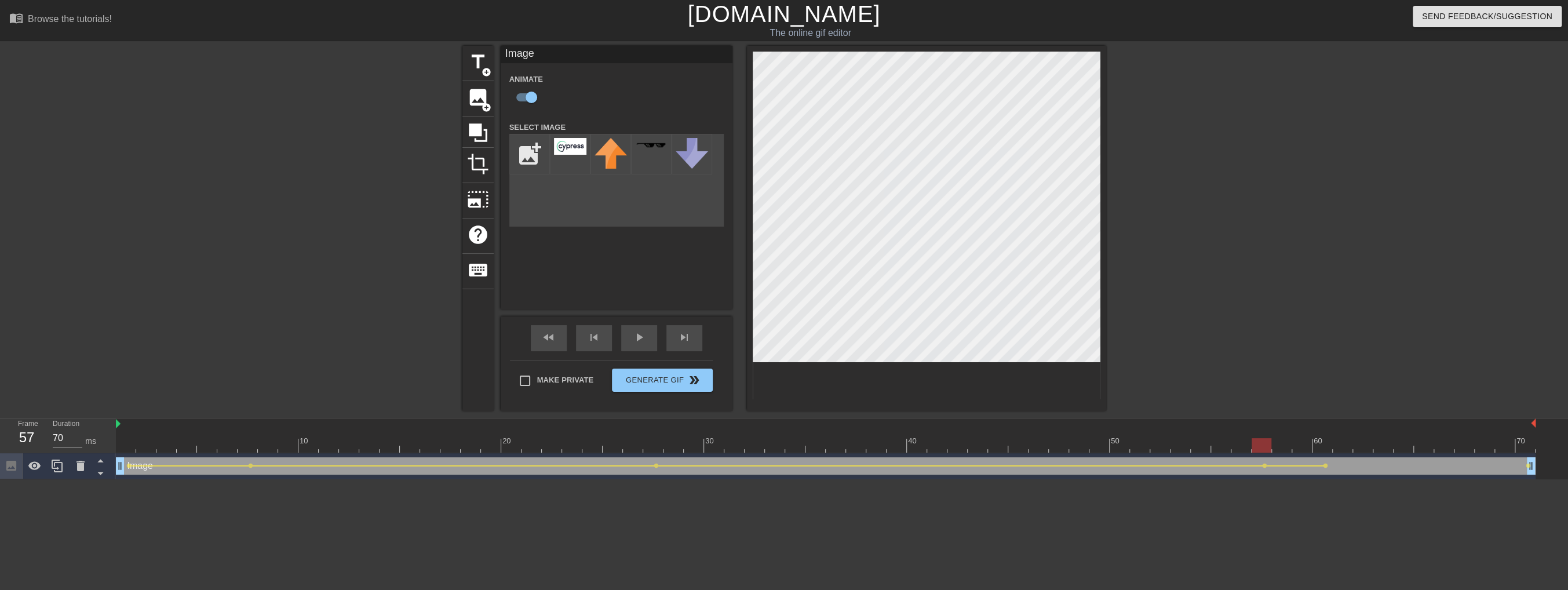
click at [746, 149] on div at bounding box center [926, 228] width 359 height 365
drag, startPoint x: 1259, startPoint y: 444, endPoint x: 1295, endPoint y: 445, distance: 36.0
click at [1295, 445] on div at bounding box center [1302, 445] width 19 height 14
click at [744, 149] on div "title add_circle image add_circle crop photo_size_select_large help keyboard Im…" at bounding box center [784, 228] width 644 height 365
drag, startPoint x: 1303, startPoint y: 444, endPoint x: 1416, endPoint y: 447, distance: 113.0
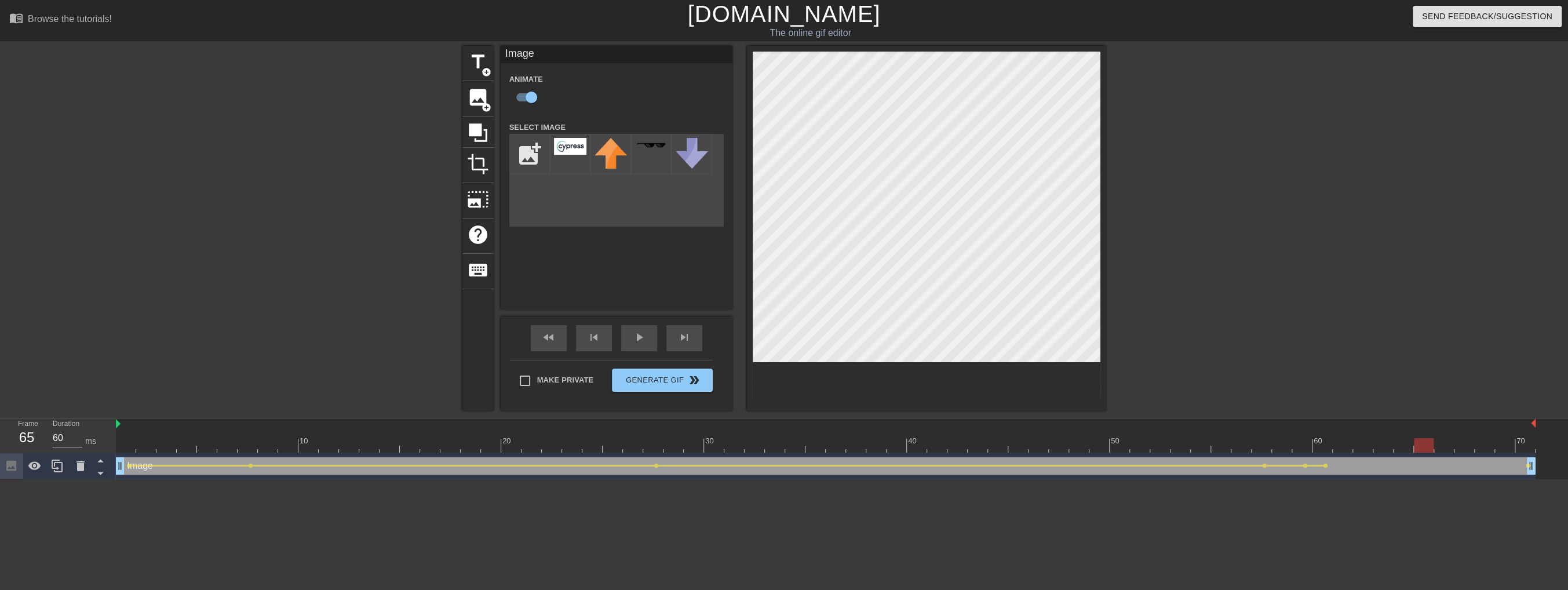
click at [1416, 447] on div at bounding box center [1424, 445] width 19 height 14
click at [1527, 464] on span "lens" at bounding box center [1528, 465] width 5 height 5
type input "70"
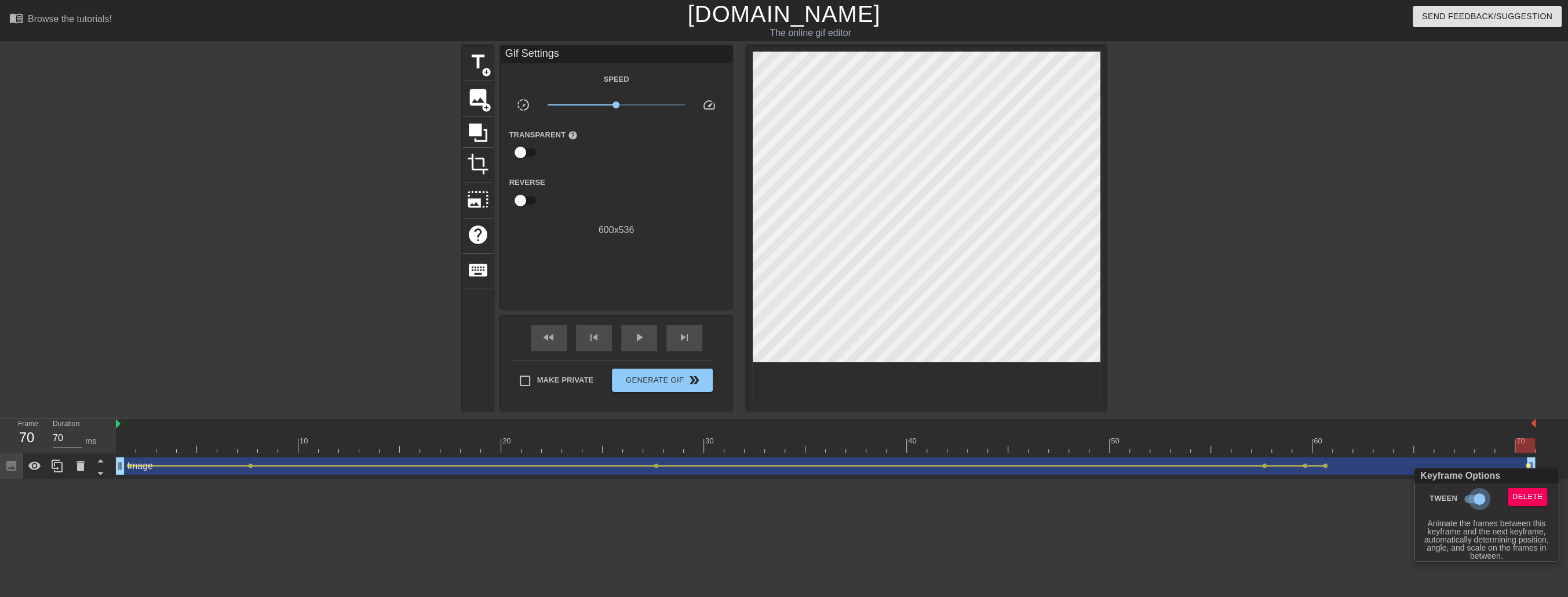
click at [1476, 497] on input "Tween" at bounding box center [1479, 499] width 66 height 22
click at [1476, 497] on input "Tween" at bounding box center [1468, 499] width 66 height 22
checkbox input "true"
click at [1526, 494] on span "Delete" at bounding box center [1527, 496] width 31 height 13
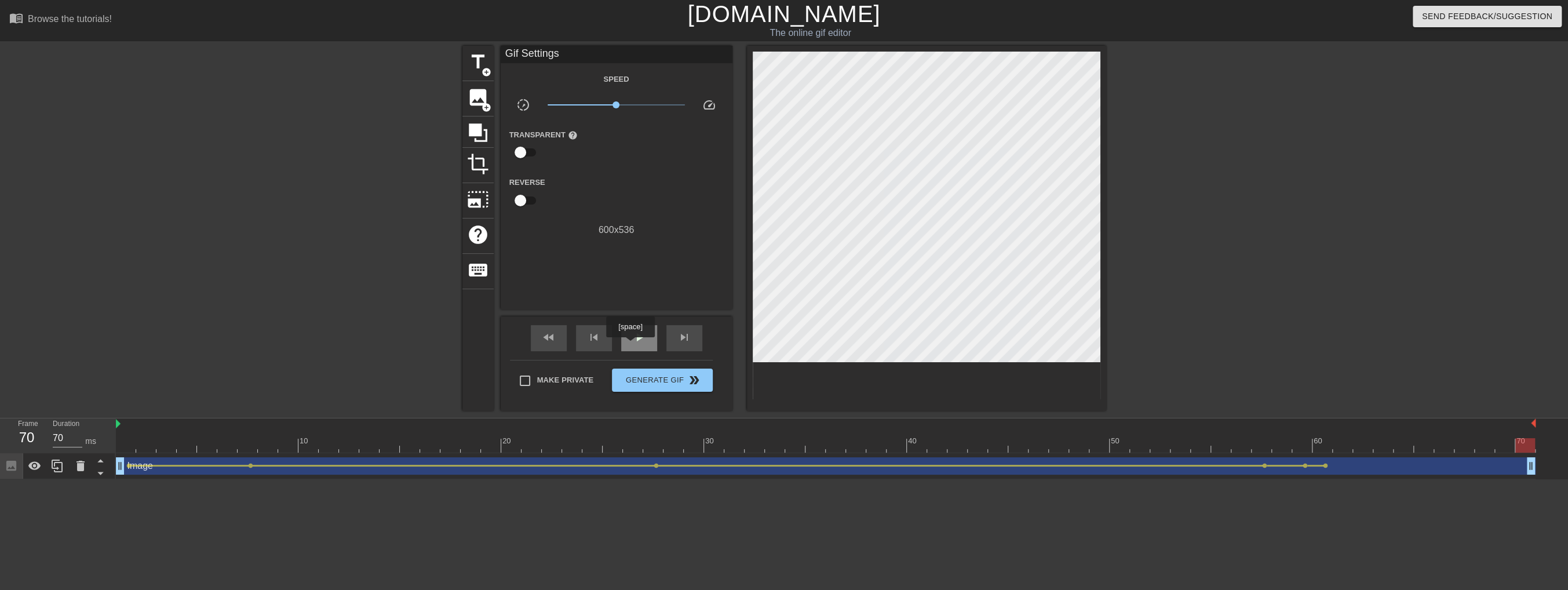
click at [631, 345] on div "play_arrow" at bounding box center [639, 338] width 36 height 26
drag, startPoint x: 1530, startPoint y: 468, endPoint x: 1330, endPoint y: 473, distance: 200.1
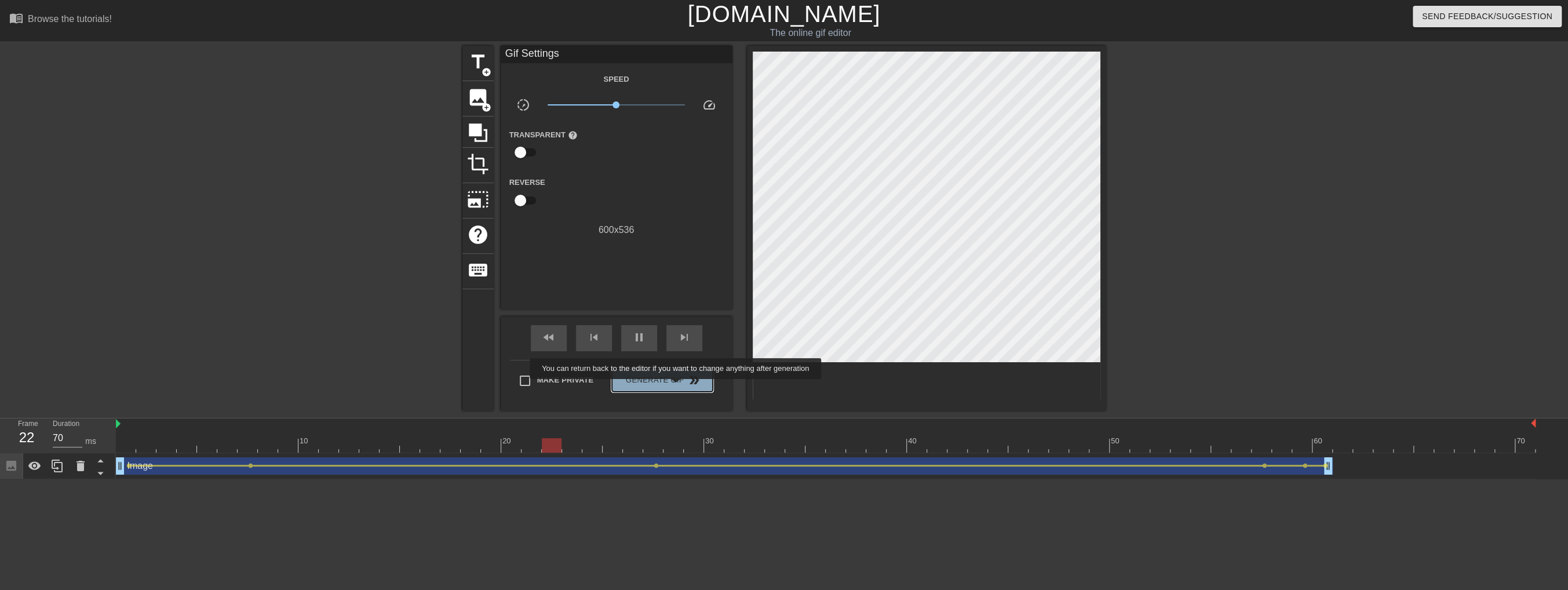
type input "60"
click at [676, 387] on button "Generate Gif double_arrow" at bounding box center [662, 380] width 100 height 23
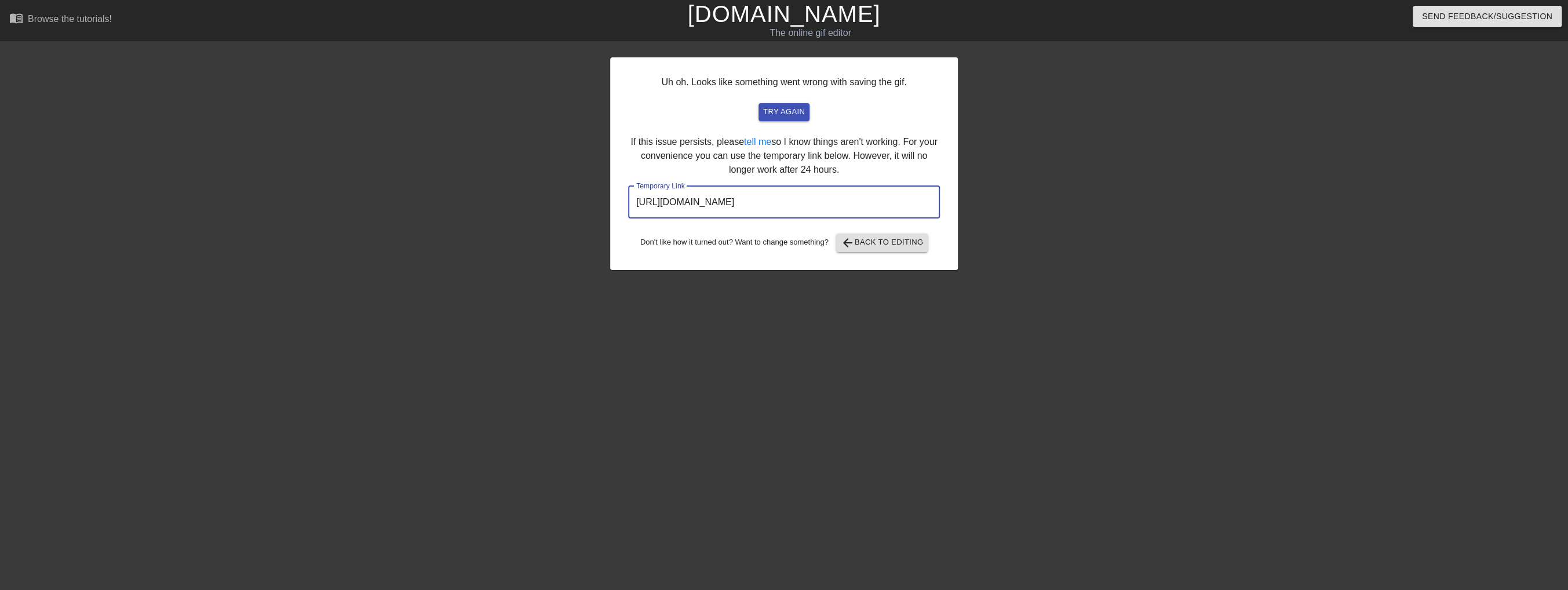
click at [816, 203] on input "[URL][DOMAIN_NAME]" at bounding box center [784, 202] width 311 height 33
